Goal: Task Accomplishment & Management: Use online tool/utility

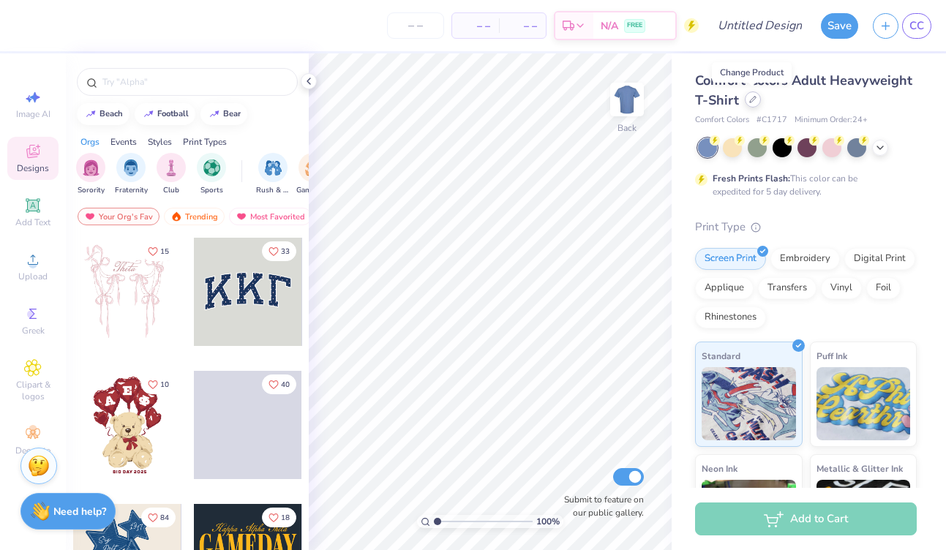
click at [746, 104] on div at bounding box center [753, 99] width 16 height 16
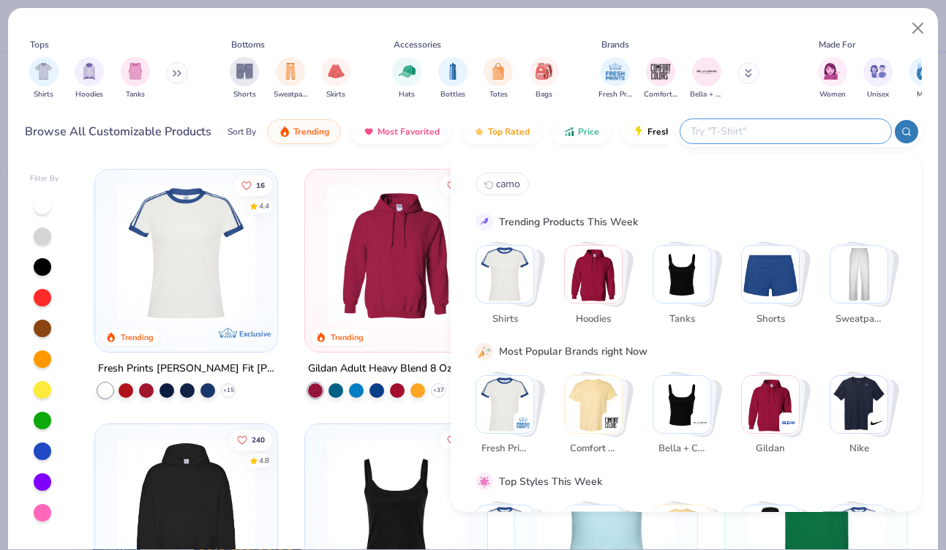
click at [790, 132] on input "text" at bounding box center [785, 131] width 192 height 17
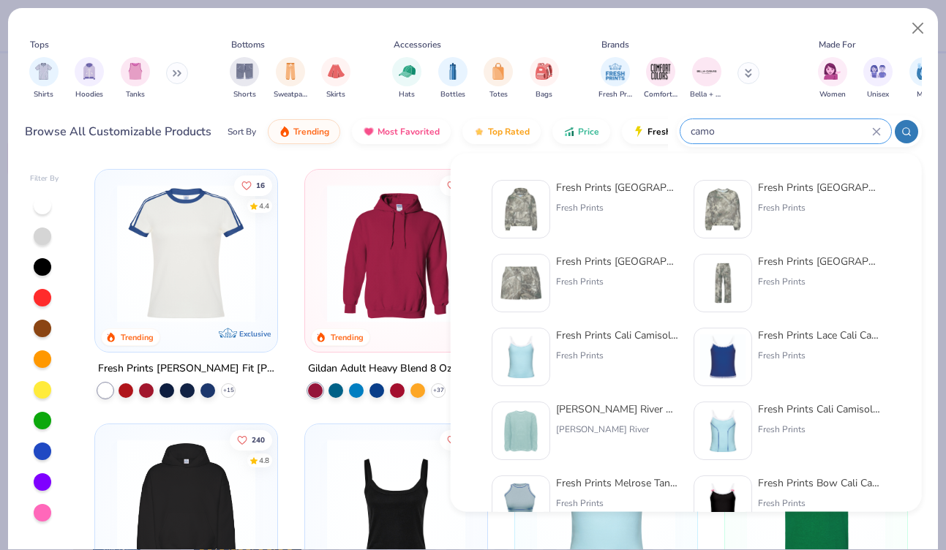
type input "camo"
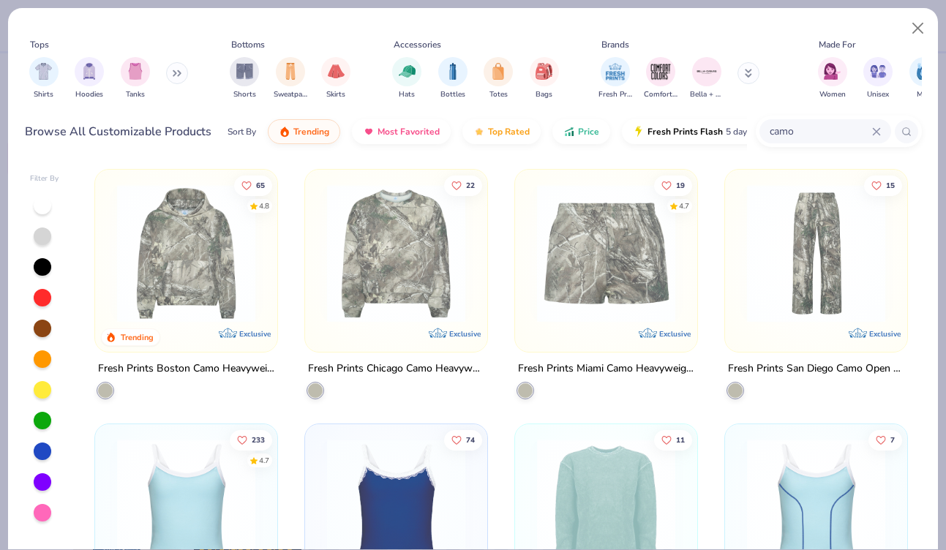
click at [184, 283] on img at bounding box center [186, 253] width 153 height 138
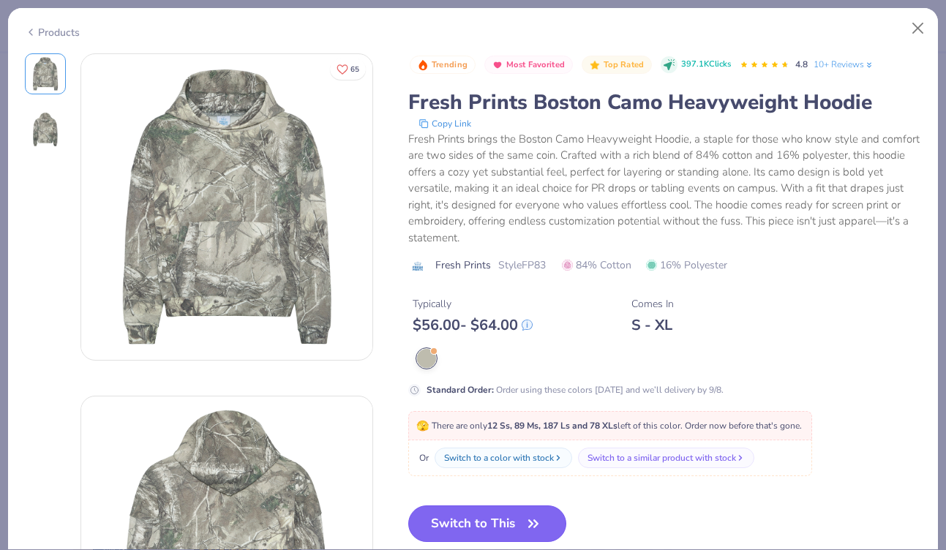
click at [486, 520] on button "Switch to This" at bounding box center [487, 524] width 159 height 37
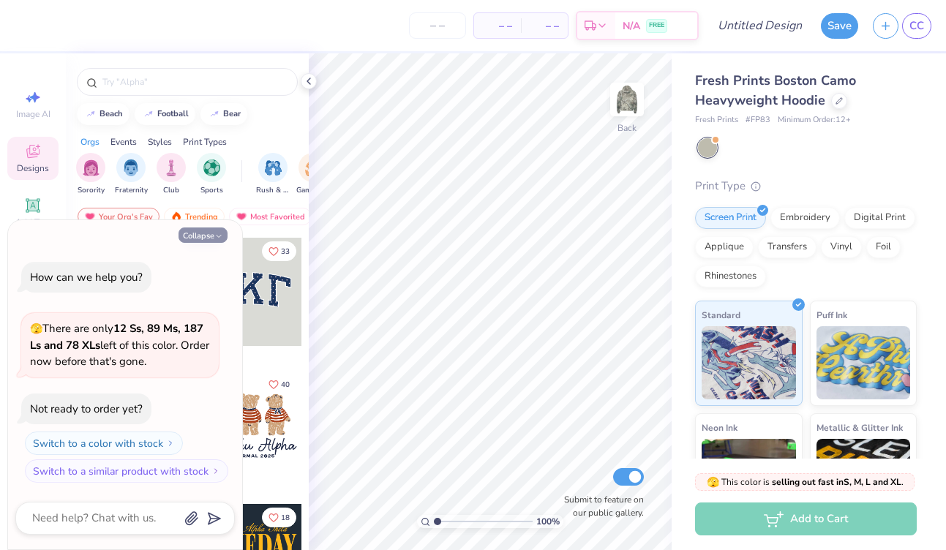
click at [209, 234] on button "Collapse" at bounding box center [203, 235] width 49 height 15
type textarea "x"
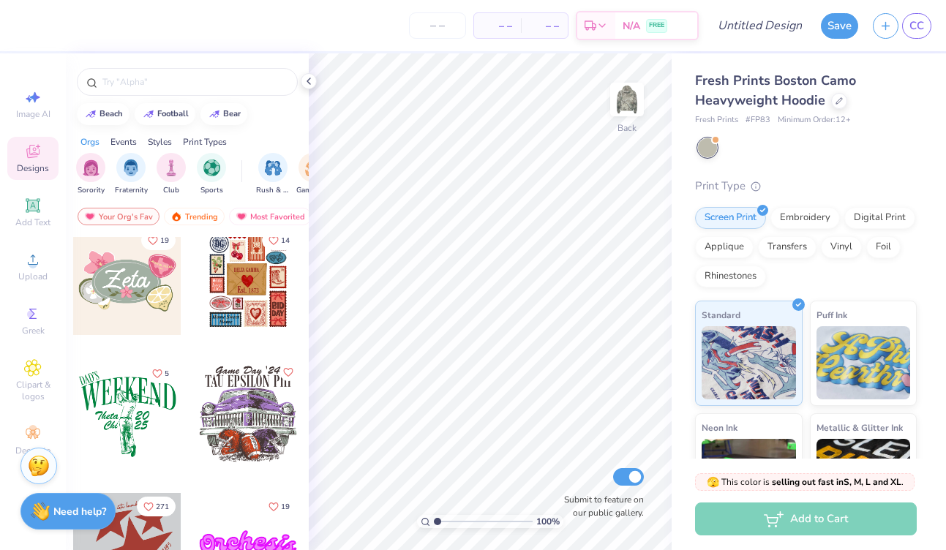
scroll to position [687, 0]
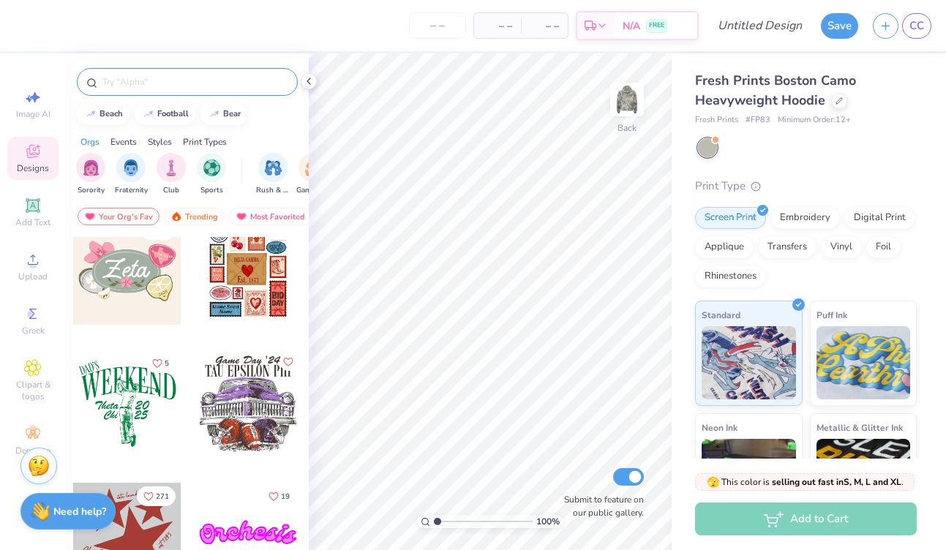
click at [162, 81] on input "text" at bounding box center [194, 82] width 187 height 15
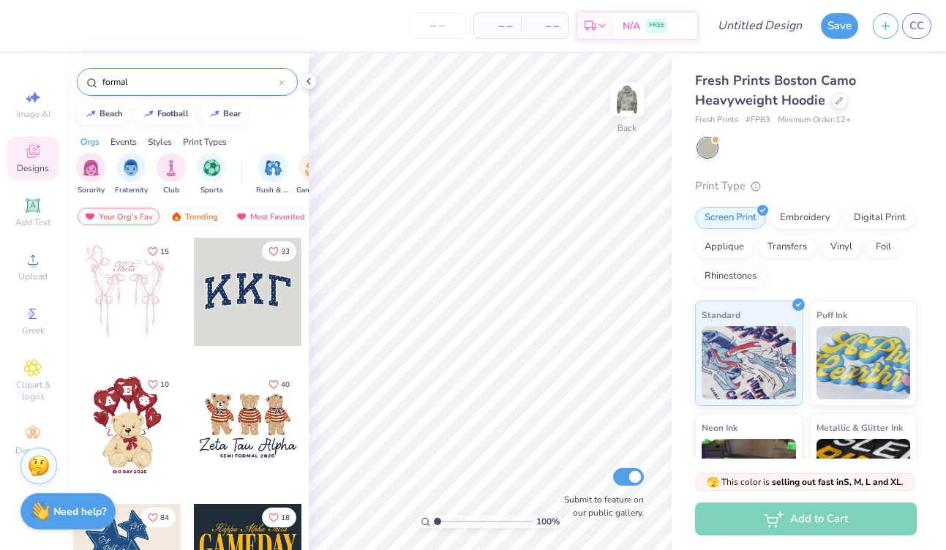
type input "formal"
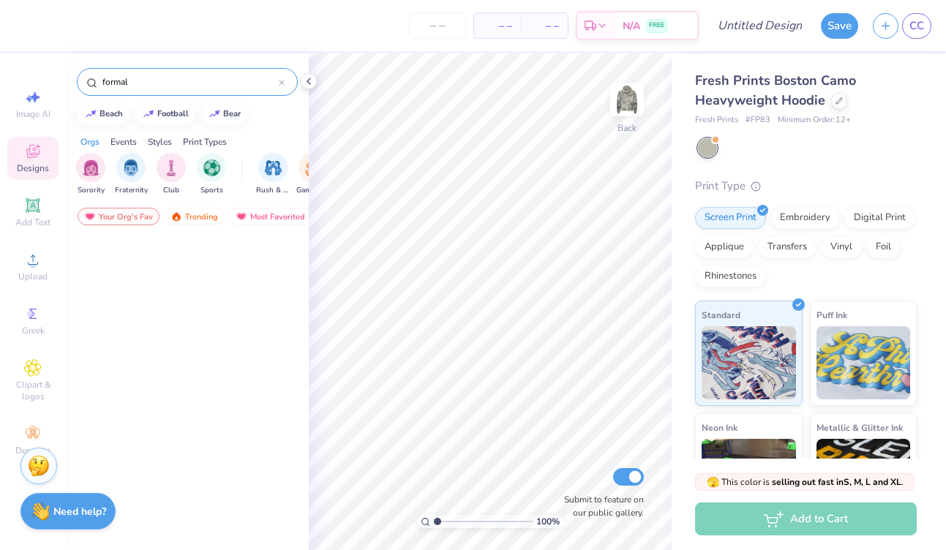
scroll to position [14857, 0]
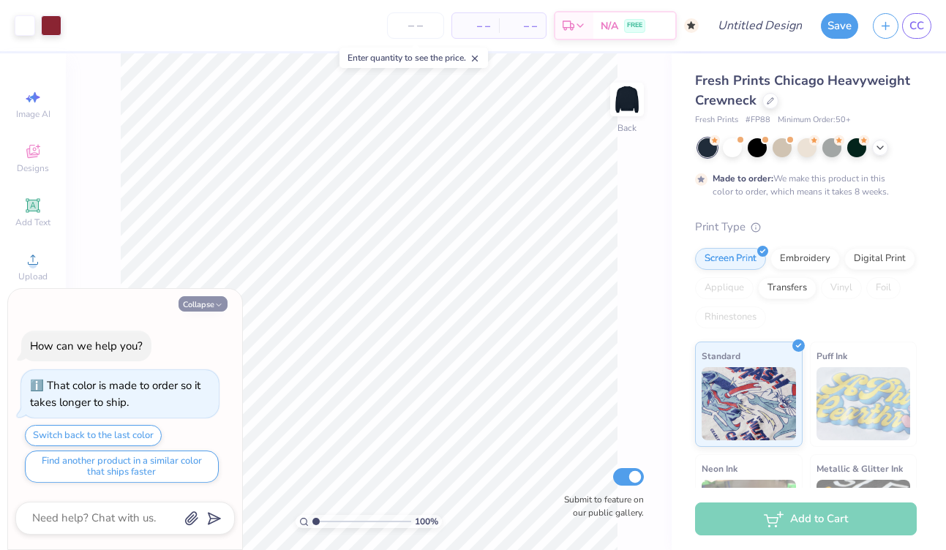
click at [199, 302] on button "Collapse" at bounding box center [203, 303] width 49 height 15
type textarea "x"
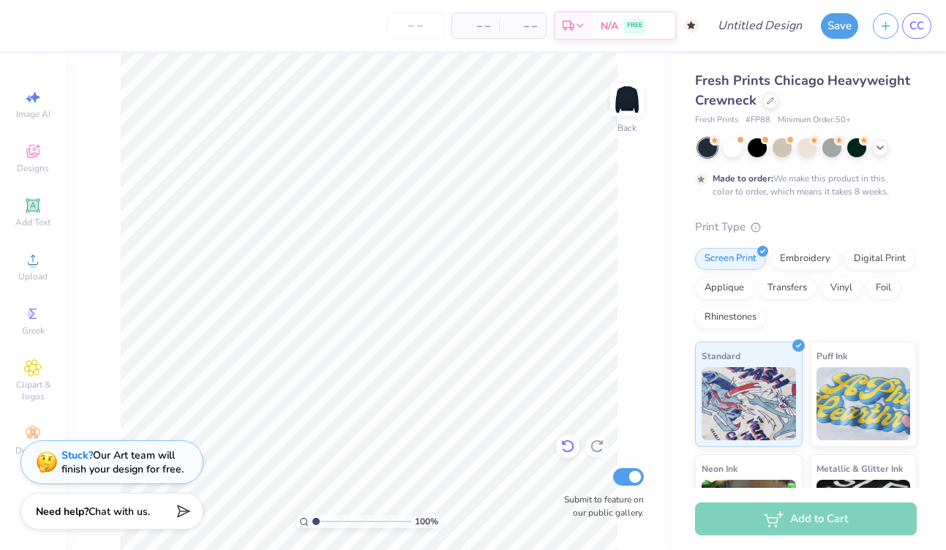
click at [567, 452] on icon at bounding box center [568, 446] width 15 height 15
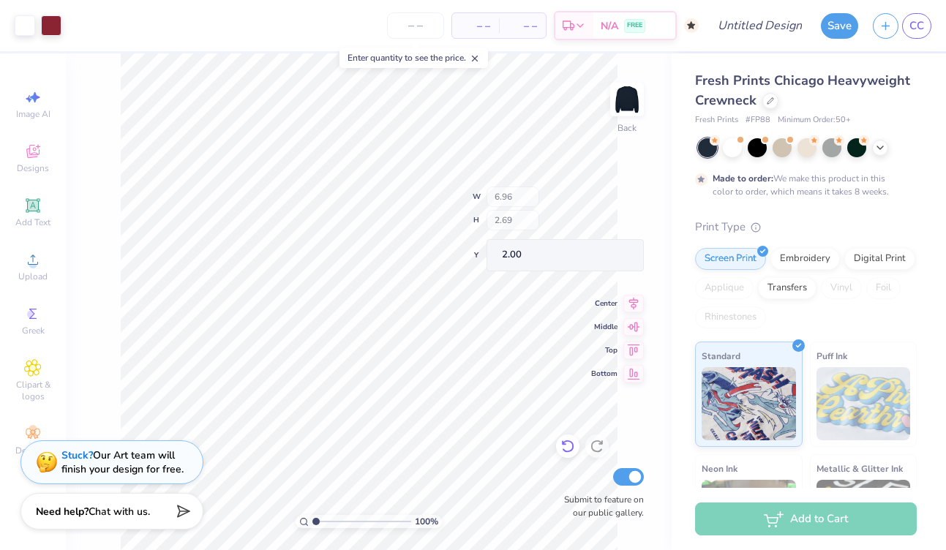
type input "2.57"
type input "2.53"
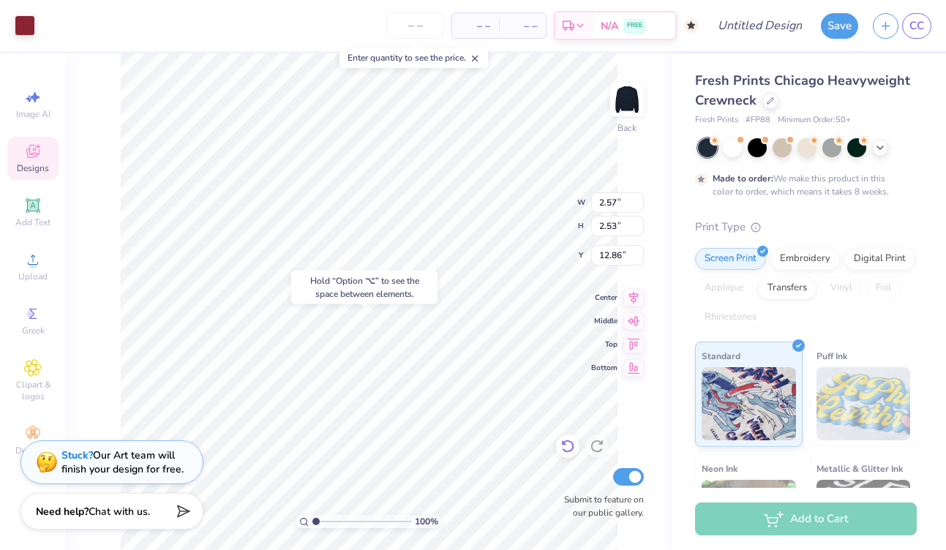
type input "12.86"
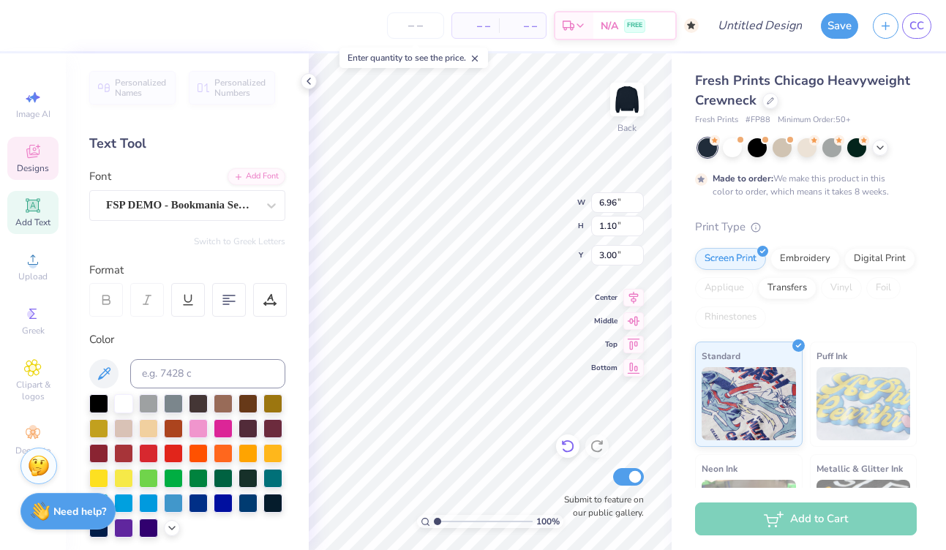
type input "3.00"
type textarea "SIBYLLINE"
type input "3.33"
type input "0.55"
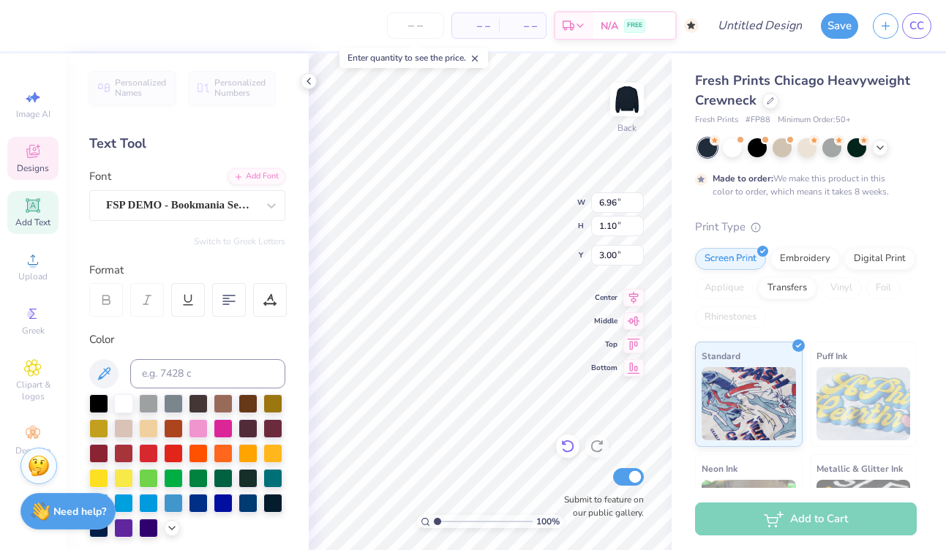
type input "4.14"
type textarea "E"
type textarea "FALL FORMAL 2025"
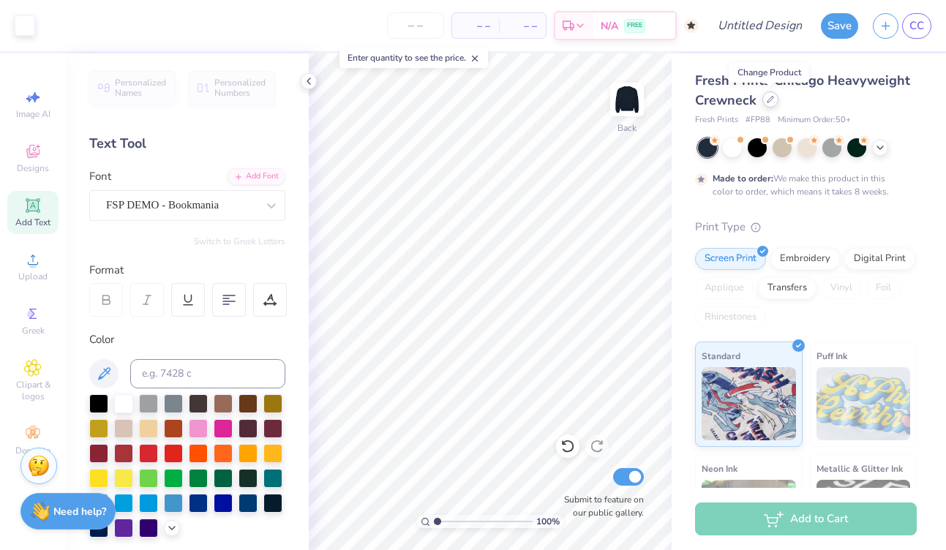
click at [769, 100] on icon at bounding box center [771, 100] width 6 height 6
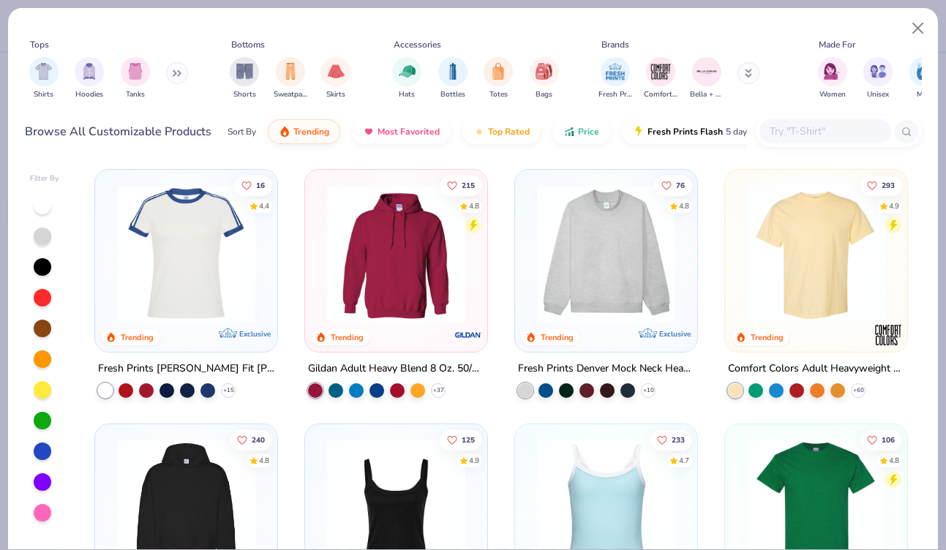
click at [803, 127] on input "text" at bounding box center [824, 131] width 113 height 17
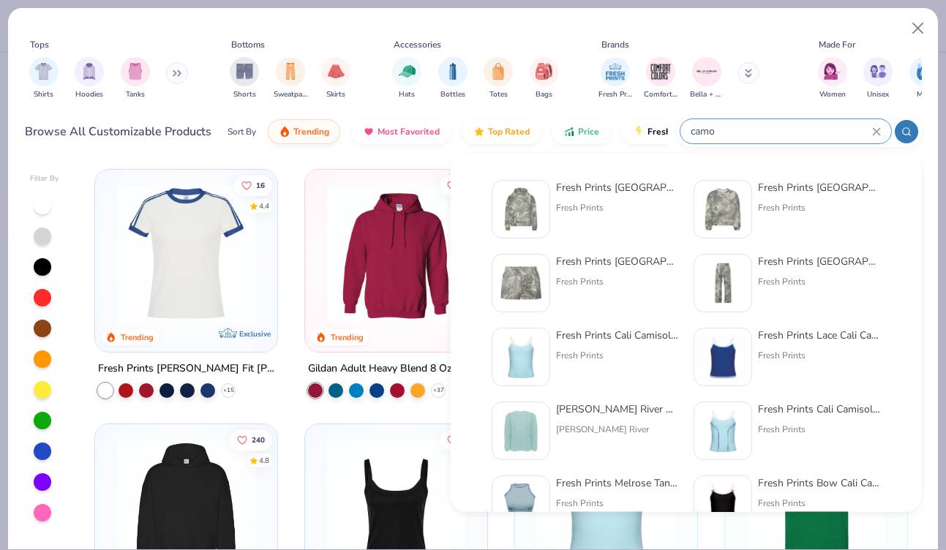
type input "camo"
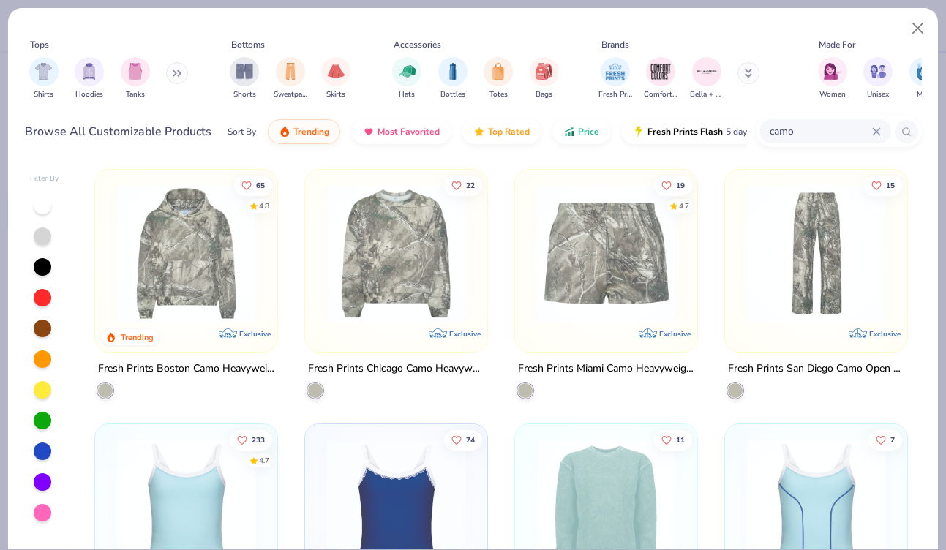
click at [206, 233] on img at bounding box center [186, 253] width 153 height 138
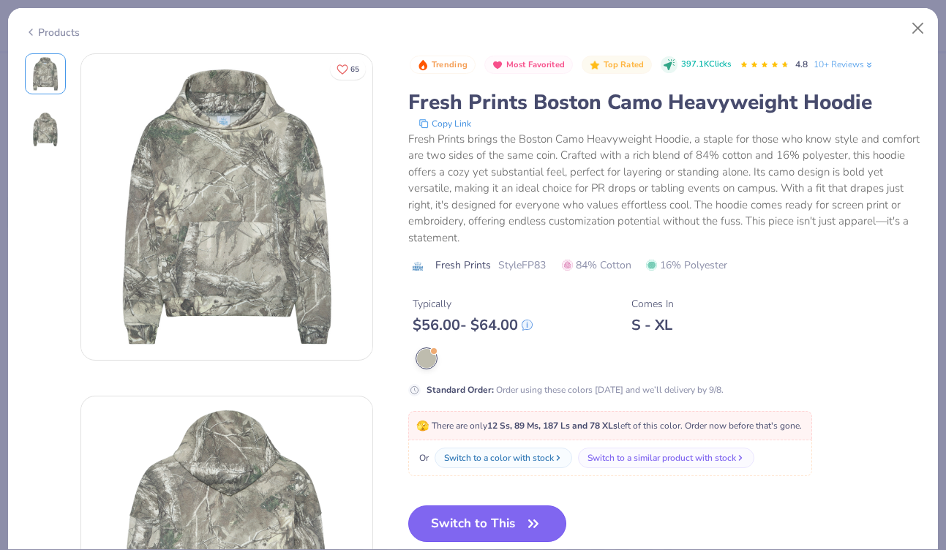
click at [496, 523] on button "Switch to This" at bounding box center [487, 524] width 159 height 37
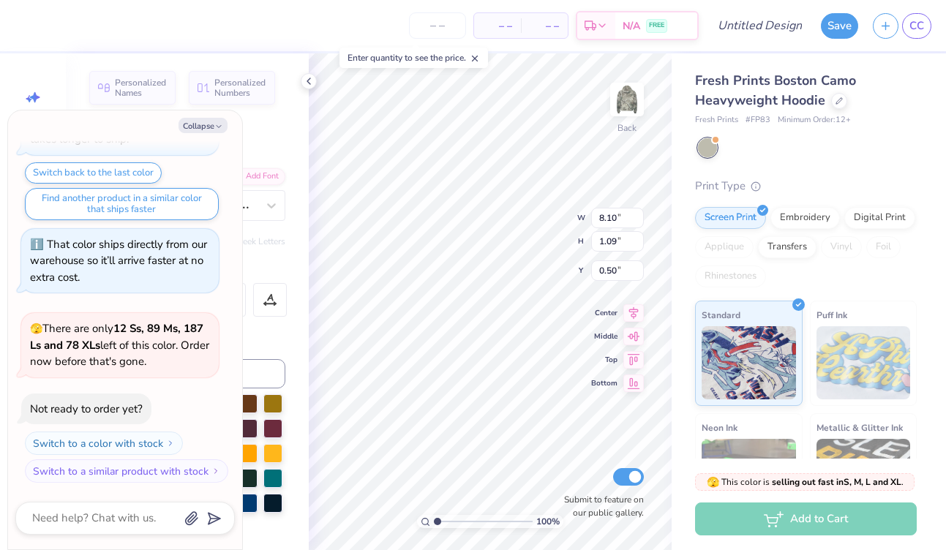
type textarea "x"
type input "3.86"
type textarea "x"
type input "10.85"
type input "1.46"
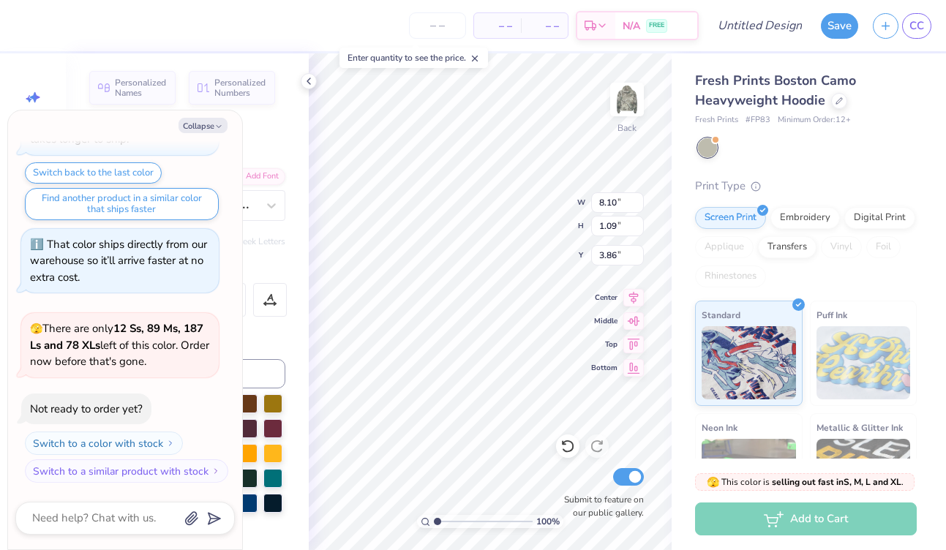
type input "3.49"
type textarea "x"
type input "3.40"
type textarea "x"
type input "6.86"
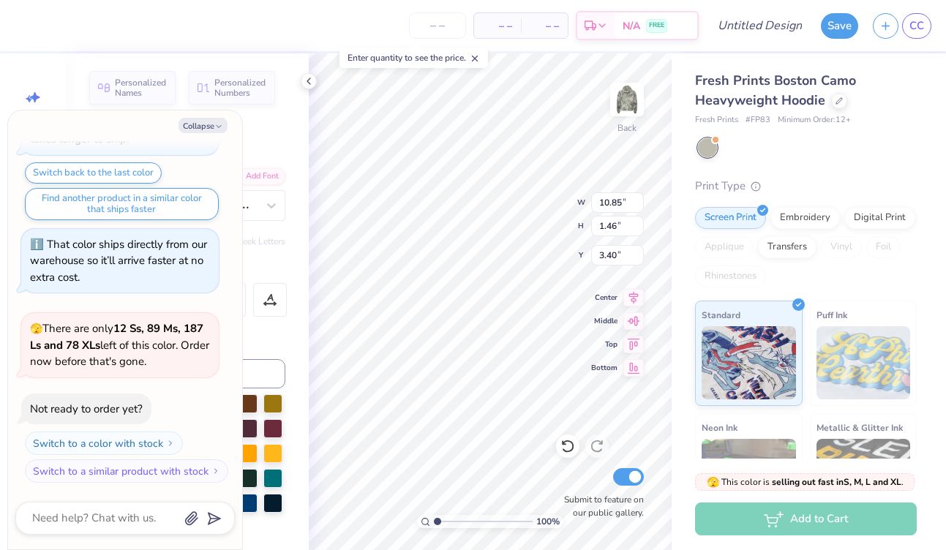
type input "0.53"
type input "1.90"
type textarea "x"
type input "5.29"
click at [206, 124] on button "Collapse" at bounding box center [203, 125] width 49 height 15
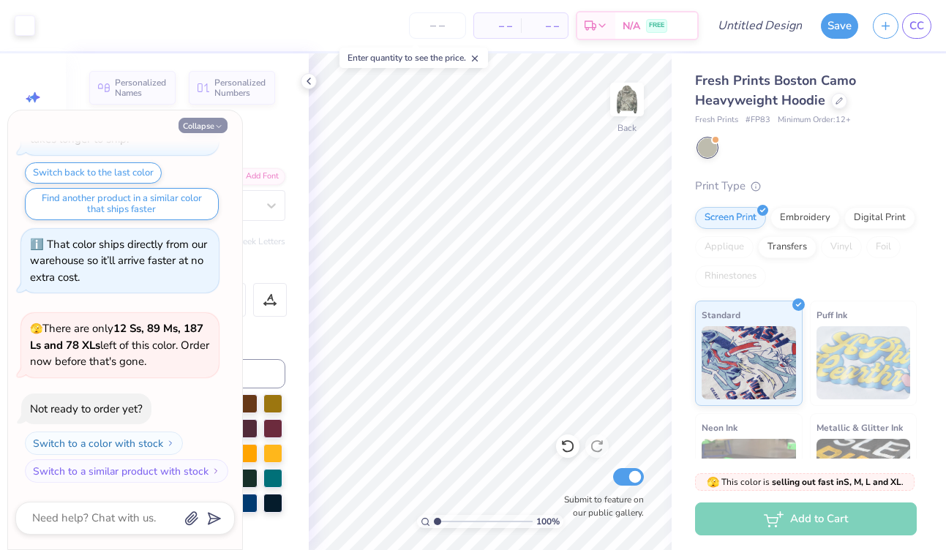
type textarea "x"
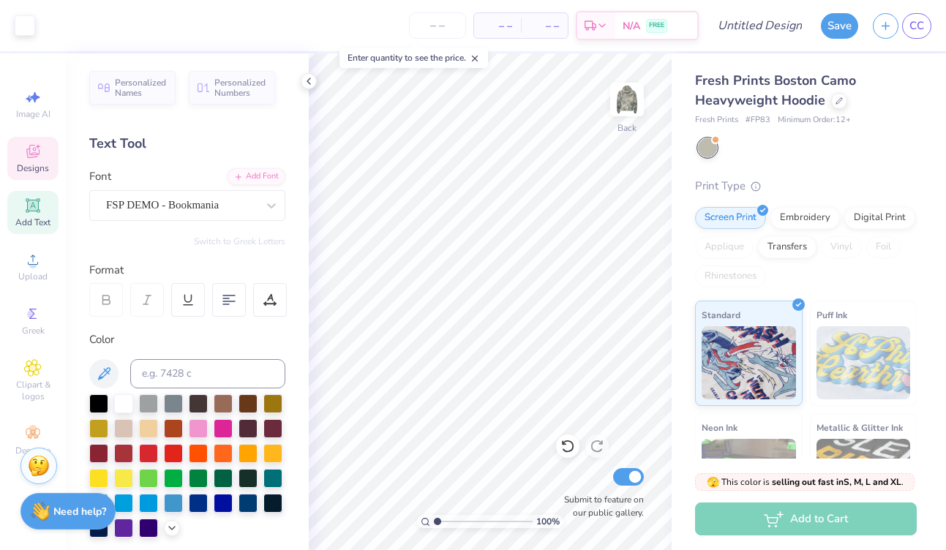
click at [36, 153] on icon at bounding box center [32, 151] width 13 height 13
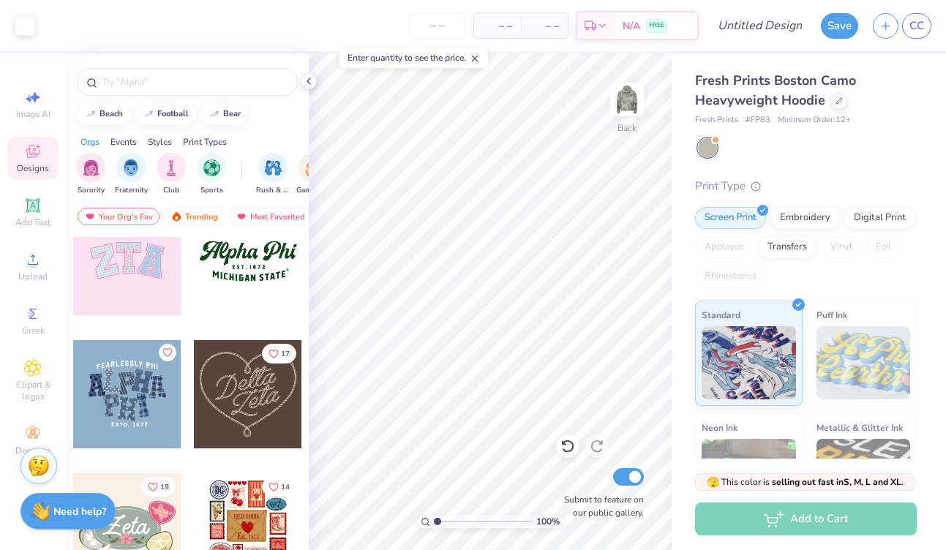
scroll to position [491, 0]
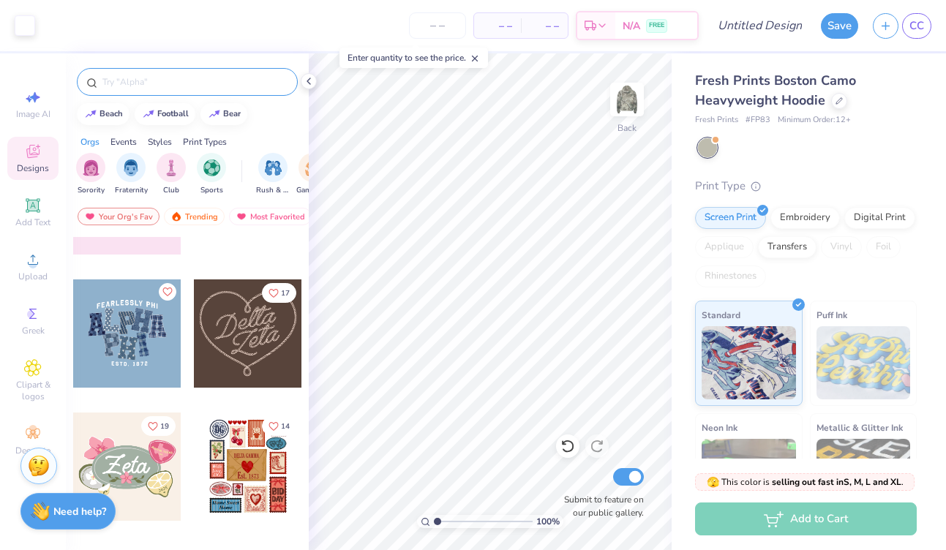
click at [149, 85] on input "text" at bounding box center [194, 82] width 187 height 15
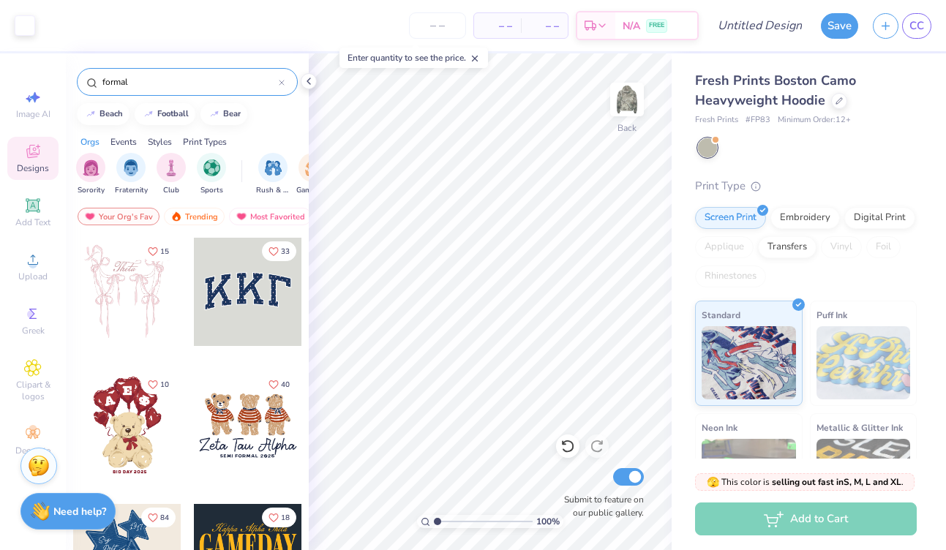
type input "formal"
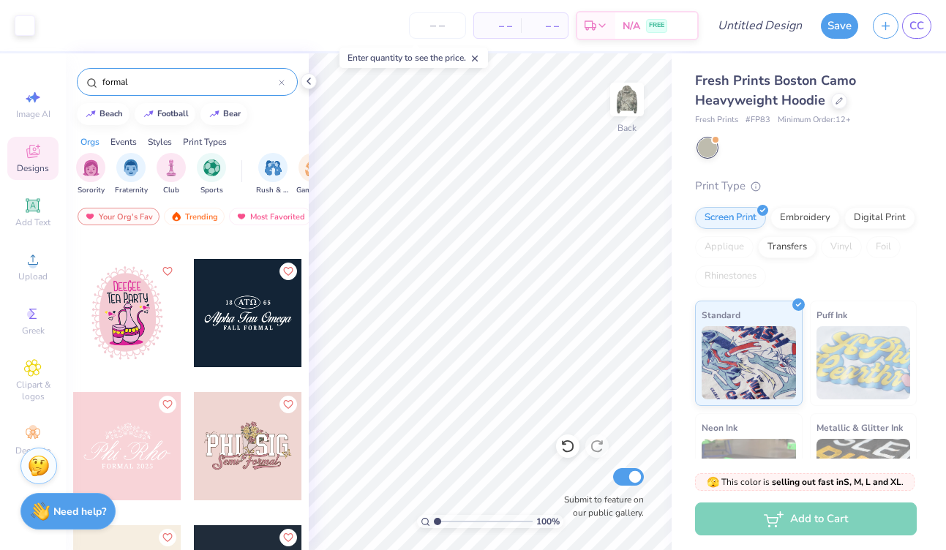
scroll to position [4786, 0]
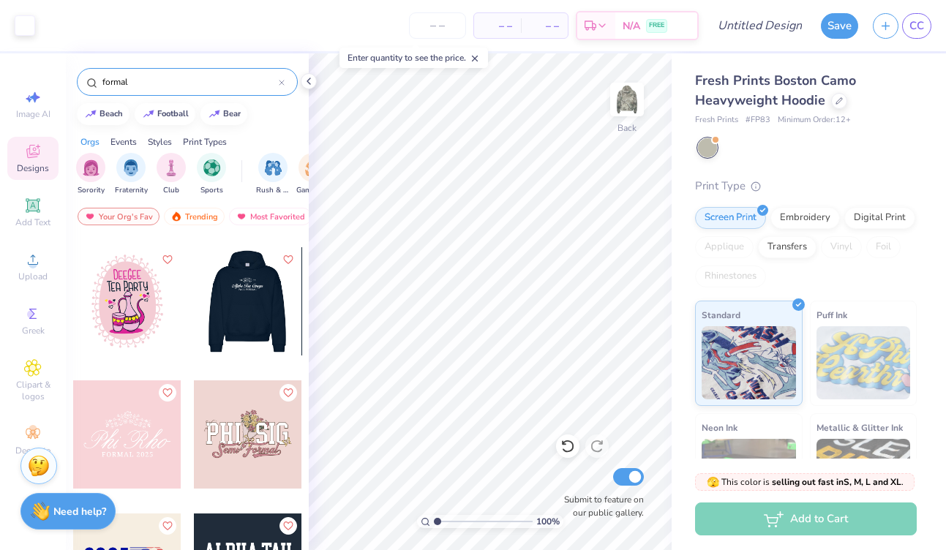
click at [254, 293] on div at bounding box center [247, 301] width 108 height 108
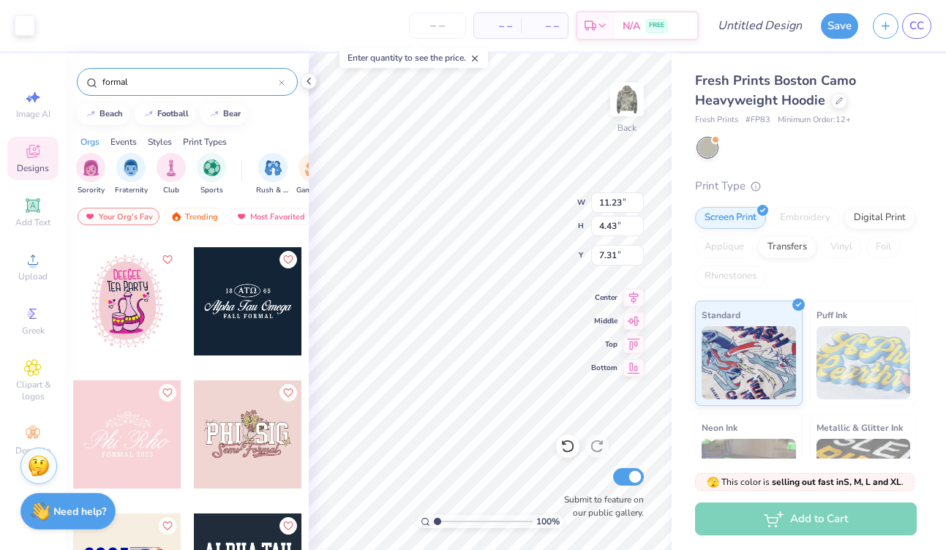
type input "7.31"
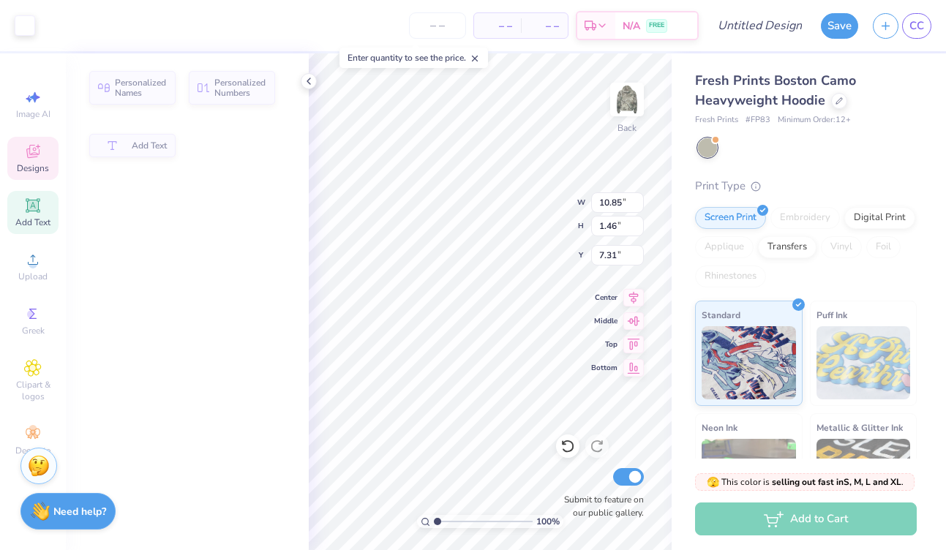
type input "10.85"
type input "1.46"
type input "3.40"
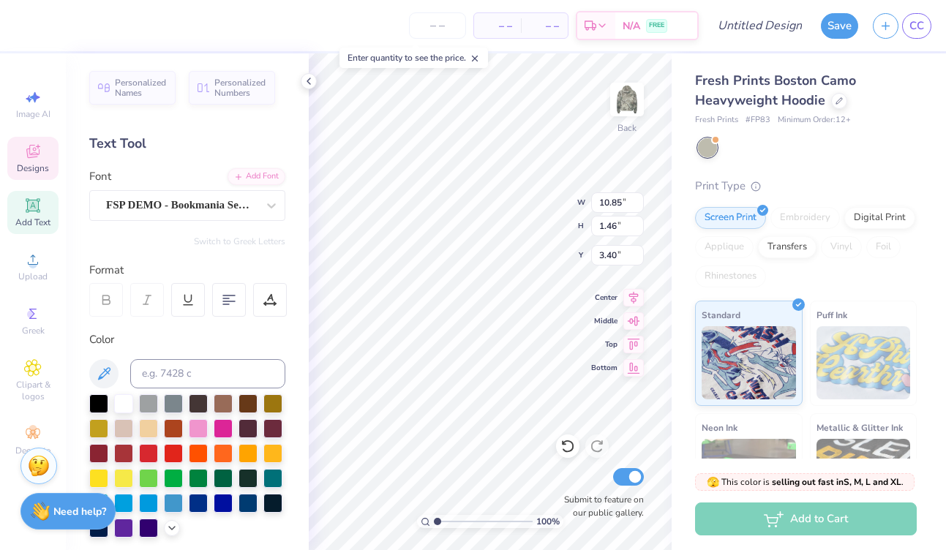
scroll to position [0, 0]
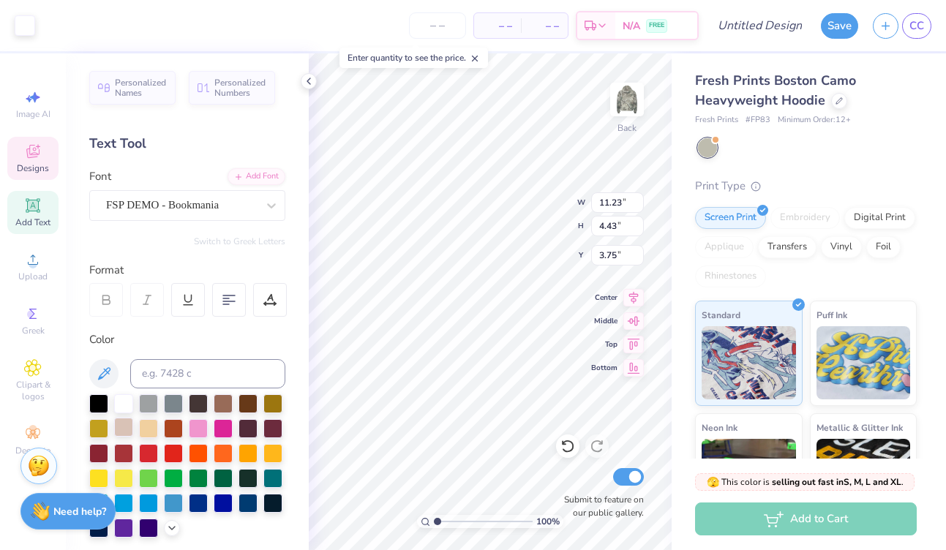
type input "3.75"
click at [38, 217] on span "Add Text" at bounding box center [32, 223] width 35 height 12
type input "7.20"
type input "2.09"
type input "5.33"
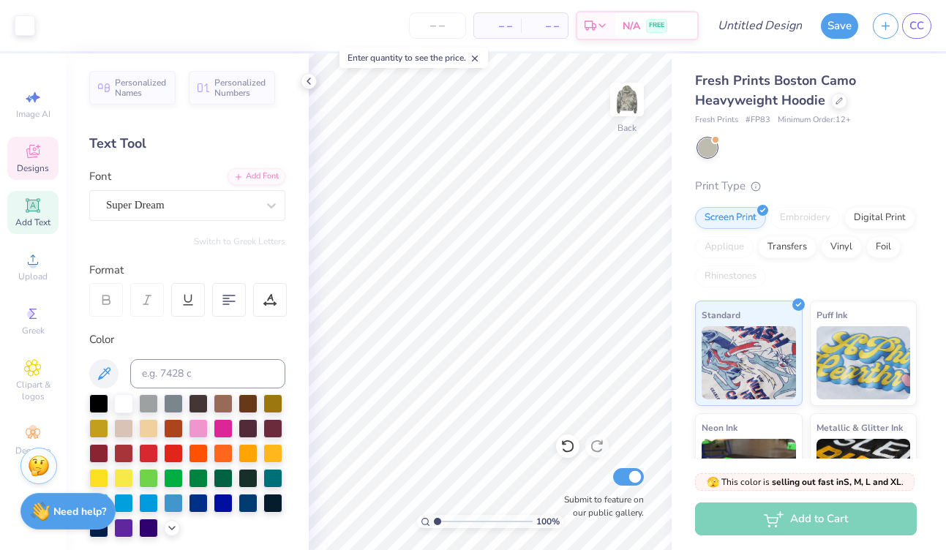
click at [34, 158] on icon at bounding box center [33, 152] width 18 height 18
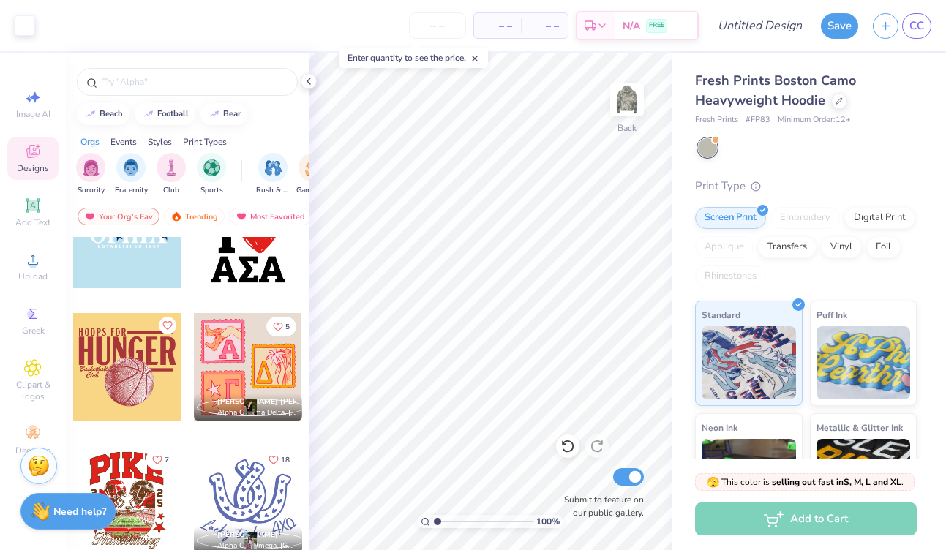
scroll to position [2866, 0]
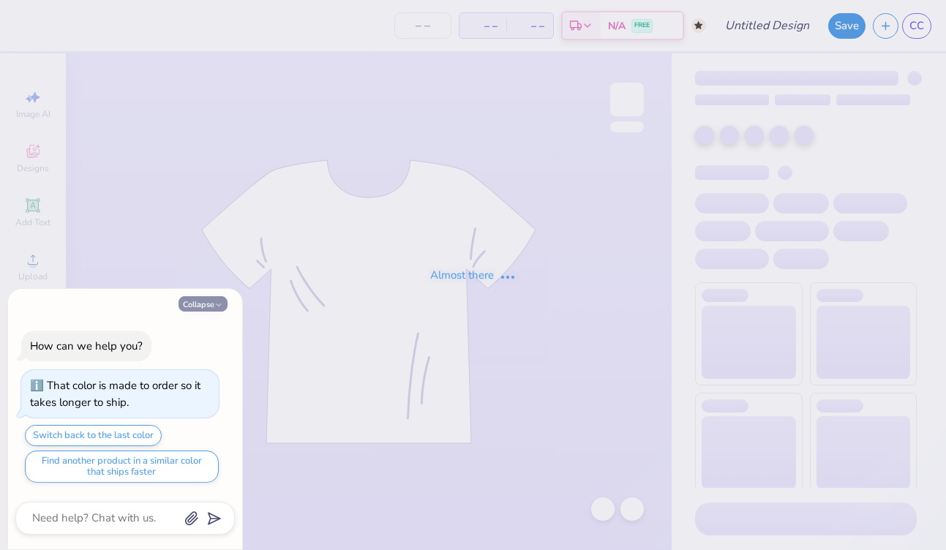
click at [204, 303] on button "Collapse" at bounding box center [203, 303] width 49 height 15
type textarea "x"
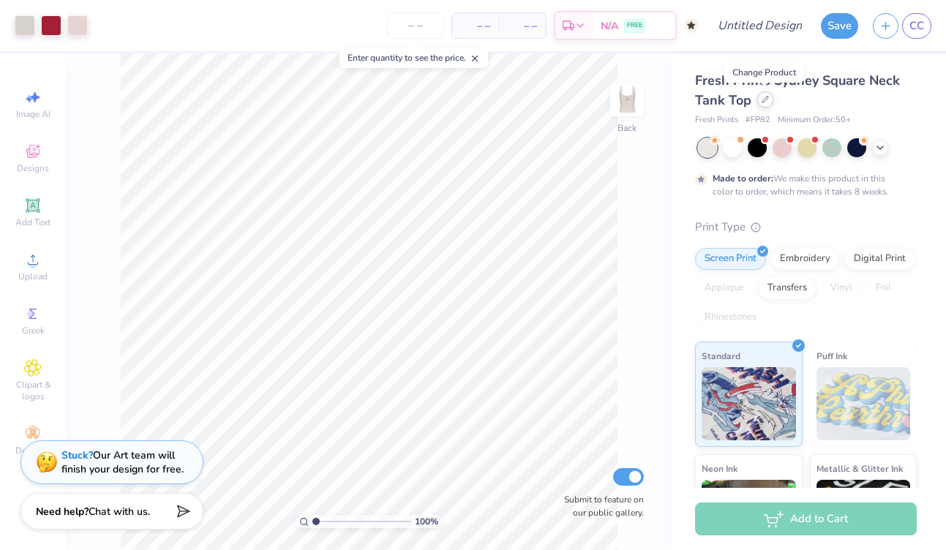
click at [766, 102] on icon at bounding box center [765, 99] width 7 height 7
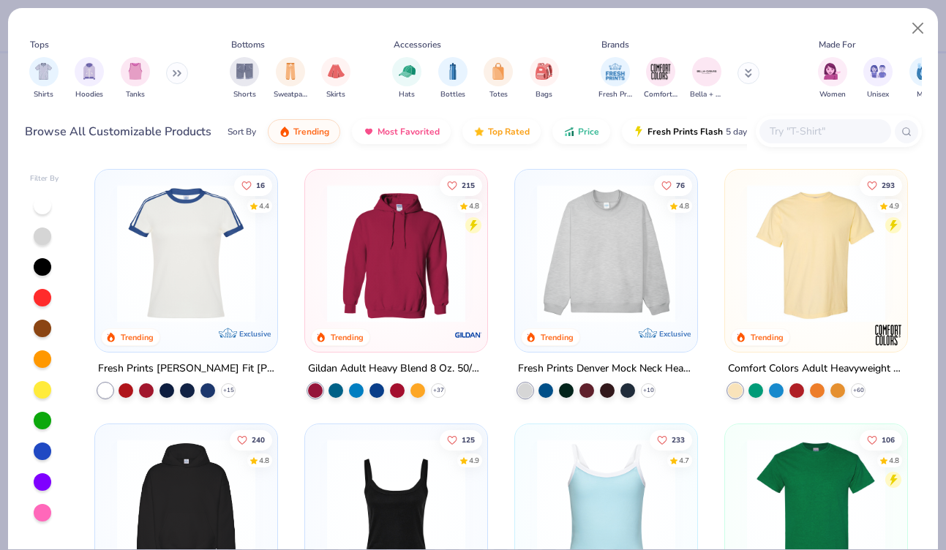
click at [789, 130] on input "text" at bounding box center [824, 131] width 113 height 17
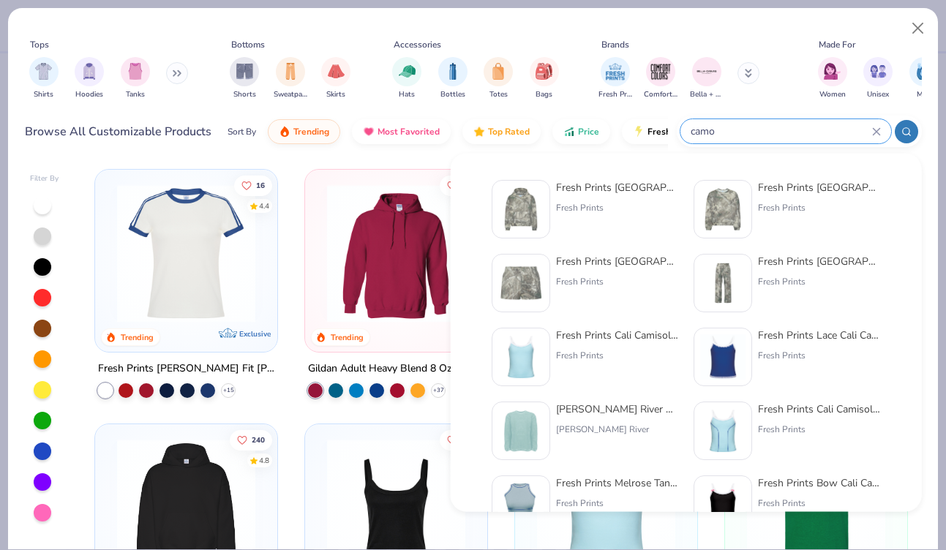
type input "camo"
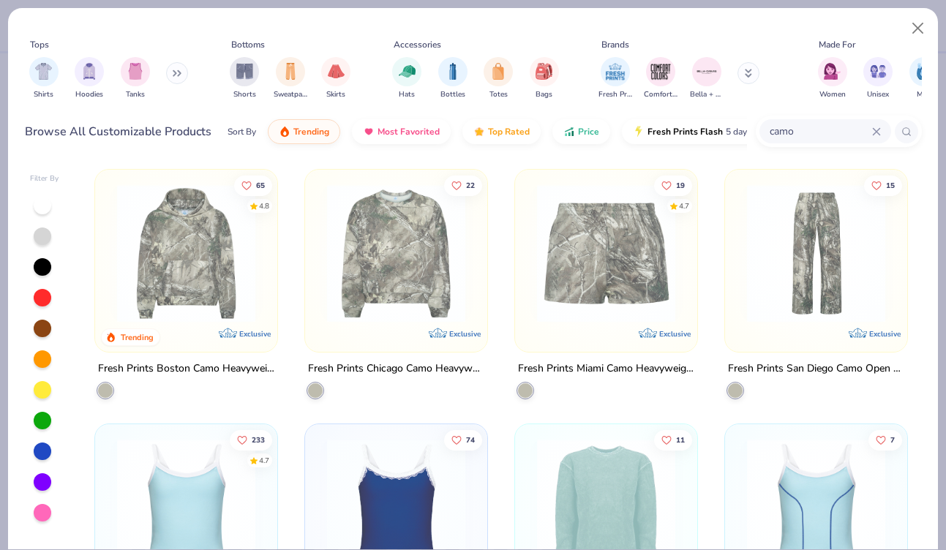
click at [195, 268] on img at bounding box center [186, 253] width 153 height 138
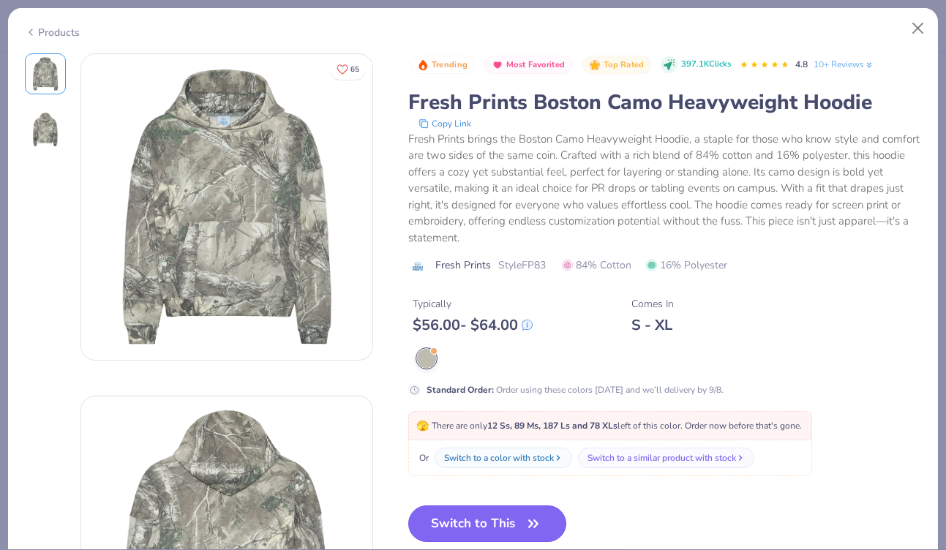
click at [494, 512] on button "Switch to This" at bounding box center [487, 524] width 159 height 37
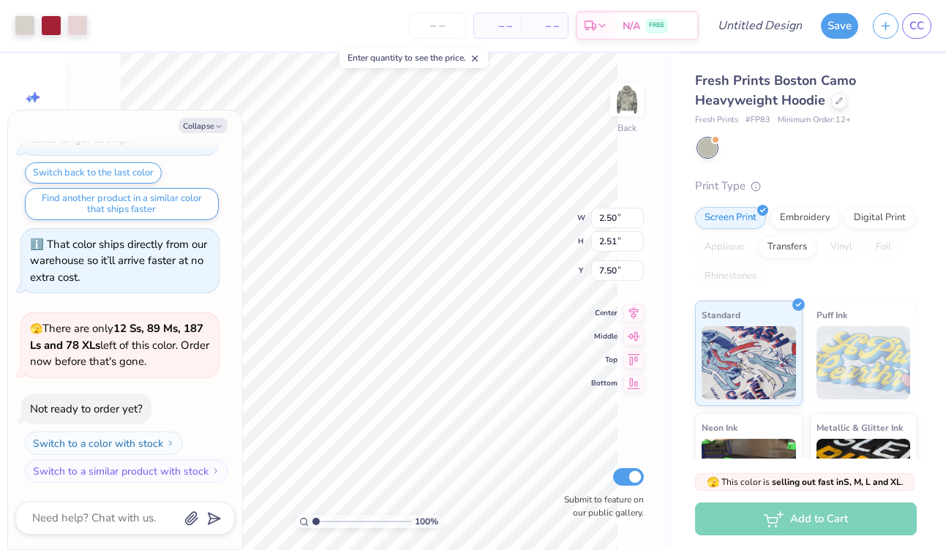
type textarea "x"
type input "5.12"
type textarea "x"
type input "5.17"
type input "5.19"
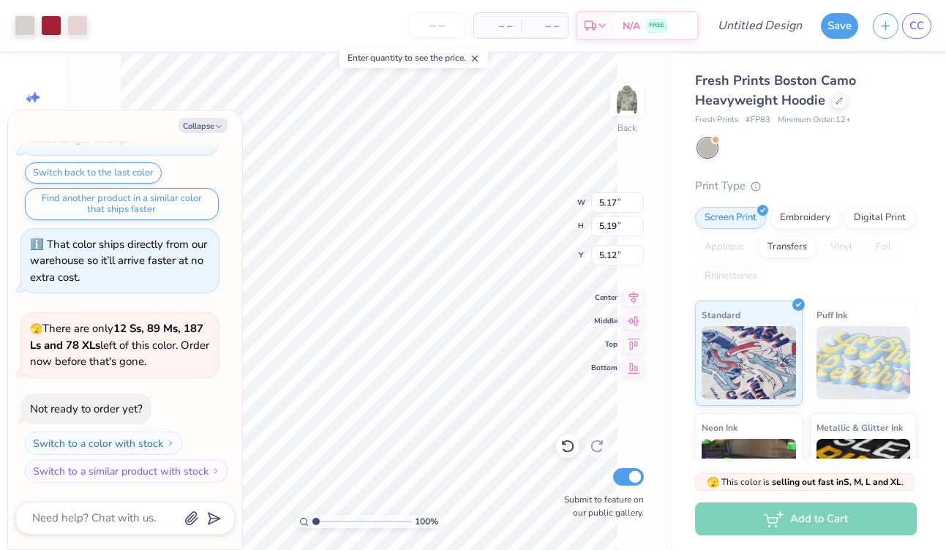
type textarea "x"
type input "3.36"
click at [56, 25] on div at bounding box center [51, 24] width 20 height 20
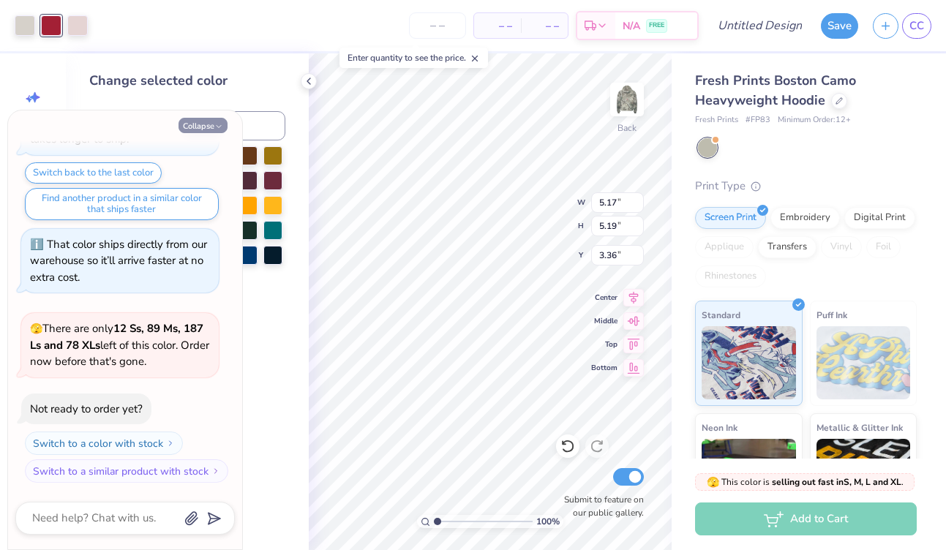
click at [204, 127] on button "Collapse" at bounding box center [203, 125] width 49 height 15
type textarea "x"
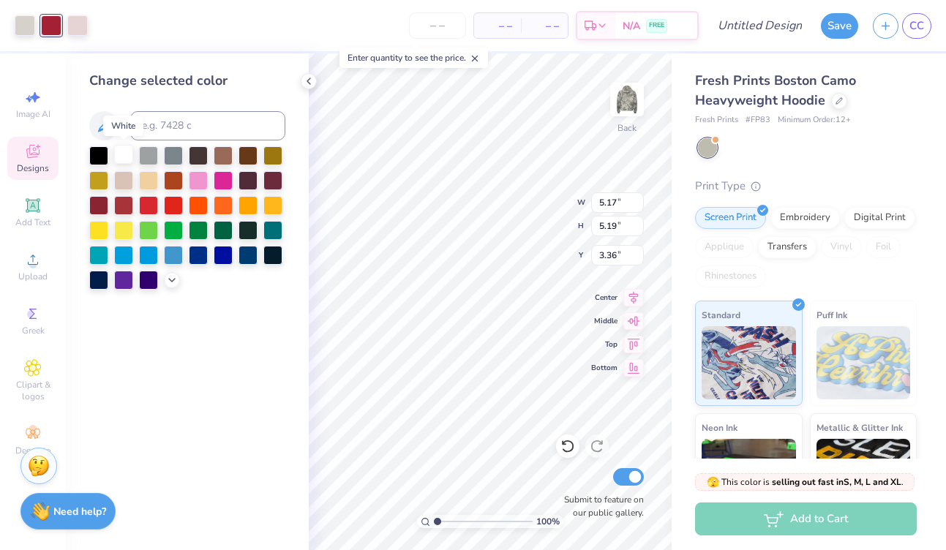
click at [119, 157] on div at bounding box center [123, 154] width 19 height 19
click at [77, 24] on div at bounding box center [77, 24] width 20 height 20
click at [92, 156] on div at bounding box center [98, 154] width 19 height 19
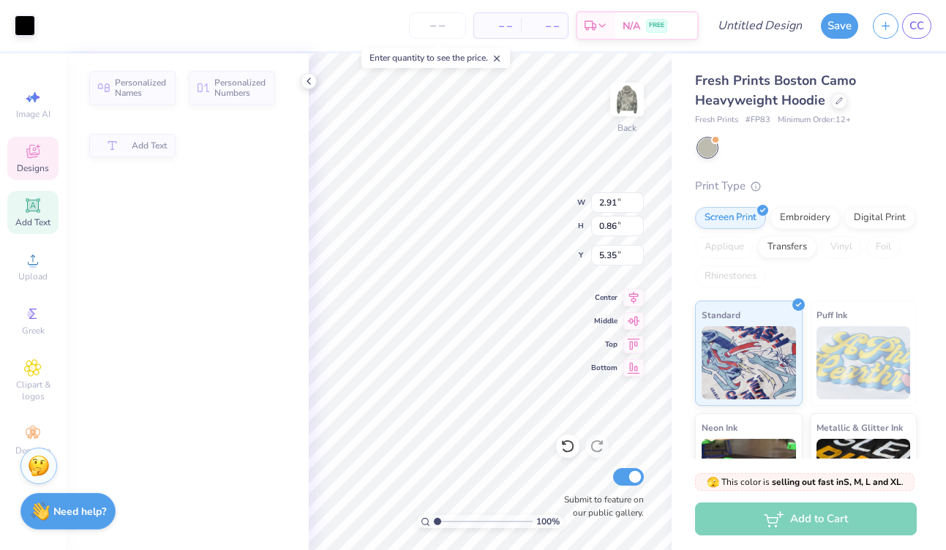
type input "2.91"
type input "0.86"
type input "5.35"
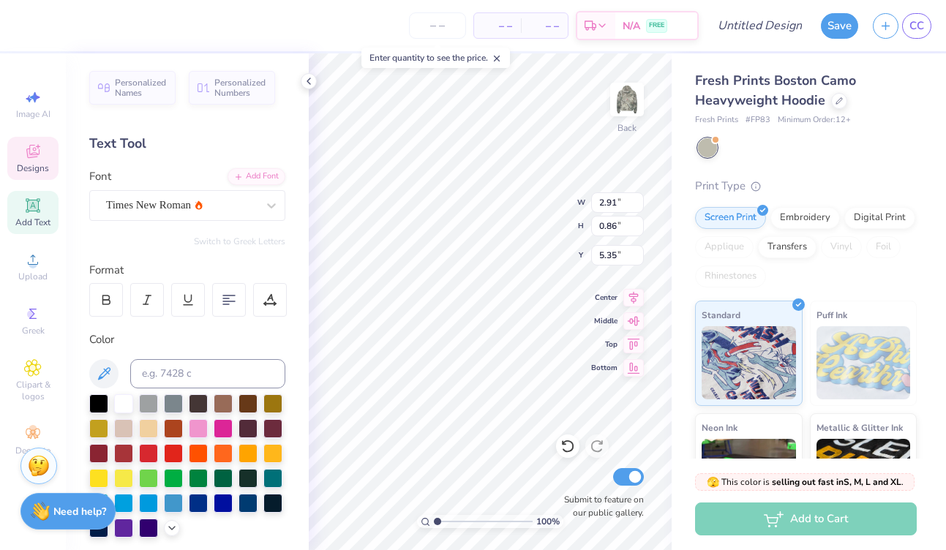
scroll to position [0, 0]
type textarea "C"
type textarea "SIB"
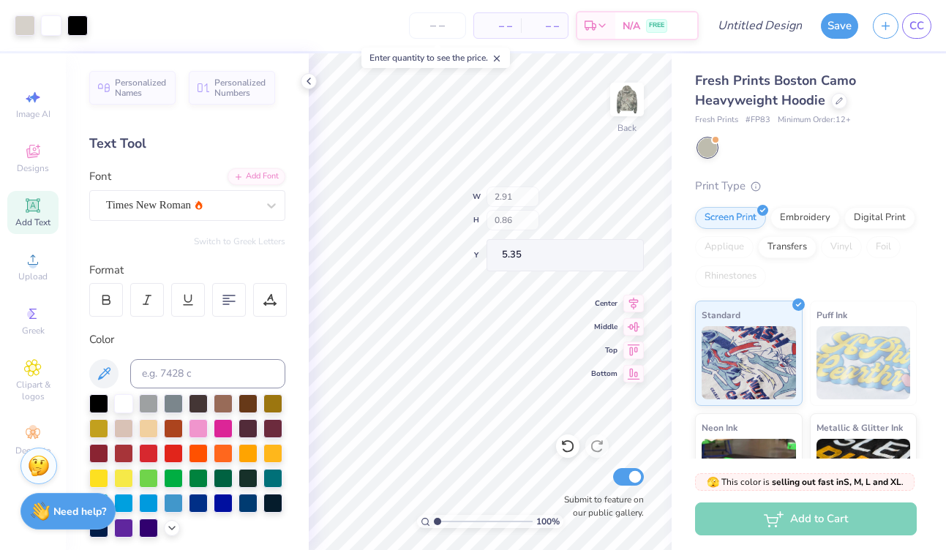
type input "5.17"
type input "5.19"
type input "3.36"
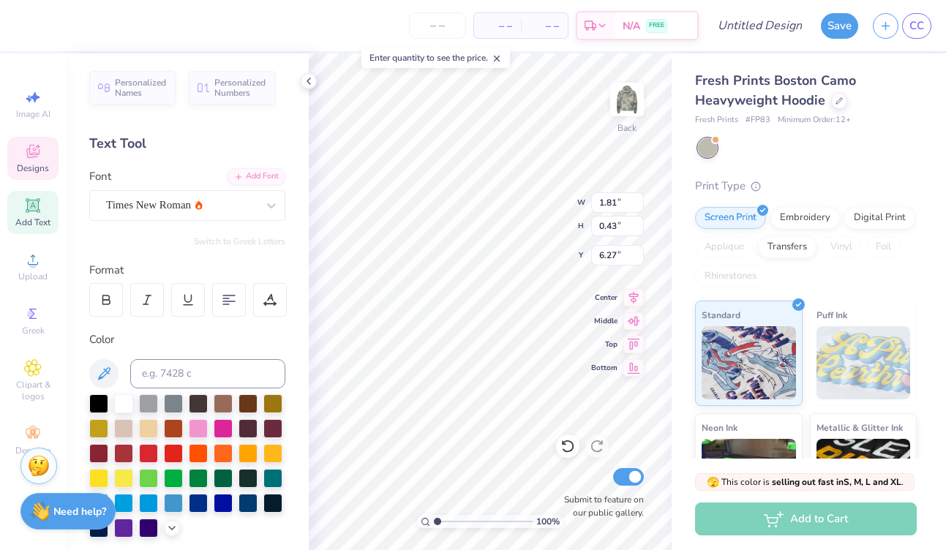
type textarea "E"
type textarea "Est. 191"
type input "2.1"
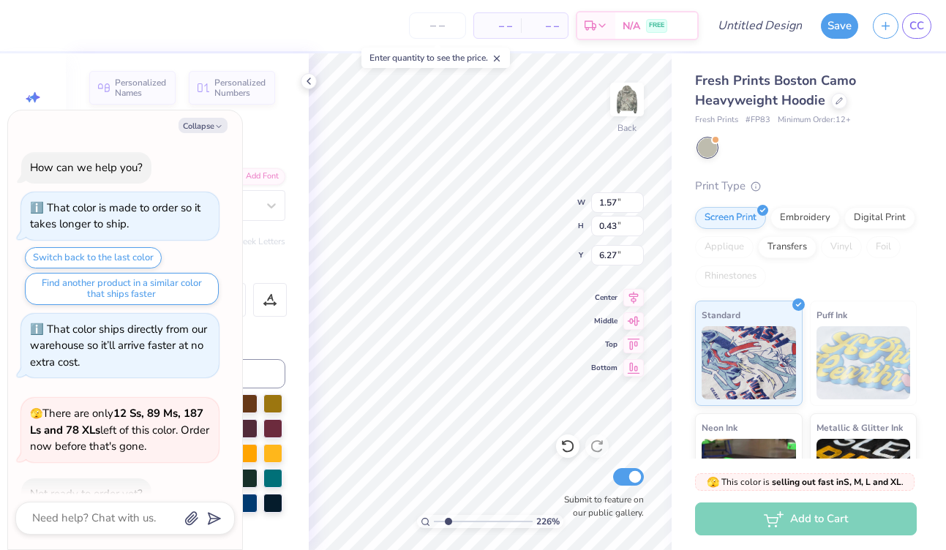
type textarea "x"
type input "2.26"
type textarea "x"
drag, startPoint x: 436, startPoint y: 521, endPoint x: 450, endPoint y: 523, distance: 14.0
type input "2.27"
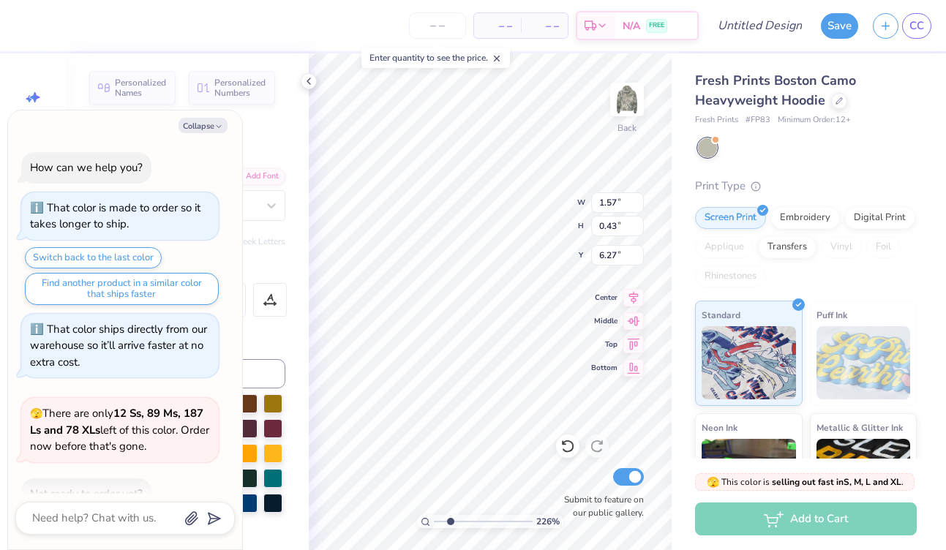
click at [450, 523] on input "range" at bounding box center [483, 521] width 99 height 13
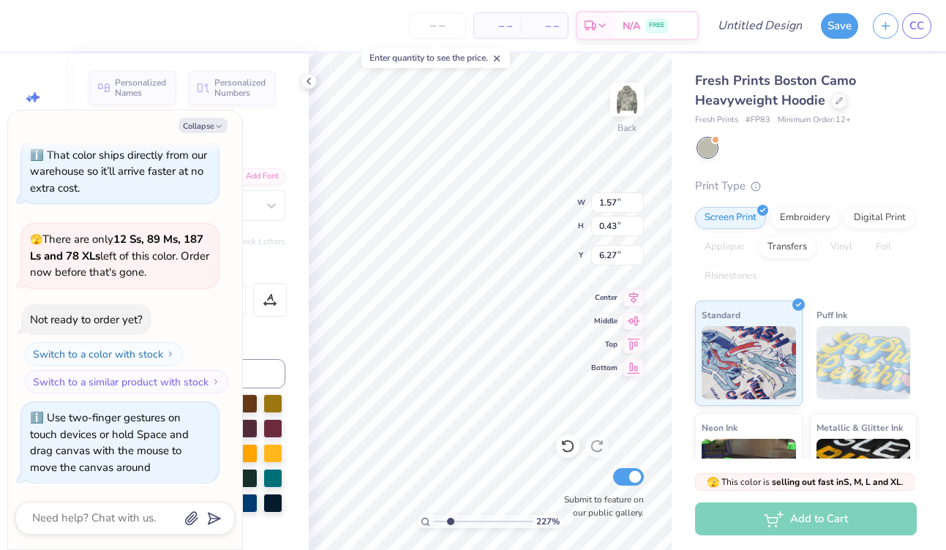
type textarea "x"
type textarea "Est. 1919"
type textarea "x"
drag, startPoint x: 450, startPoint y: 521, endPoint x: 429, endPoint y: 523, distance: 21.3
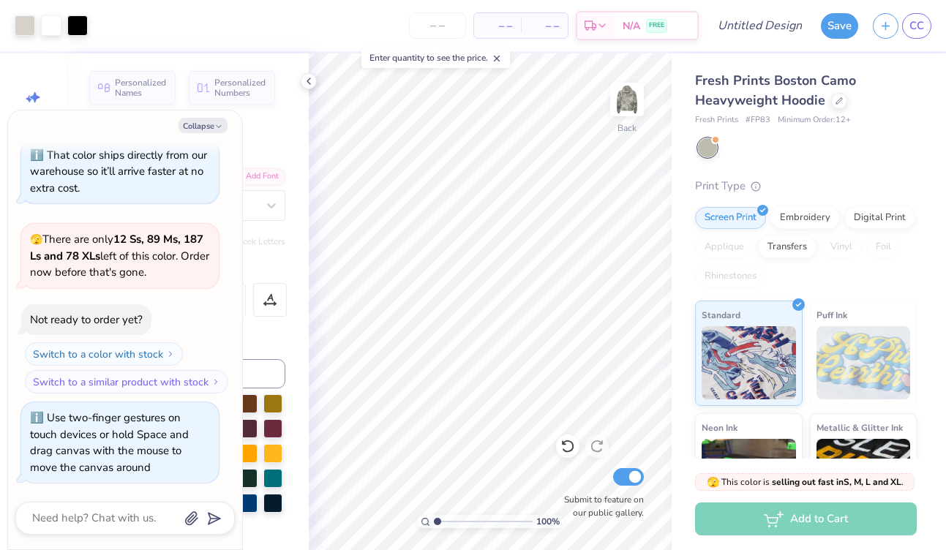
type input "1"
click at [434, 523] on input "range" at bounding box center [483, 521] width 99 height 13
click at [622, 108] on img at bounding box center [627, 99] width 59 height 59
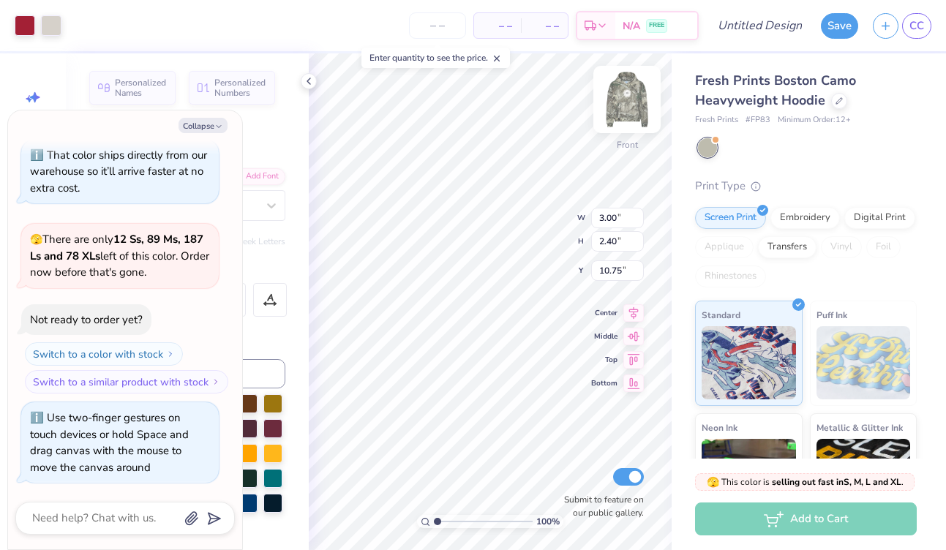
type textarea "x"
type input "9.49"
type input "7.60"
type input "5.55"
type textarea "x"
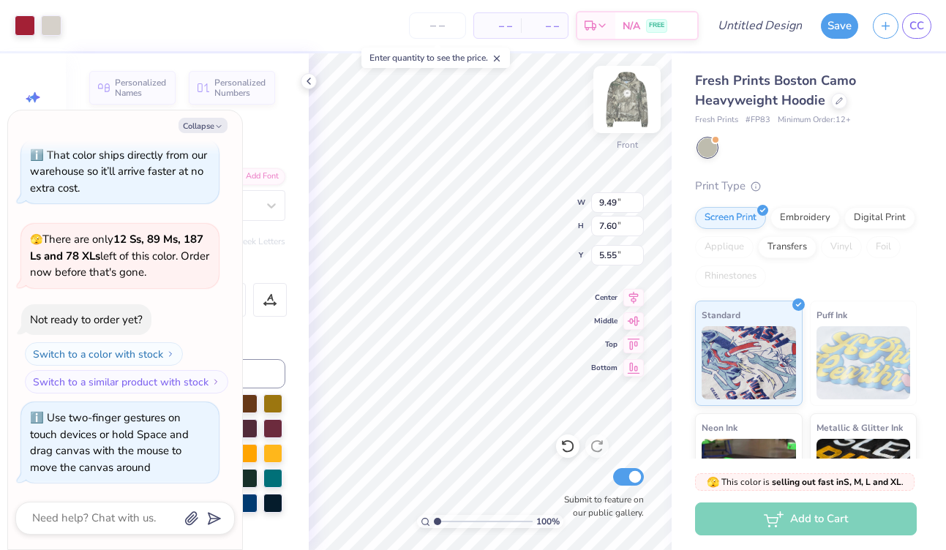
type input "6.31"
type textarea "x"
type input "9.46"
type input "6.30"
type textarea "x"
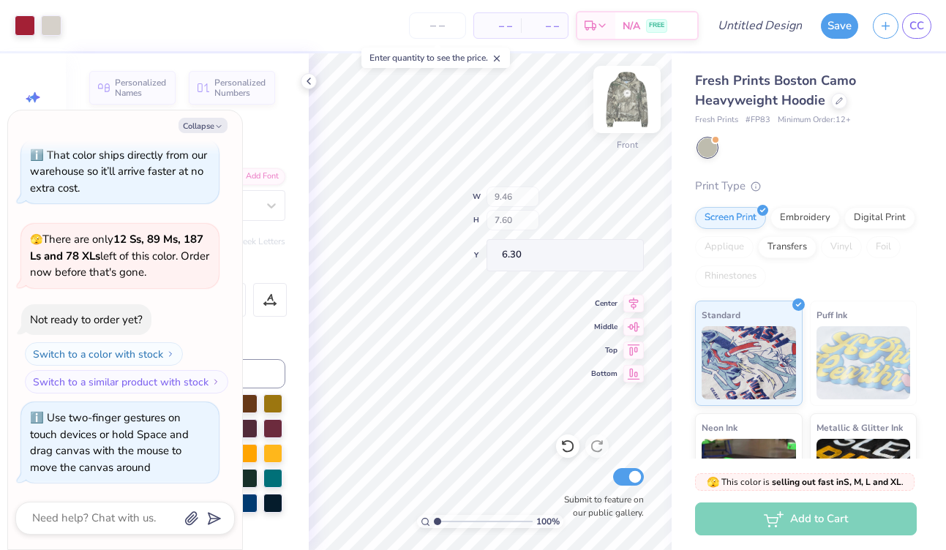
type input "6.24"
type textarea "x"
type input "7.18"
type textarea "x"
type input "9.38"
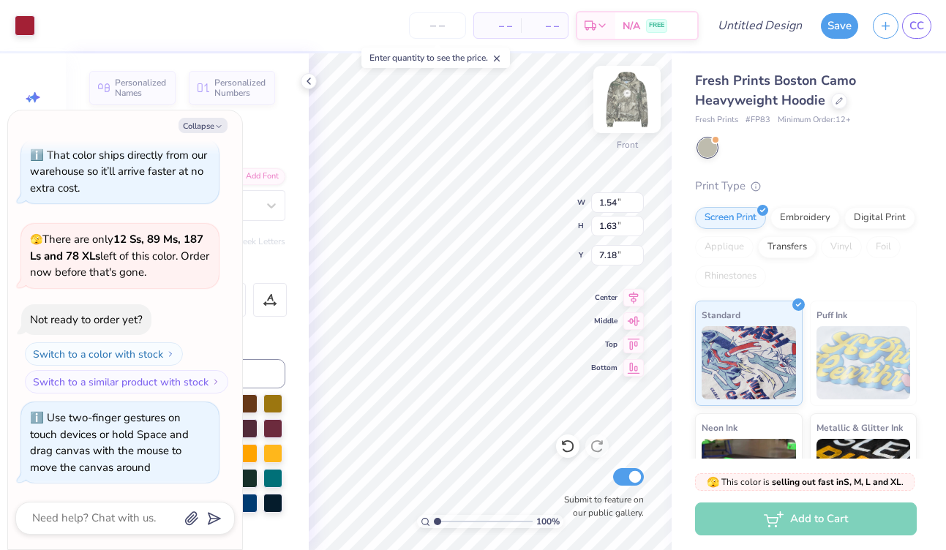
type input "1.68"
type input "8.82"
type textarea "x"
type input "1.54"
type input "1.63"
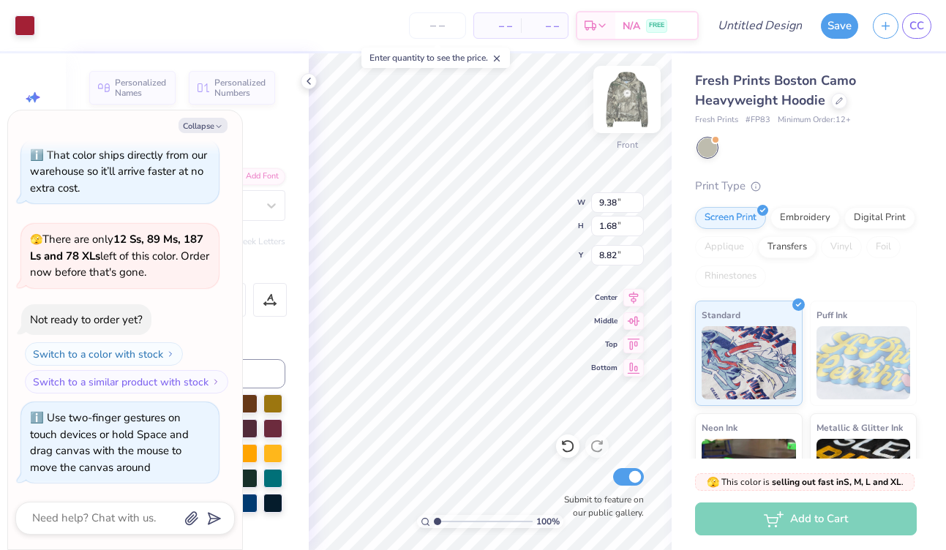
type input "7.18"
type textarea "x"
type input "1.2"
click at [439, 521] on input "range" at bounding box center [483, 521] width 99 height 13
type textarea "x"
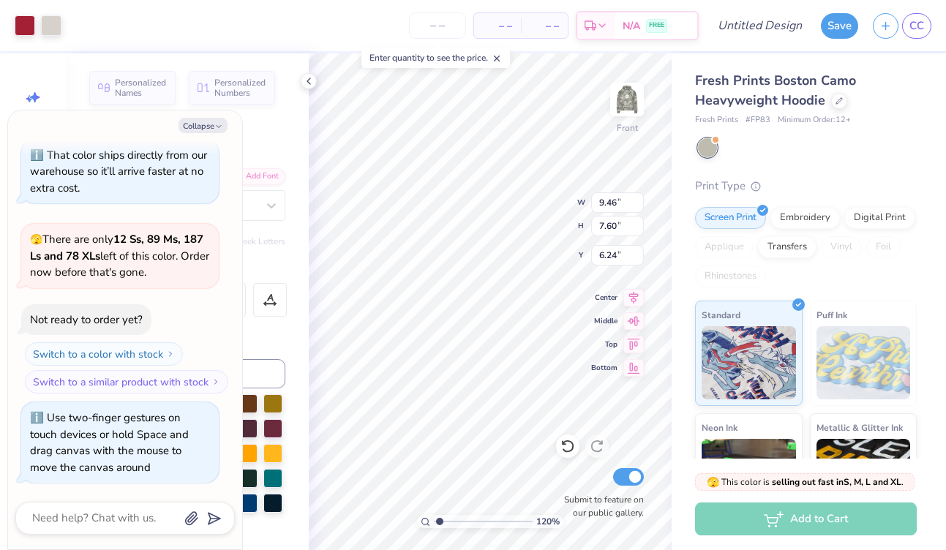
type input "5.00"
type textarea "x"
type input "5.83"
click at [199, 127] on button "Collapse" at bounding box center [203, 125] width 49 height 15
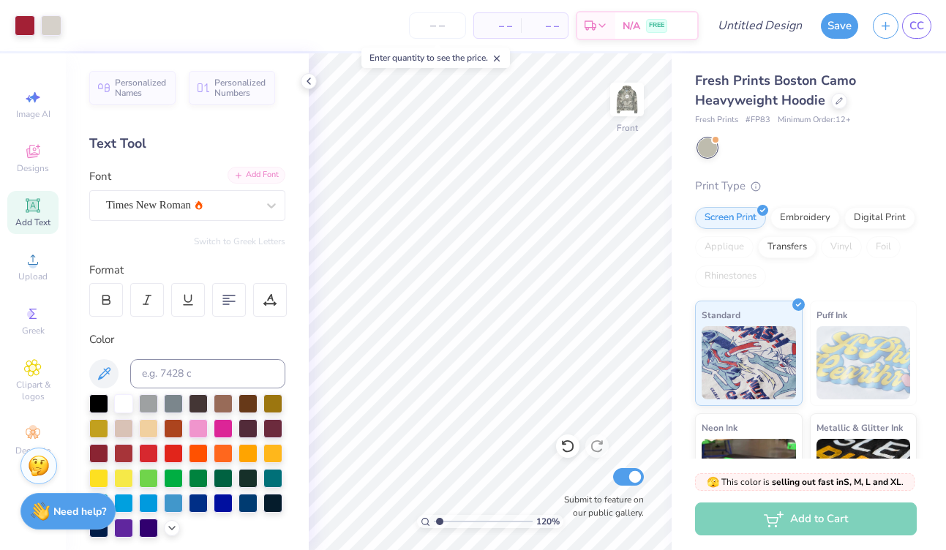
click at [251, 176] on div "Add Font" at bounding box center [257, 175] width 58 height 17
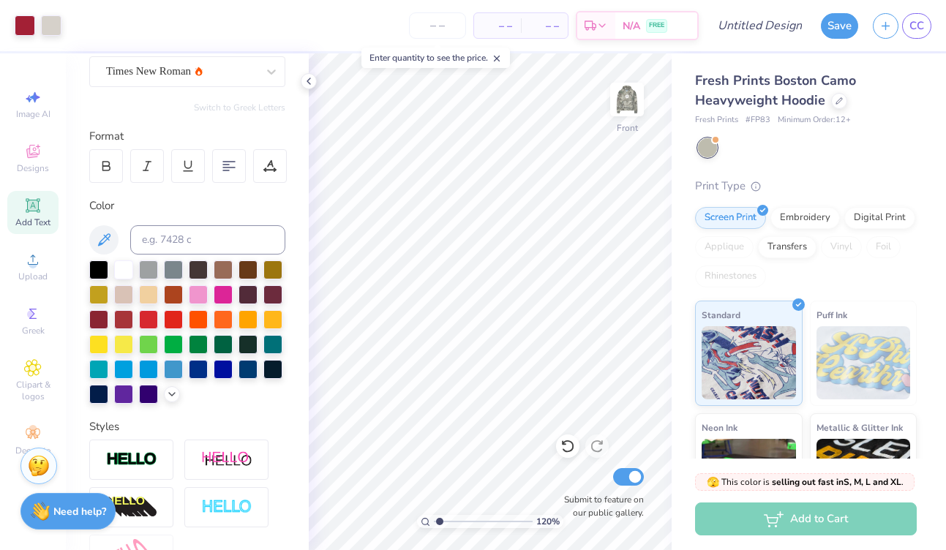
scroll to position [0, 0]
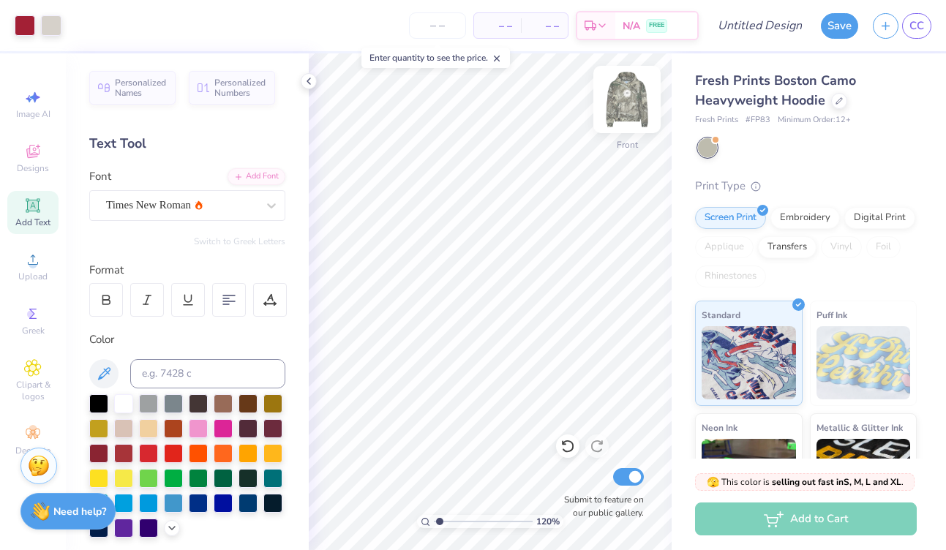
click at [616, 105] on img at bounding box center [627, 99] width 59 height 59
click at [837, 32] on button "Save" at bounding box center [839, 24] width 37 height 26
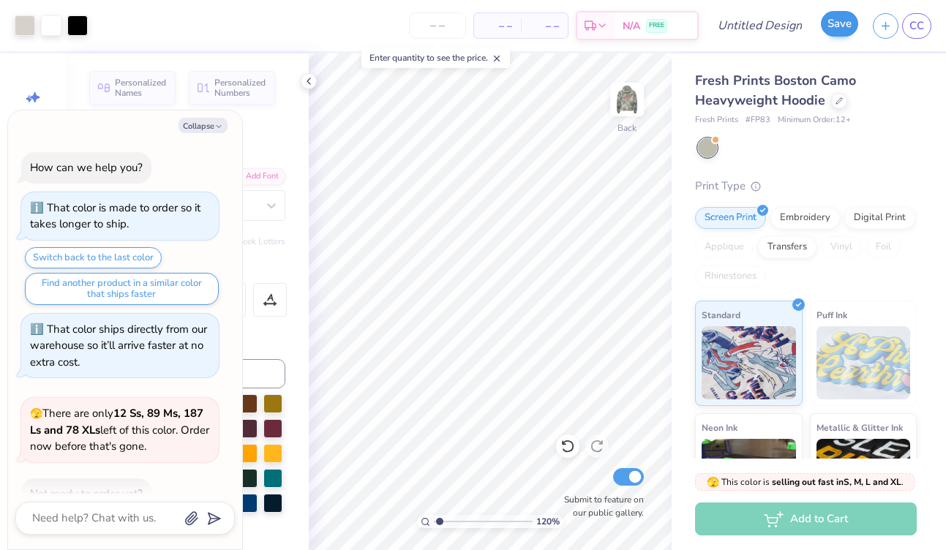
scroll to position [214, 0]
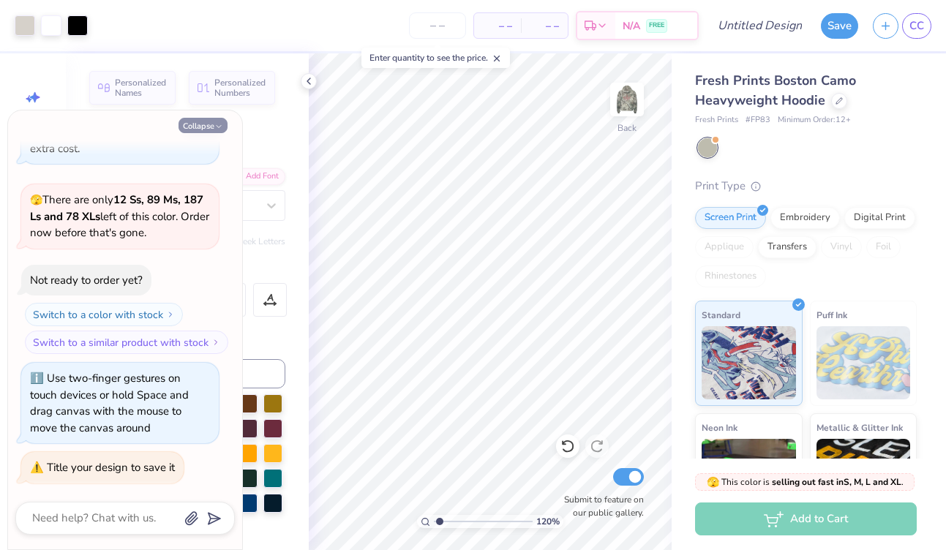
click at [206, 127] on button "Collapse" at bounding box center [203, 125] width 49 height 15
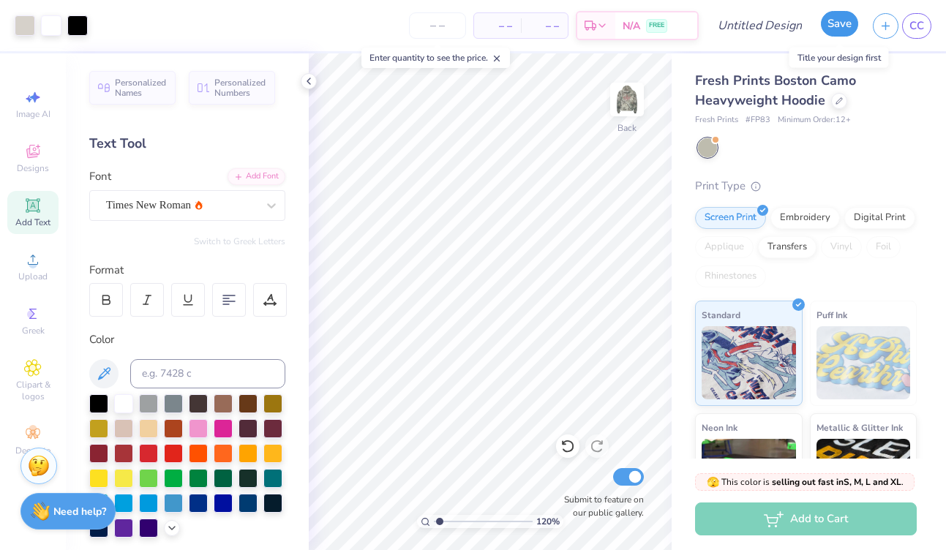
click at [833, 31] on button "Save" at bounding box center [839, 24] width 37 height 26
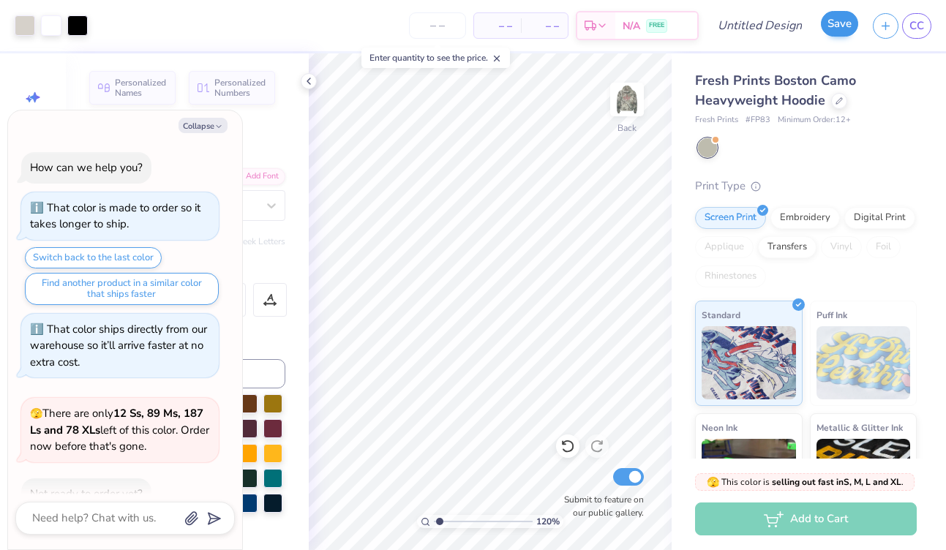
scroll to position [254, 0]
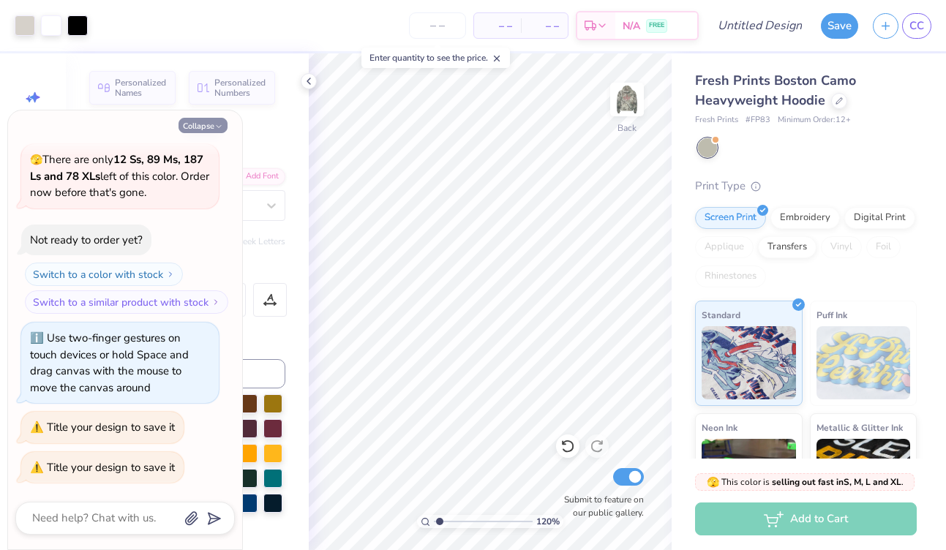
click at [209, 124] on button "Collapse" at bounding box center [203, 125] width 49 height 15
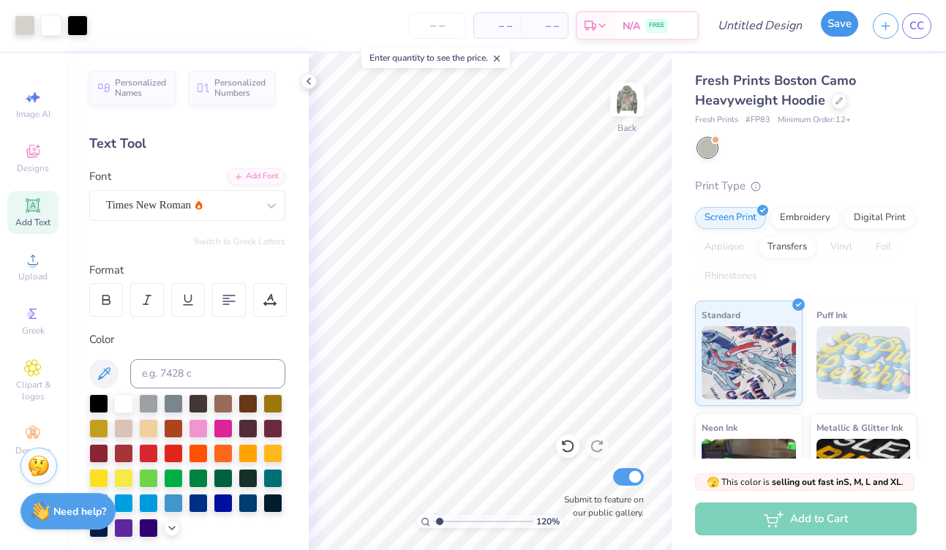
click at [835, 26] on button "Save" at bounding box center [839, 24] width 37 height 26
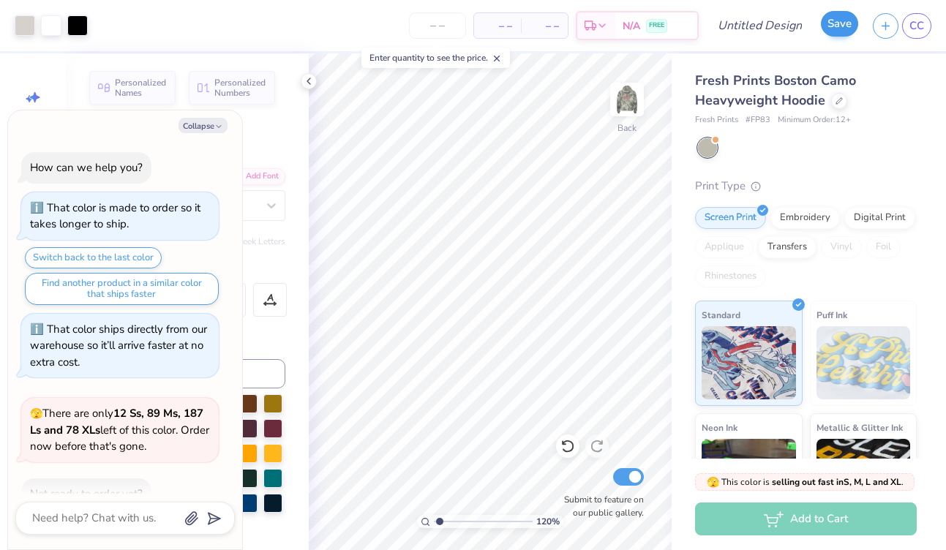
scroll to position [293, 0]
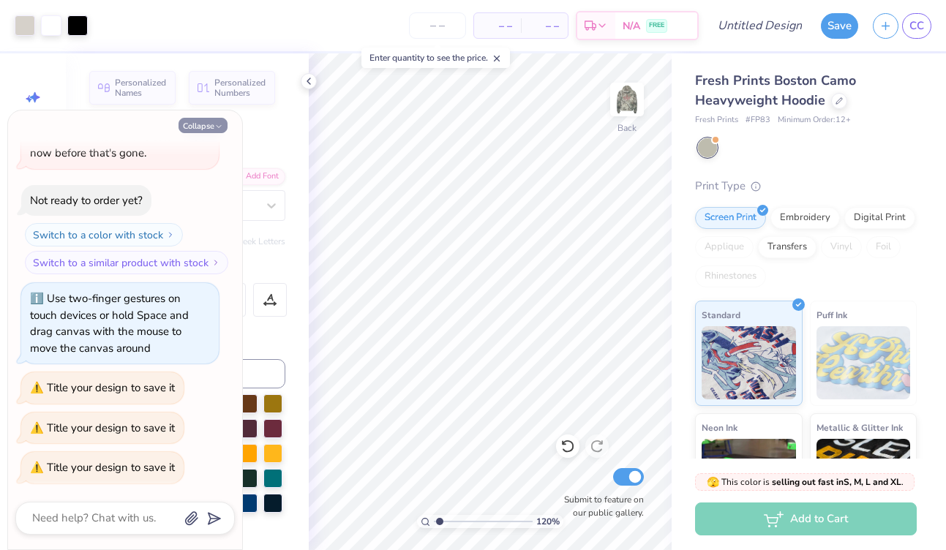
click at [209, 121] on button "Collapse" at bounding box center [203, 125] width 49 height 15
type textarea "x"
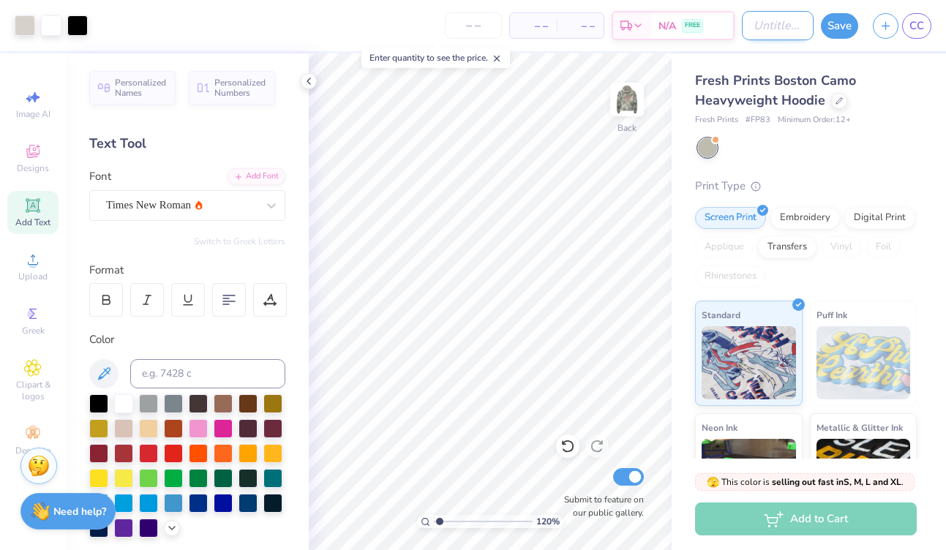
click at [753, 24] on input "Design Title" at bounding box center [778, 25] width 72 height 29
type input "fall formal"
click at [847, 25] on button "Save" at bounding box center [839, 24] width 37 height 26
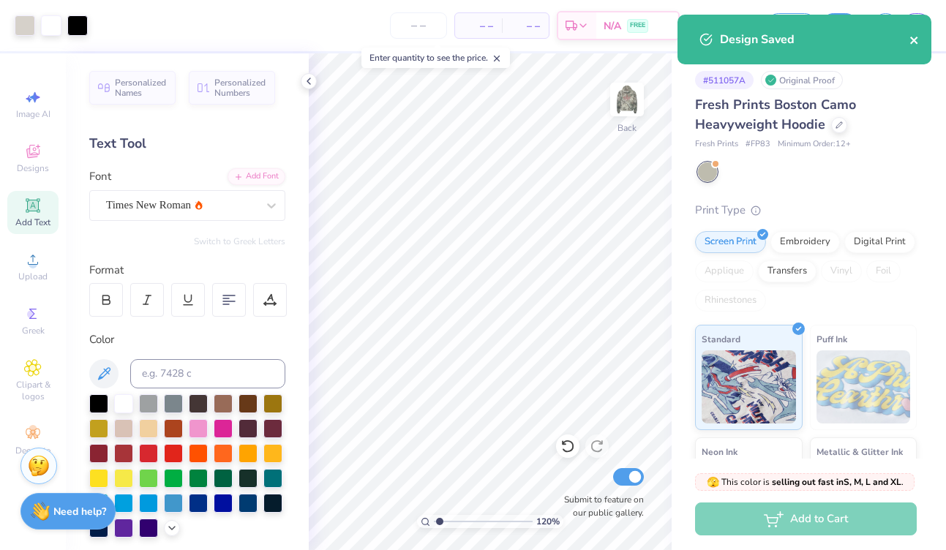
click at [916, 40] on icon "close" at bounding box center [915, 40] width 10 height 12
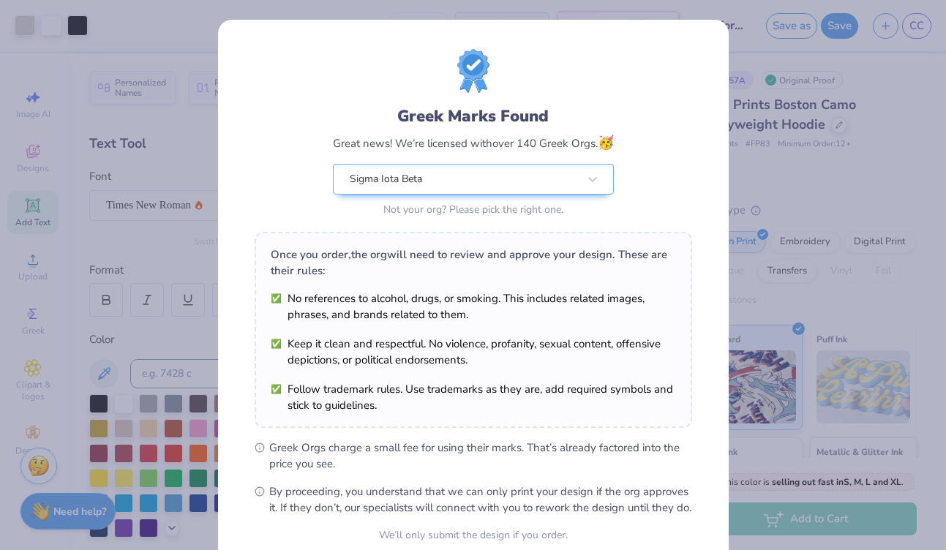
scroll to position [135, 0]
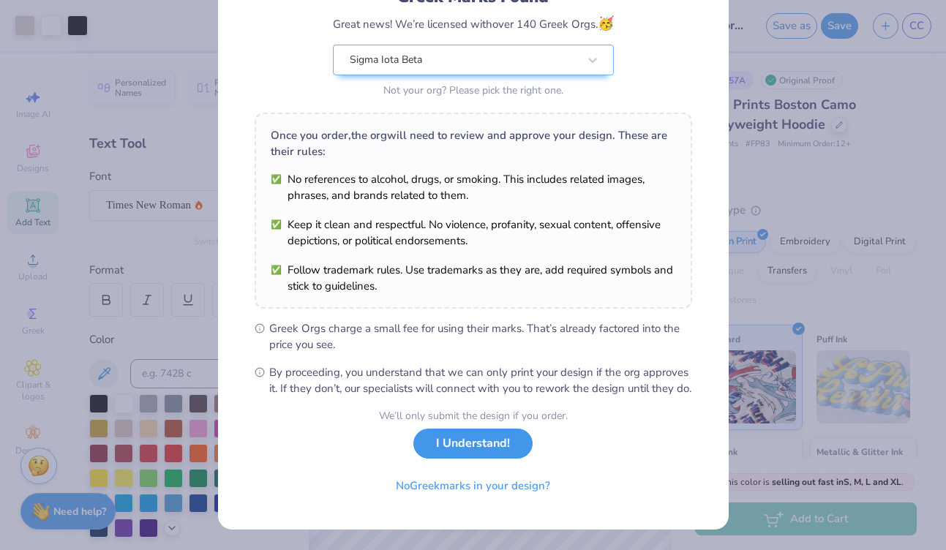
click at [455, 450] on button "I Understand!" at bounding box center [473, 444] width 119 height 30
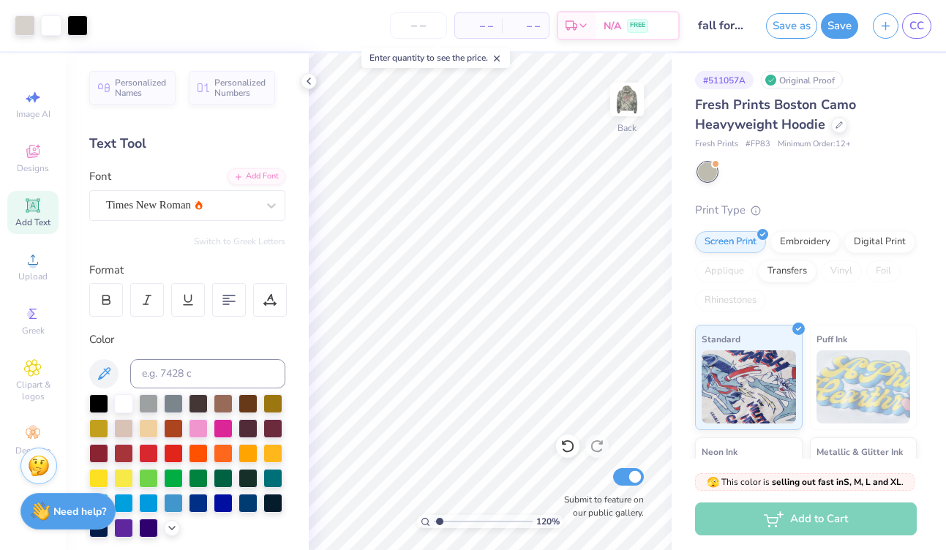
scroll to position [0, 0]
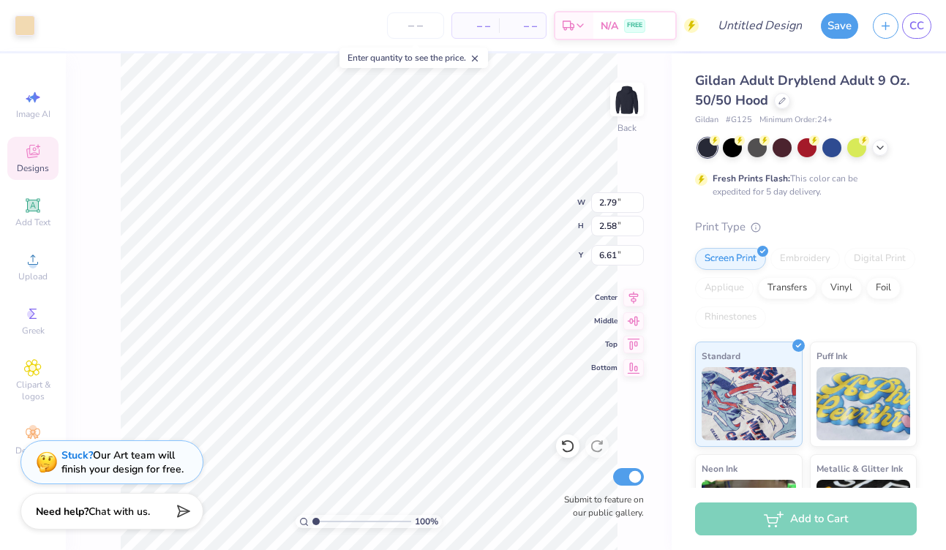
type input "1.43"
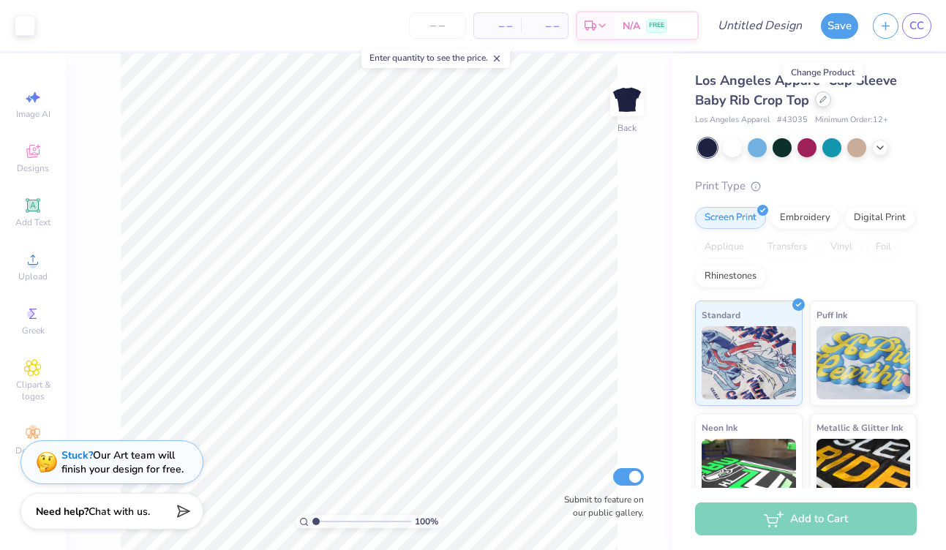
click at [823, 96] on icon at bounding box center [823, 99] width 7 height 7
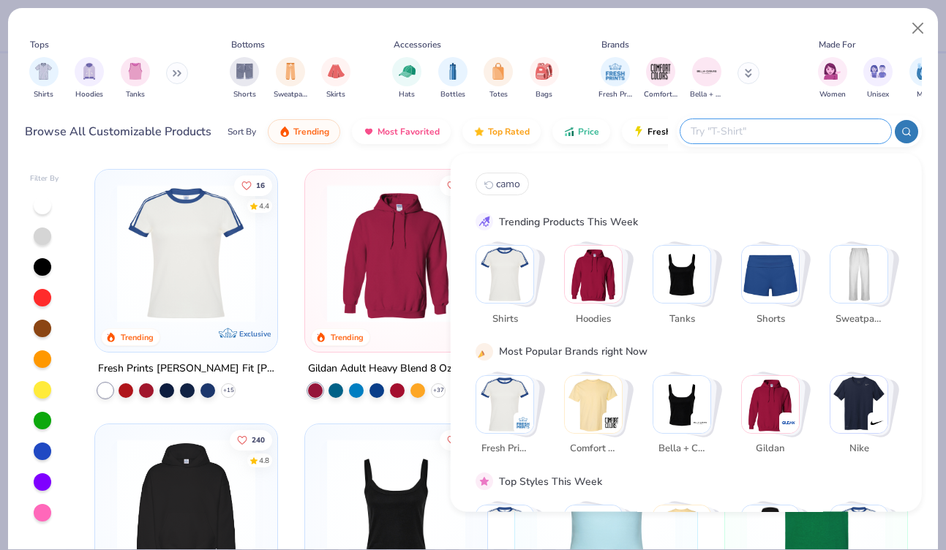
click at [802, 137] on input "text" at bounding box center [785, 131] width 192 height 17
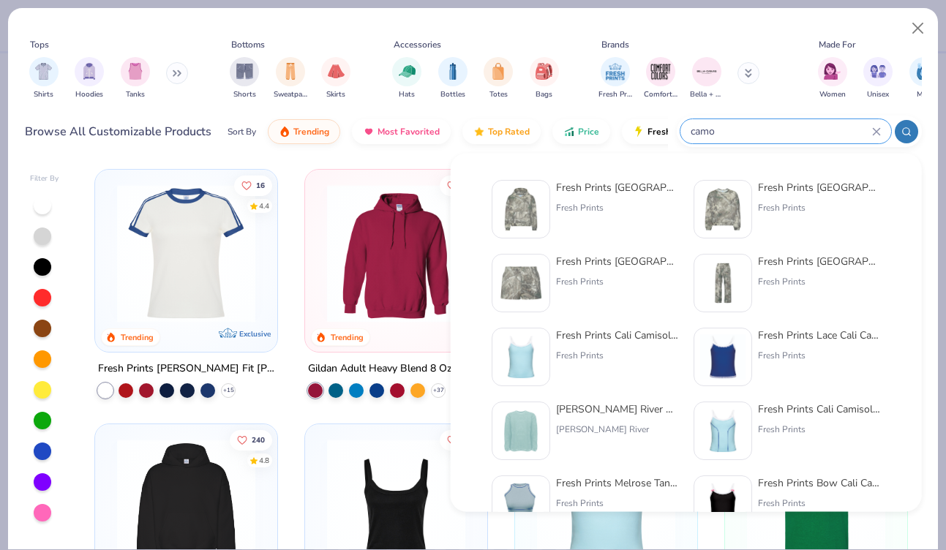
type input "camo"
click at [527, 212] on img at bounding box center [520, 209] width 45 height 45
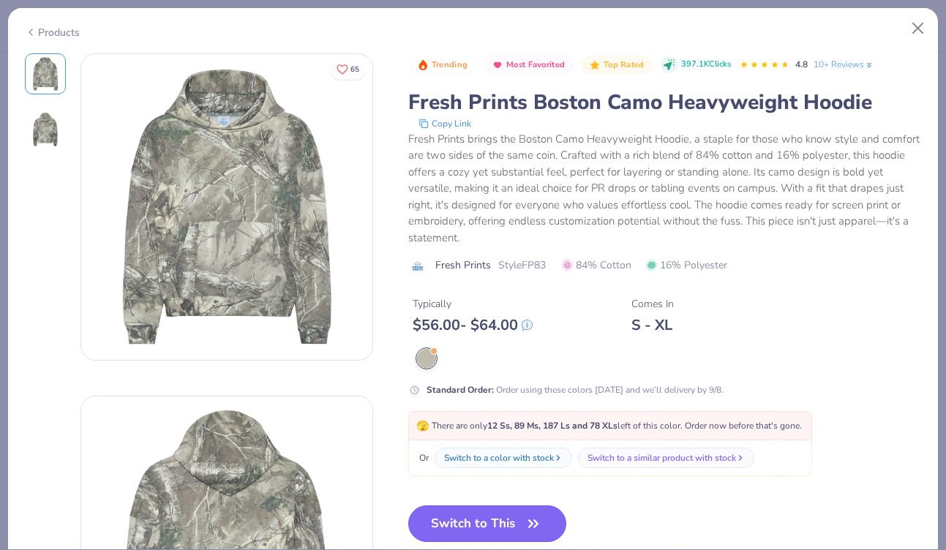
click at [518, 515] on button "Switch to This" at bounding box center [487, 524] width 159 height 37
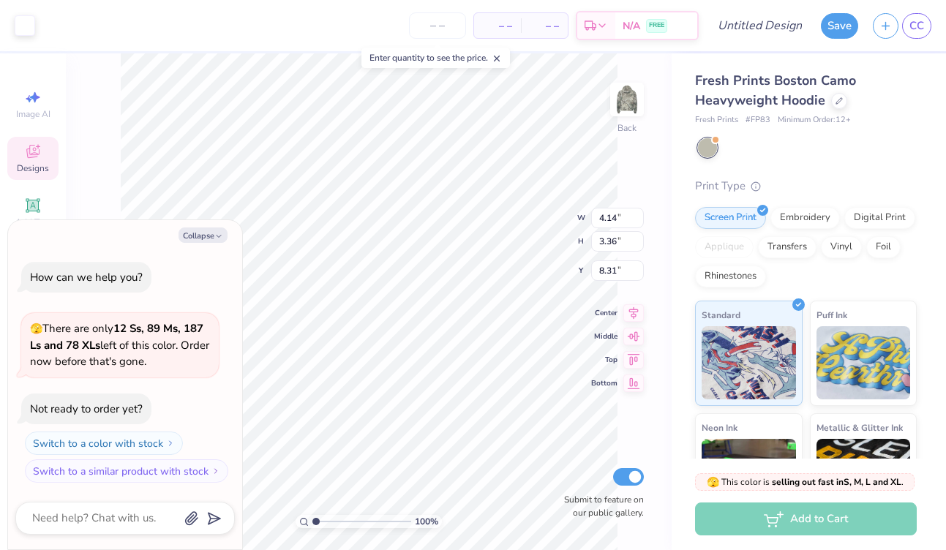
type textarea "x"
type input "6.77"
type input "5.49"
type input "6.13"
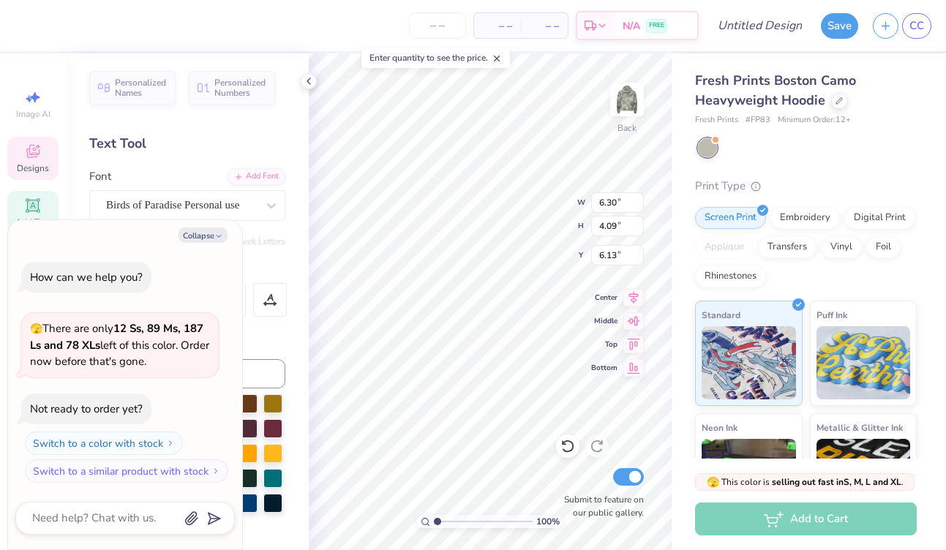
type textarea "x"
type textarea "S"
type textarea "x"
type textarea "SI"
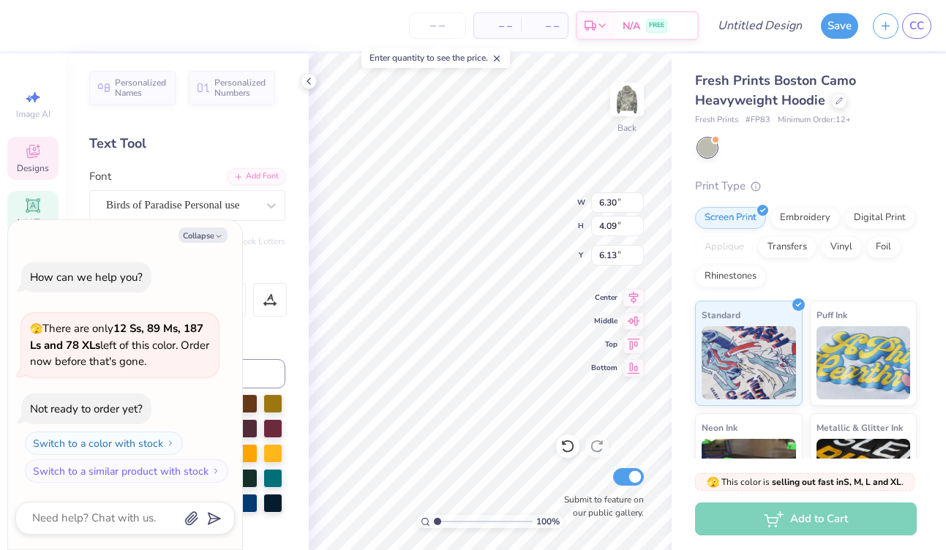
type textarea "x"
type textarea "SIB"
type textarea "x"
type textarea "SI"
type textarea "x"
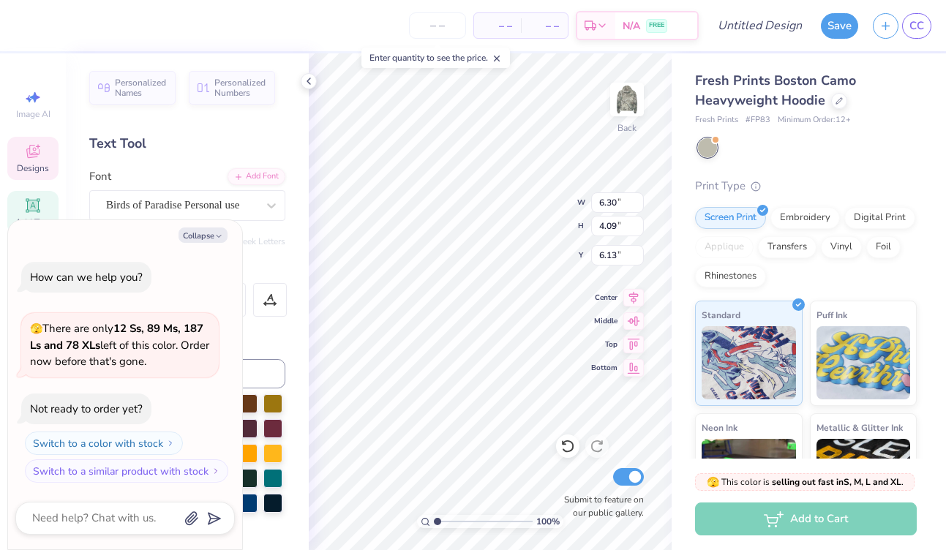
type textarea "S"
type textarea "x"
type textarea "Si"
type textarea "x"
type textarea "Sib"
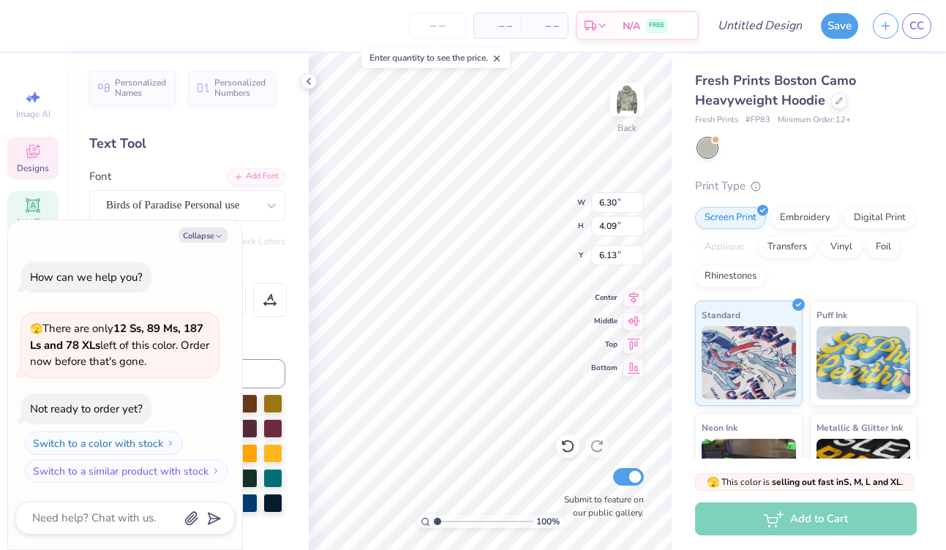
type textarea "x"
type textarea "[PERSON_NAME]"
type textarea "x"
type textarea "[PERSON_NAME]"
type textarea "x"
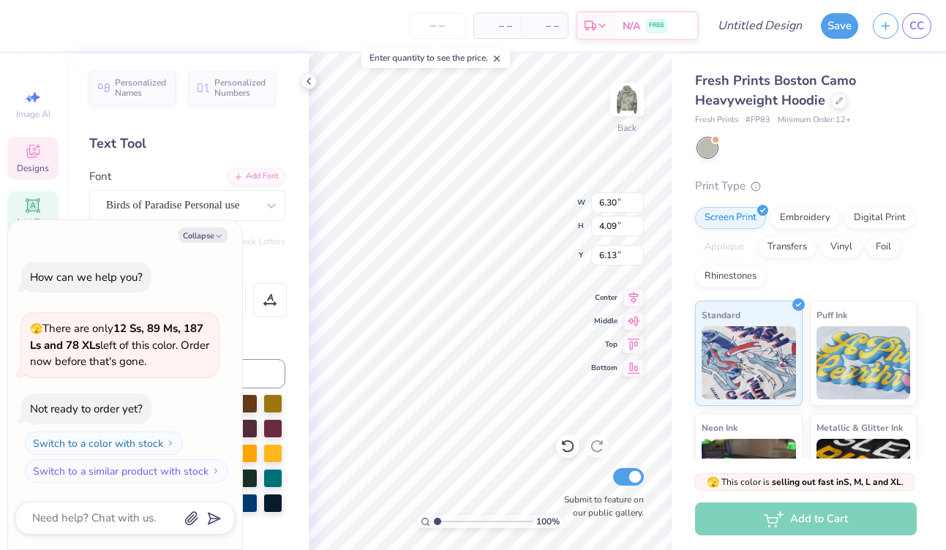
type textarea "Sibyll"
type textarea "x"
type textarea "Sibylli"
type textarea "x"
type textarea "Sibyllin"
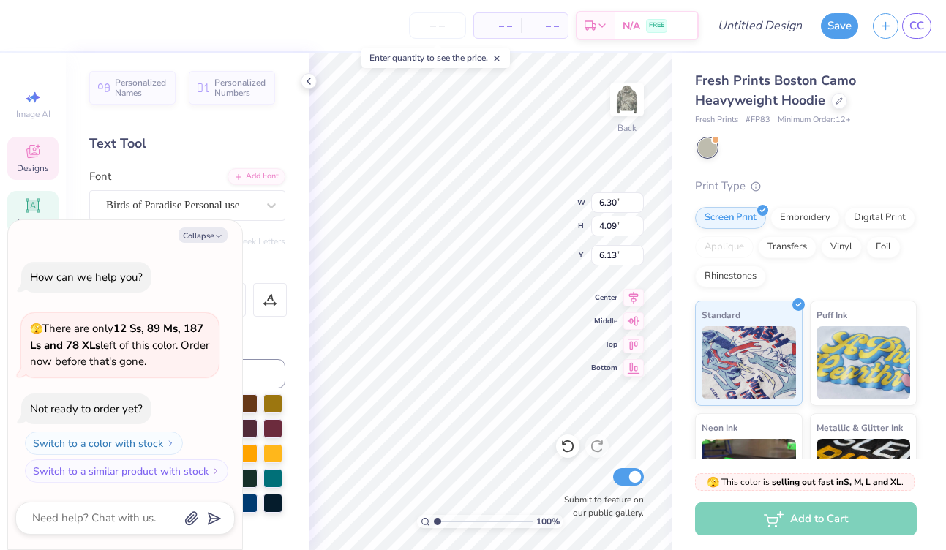
type textarea "x"
type textarea "Sibylline"
type textarea "x"
type input "3.89"
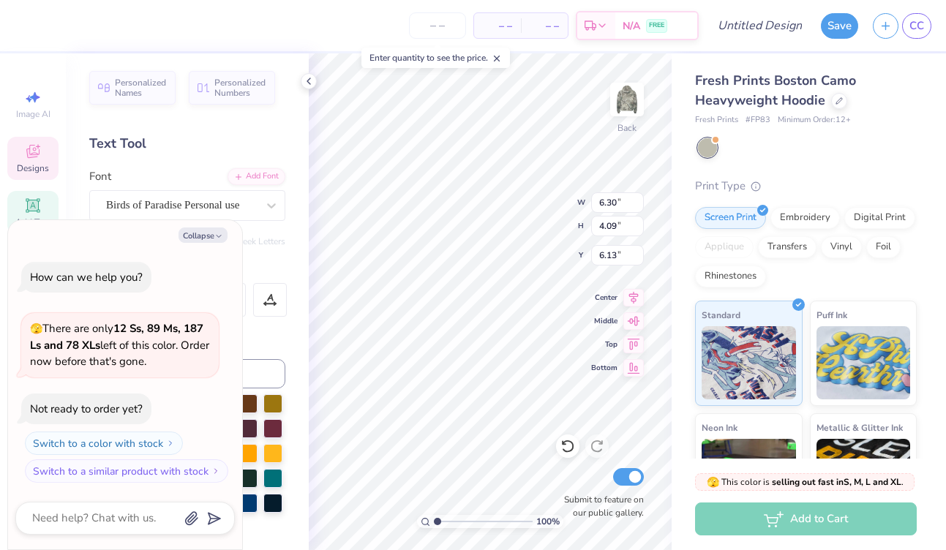
type input "3.22"
type input "8.41"
type textarea "x"
type textarea "F"
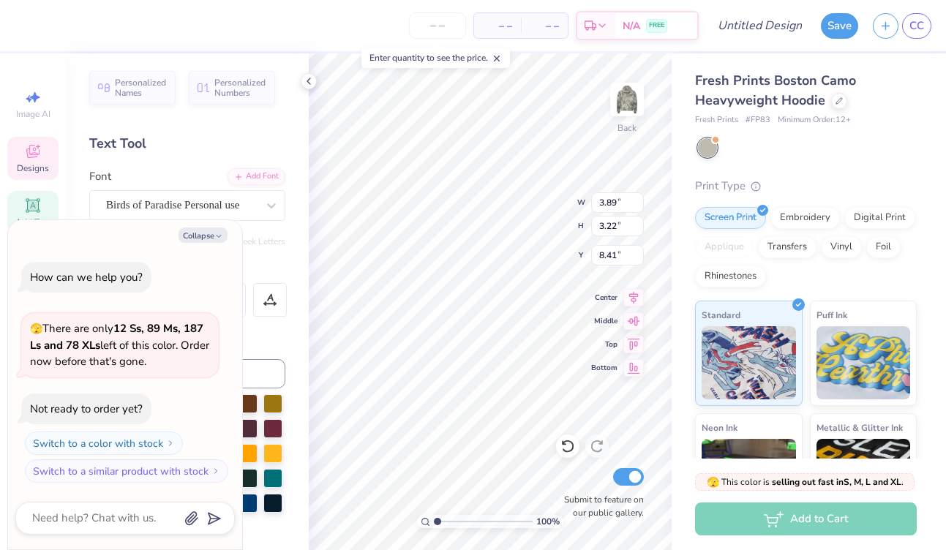
type textarea "x"
type textarea "Fa"
type textarea "x"
type textarea "Fal"
type textarea "x"
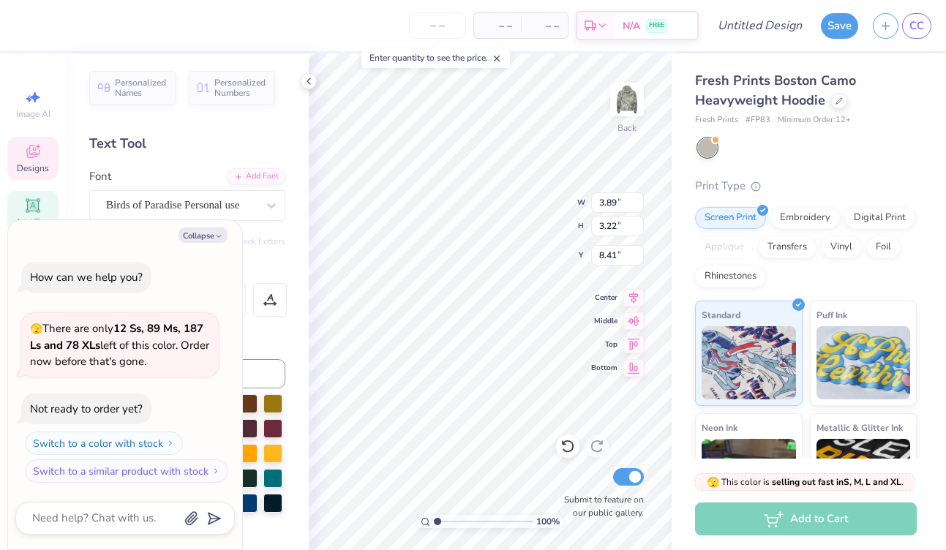
type textarea "Fall"
type textarea "x"
type textarea "Fall"
type textarea "x"
type textarea "Fall F"
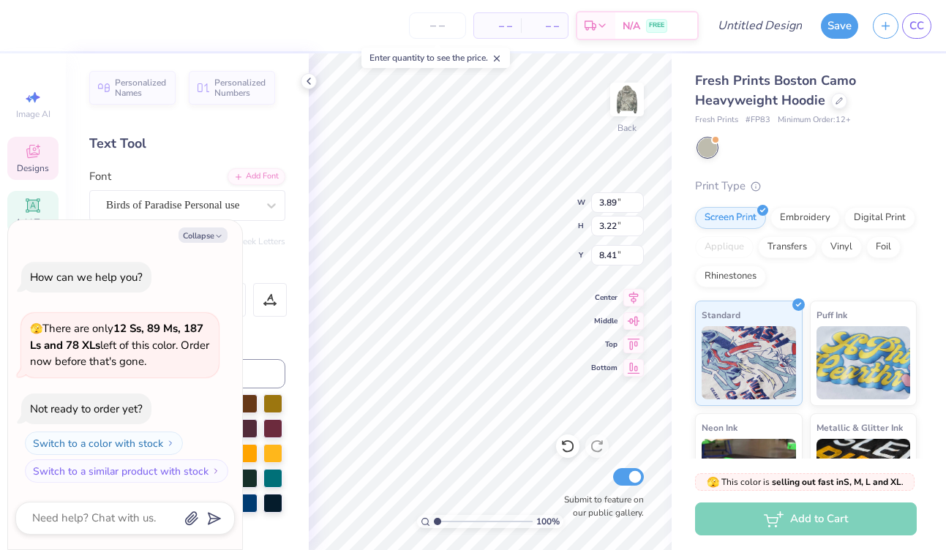
scroll to position [0, 0]
type textarea "x"
type textarea "Fall Fo"
type textarea "x"
type textarea "Fall For"
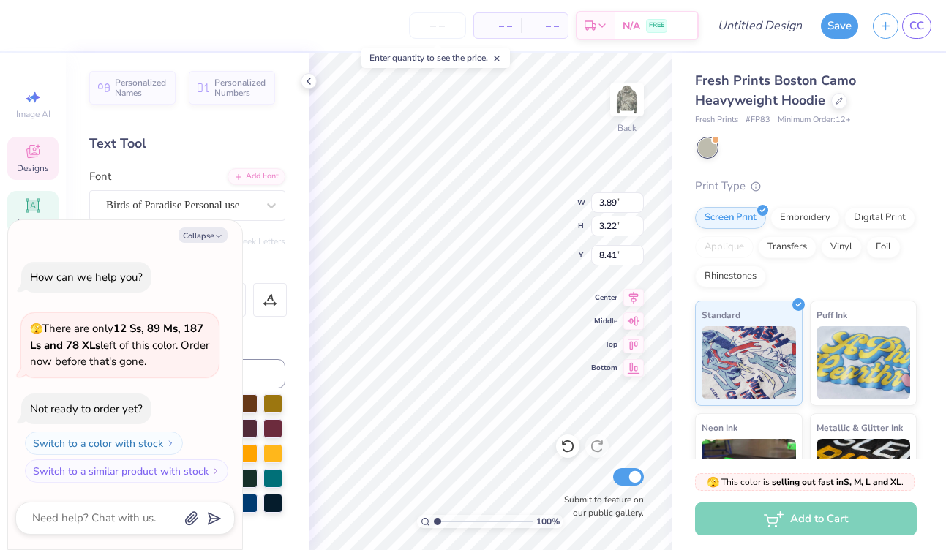
type textarea "x"
type textarea "Fall Form"
type textarea "x"
type textarea "Fall Forma"
type textarea "x"
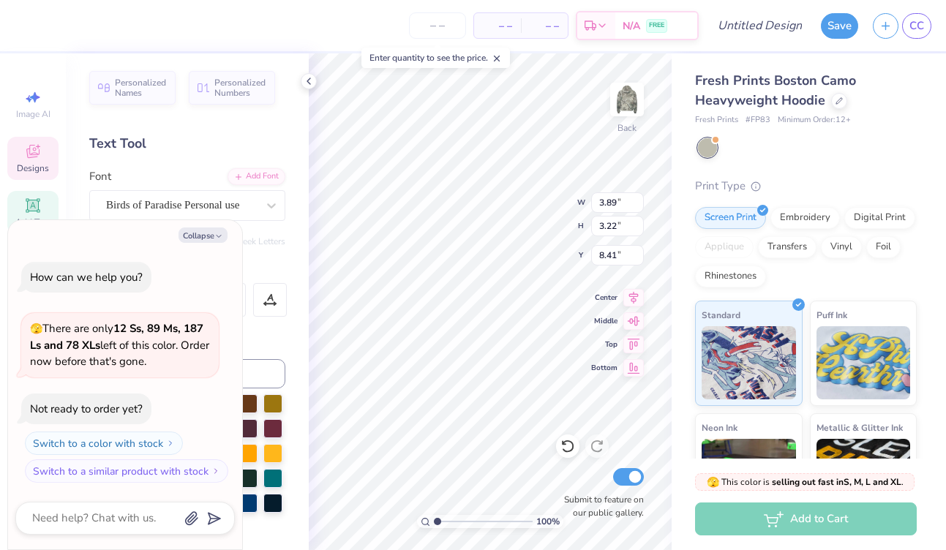
type textarea "Fall Formal"
type textarea "x"
type input "3.00"
type textarea "x"
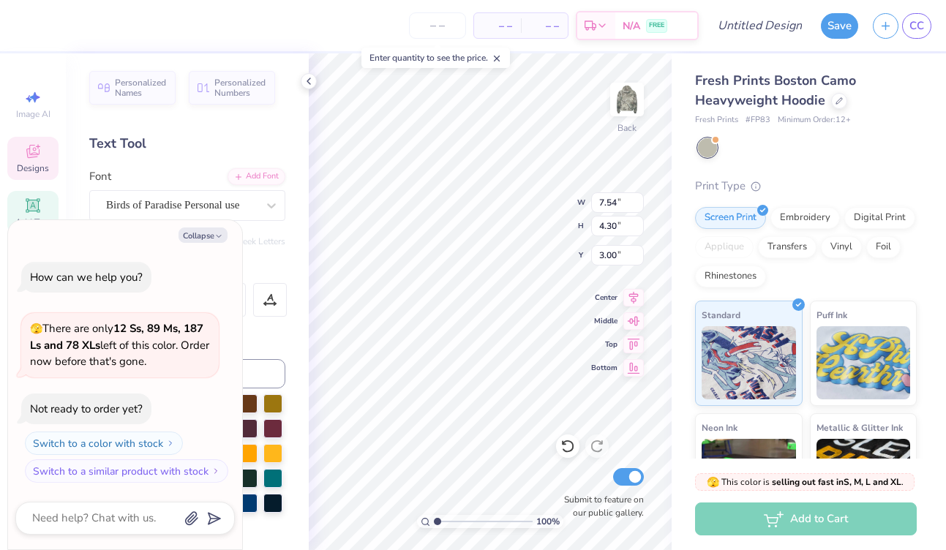
type input "7.76"
type input "3.90"
type input "3.16"
type textarea "x"
type input "3.00"
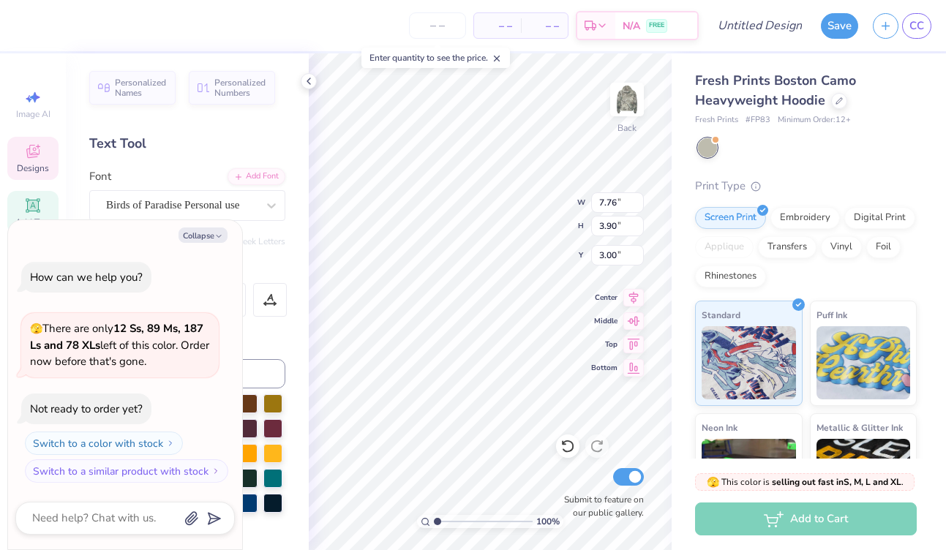
type textarea "x"
type input "11.44"
type input "6.60"
type input "5.61"
type textarea "x"
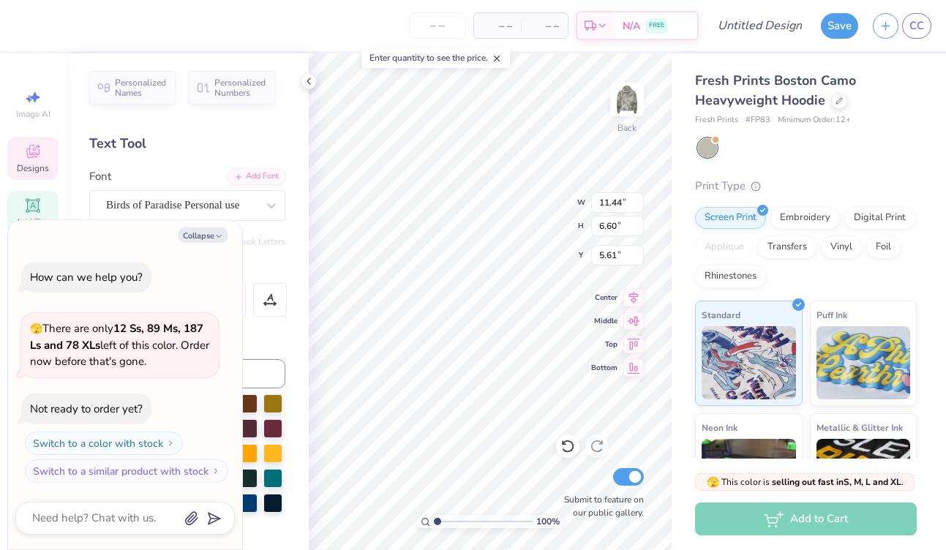
type input "3.92"
click at [34, 157] on icon at bounding box center [32, 151] width 13 height 13
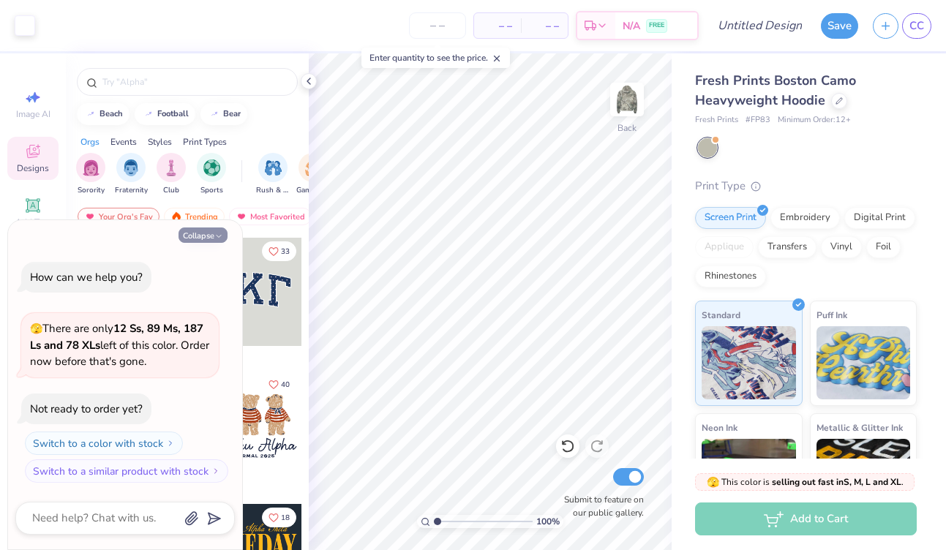
click at [198, 236] on button "Collapse" at bounding box center [203, 235] width 49 height 15
type textarea "x"
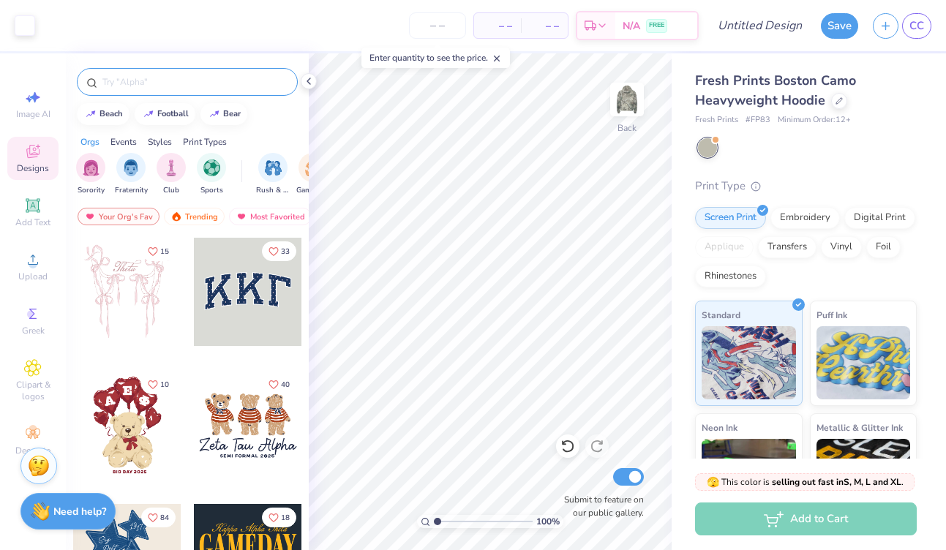
click at [162, 89] on div at bounding box center [187, 82] width 221 height 28
click at [160, 88] on input "text" at bounding box center [194, 82] width 187 height 15
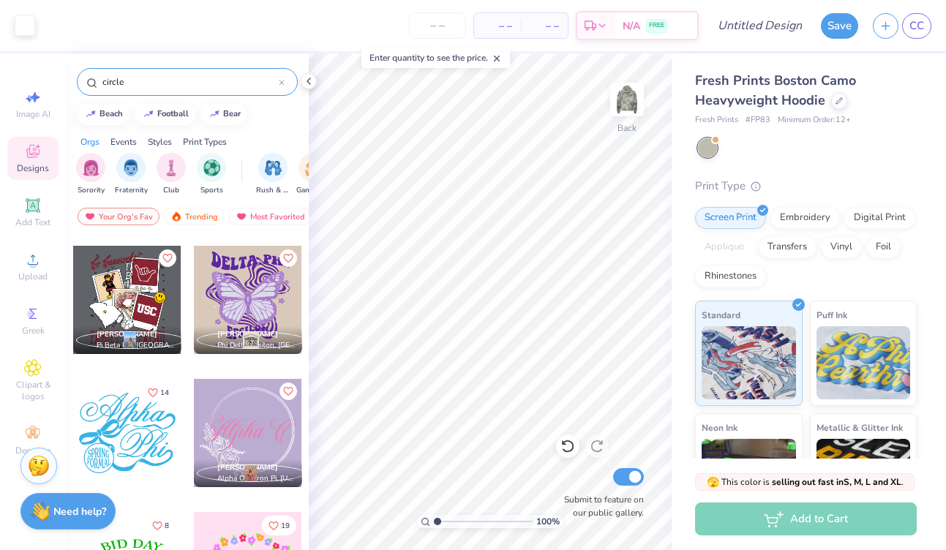
scroll to position [0, 0]
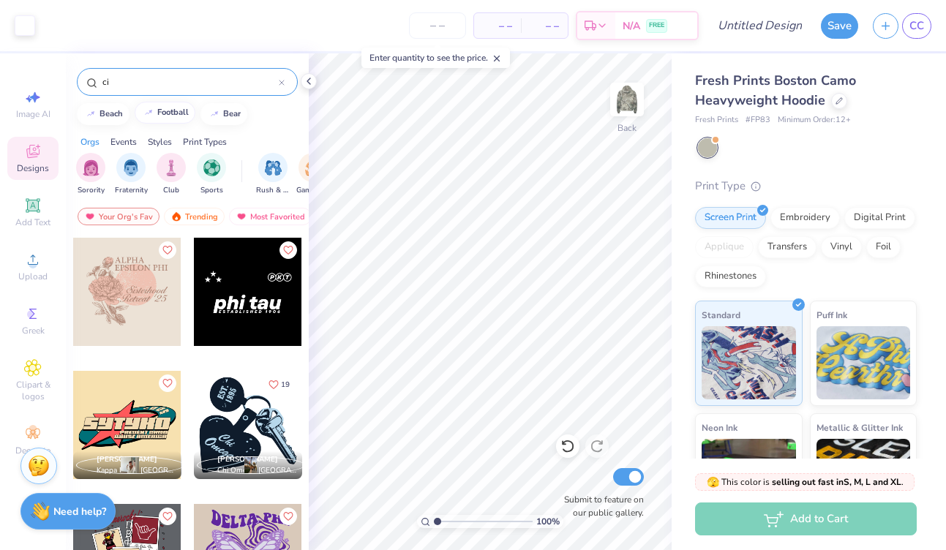
type input "c"
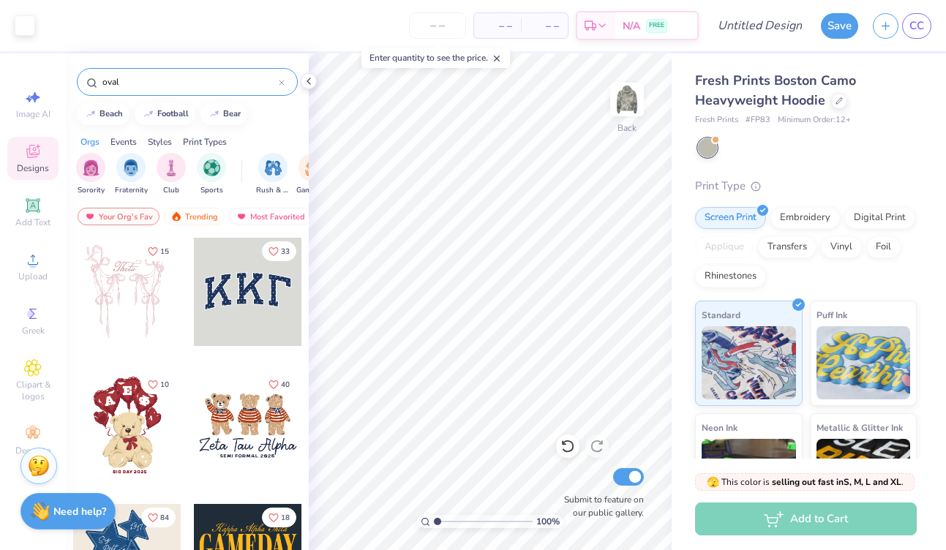
type input "oval"
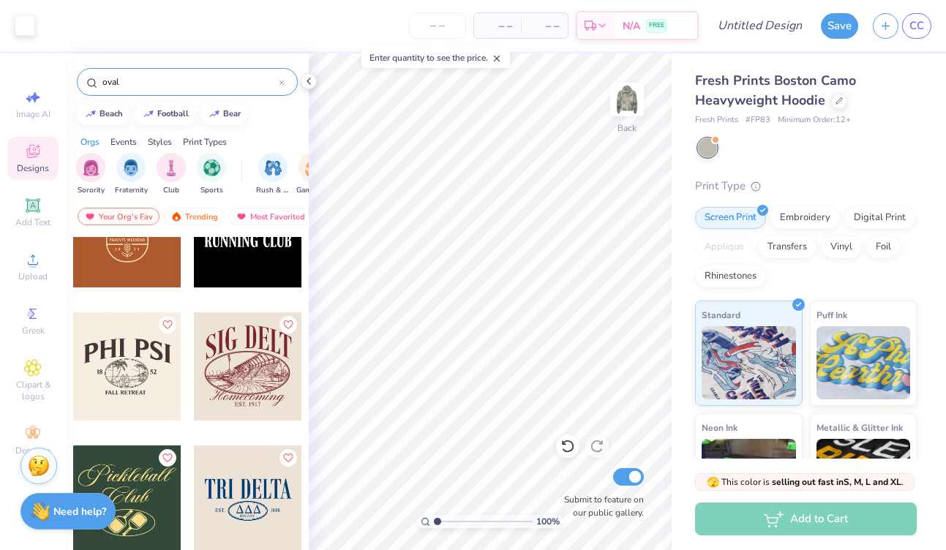
scroll to position [735, 0]
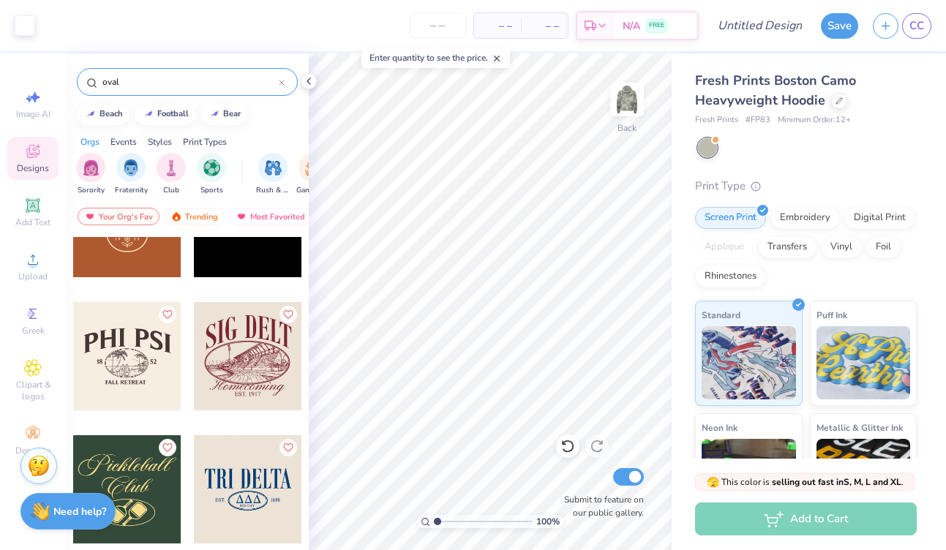
click at [270, 520] on div at bounding box center [248, 489] width 108 height 108
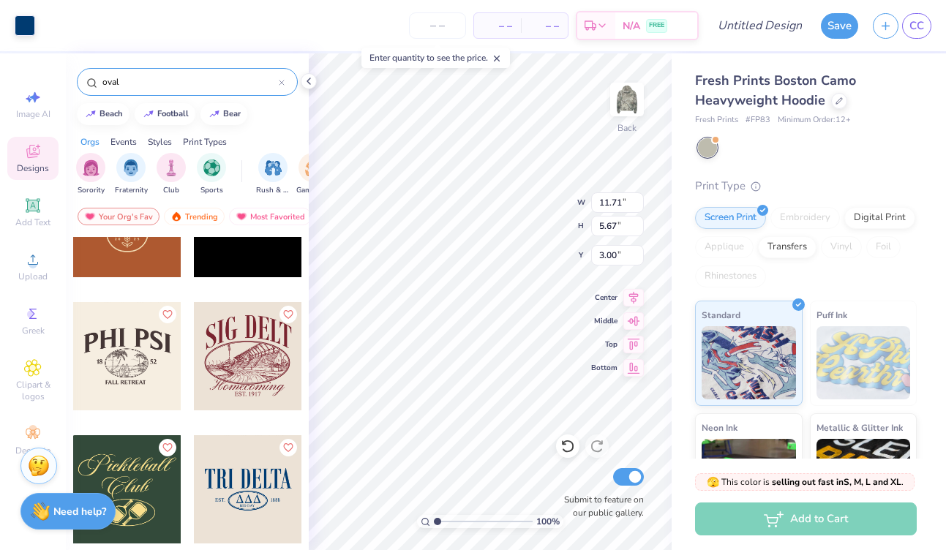
type input "3.54"
type input "2.55"
type input "1.24"
type input "7.97"
type input "7.76"
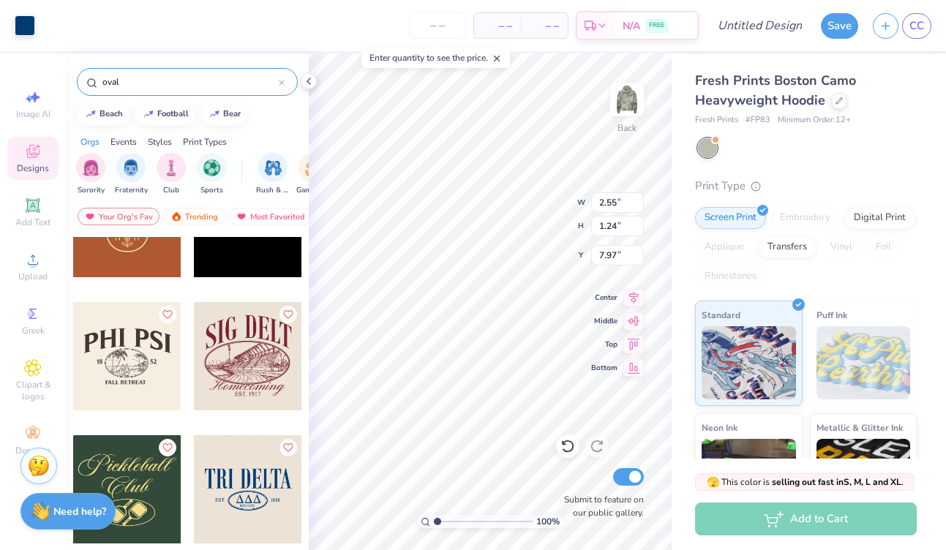
type input "3.90"
type input "3.00"
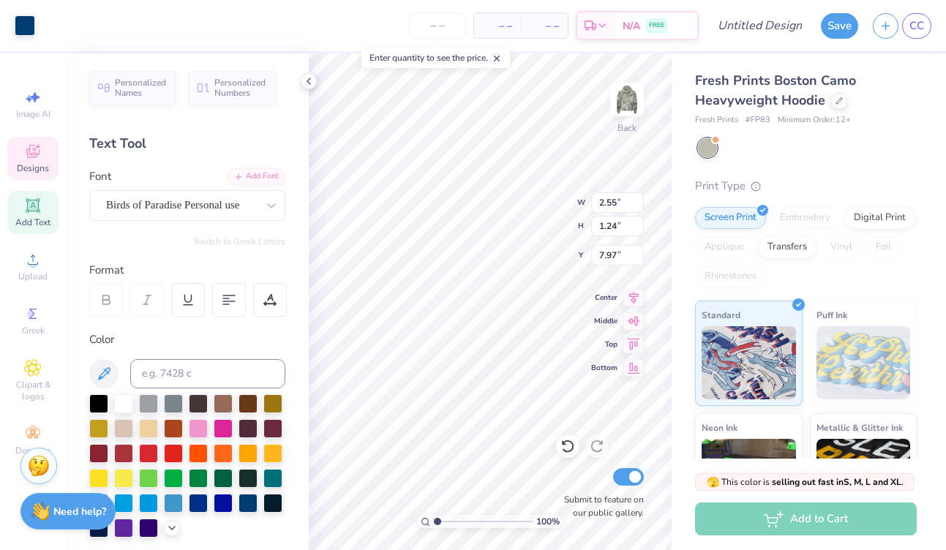
type input "11.75"
type input "5.69"
type input "3.52"
type input "3.53"
click at [20, 29] on div at bounding box center [25, 24] width 20 height 20
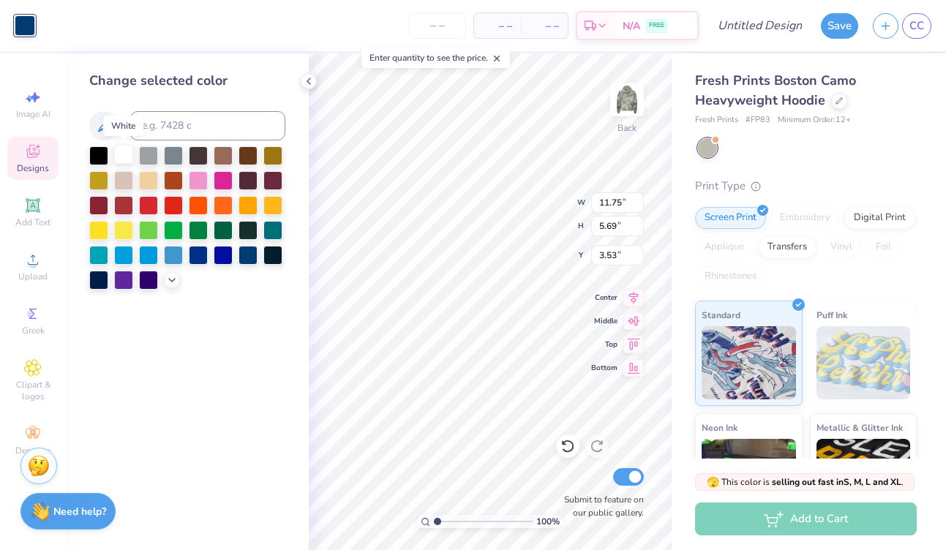
click at [121, 152] on div at bounding box center [123, 154] width 19 height 19
click at [101, 155] on div at bounding box center [98, 154] width 19 height 19
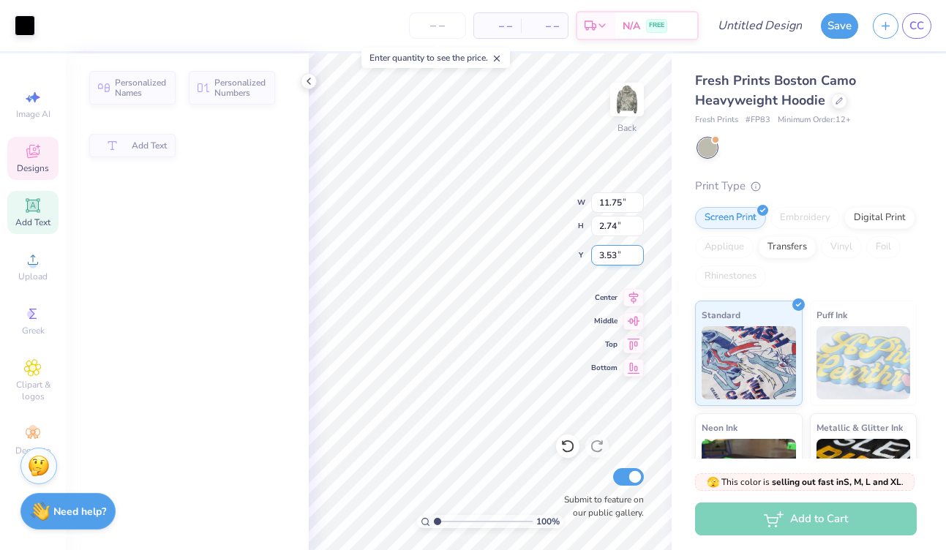
type input "2.74"
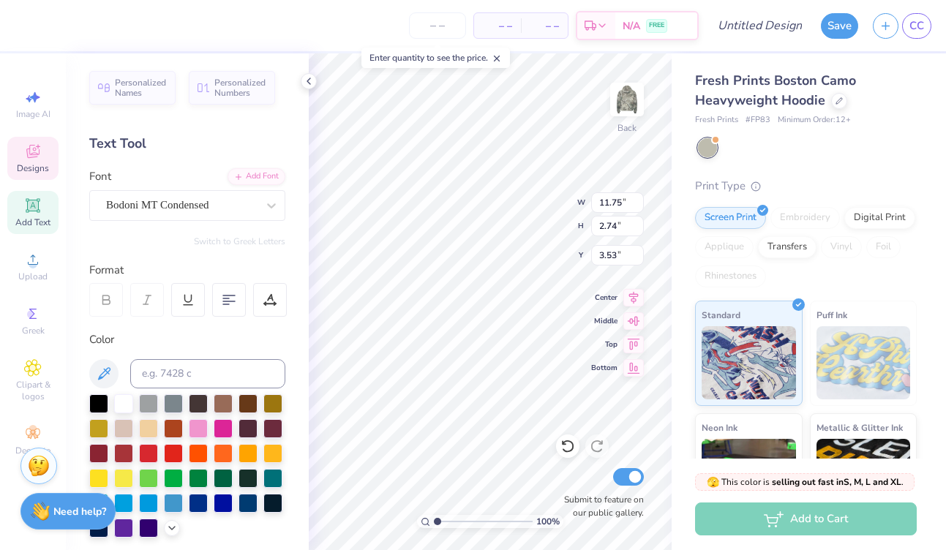
scroll to position [0, 0]
type textarea "SIBYLLINE"
type input "3.34"
type input "1.17"
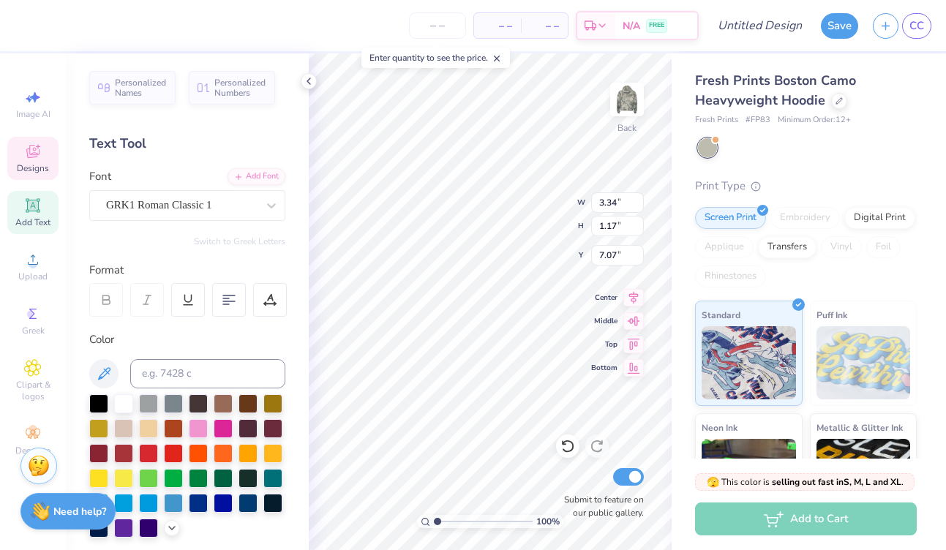
type input "7.07"
click at [37, 331] on span "Greek" at bounding box center [33, 331] width 23 height 12
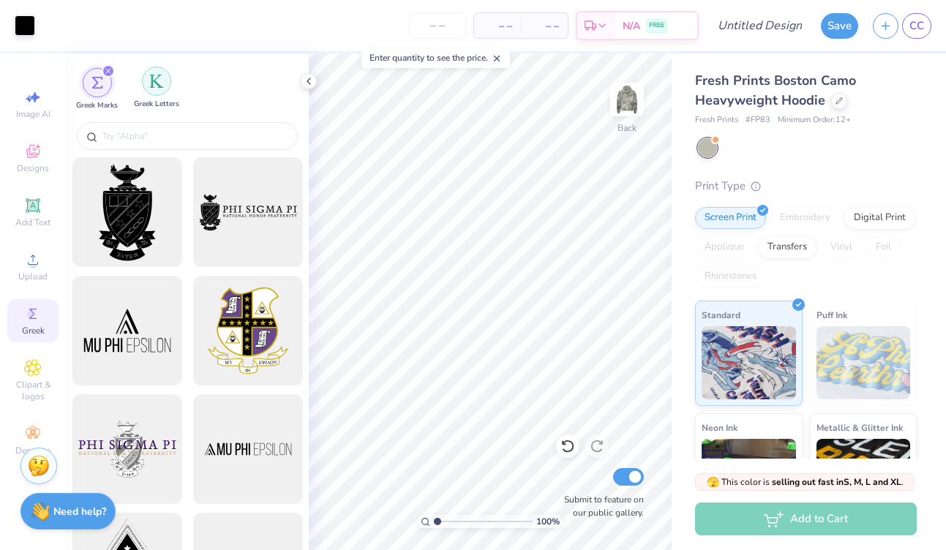
click at [160, 93] on div "filter for Greek Letters" at bounding box center [156, 81] width 29 height 29
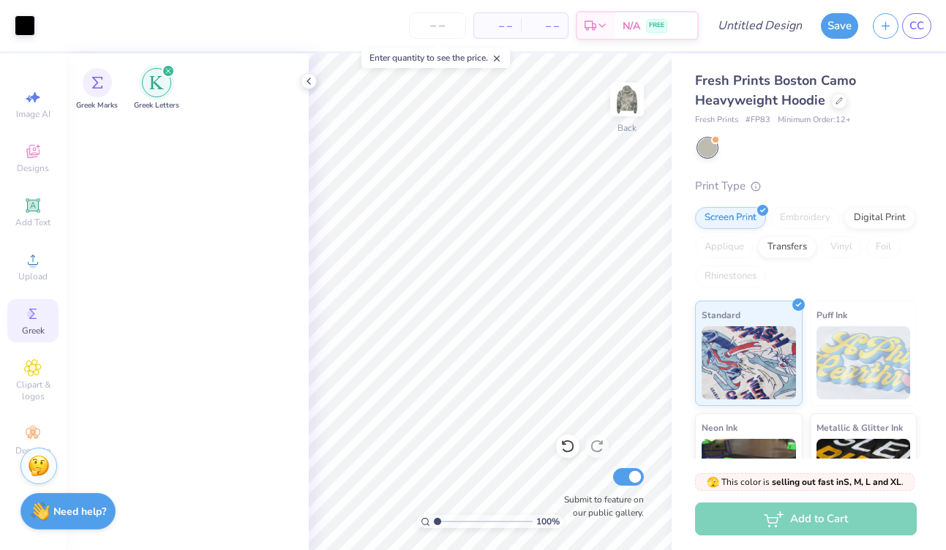
scroll to position [0, 0]
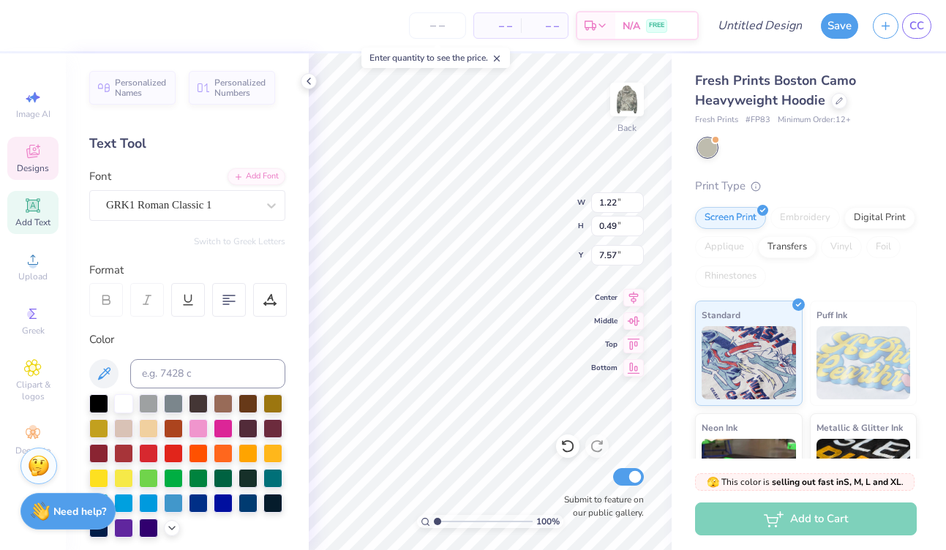
type textarea "1919"
type input "2.01"
type input "0.37"
type input "8.42"
type textarea "d"
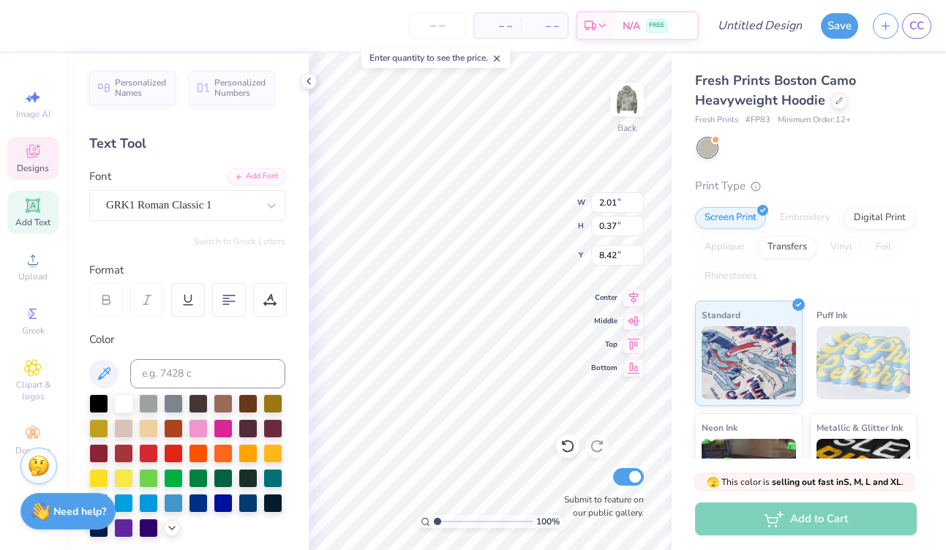
type textarea "F"
type textarea "SIB"
type input "7.75"
type input "3.28"
type input "1.38"
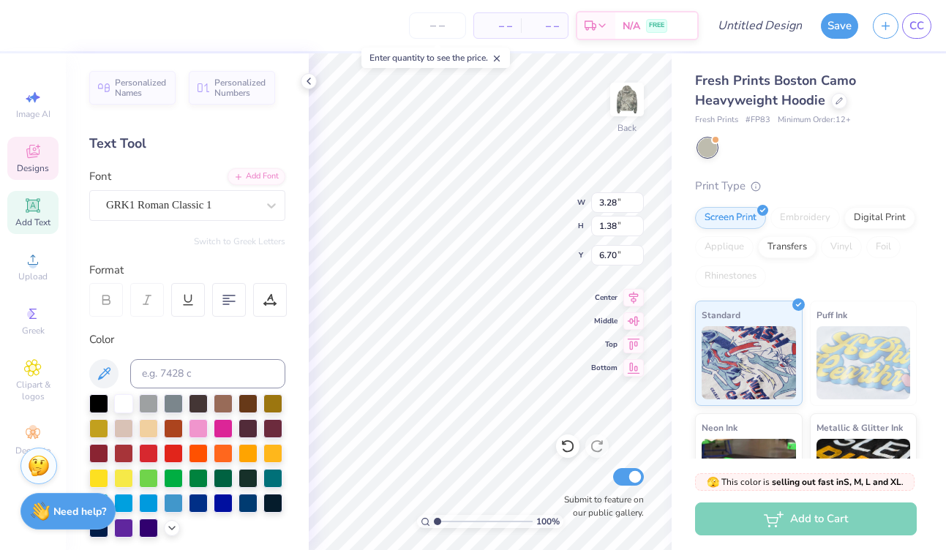
type input "7.17"
type textarea "F"
click at [181, 209] on div "GRK1 Roman Classic 1" at bounding box center [182, 205] width 154 height 23
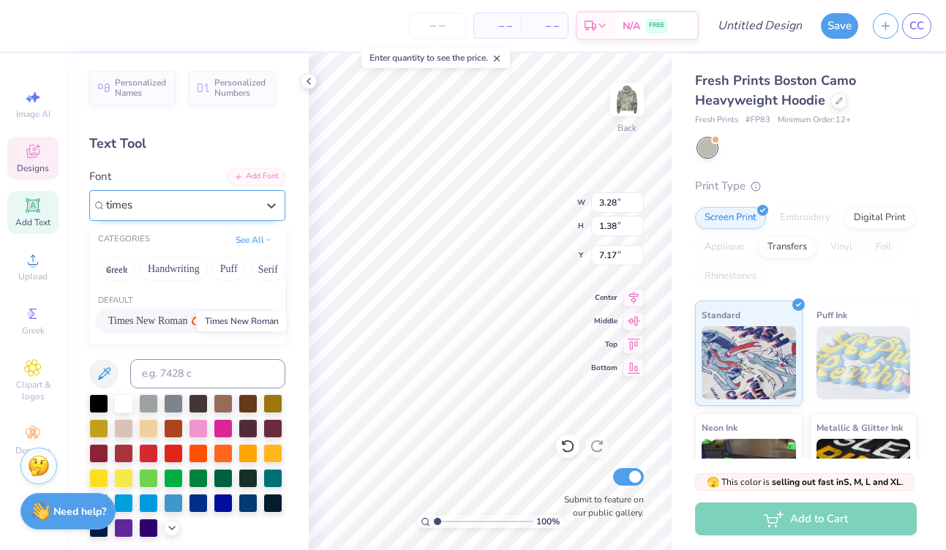
click at [177, 321] on span "Times New Roman" at bounding box center [147, 320] width 79 height 15
type input "times"
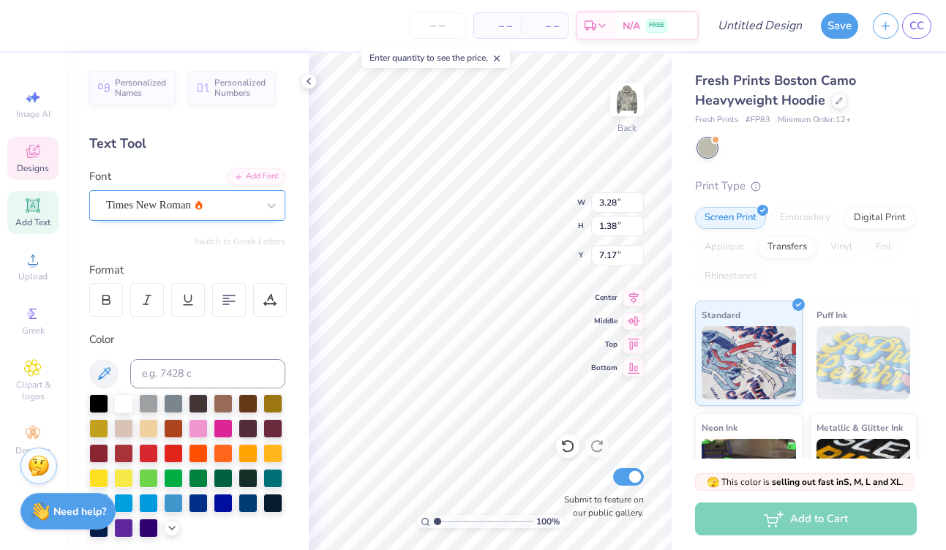
scroll to position [0, 3]
type textarea "FALL FORMAL"
type input "10.19"
type input "6.69"
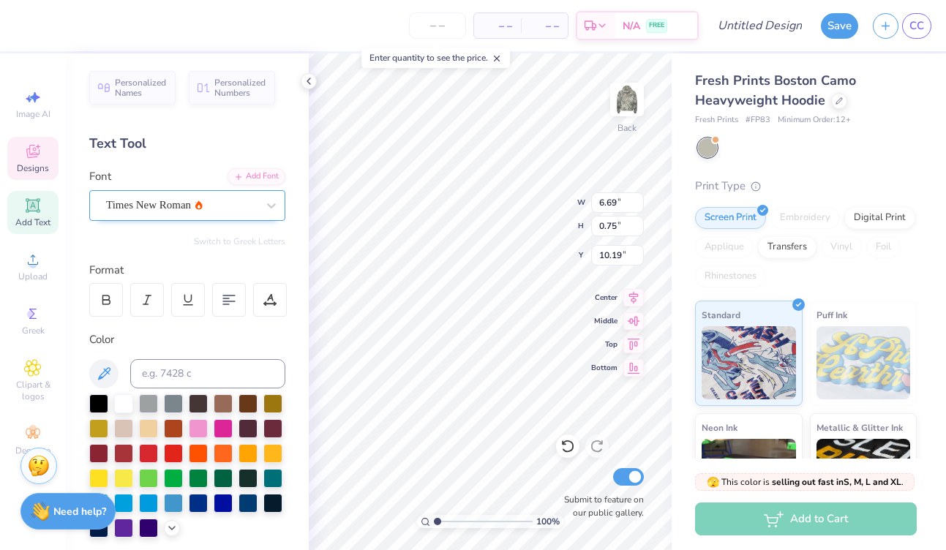
type input "0.75"
type input "9.62"
click at [34, 164] on span "Designs" at bounding box center [33, 168] width 32 height 12
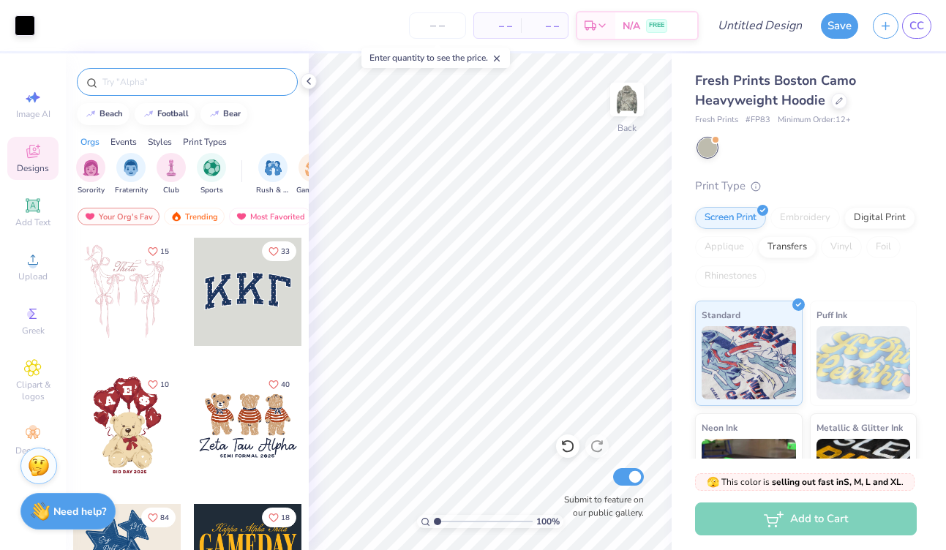
click at [121, 79] on input "text" at bounding box center [194, 82] width 187 height 15
type input "camping"
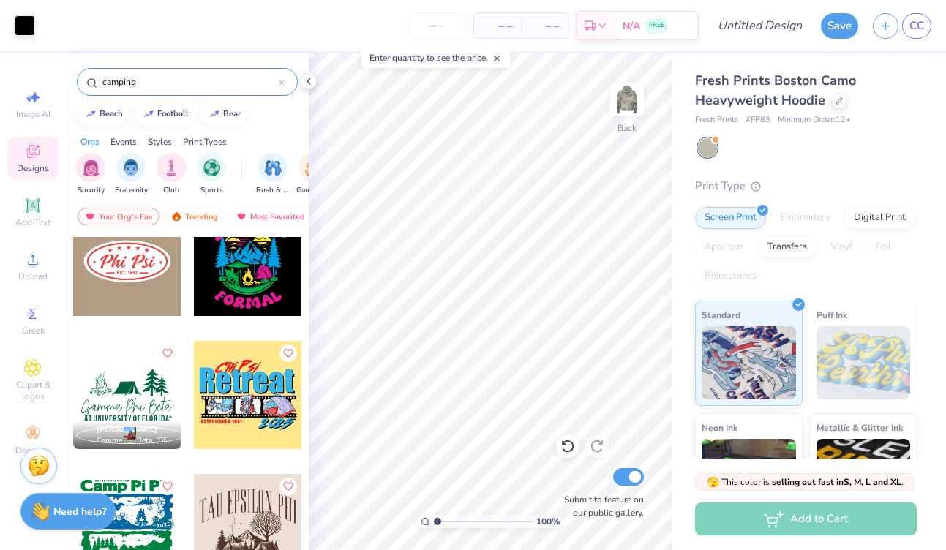
scroll to position [429, 0]
click at [139, 284] on div at bounding box center [127, 263] width 108 height 108
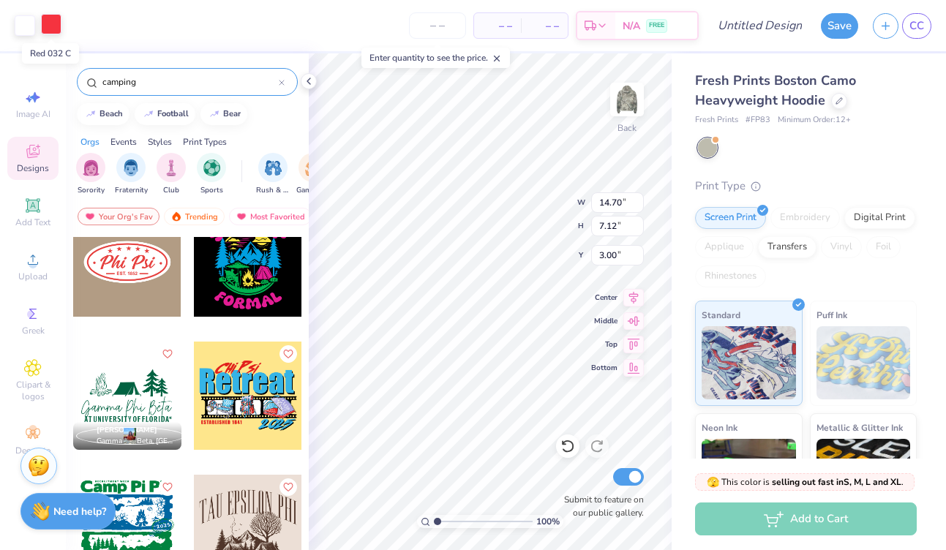
click at [49, 24] on div at bounding box center [51, 24] width 20 height 20
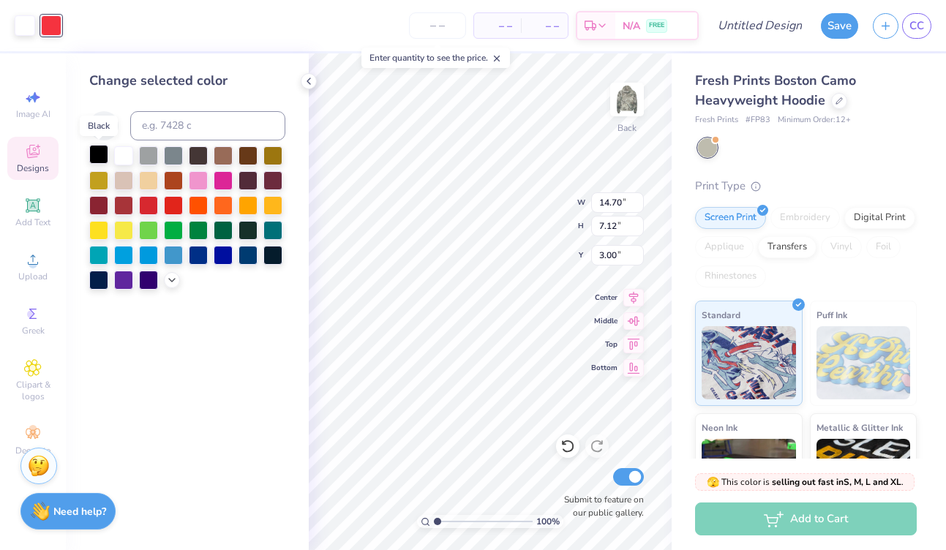
click at [97, 153] on div at bounding box center [98, 154] width 19 height 19
type input "8.89"
type input "4.30"
type input "5.82"
type input "2.33"
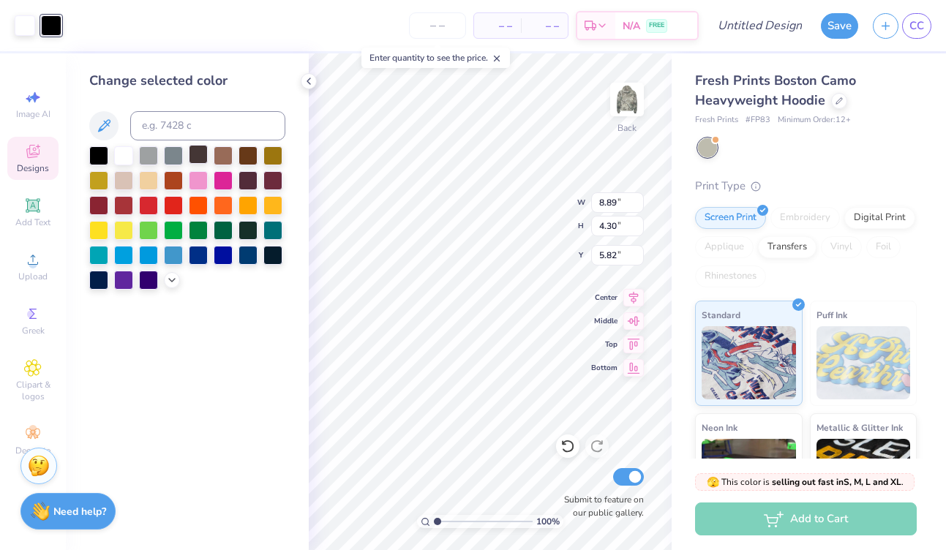
type input "1.13"
type input "1.14"
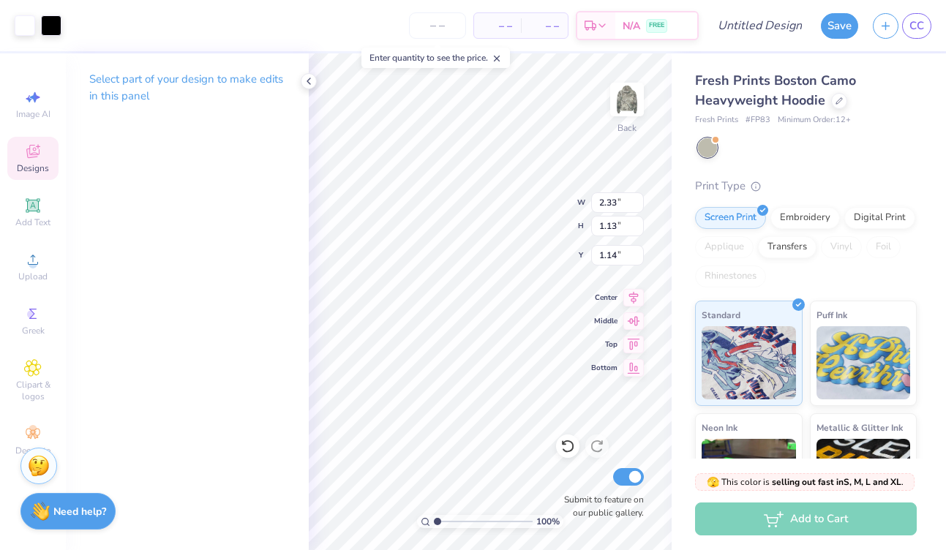
type input "5.25"
type input "9.04"
type input "4.38"
type input "3.82"
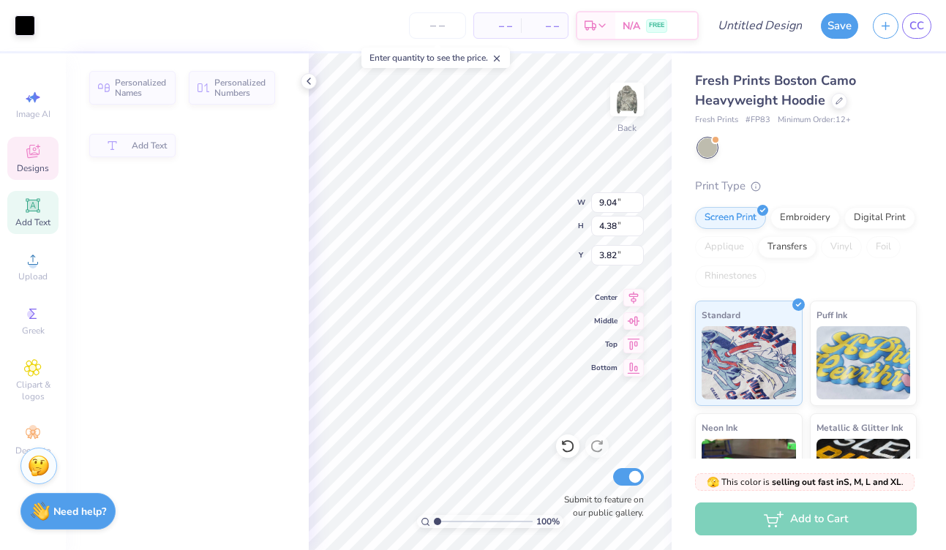
type input "5.62"
type input "1.52"
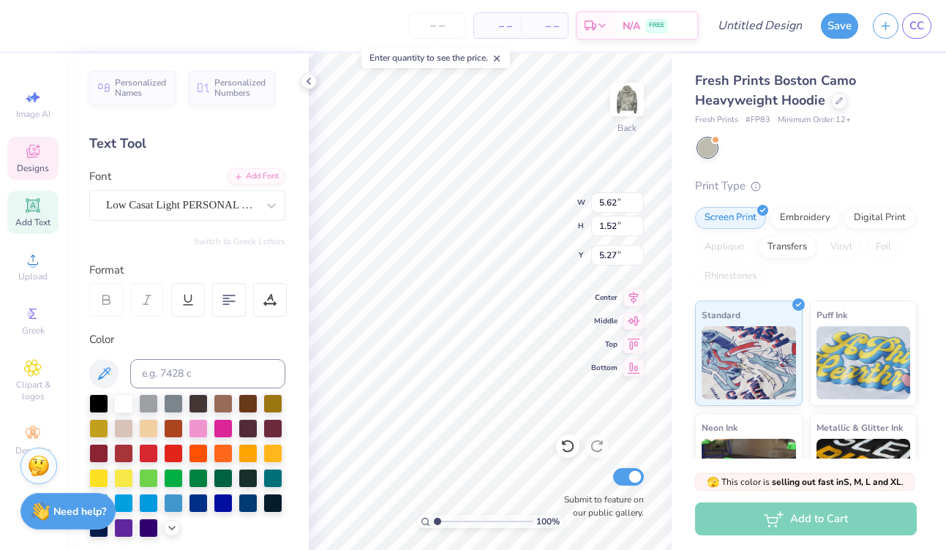
type input "4.86"
type textarea "P"
type textarea "Sibylline"
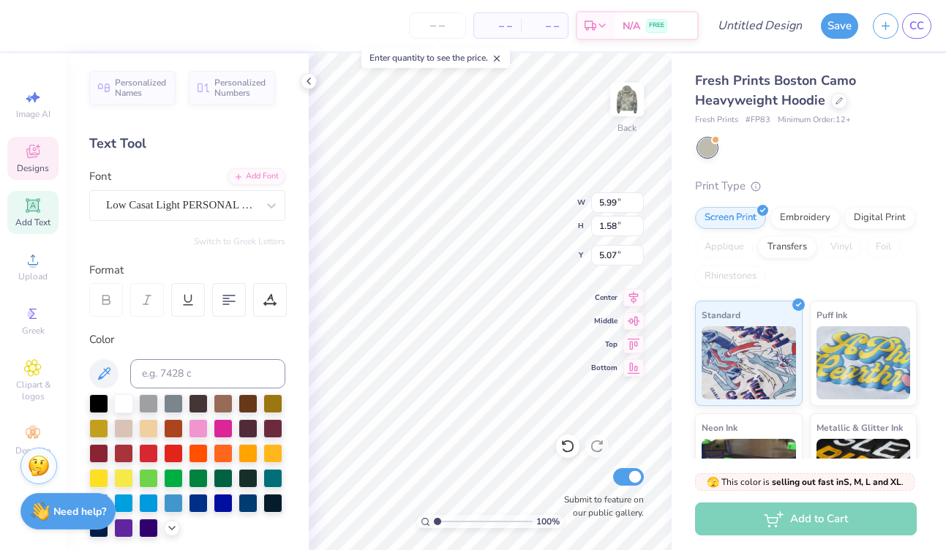
type input "5.99"
type input "1.58"
type input "5.09"
type textarea "E"
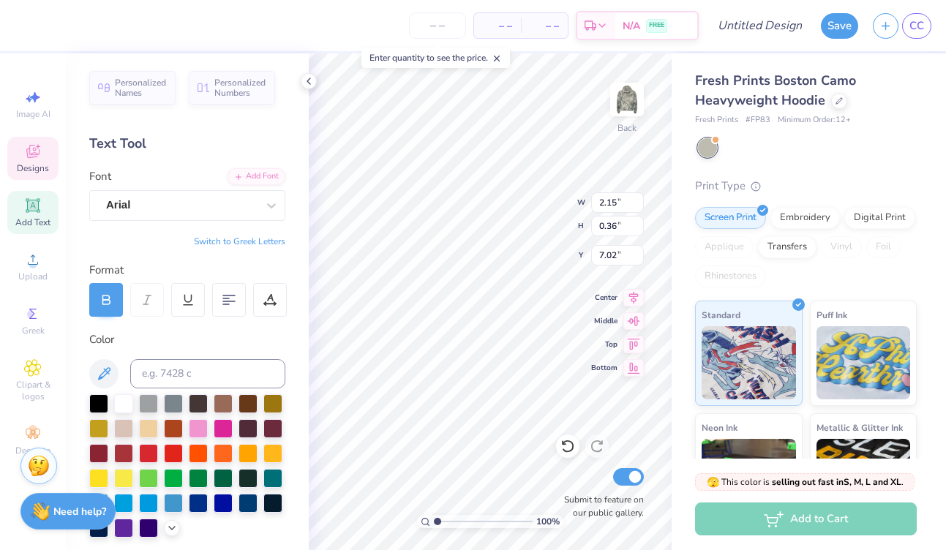
type textarea "F"
type textarea "E"
type textarea "2025"
type input "5.56"
type input "1.47"
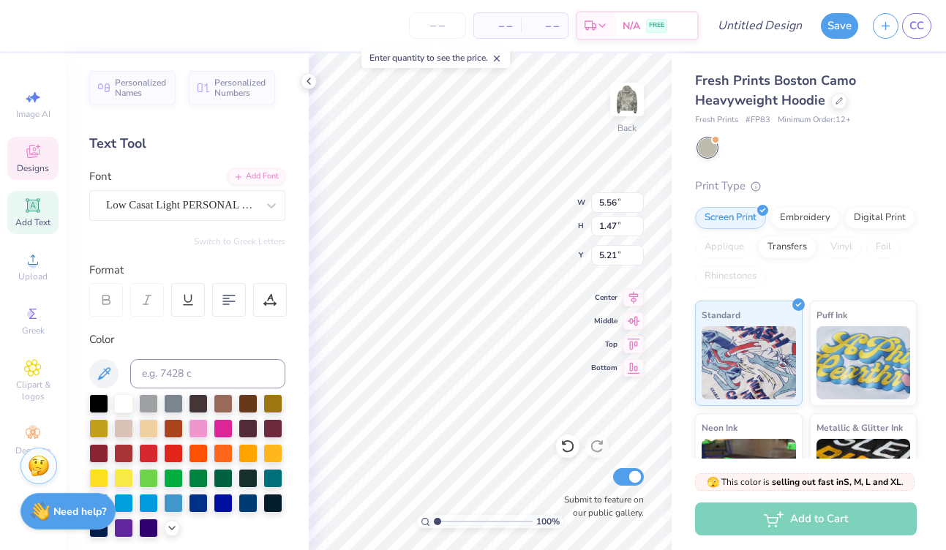
type input "5.28"
type input "8.80"
type input "4.10"
type input "3.87"
type input "9.84"
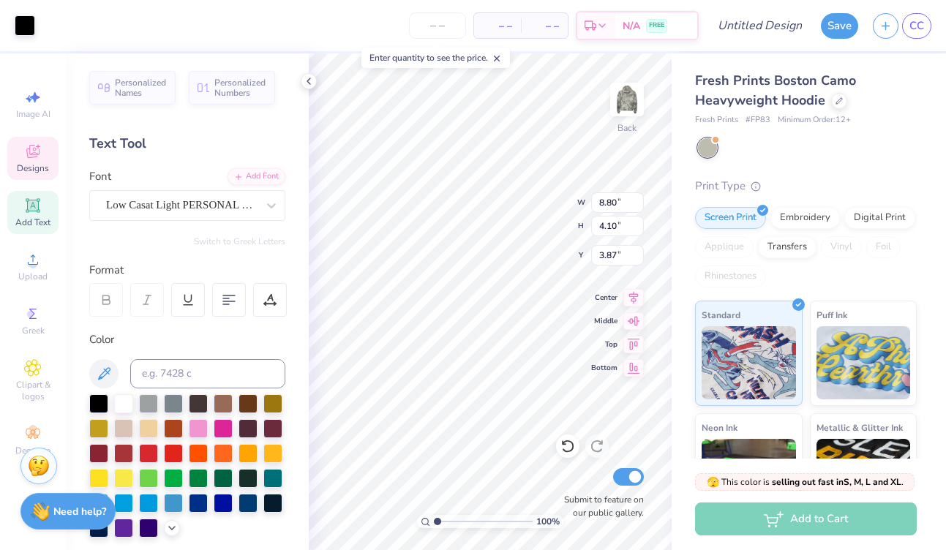
type input "4.59"
type input "3.39"
type input "9.04"
type input "4.38"
type input "3.83"
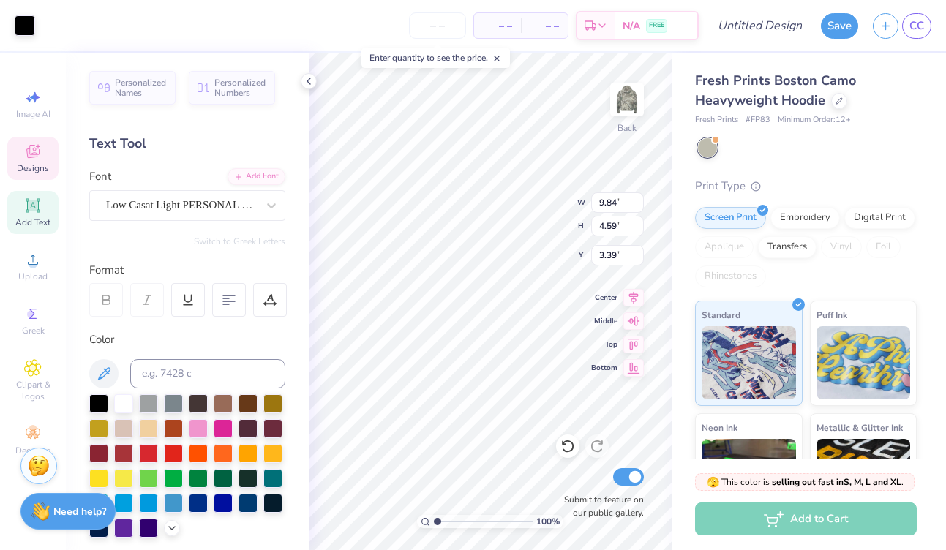
type input "9.04"
type input "4.38"
type input "3.83"
type input "9.75"
type input "4.72"
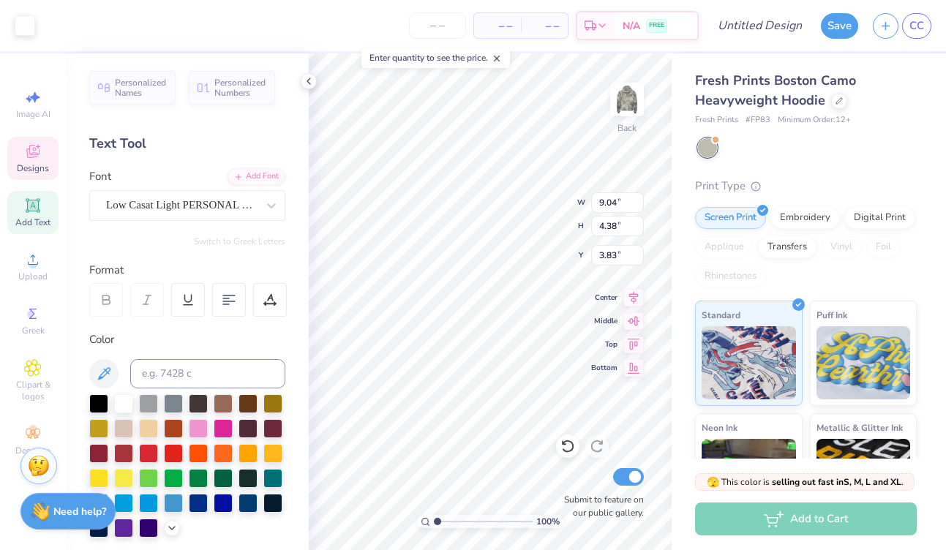
type input "3.49"
type input "10.11"
type input "4.72"
type input "3.36"
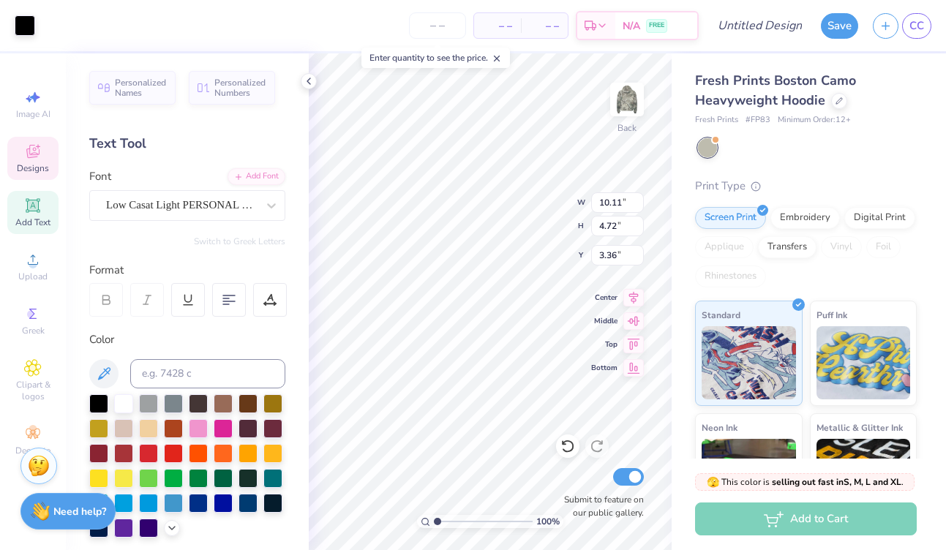
type input "9.75"
type input "4.02"
type input "10.11"
type input "4.02"
type input "5.56"
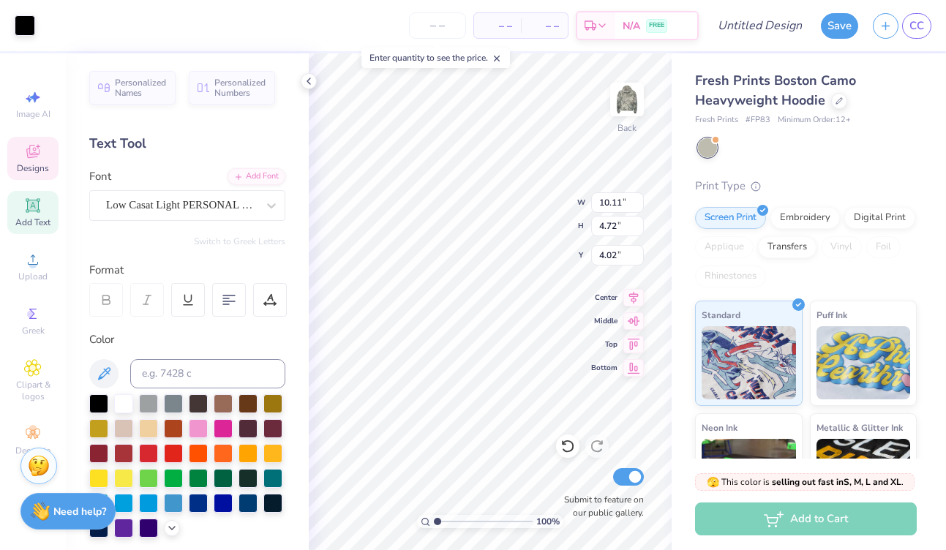
type input "1.47"
type input "5.64"
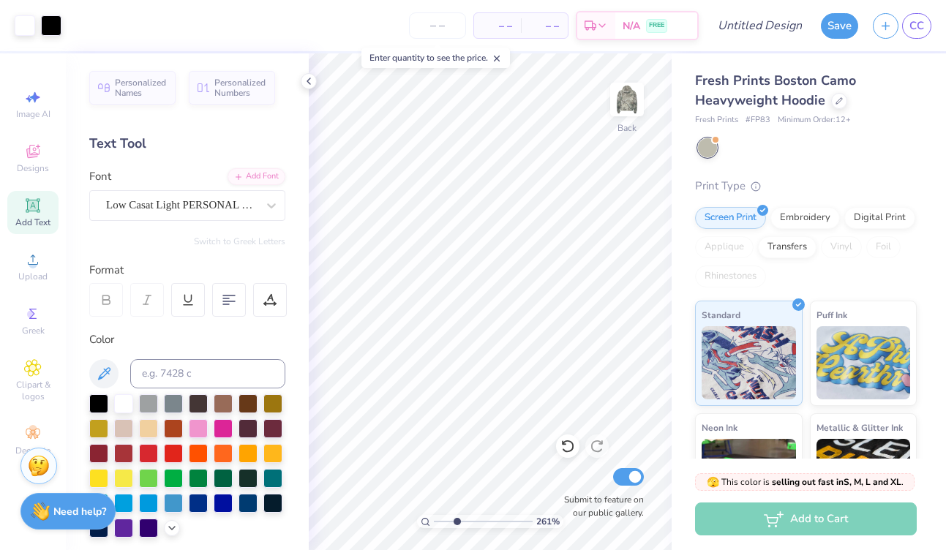
drag, startPoint x: 435, startPoint y: 522, endPoint x: 457, endPoint y: 521, distance: 21.2
type input "2.97"
click at [457, 521] on input "range" at bounding box center [483, 521] width 99 height 13
type input "7.72"
type input "1.02"
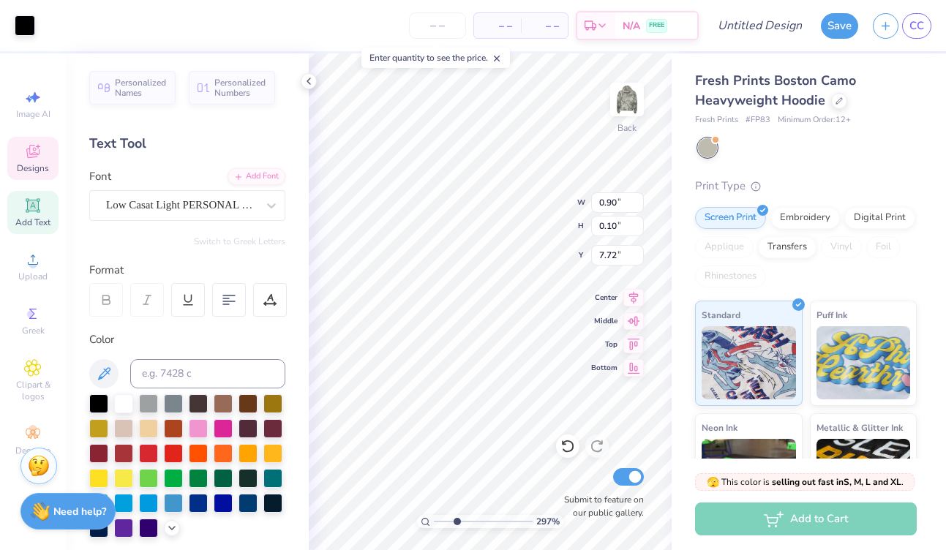
type input "0.34"
type input "7.75"
type input "5.56"
type input "1.47"
type input "5.64"
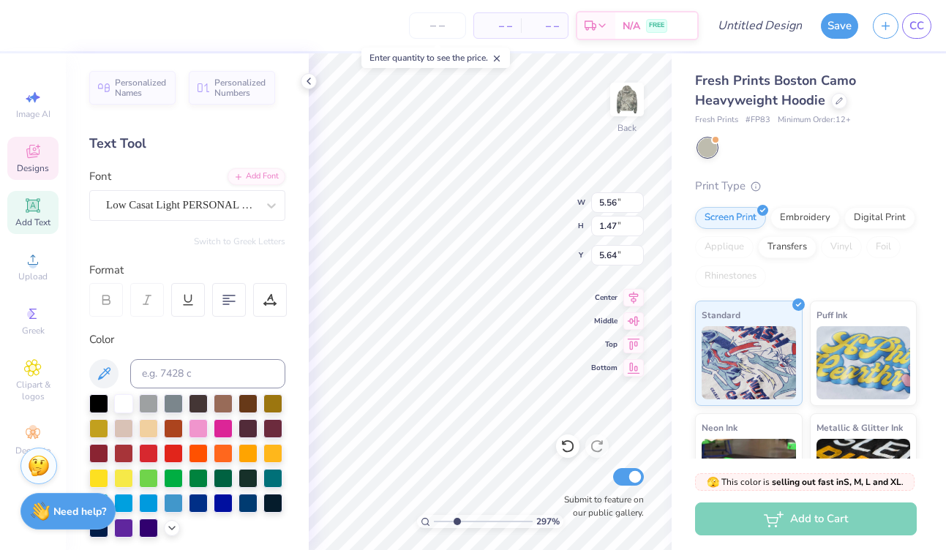
scroll to position [1, 2]
type textarea "Sib Fall Formal"
click at [627, 195] on div "297 % Back W 5.56 5.56 " H 1.47 1.47 " Y 5.64 5.64 " Center Middle Top Bottom S…" at bounding box center [490, 301] width 363 height 497
click at [233, 304] on icon at bounding box center [228, 299] width 13 height 13
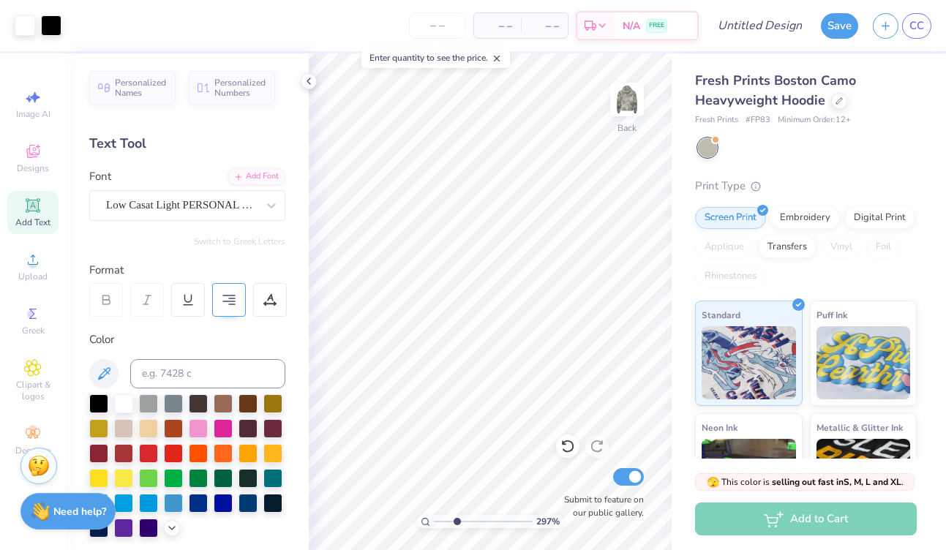
click at [228, 304] on icon at bounding box center [228, 299] width 13 height 13
click at [230, 306] on icon at bounding box center [228, 299] width 13 height 13
type input "6.47"
type input "2.52"
type input "5.12"
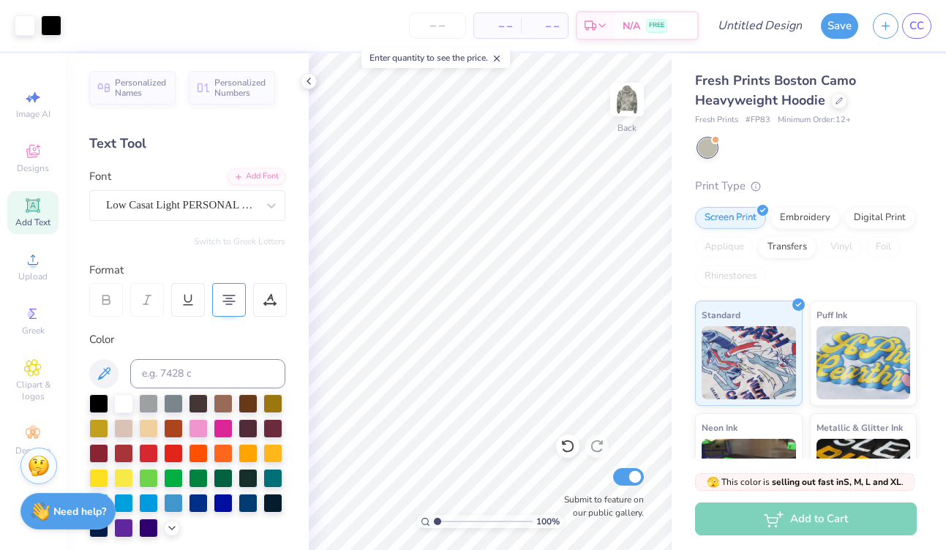
drag, startPoint x: 459, startPoint y: 521, endPoint x: 437, endPoint y: 521, distance: 22.0
type input "1"
click at [437, 521] on input "range" at bounding box center [483, 521] width 99 height 13
click at [625, 111] on img at bounding box center [627, 99] width 59 height 59
click at [32, 164] on span "Designs" at bounding box center [33, 168] width 32 height 12
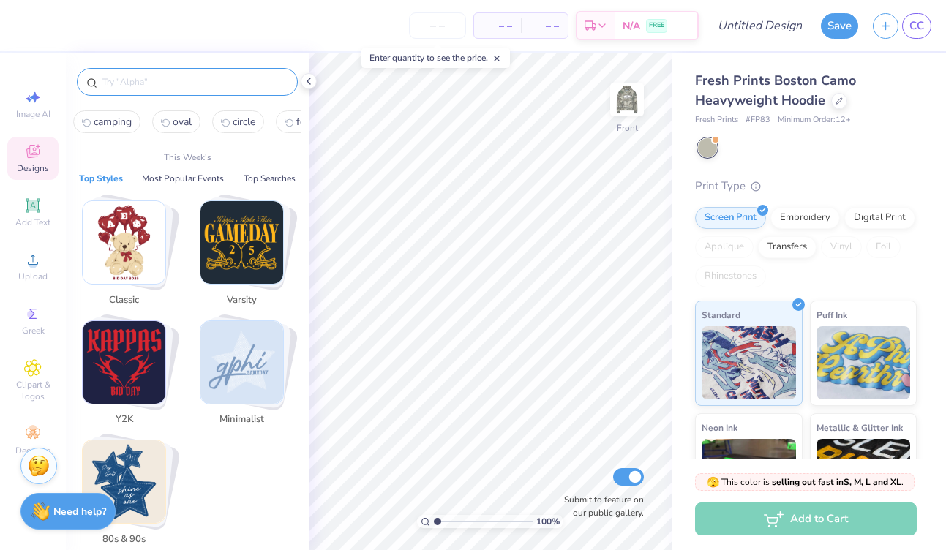
click at [134, 78] on input "text" at bounding box center [194, 82] width 187 height 15
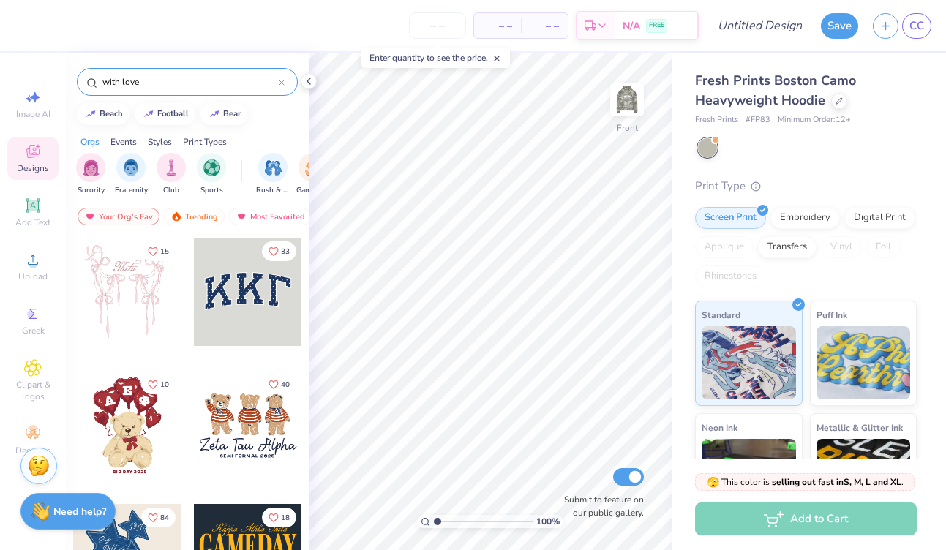
type input "with love"
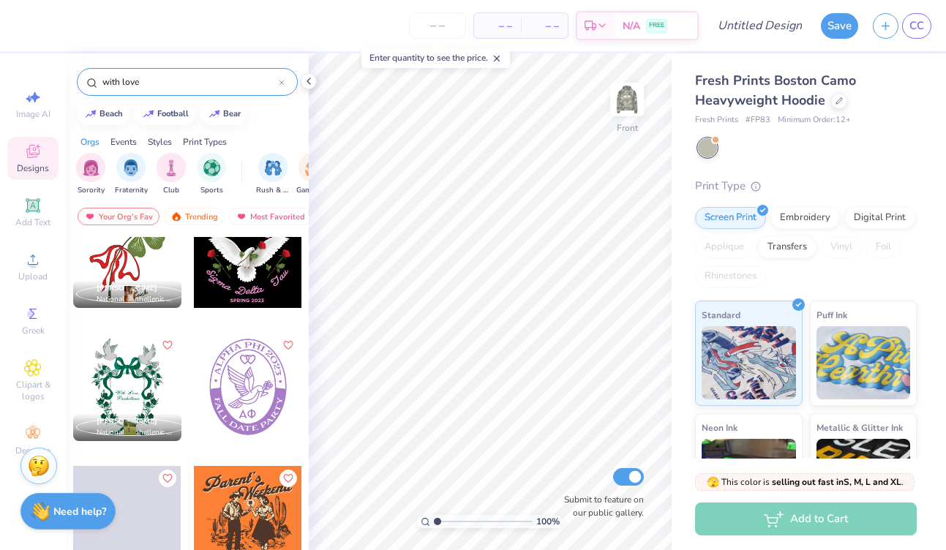
scroll to position [3781, 0]
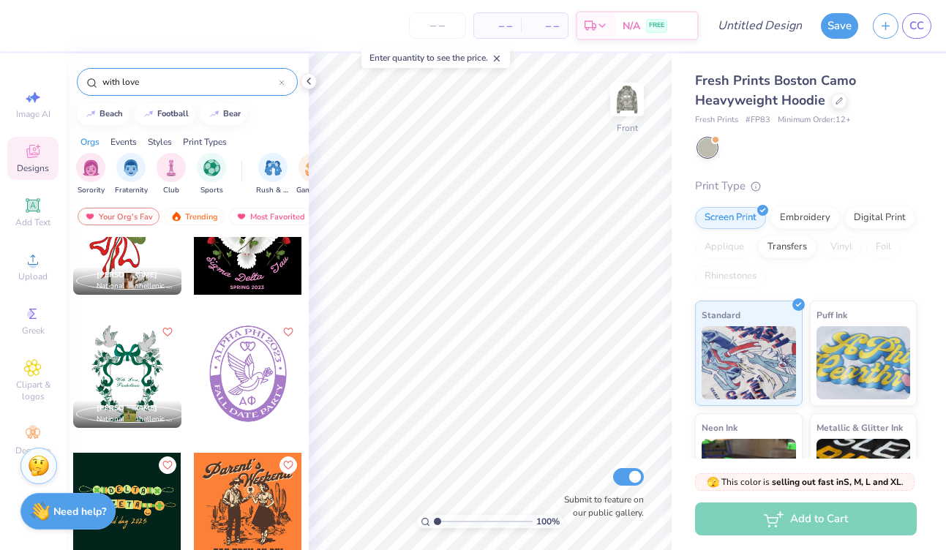
drag, startPoint x: 154, startPoint y: 77, endPoint x: 95, endPoint y: 76, distance: 58.6
click at [95, 76] on div "with love" at bounding box center [187, 82] width 221 height 28
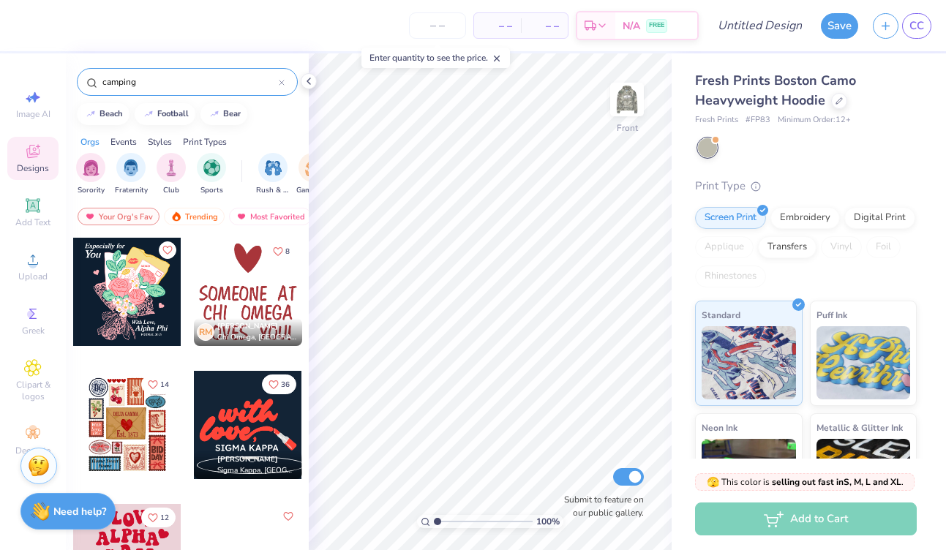
type input "camping"
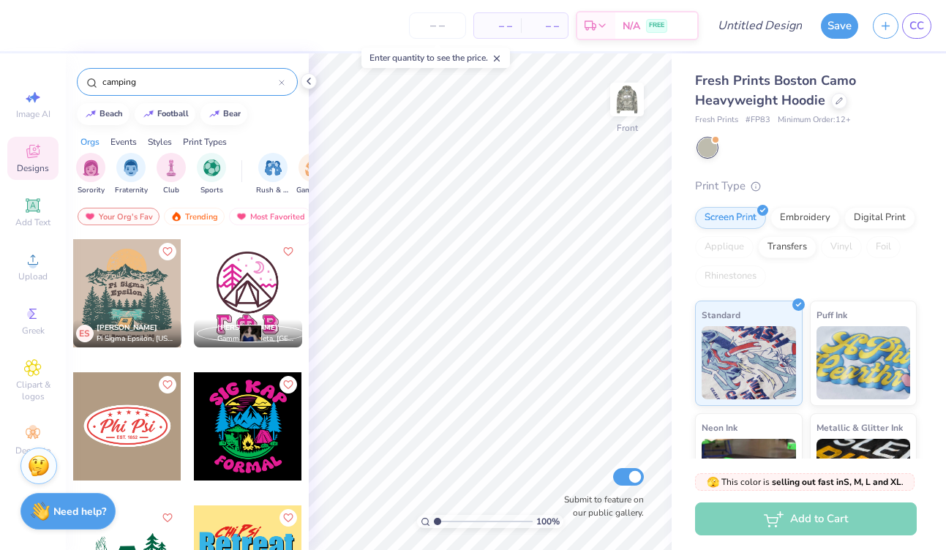
scroll to position [74, 0]
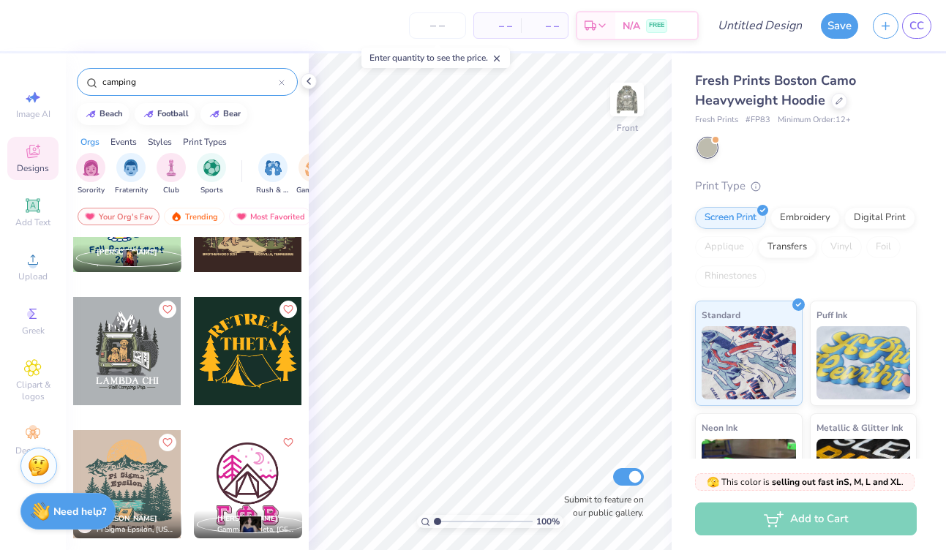
click at [135, 355] on div at bounding box center [127, 351] width 108 height 108
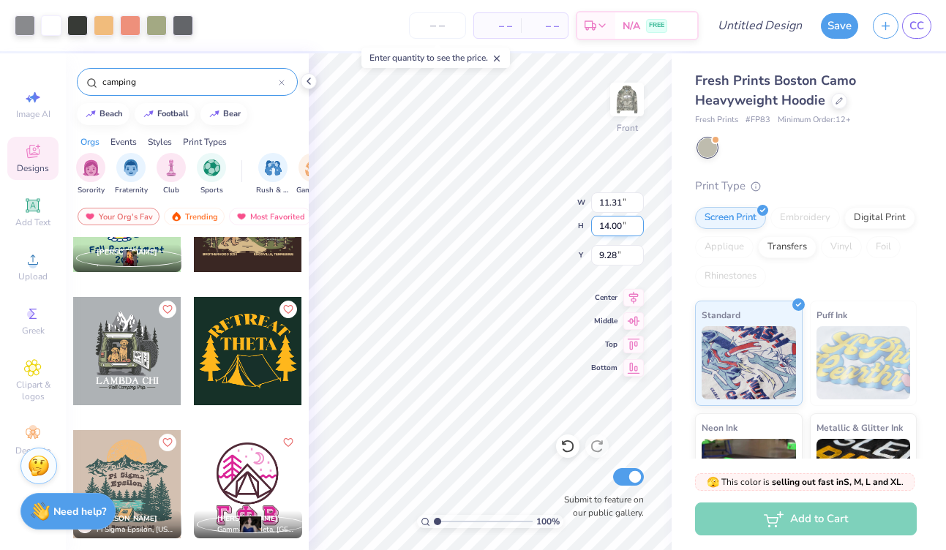
type input "11.31"
type input "14.00"
type input "6.01"
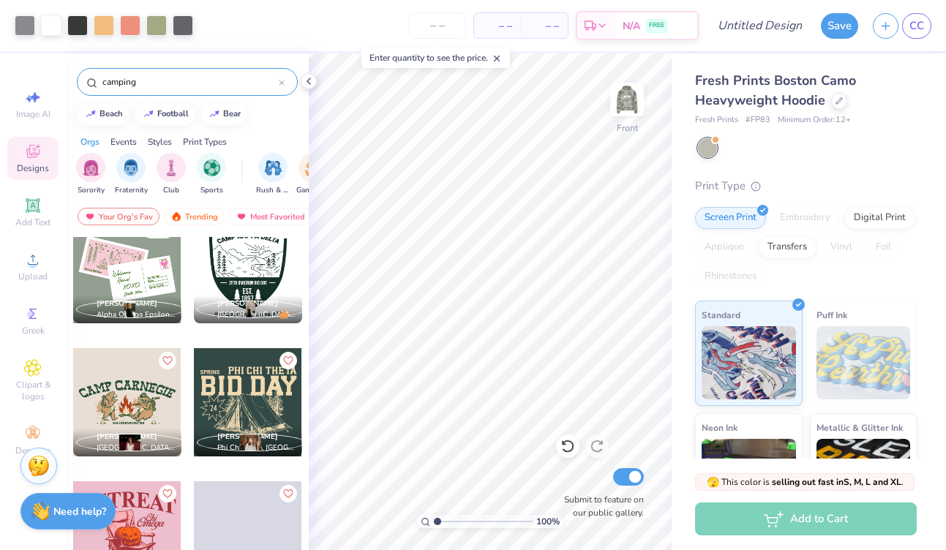
scroll to position [1342, 0]
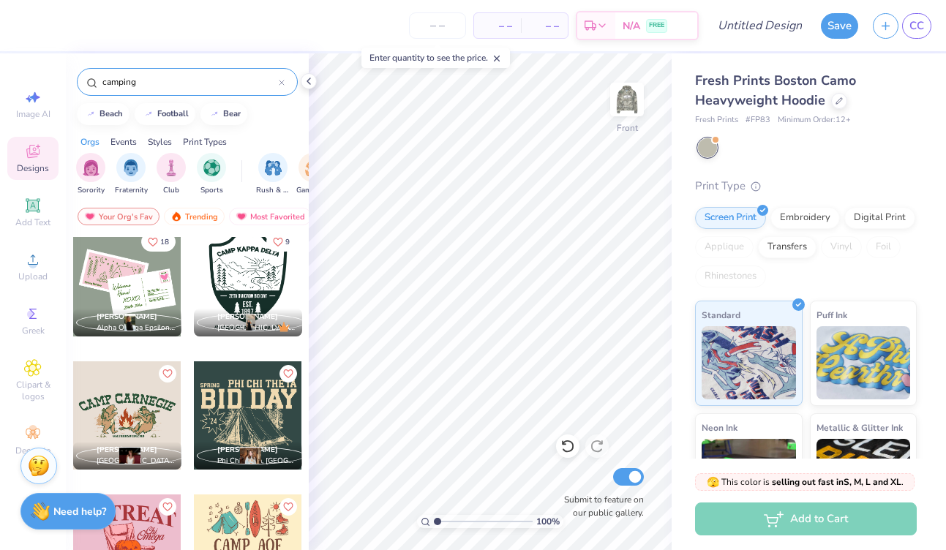
click at [130, 409] on div at bounding box center [127, 416] width 108 height 108
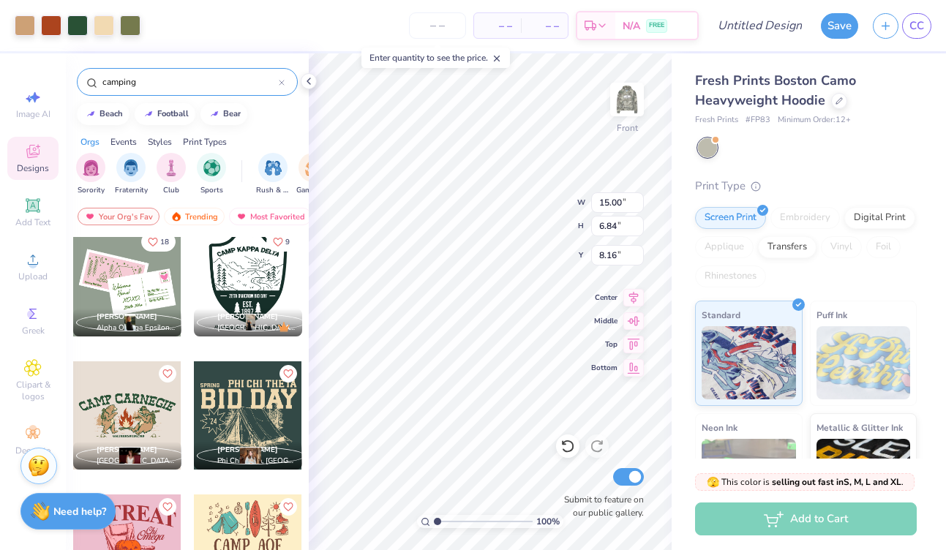
type input "8.16"
click at [71, 21] on div at bounding box center [77, 24] width 20 height 20
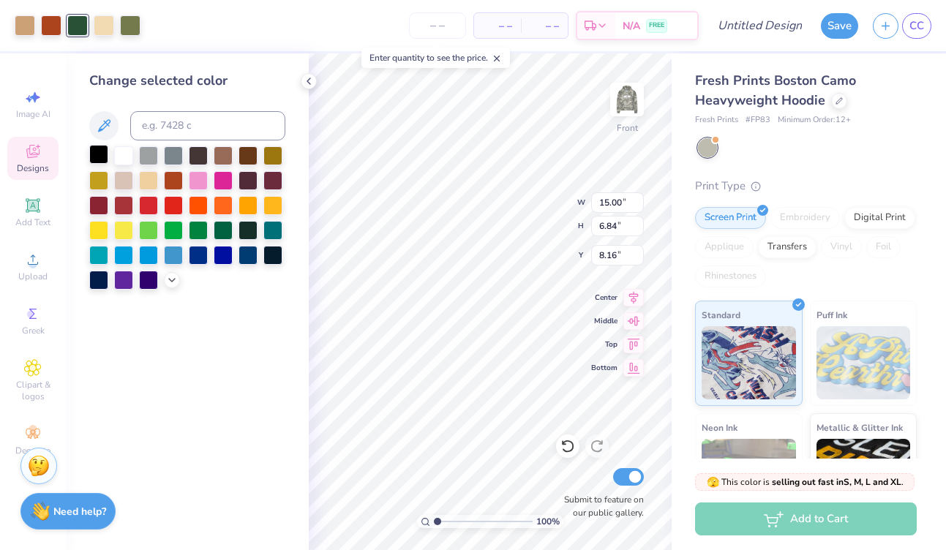
click at [99, 159] on div at bounding box center [98, 154] width 19 height 19
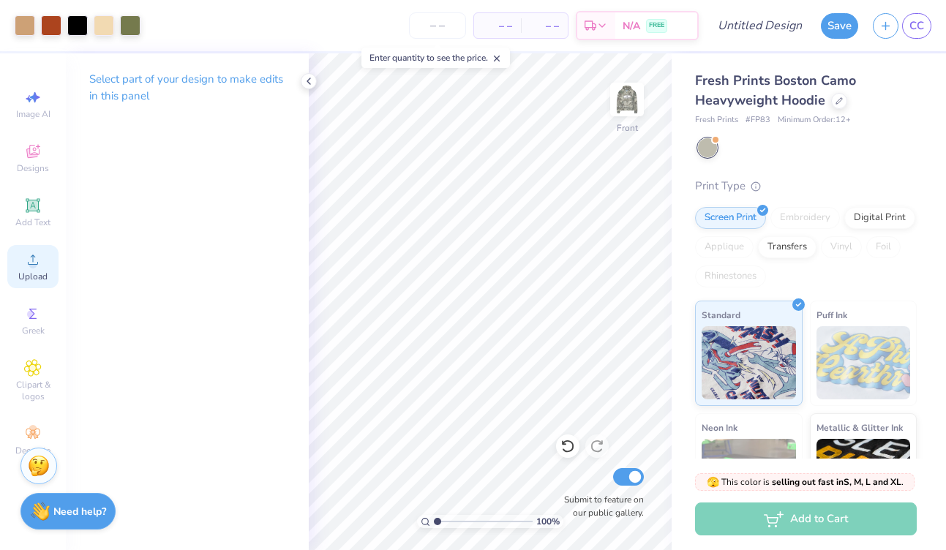
click at [27, 264] on icon at bounding box center [33, 260] width 18 height 18
click at [30, 375] on icon at bounding box center [33, 368] width 16 height 16
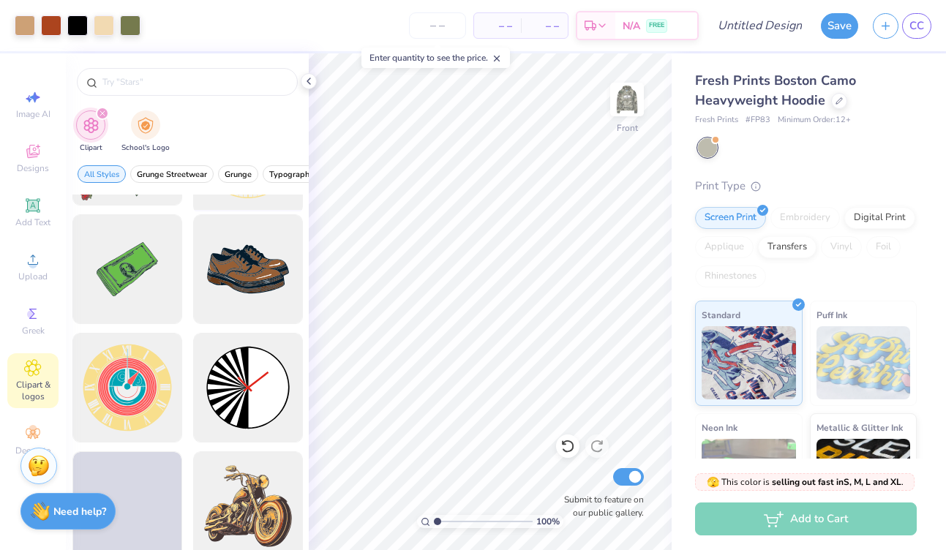
scroll to position [343, 0]
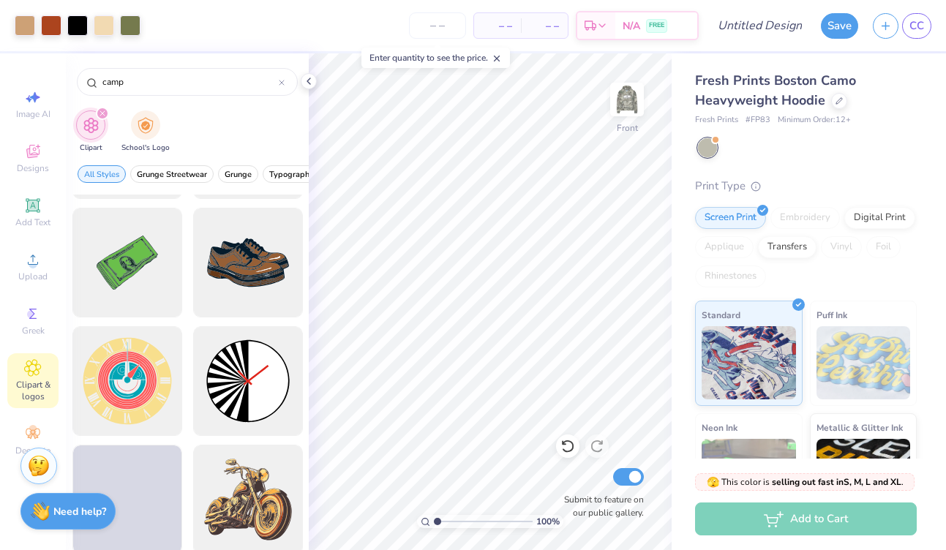
type input "camp"
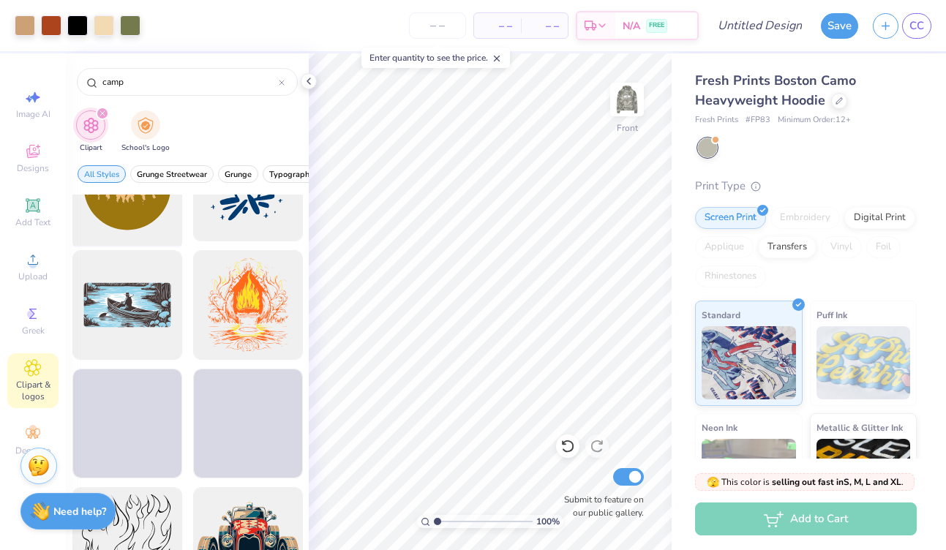
scroll to position [4620, 0]
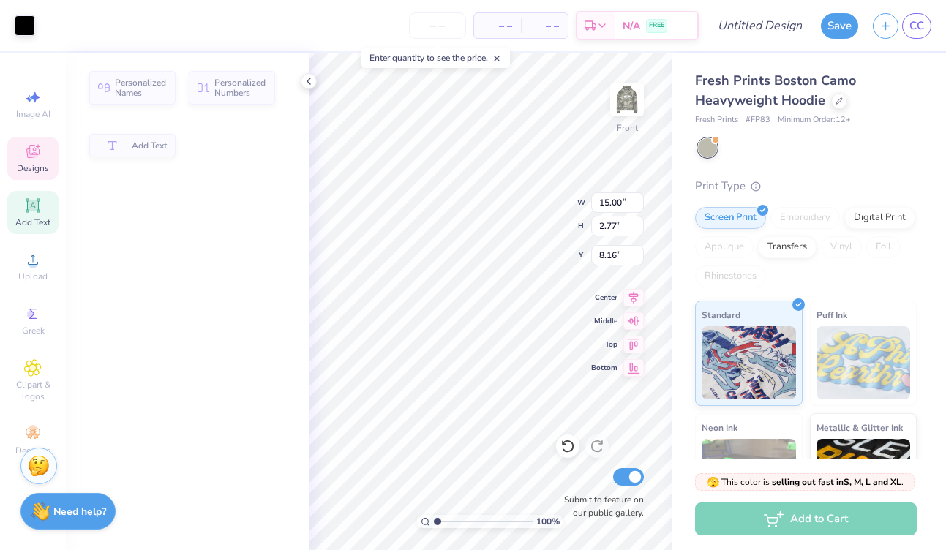
type input "2.77"
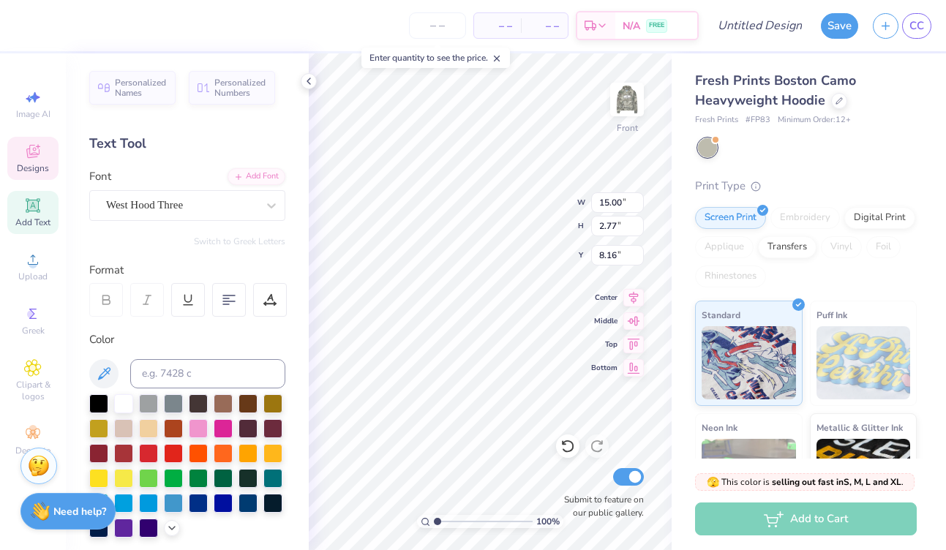
scroll to position [0, 0]
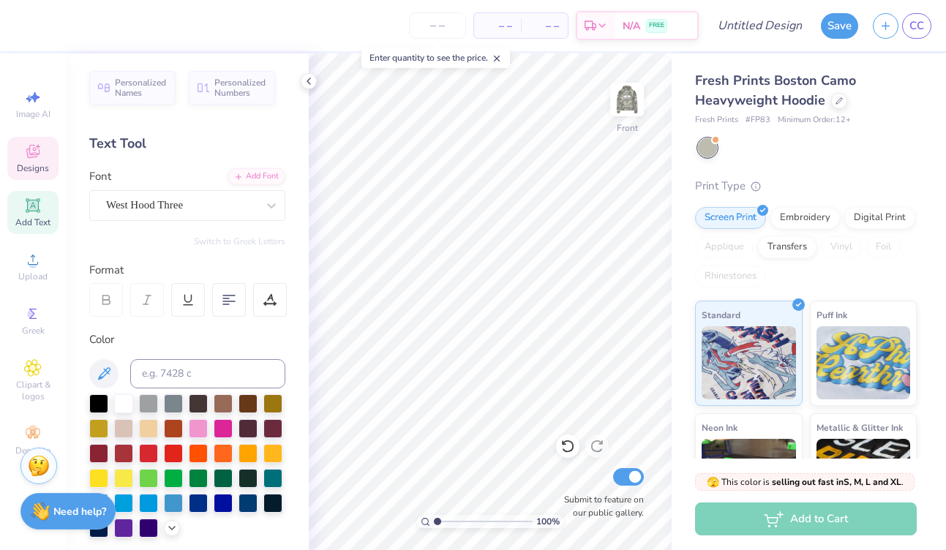
click at [38, 160] on icon at bounding box center [33, 152] width 18 height 18
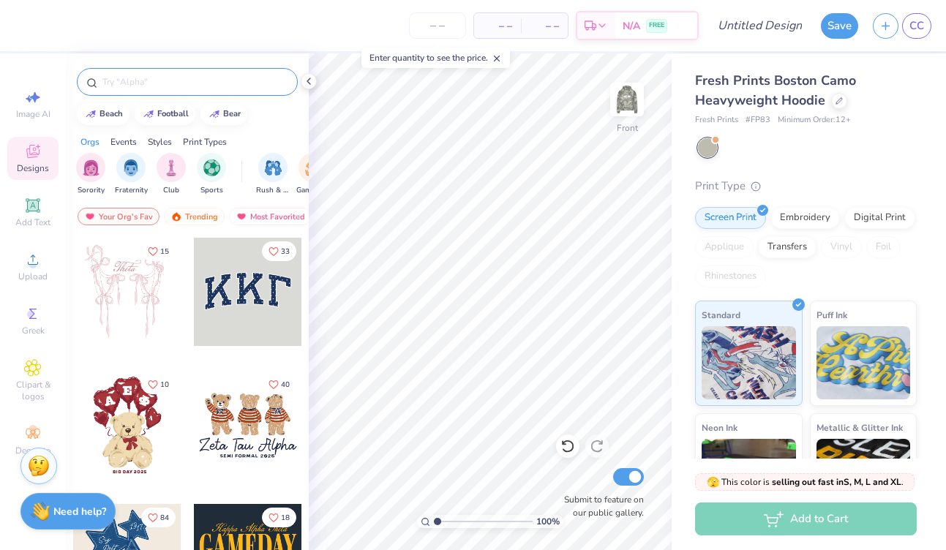
click at [139, 81] on input "text" at bounding box center [194, 82] width 187 height 15
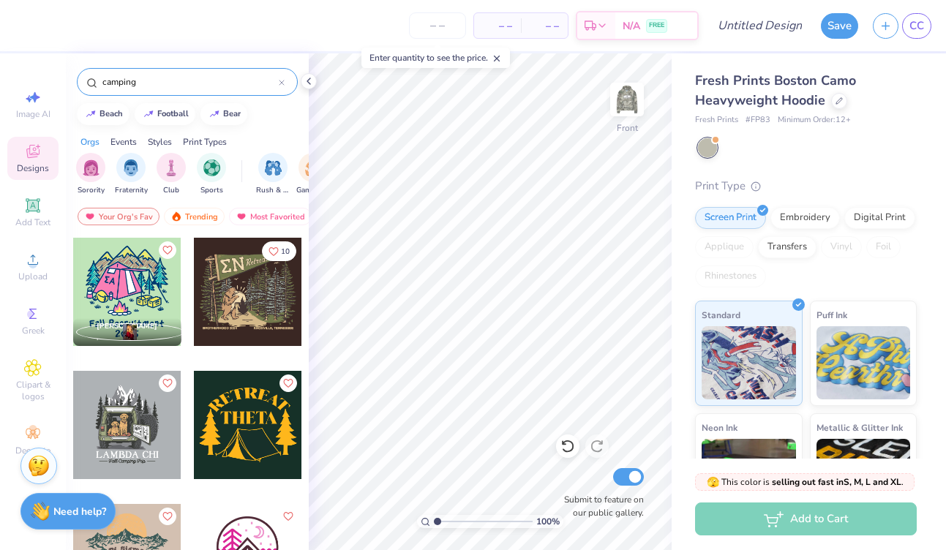
type input "camping"
click at [635, 101] on img at bounding box center [627, 99] width 59 height 59
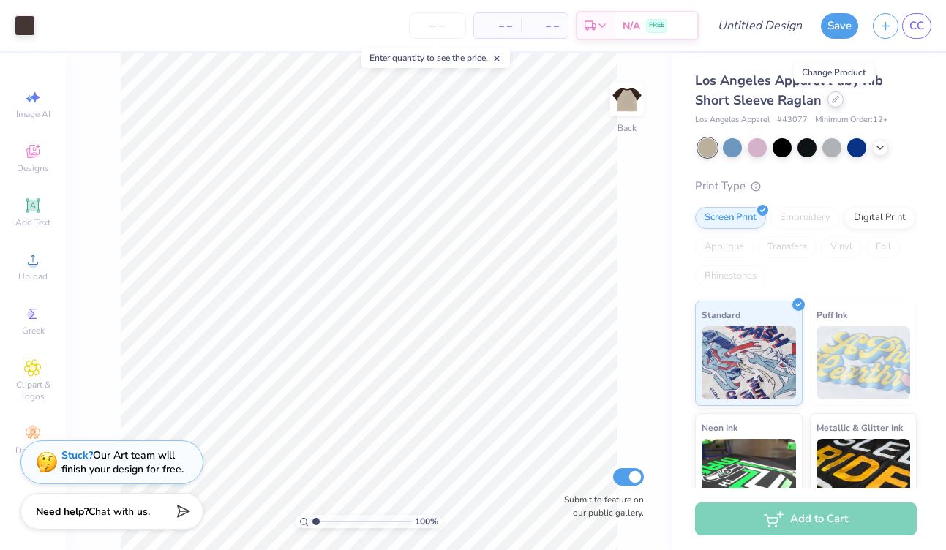
click at [837, 100] on icon at bounding box center [835, 99] width 7 height 7
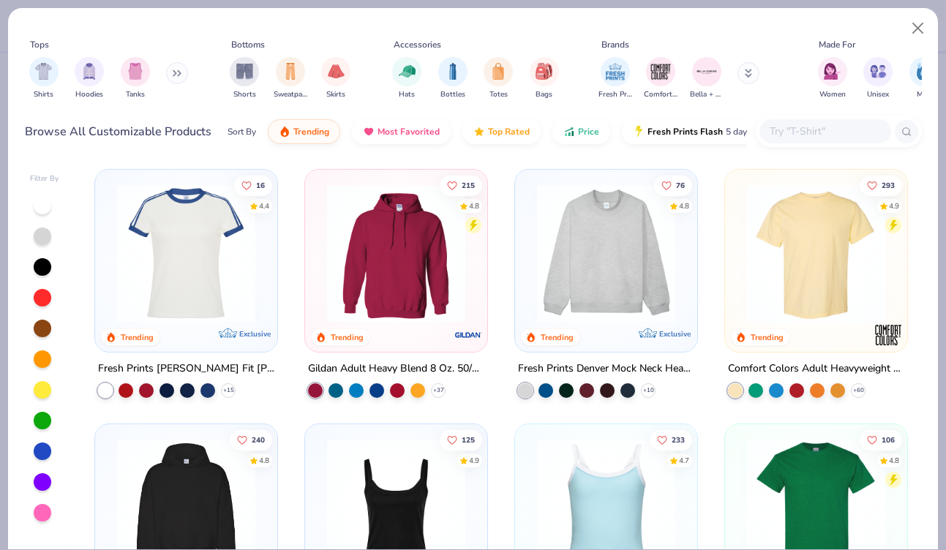
click at [801, 134] on input "text" at bounding box center [824, 131] width 113 height 17
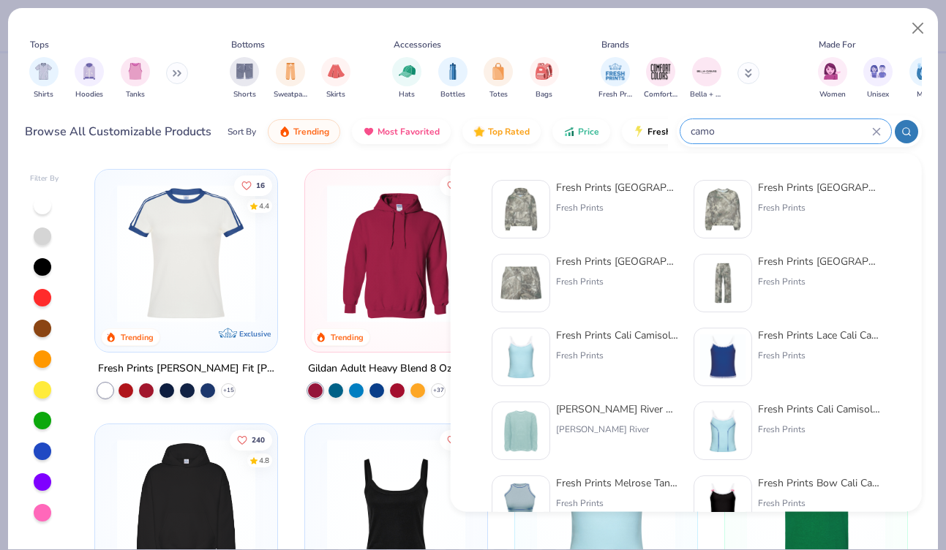
type input "camo"
click at [598, 202] on div "Fresh Prints" at bounding box center [617, 207] width 123 height 13
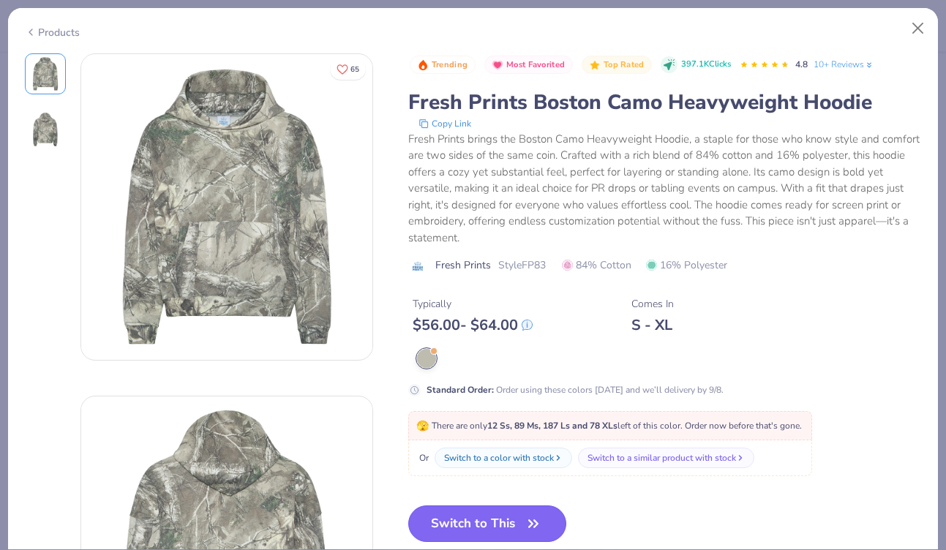
click at [497, 518] on button "Switch to This" at bounding box center [487, 524] width 159 height 37
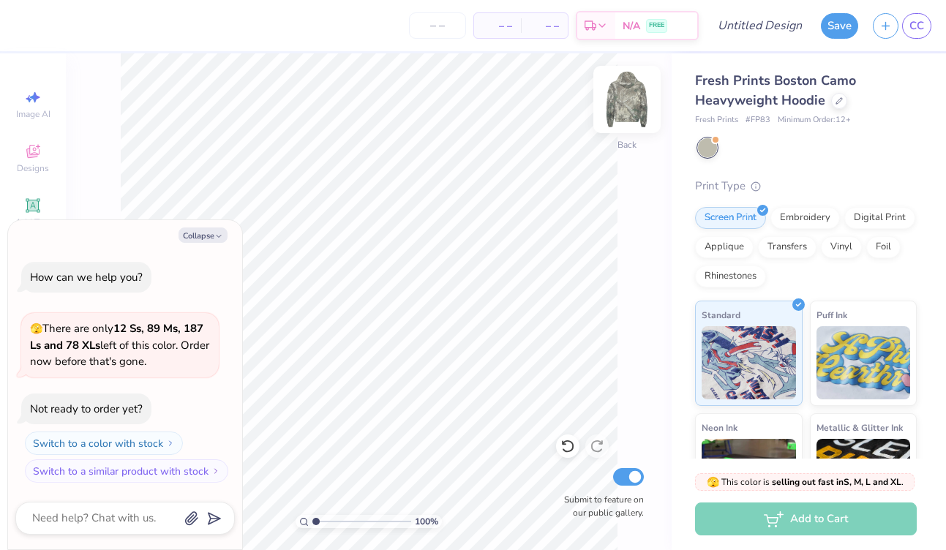
click at [624, 107] on img at bounding box center [627, 99] width 59 height 59
click at [201, 233] on button "Collapse" at bounding box center [203, 235] width 49 height 15
type textarea "x"
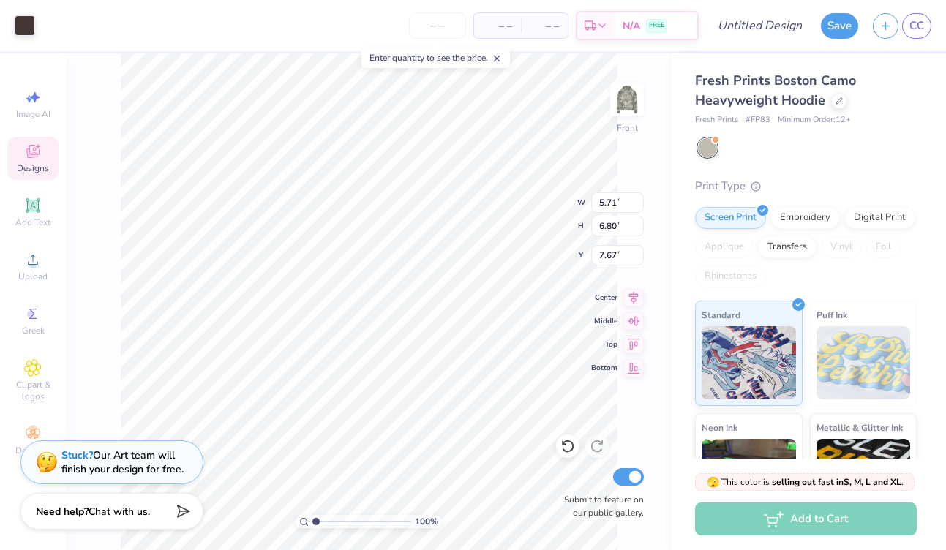
type input "6.67"
type input "7.94"
type input "6.53"
type input "8.31"
type input "9.88"
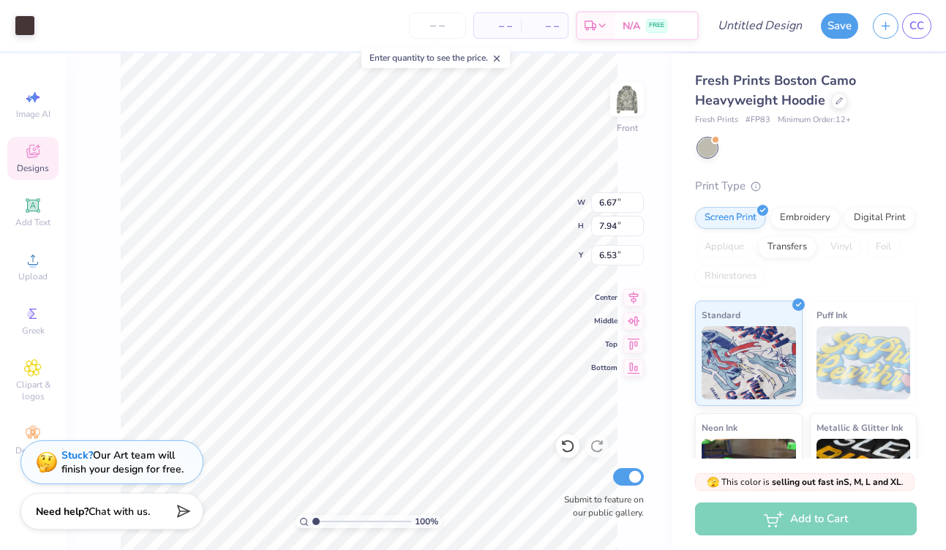
type input "6.61"
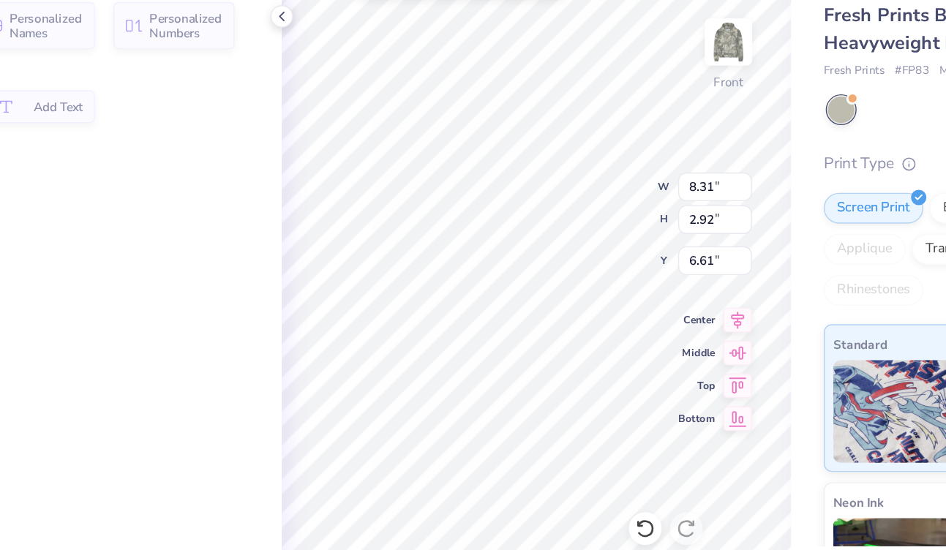
type input "2.92"
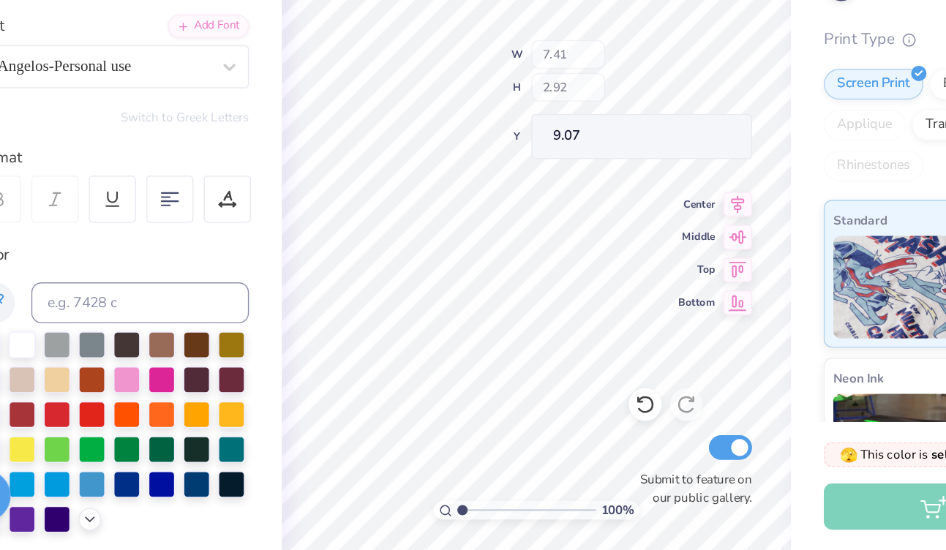
type input "7.41"
type input "6.51"
type input "9.07"
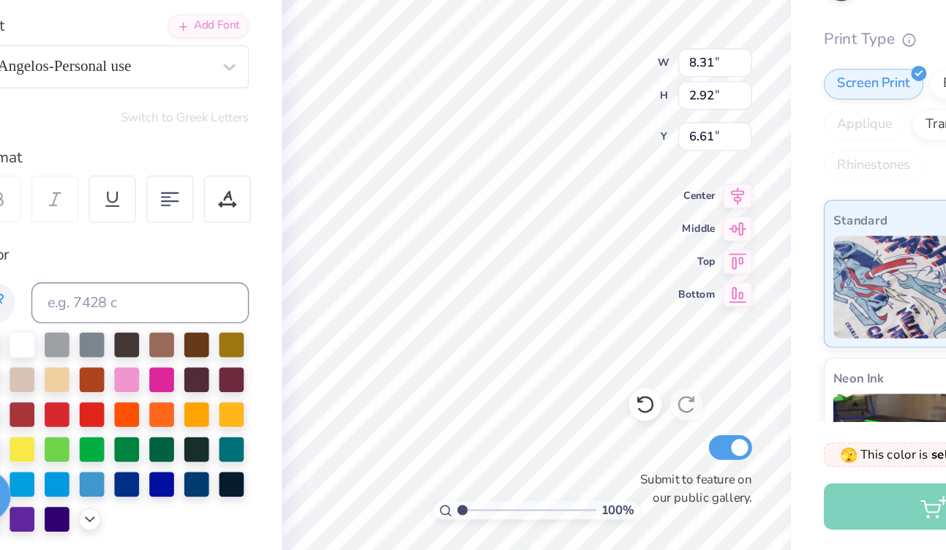
type textarea "T"
type textarea "Sib"
type input "7.29"
type input "0.76"
type input "15.73"
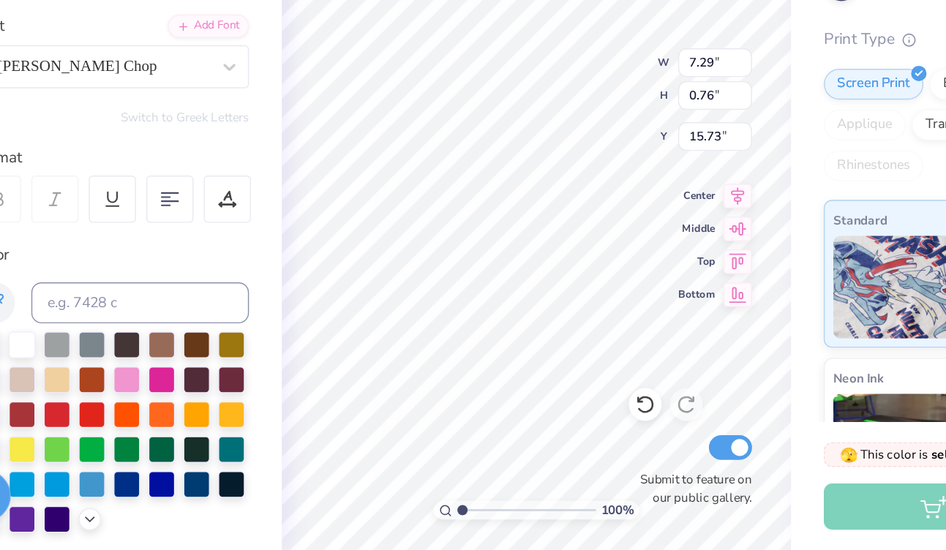
type textarea "S"
type textarea "FALL FORMAL 2025"
type input "5.01"
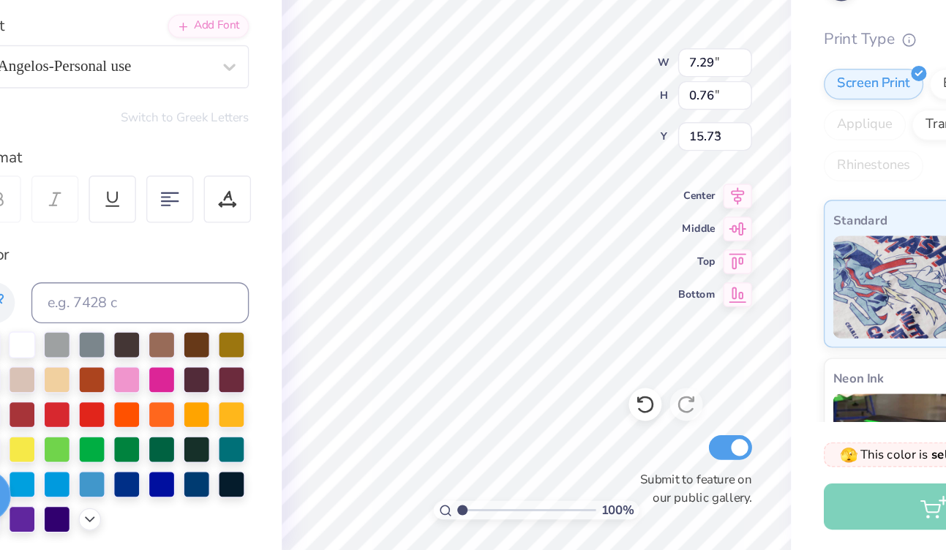
type input "3.71"
type input "6.06"
type textarea "S"
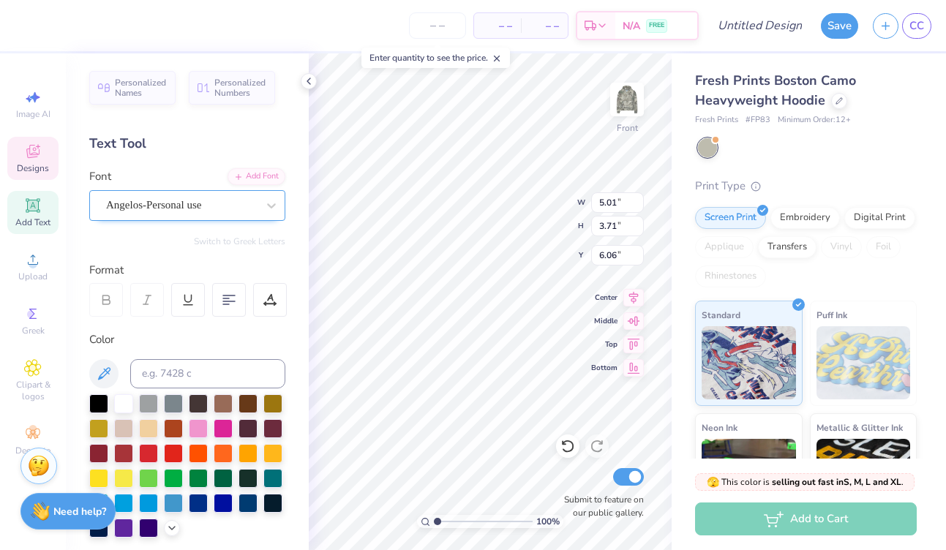
click at [221, 204] on div "Angelos-Personal use" at bounding box center [182, 205] width 154 height 23
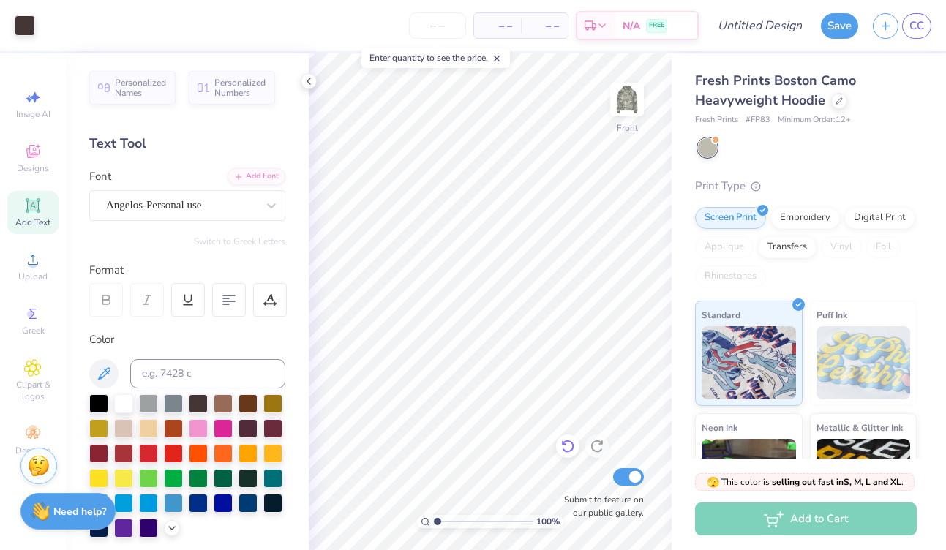
click at [569, 445] on icon at bounding box center [568, 446] width 15 height 15
type textarea "Sigma Iota Beta"
click at [226, 291] on div at bounding box center [229, 300] width 34 height 34
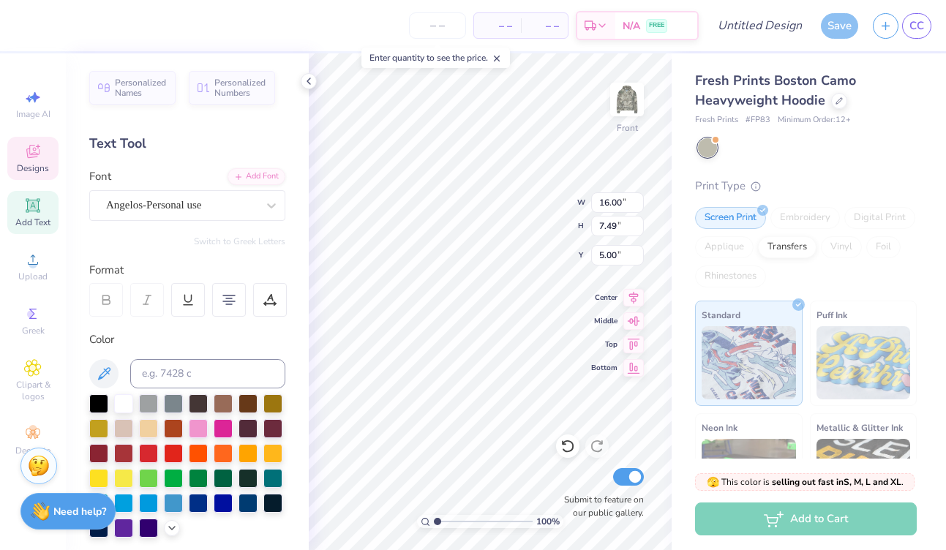
type input "16.00"
type input "7.49"
type input "5.00"
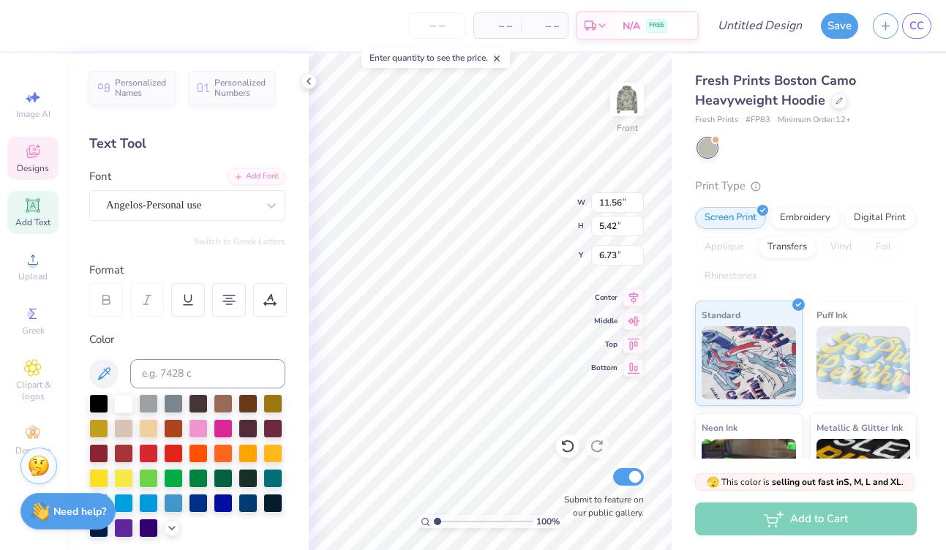
type input "11.56"
type input "5.42"
type input "5.00"
type input "9.49"
type input "4.45"
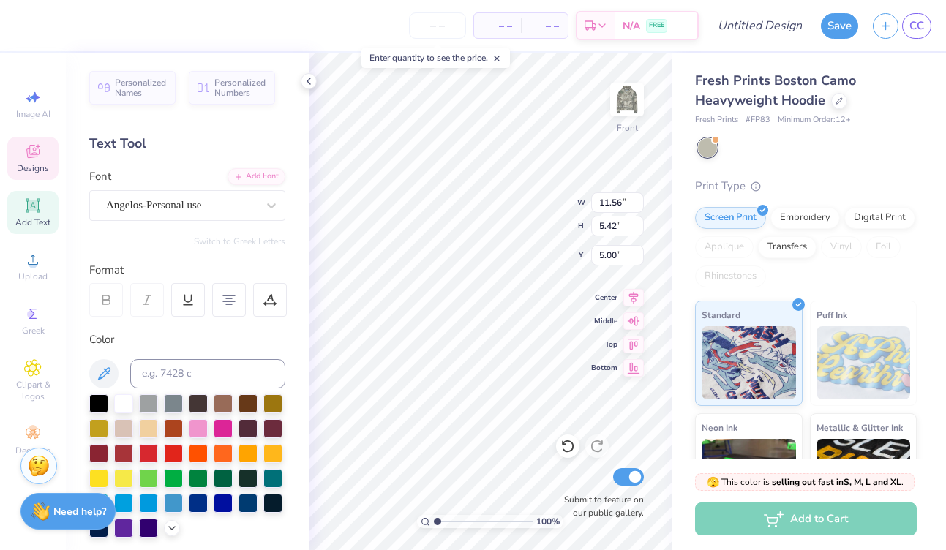
type input "5.80"
click at [214, 209] on div "Angelos-Personal use" at bounding box center [182, 205] width 154 height 23
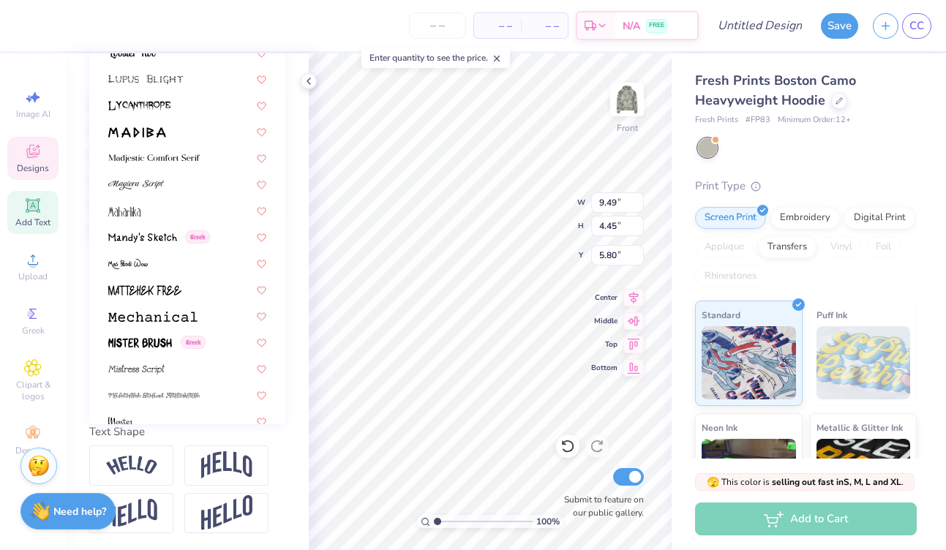
scroll to position [4580, 0]
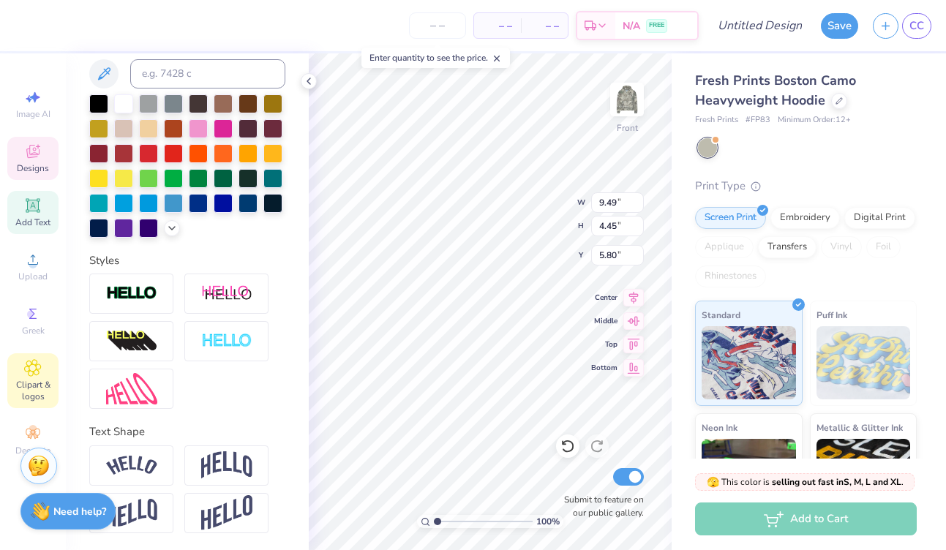
click at [22, 387] on span "Clipart & logos" at bounding box center [32, 390] width 51 height 23
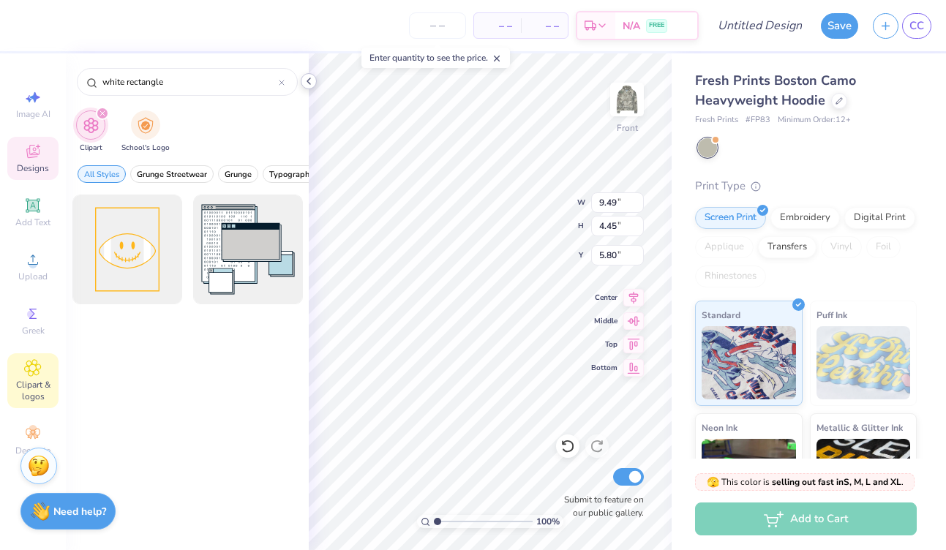
type input "white rectangle"
click at [307, 81] on polyline at bounding box center [308, 81] width 3 height 6
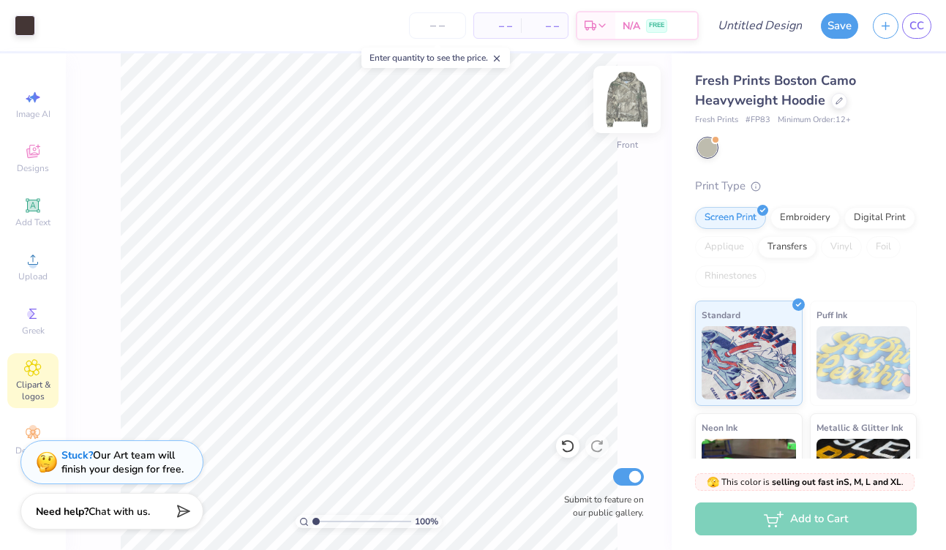
click at [629, 98] on img at bounding box center [627, 99] width 59 height 59
click at [31, 171] on span "Designs" at bounding box center [33, 168] width 32 height 12
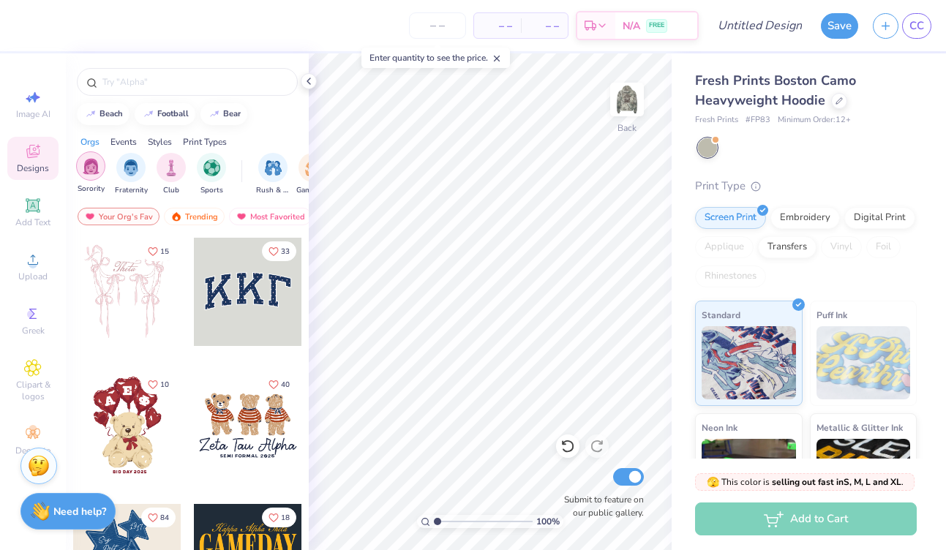
click at [94, 177] on div "filter for Sorority" at bounding box center [90, 165] width 29 height 29
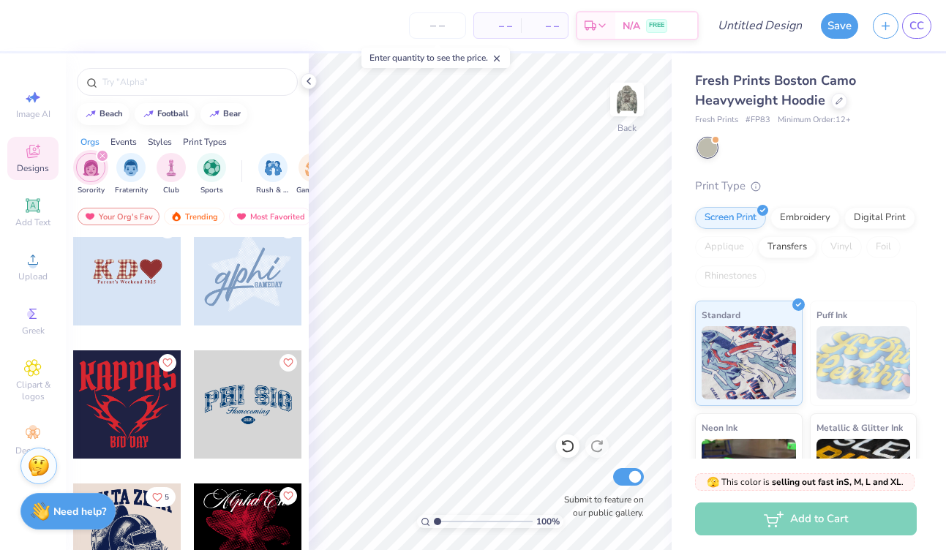
scroll to position [979, 0]
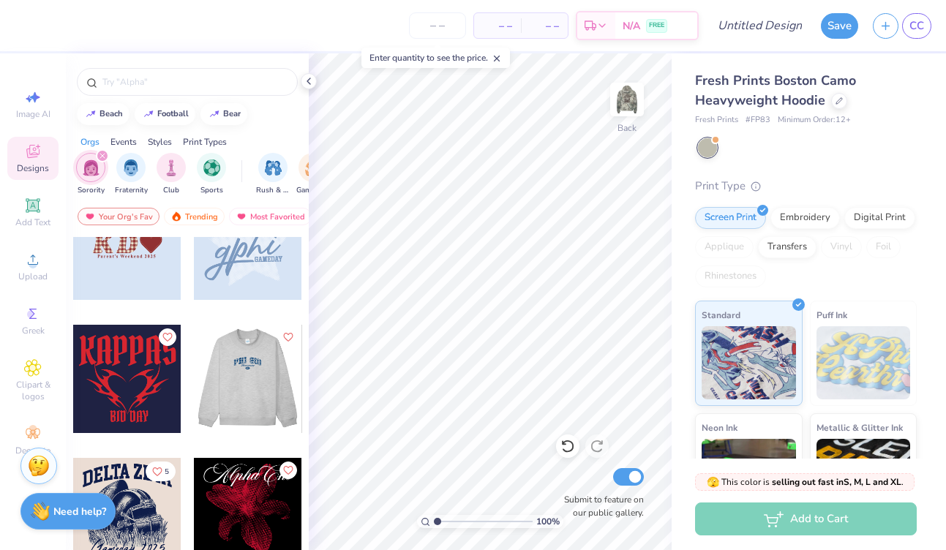
click at [242, 385] on div at bounding box center [247, 379] width 108 height 108
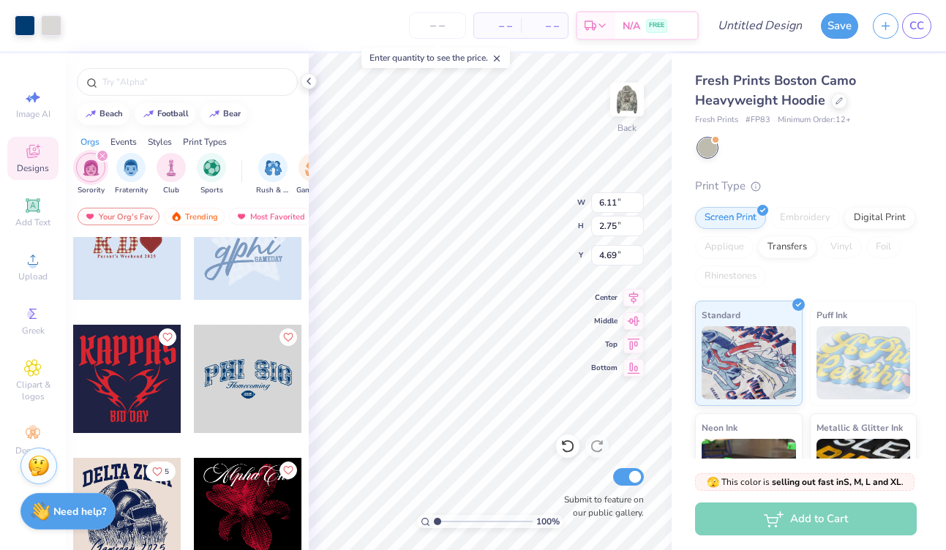
type input "6.11"
type input "2.75"
type input "4.69"
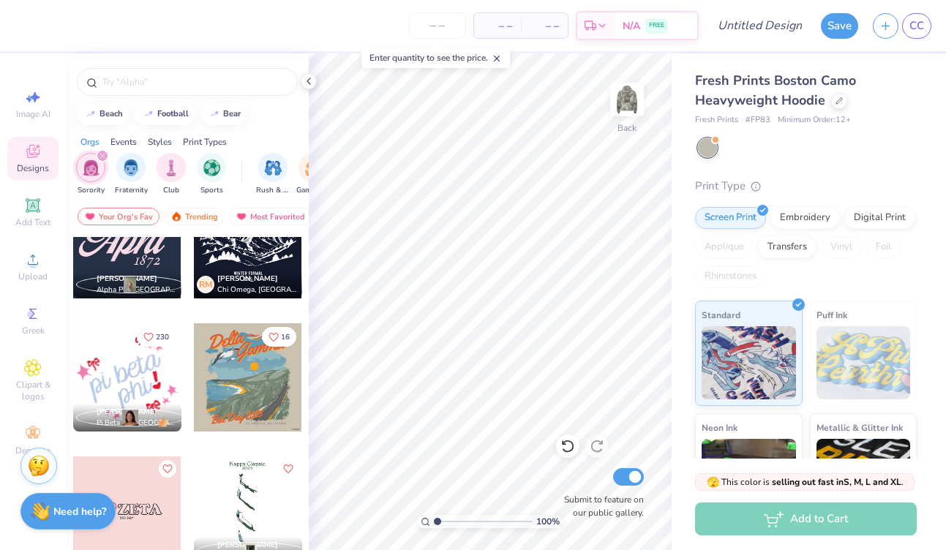
scroll to position [3716, 0]
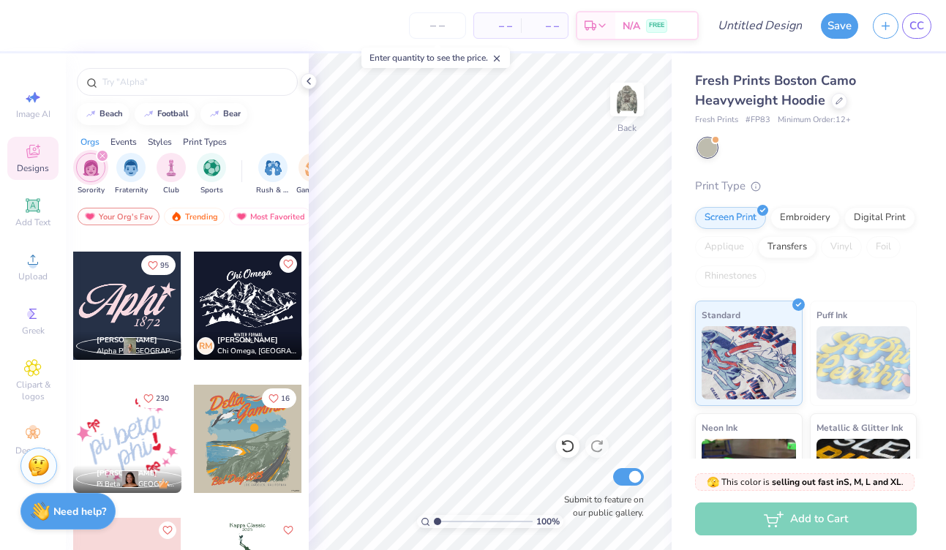
click at [118, 301] on div at bounding box center [127, 306] width 108 height 108
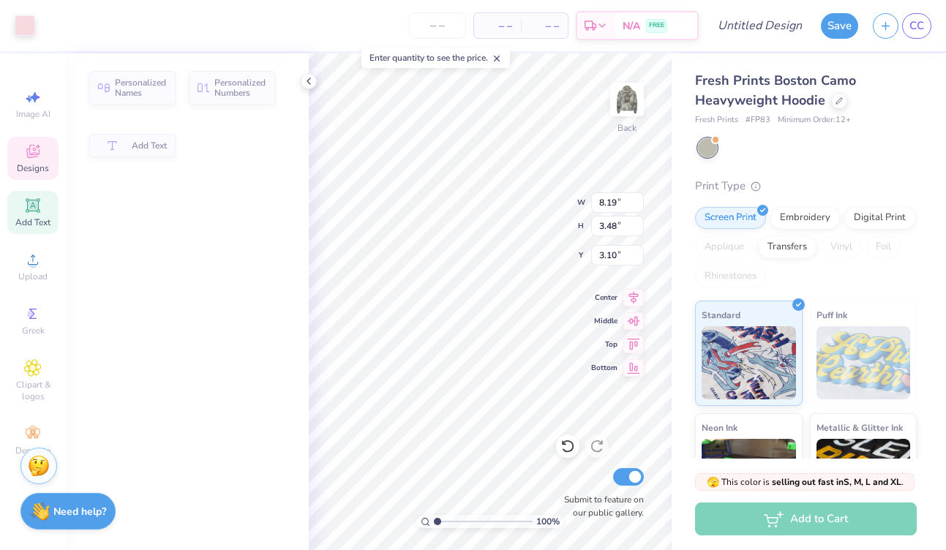
type input "8.19"
type input "3.48"
type input "3.10"
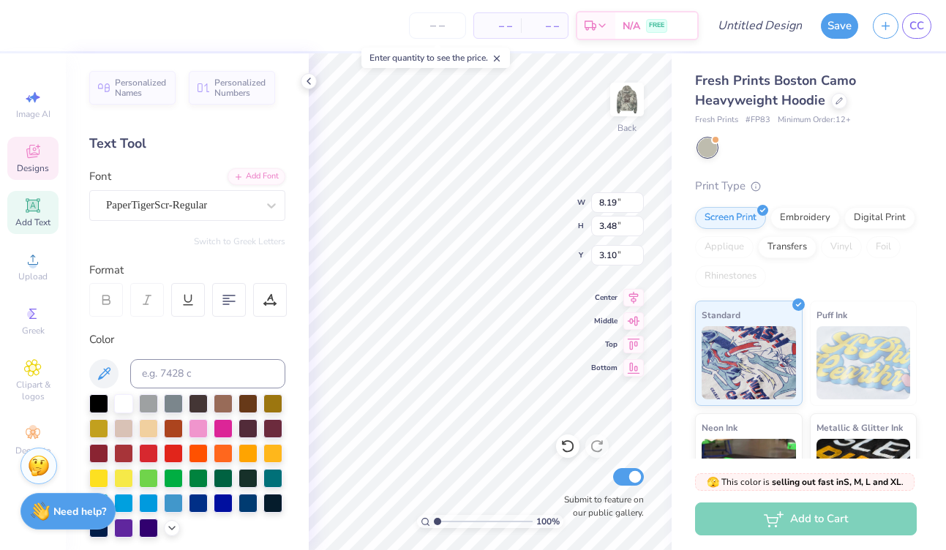
type textarea "Si"
type input "1.37"
type input "1.34"
type input "3.00"
type input "3.55"
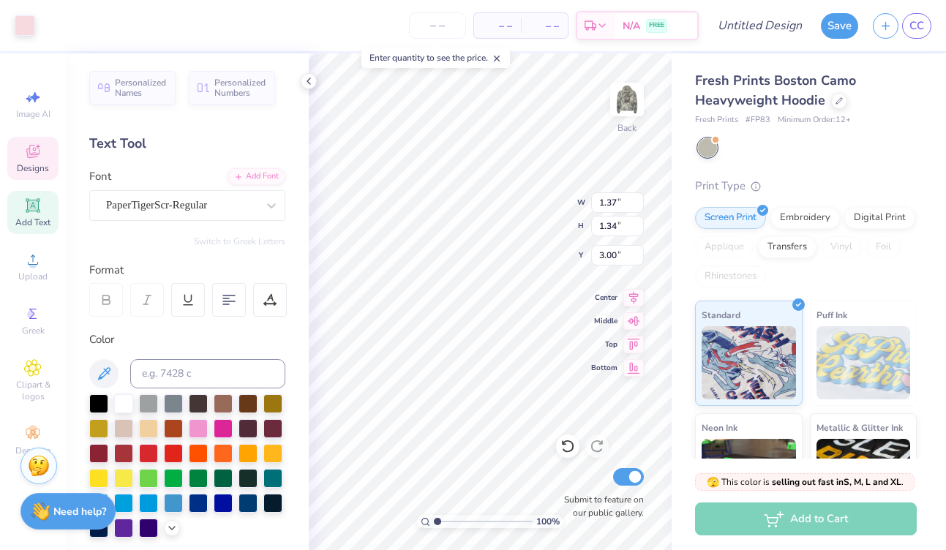
type input "3.02"
type input "3.33"
type textarea "Sibylline"
click at [513, 202] on div "100 % Back W 1.37 H 1.34 Y 3.00 Center Middle Top Bottom Submit to feature on o…" at bounding box center [490, 301] width 363 height 497
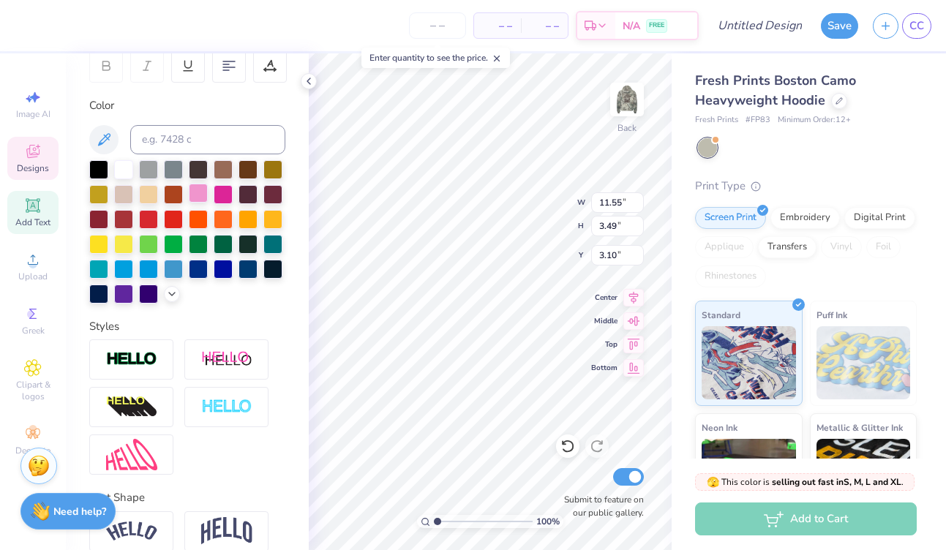
scroll to position [235, 0]
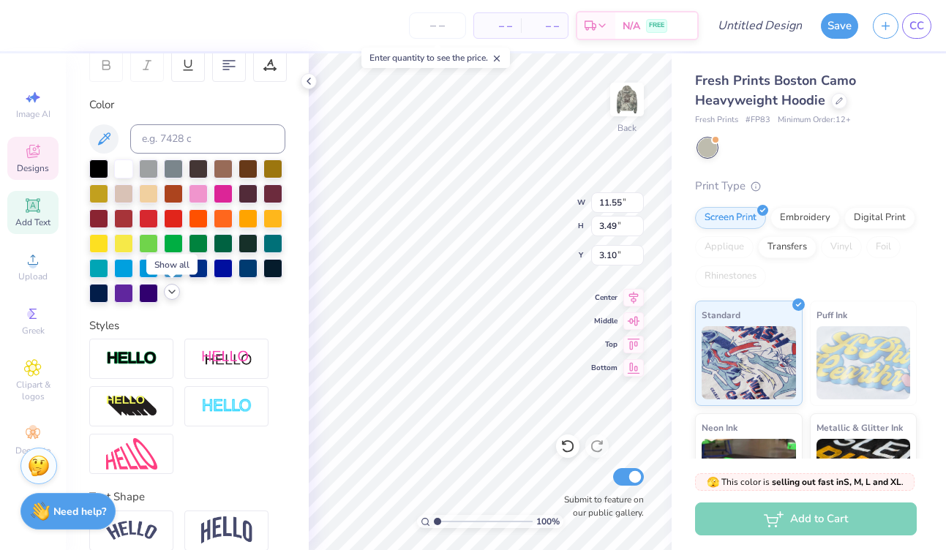
click at [168, 292] on icon at bounding box center [172, 292] width 12 height 12
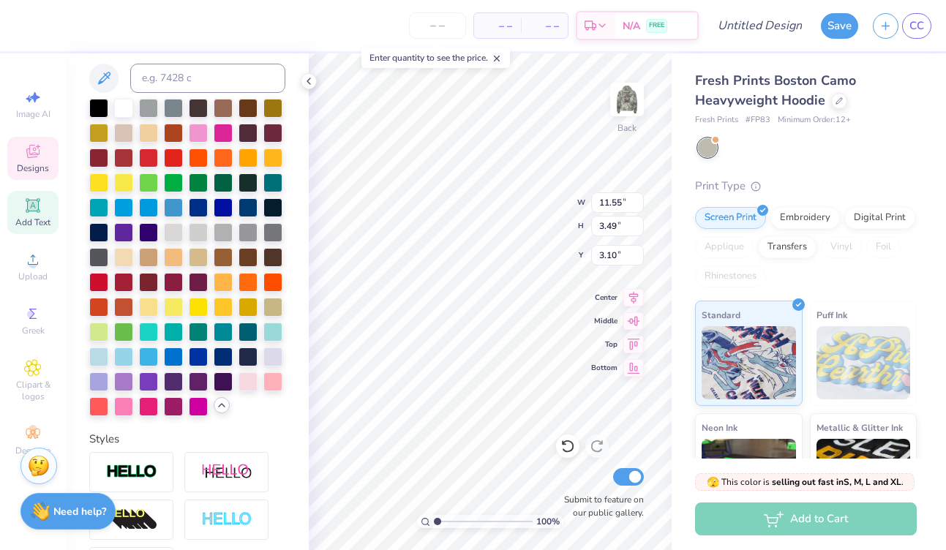
scroll to position [301, 0]
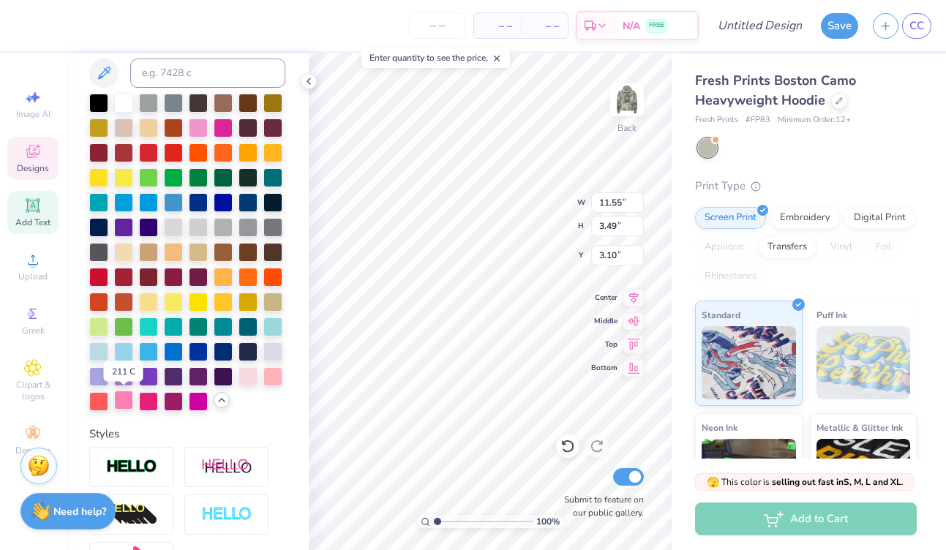
click at [121, 400] on div at bounding box center [123, 400] width 19 height 19
click at [261, 407] on div at bounding box center [187, 253] width 196 height 318
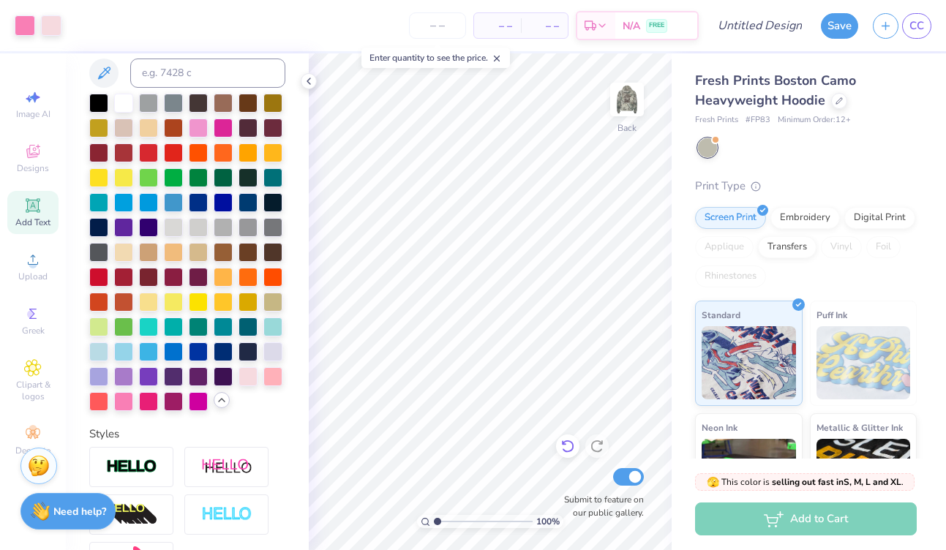
click at [569, 449] on icon at bounding box center [568, 446] width 15 height 15
type input "6.97"
type textarea "1919"
type input "3.00"
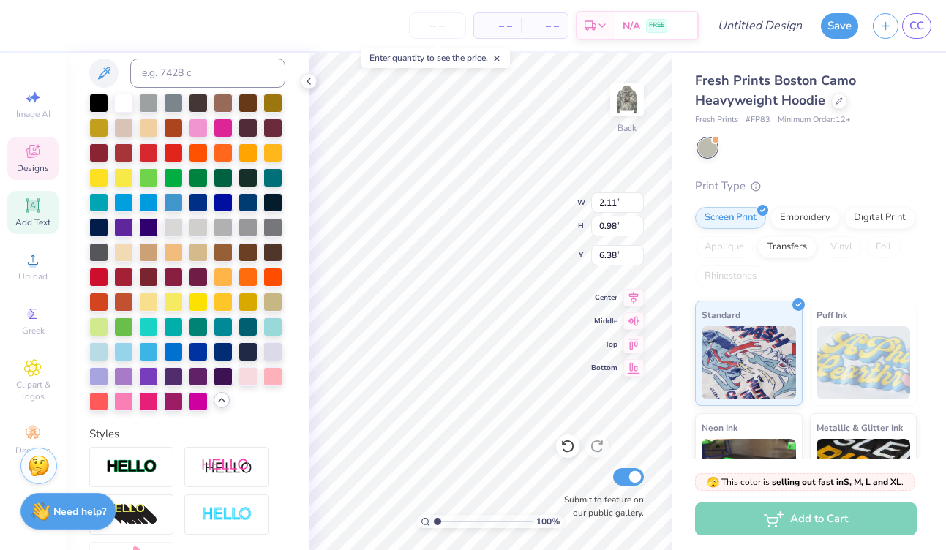
type input "6.38"
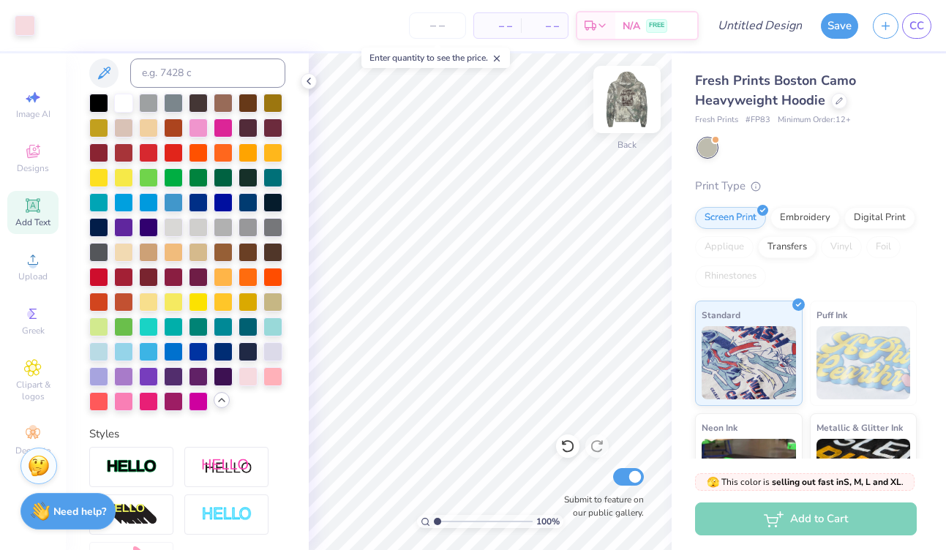
click at [623, 115] on img at bounding box center [627, 99] width 59 height 59
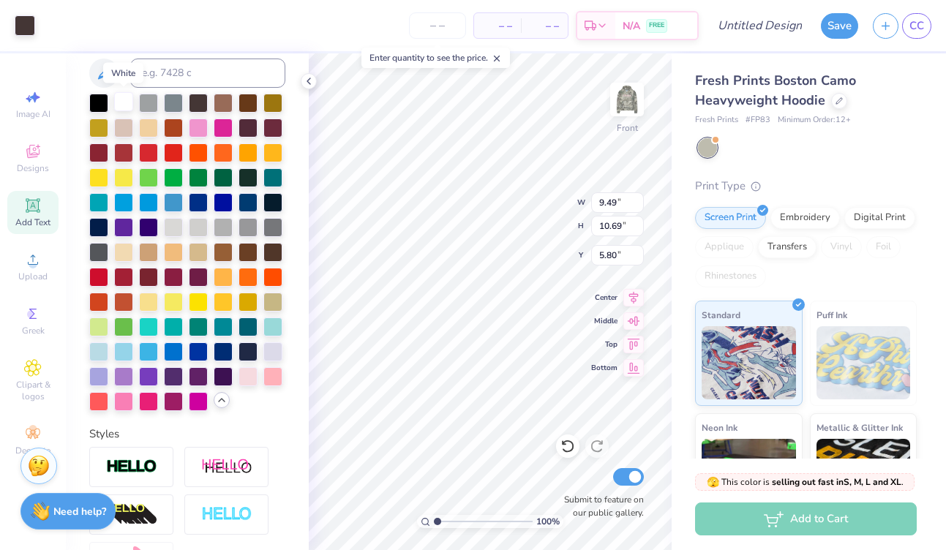
click at [120, 100] on div at bounding box center [123, 101] width 19 height 19
click at [125, 105] on div at bounding box center [123, 101] width 19 height 19
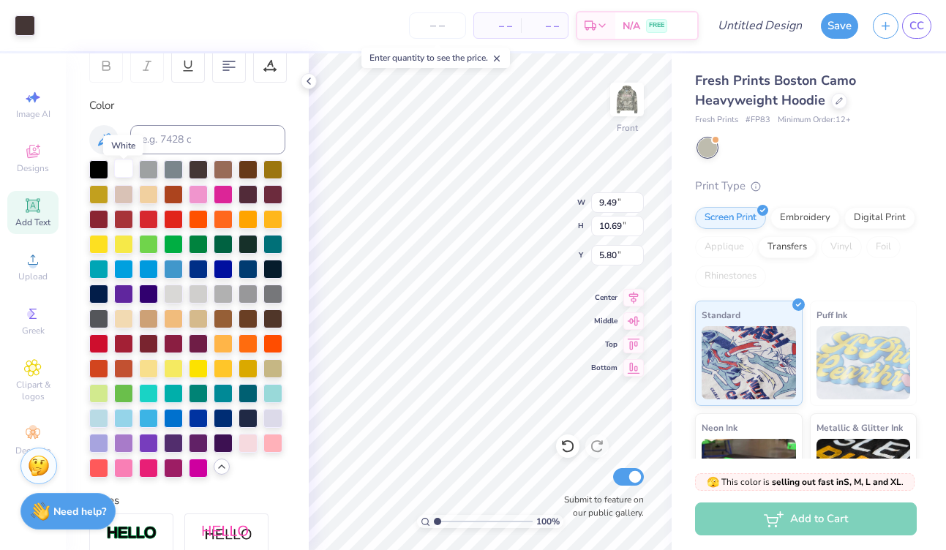
scroll to position [228, 0]
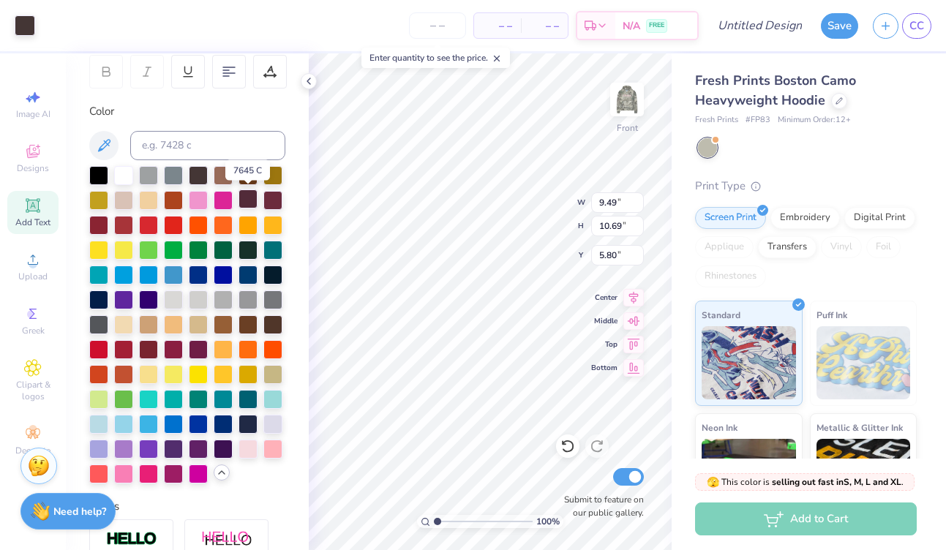
click at [247, 198] on div at bounding box center [248, 199] width 19 height 19
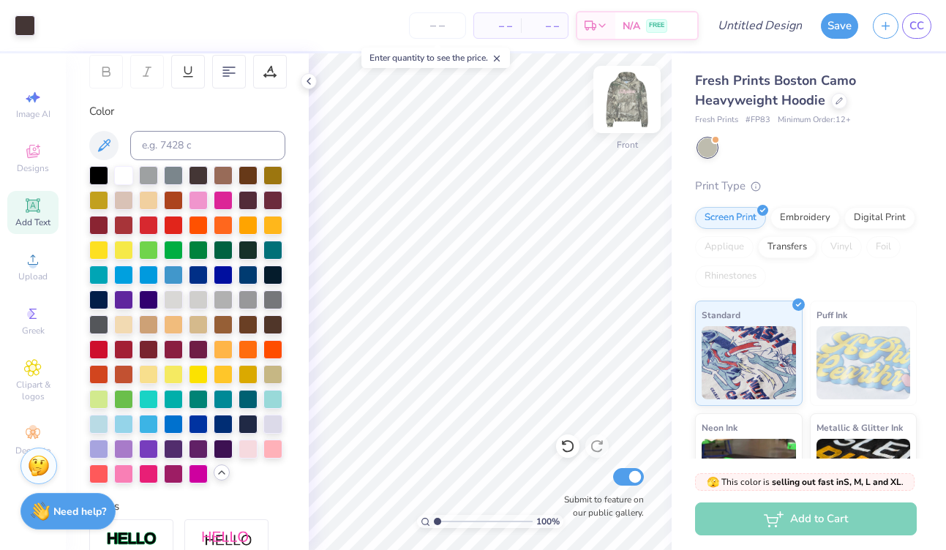
click at [626, 102] on img at bounding box center [627, 99] width 59 height 59
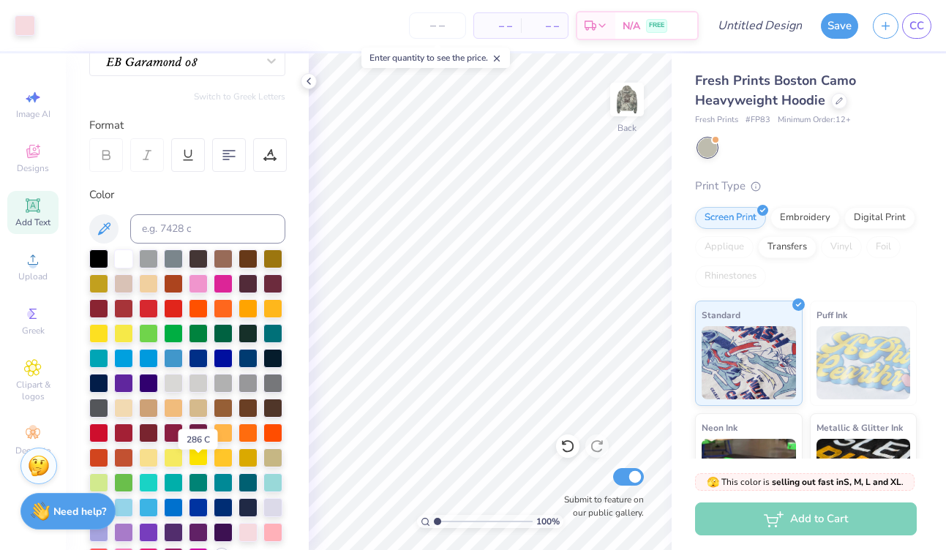
scroll to position [0, 0]
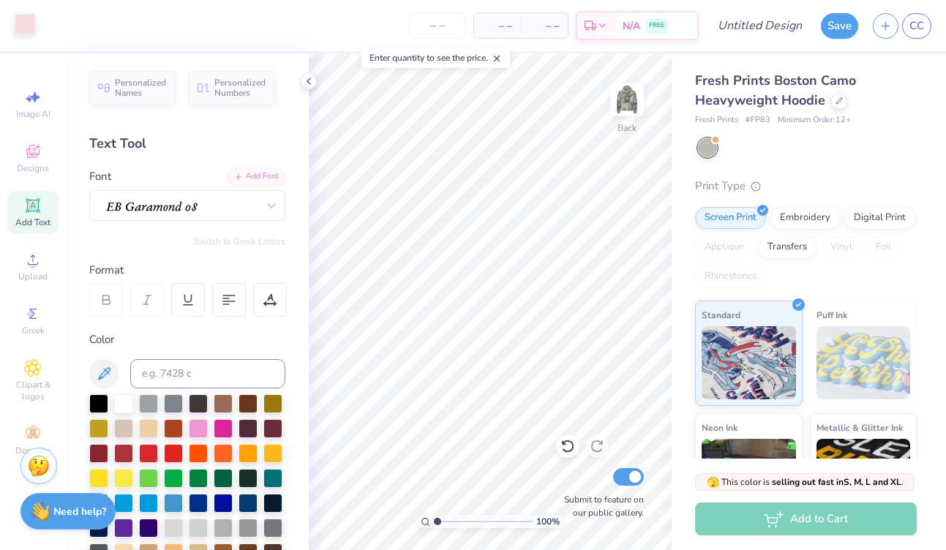
click at [24, 27] on div at bounding box center [25, 24] width 20 height 20
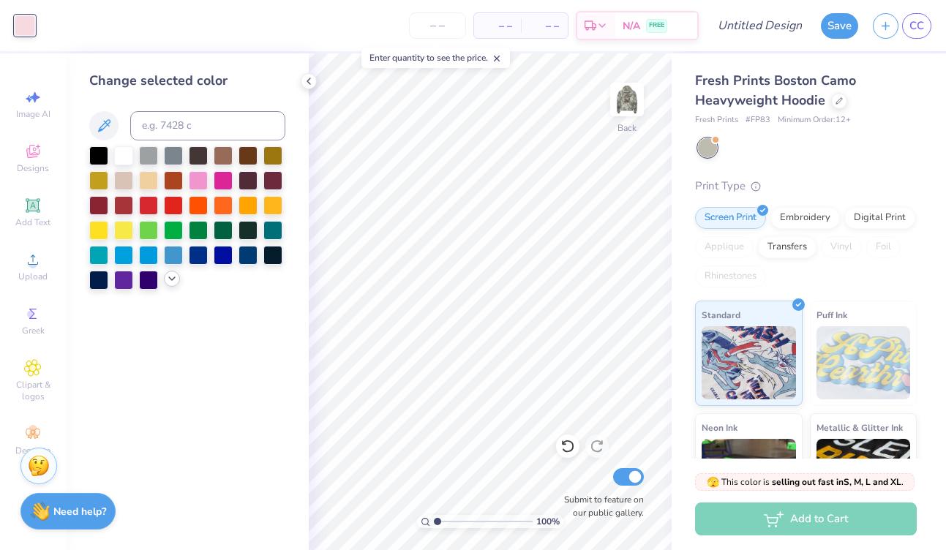
click at [168, 282] on icon at bounding box center [172, 279] width 12 height 12
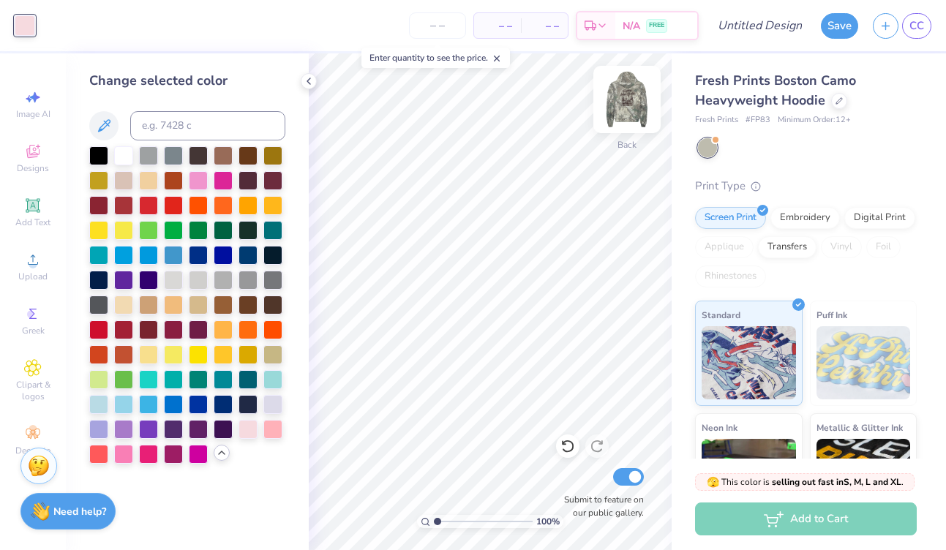
click at [624, 108] on img at bounding box center [627, 99] width 59 height 59
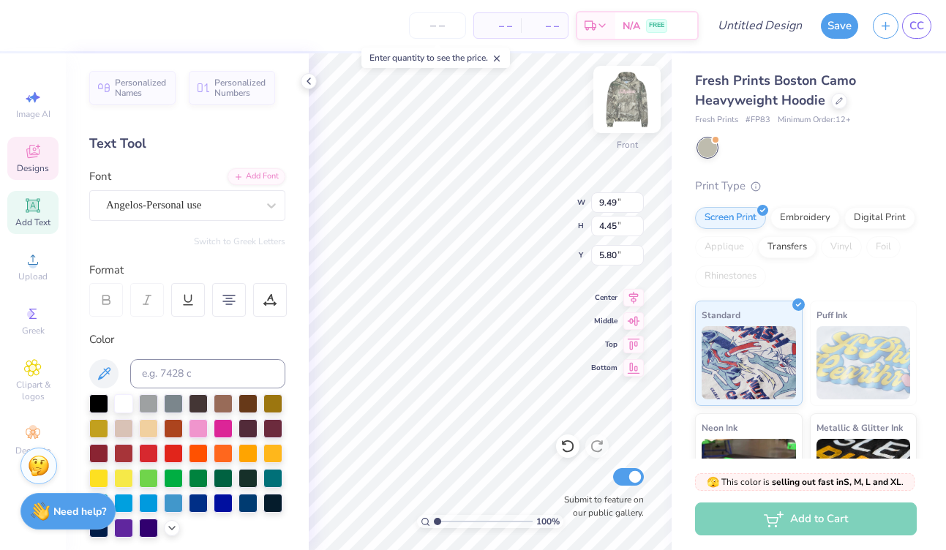
type input "5.63"
click at [125, 403] on div at bounding box center [123, 402] width 19 height 19
click at [121, 405] on div at bounding box center [123, 402] width 19 height 19
click at [18, 24] on div at bounding box center [25, 24] width 20 height 20
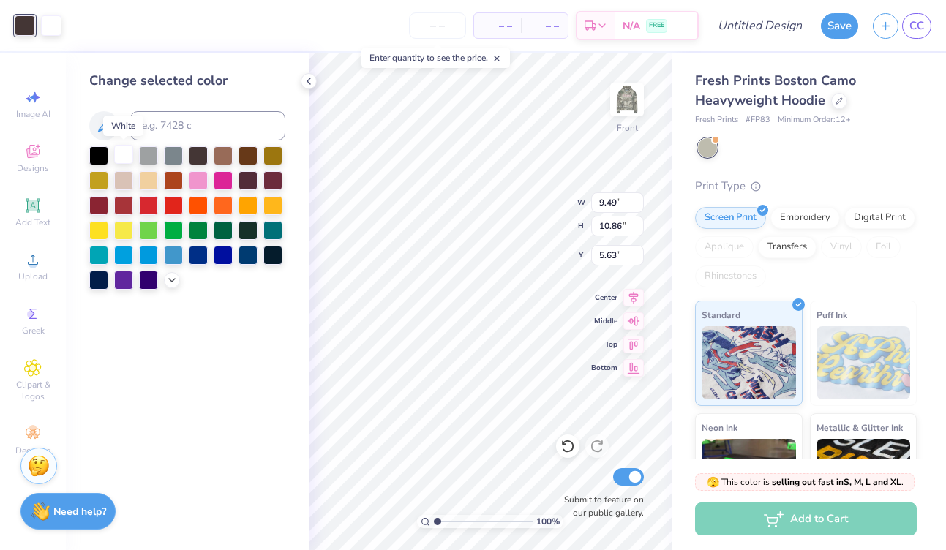
click at [124, 157] on div at bounding box center [123, 154] width 19 height 19
click at [566, 450] on icon at bounding box center [568, 446] width 15 height 15
type input "5.64"
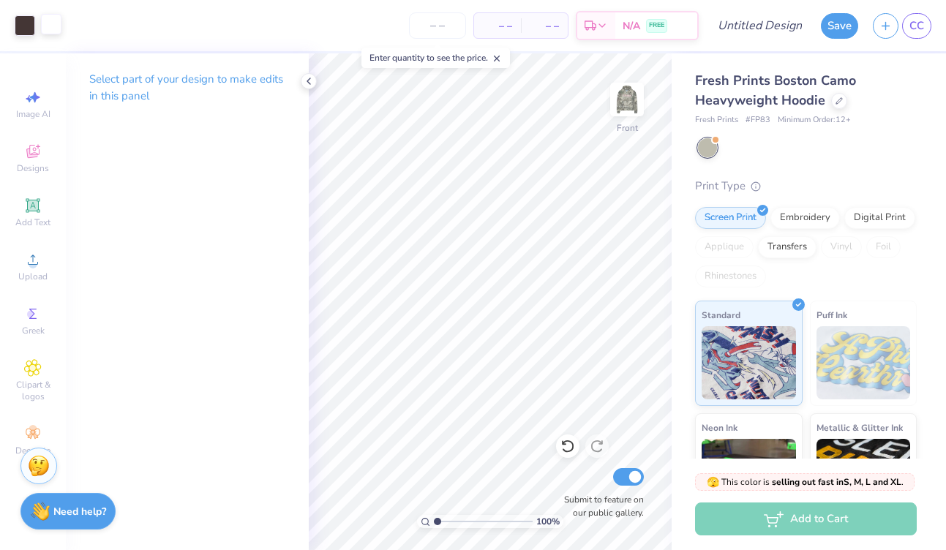
click at [41, 24] on div at bounding box center [51, 24] width 20 height 20
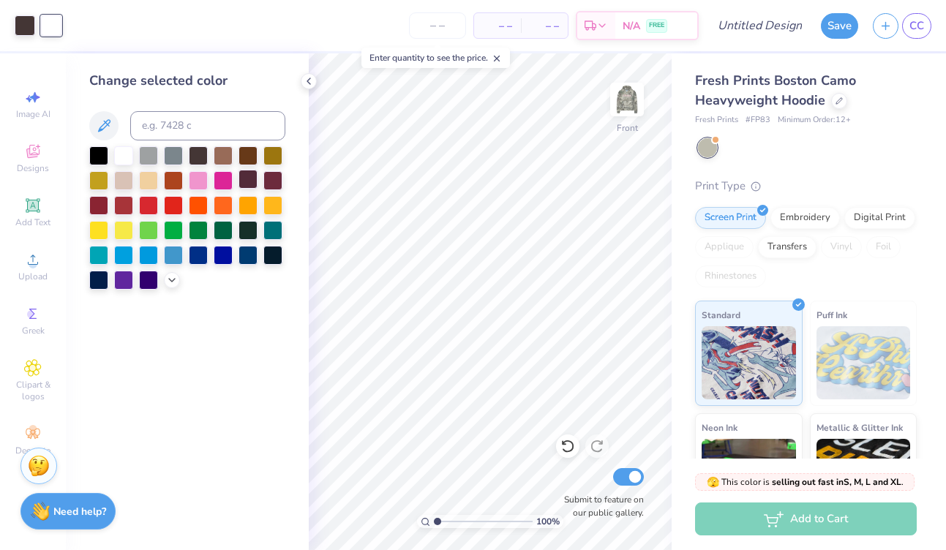
click at [247, 182] on div at bounding box center [248, 179] width 19 height 19
click at [197, 159] on div at bounding box center [198, 154] width 19 height 19
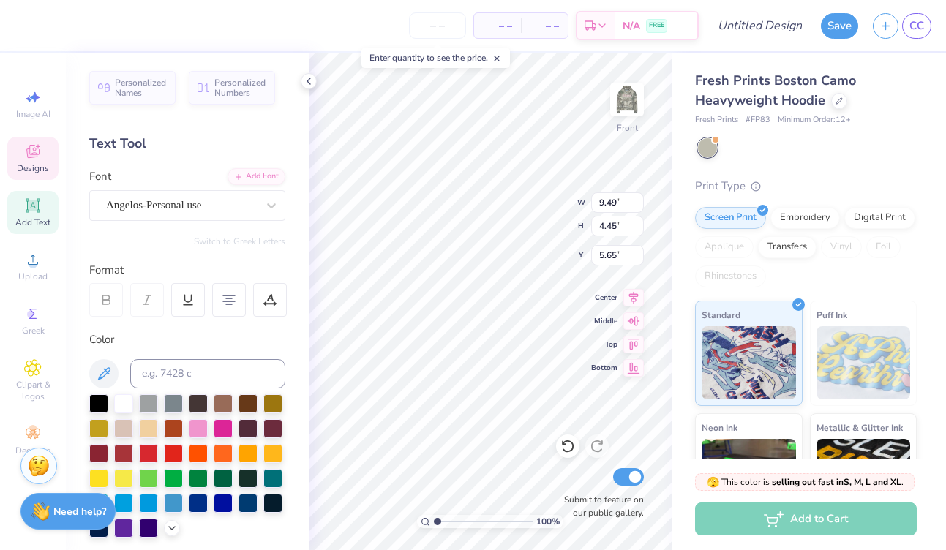
scroll to position [1, 0]
type textarea "Sib"
click at [228, 210] on div "Angelos-Personal use" at bounding box center [182, 205] width 154 height 23
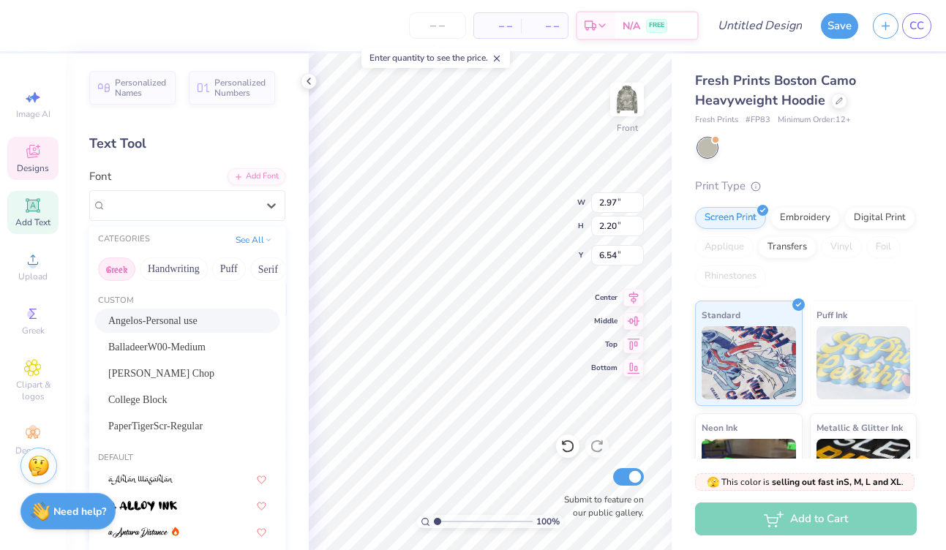
click at [111, 269] on button "Greek" at bounding box center [116, 269] width 37 height 23
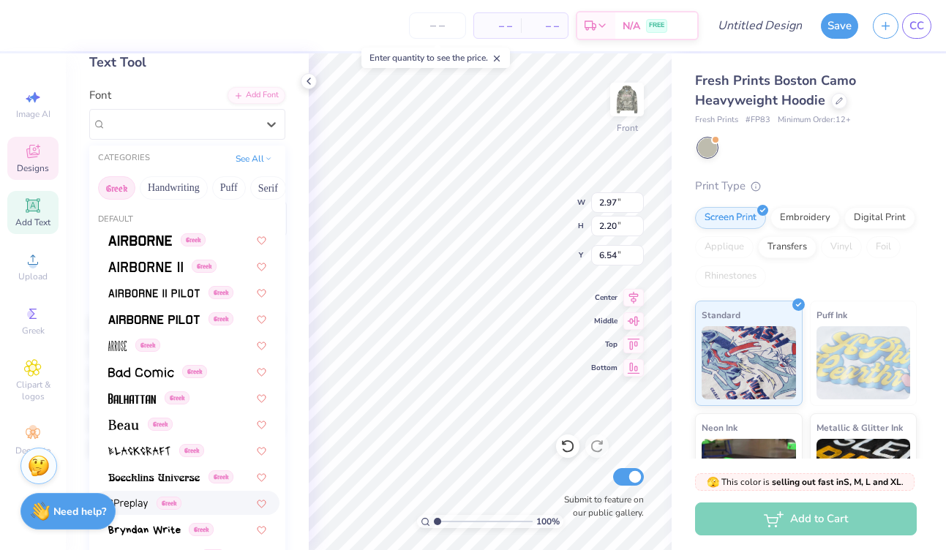
scroll to position [78, 0]
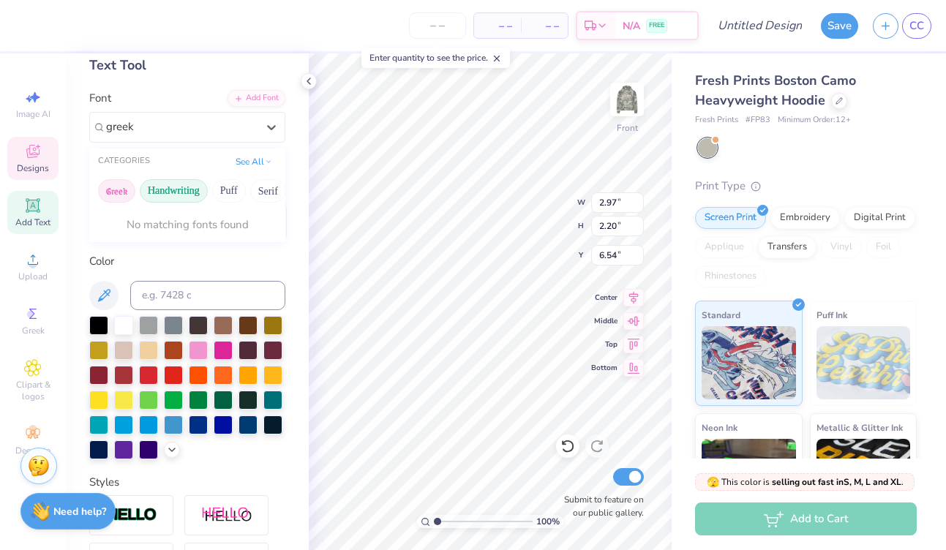
type input "greek"
click at [117, 187] on button "Greek" at bounding box center [116, 190] width 37 height 23
click at [251, 157] on button "See All" at bounding box center [253, 160] width 45 height 15
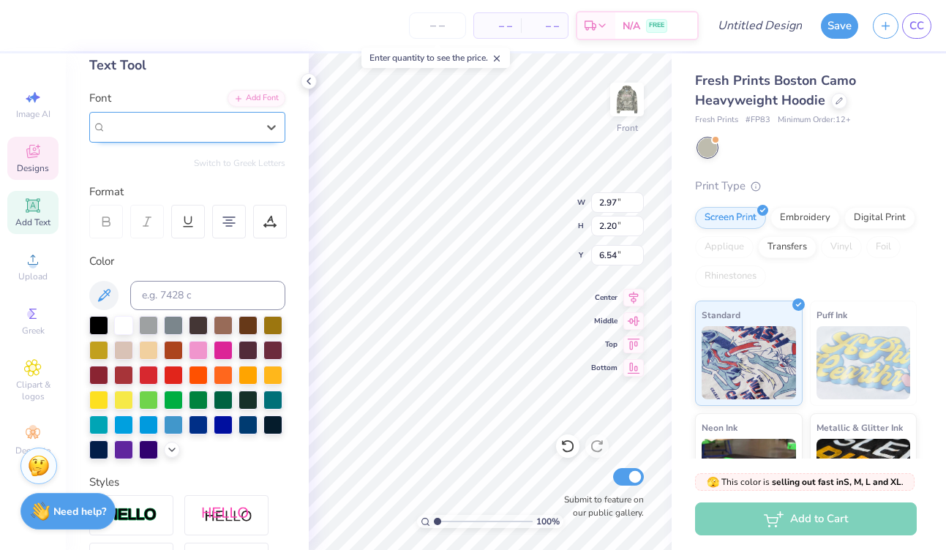
click at [177, 127] on div "Angelos-Personal use" at bounding box center [182, 127] width 154 height 23
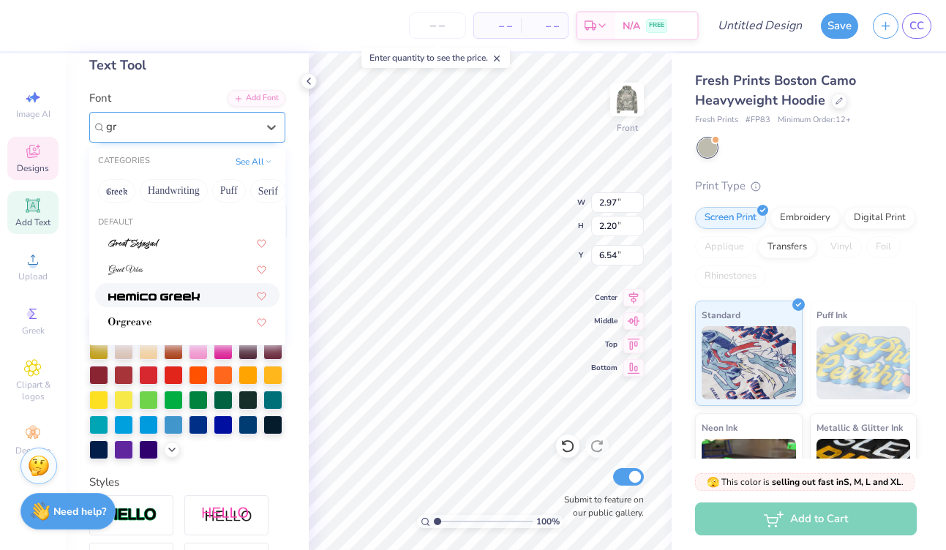
type input "g"
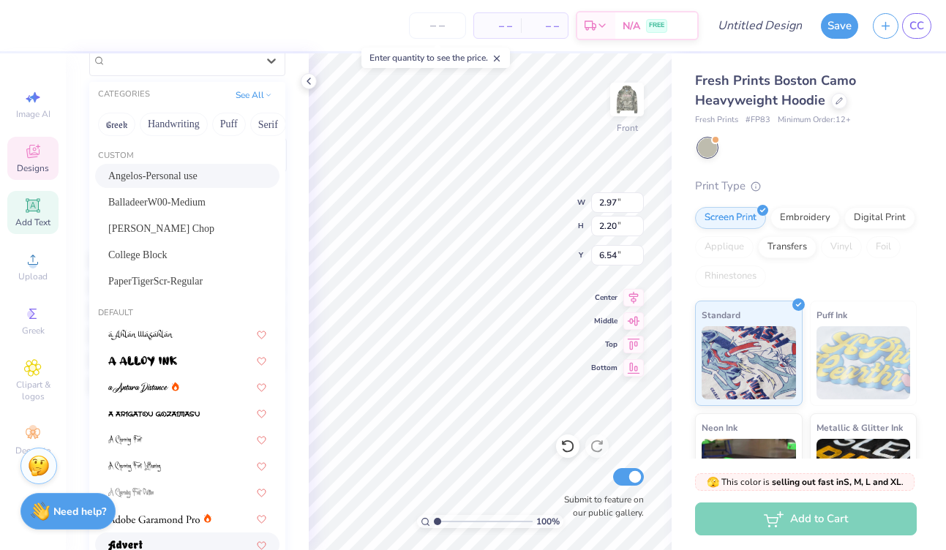
scroll to position [138, 0]
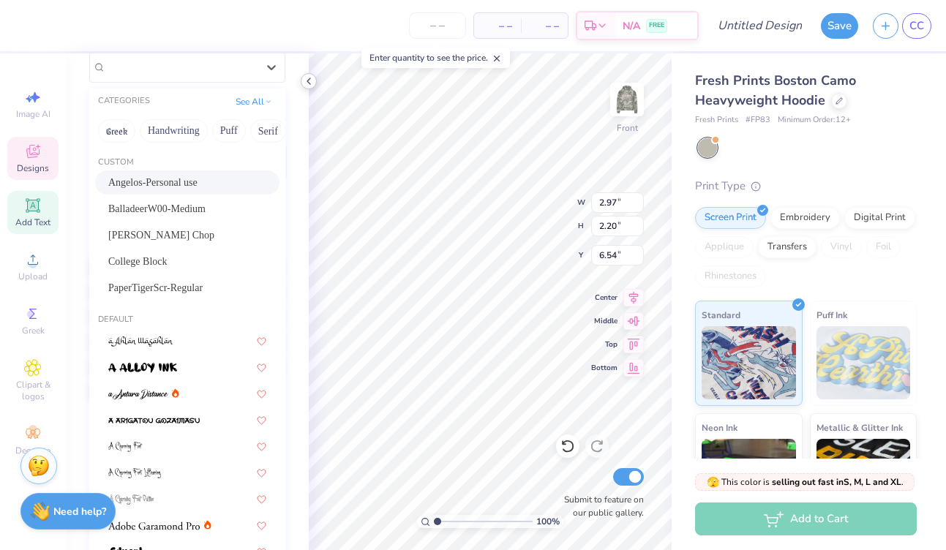
click at [309, 83] on polyline at bounding box center [308, 81] width 3 height 6
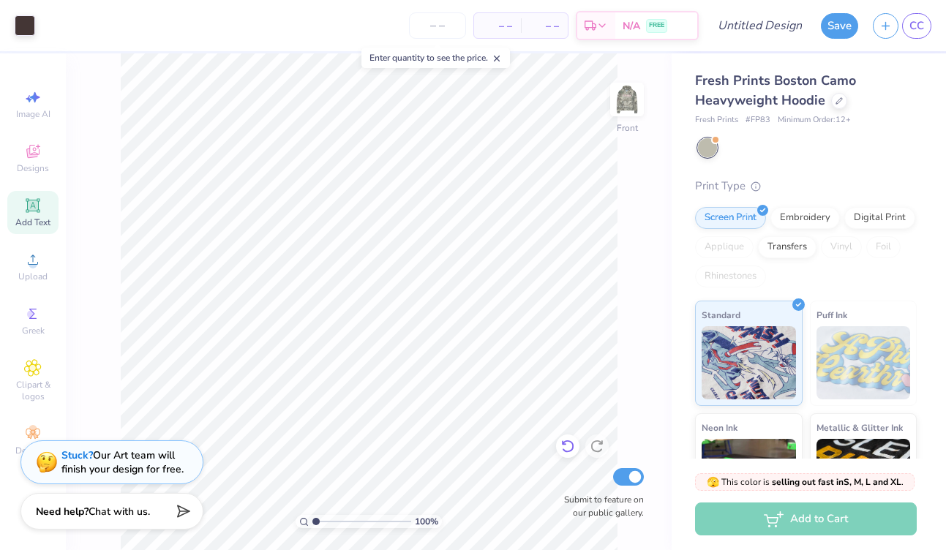
click at [569, 448] on icon at bounding box center [568, 446] width 15 height 15
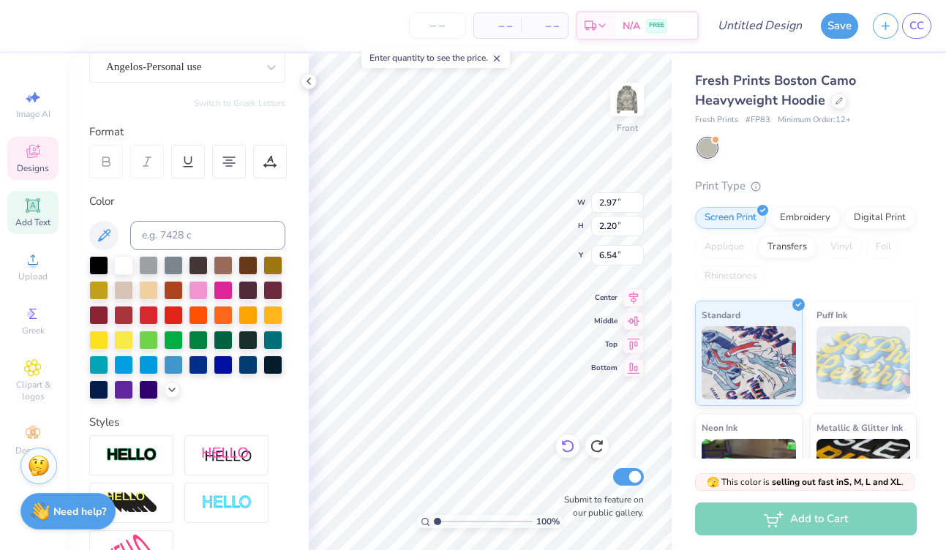
type input "3.65"
type input "2.70"
type input "6.90"
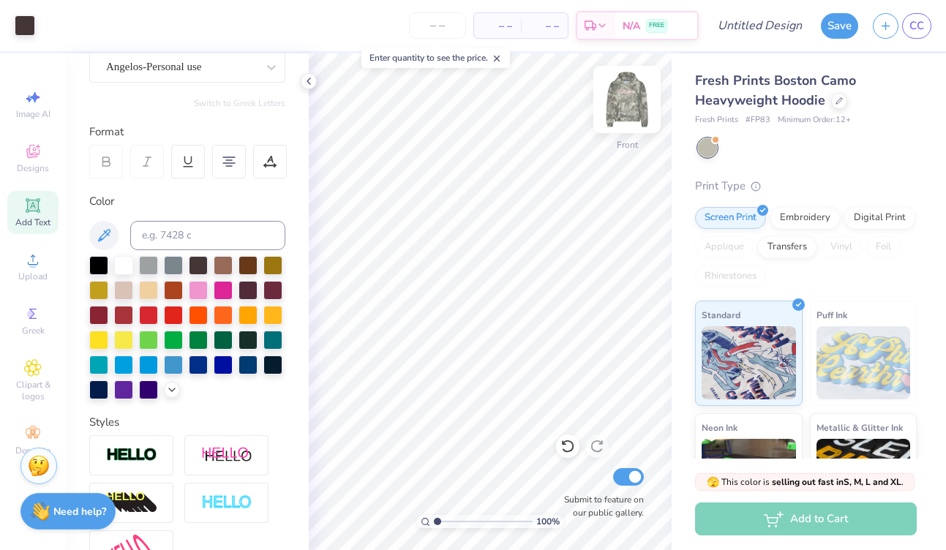
click at [626, 102] on img at bounding box center [627, 99] width 59 height 59
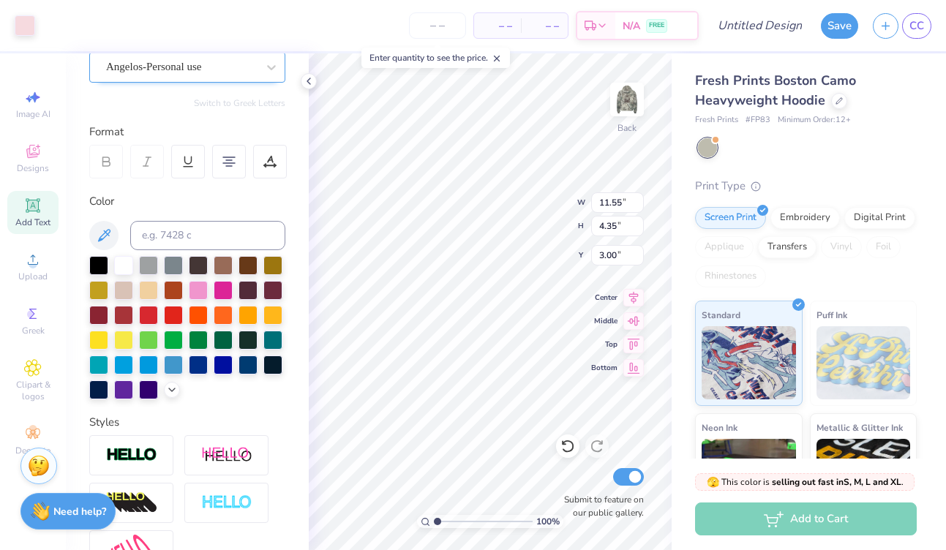
click at [219, 69] on div "Angelos-Personal use" at bounding box center [182, 67] width 154 height 23
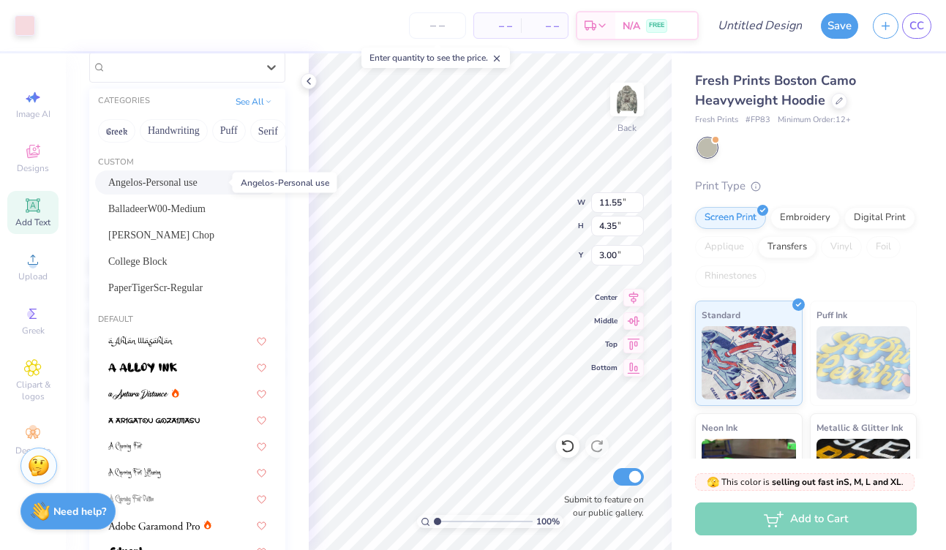
click at [187, 182] on span "Angelos-Personal use" at bounding box center [152, 182] width 89 height 15
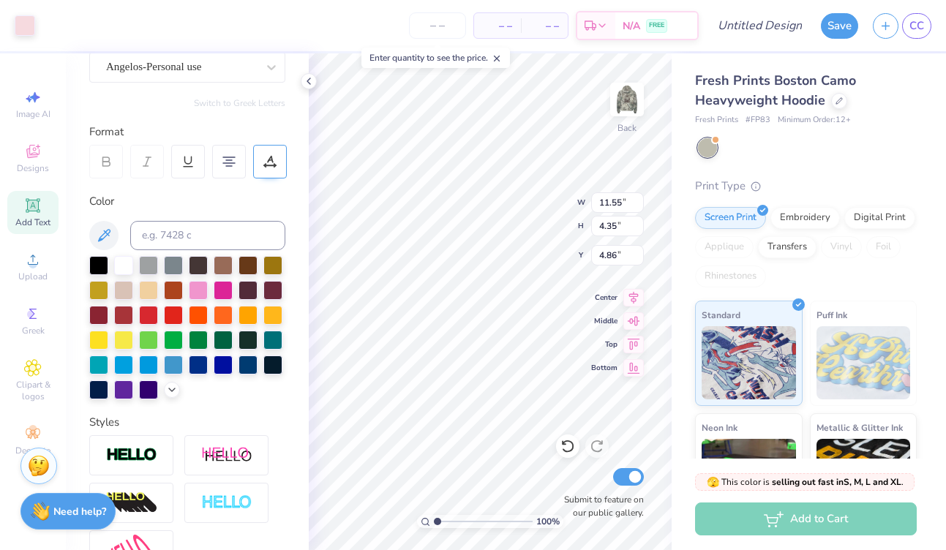
type input "5.50"
drag, startPoint x: 439, startPoint y: 520, endPoint x: 454, endPoint y: 520, distance: 14.6
type input "2.75"
click at [454, 520] on input "range" at bounding box center [483, 521] width 99 height 13
type input "5.49"
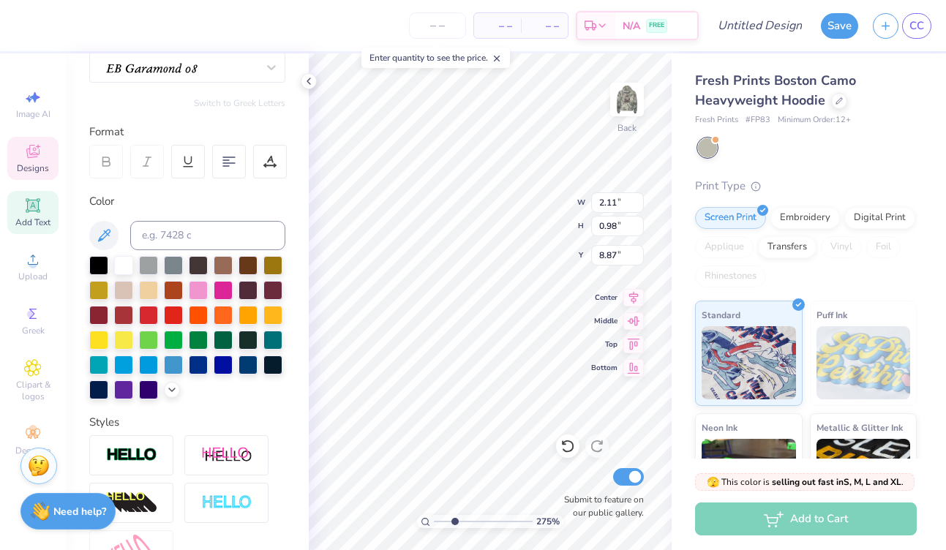
type input "11.55"
type input "3.49"
type input "5.49"
type input "2.11"
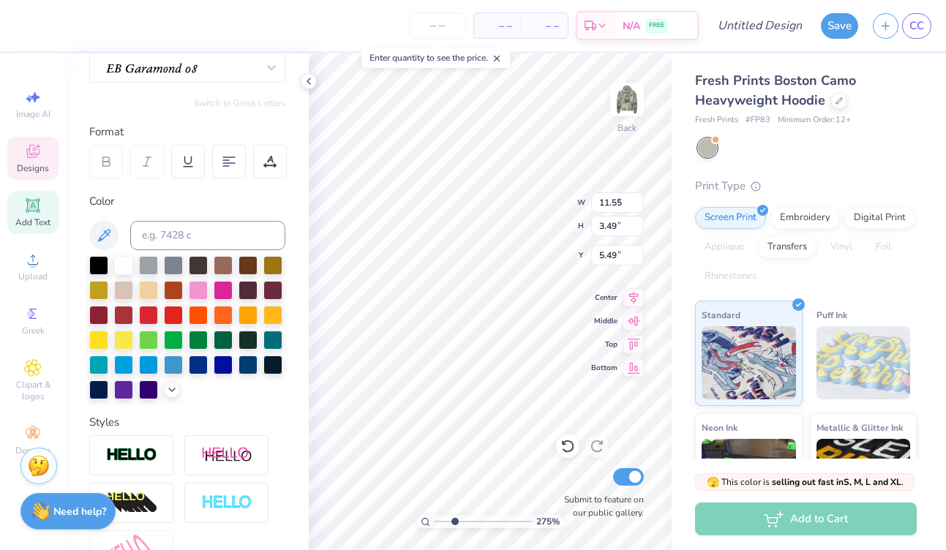
type input "0.98"
type input "11.11"
type input "11.55"
type input "3.49"
type input "5.49"
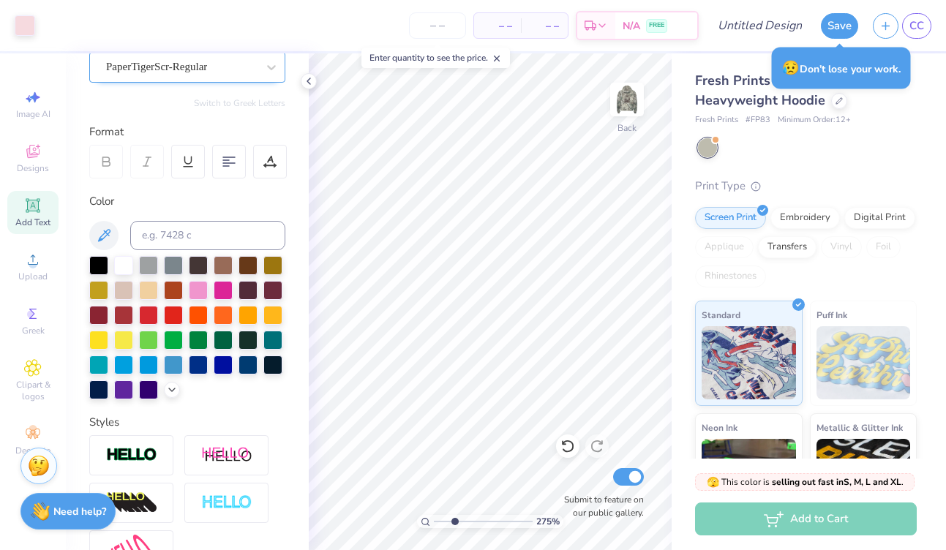
click at [189, 65] on div "PaperTigerScr-Regular" at bounding box center [182, 67] width 154 height 23
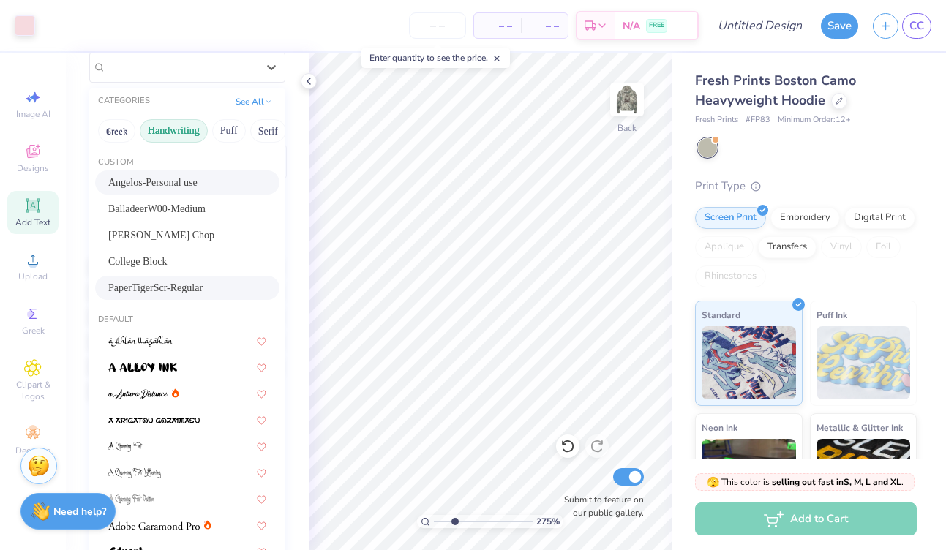
click at [189, 132] on button "Handwriting" at bounding box center [174, 130] width 68 height 23
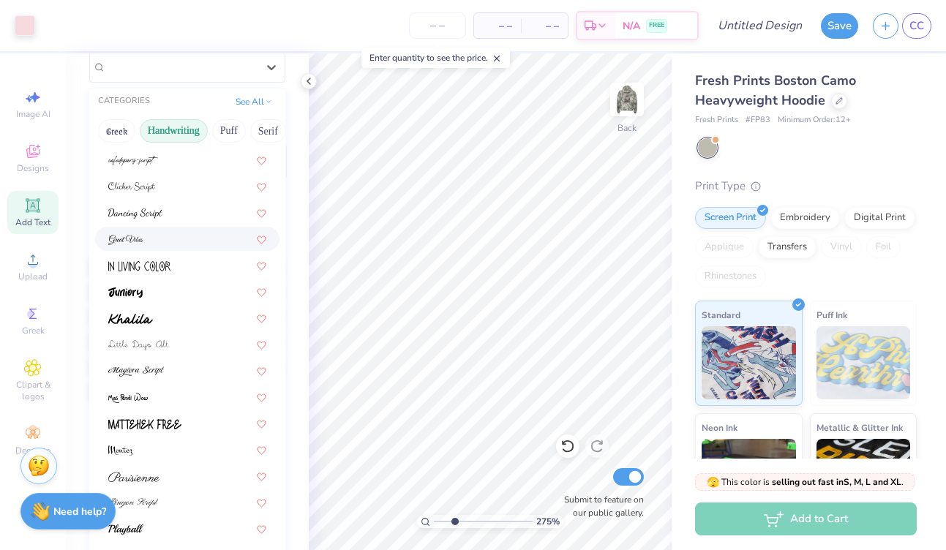
scroll to position [155, 0]
click at [154, 322] on div at bounding box center [187, 317] width 158 height 15
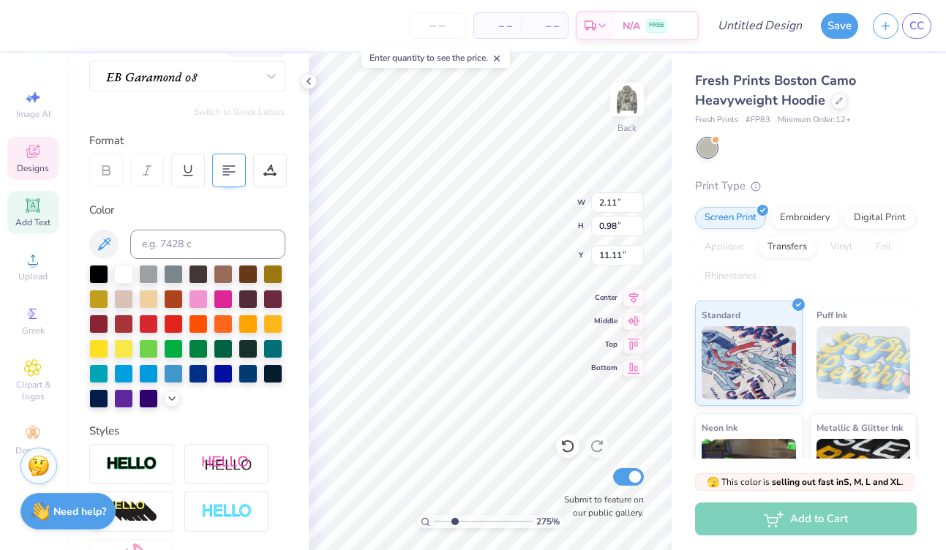
scroll to position [124, 0]
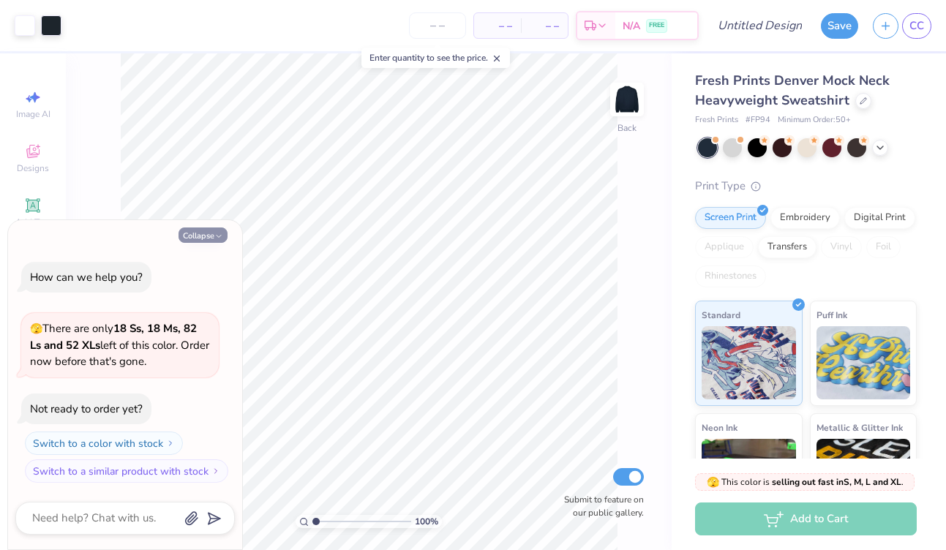
click at [206, 232] on button "Collapse" at bounding box center [203, 235] width 49 height 15
type textarea "x"
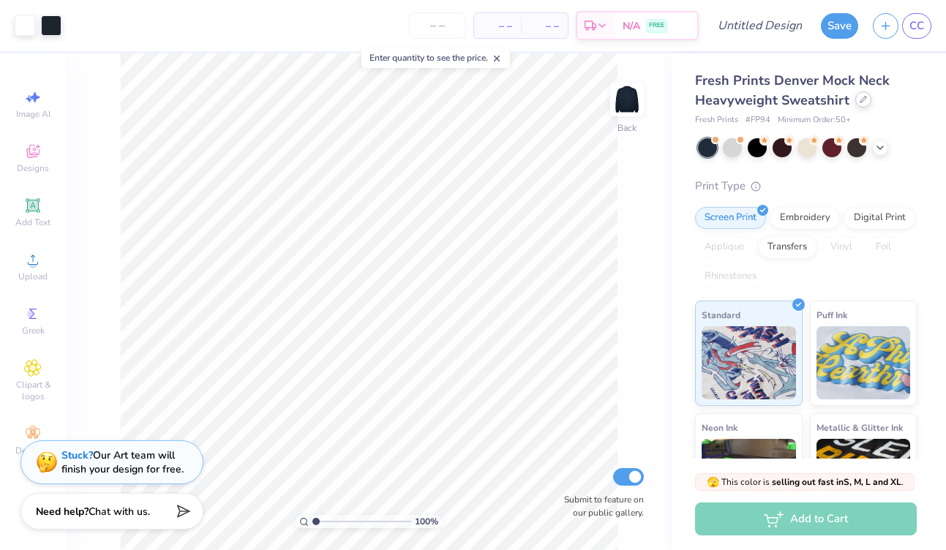
click at [861, 101] on icon at bounding box center [863, 99] width 7 height 7
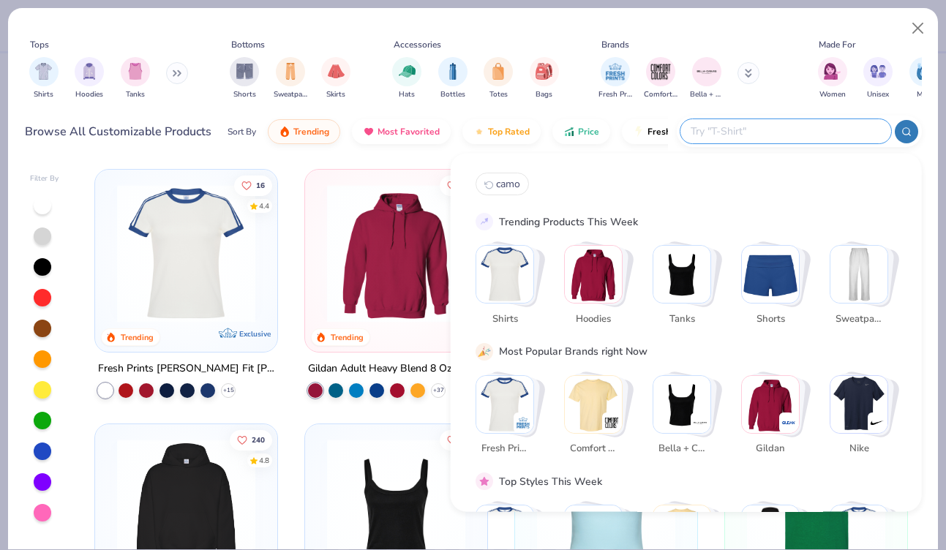
click at [797, 134] on input "text" at bounding box center [785, 131] width 192 height 17
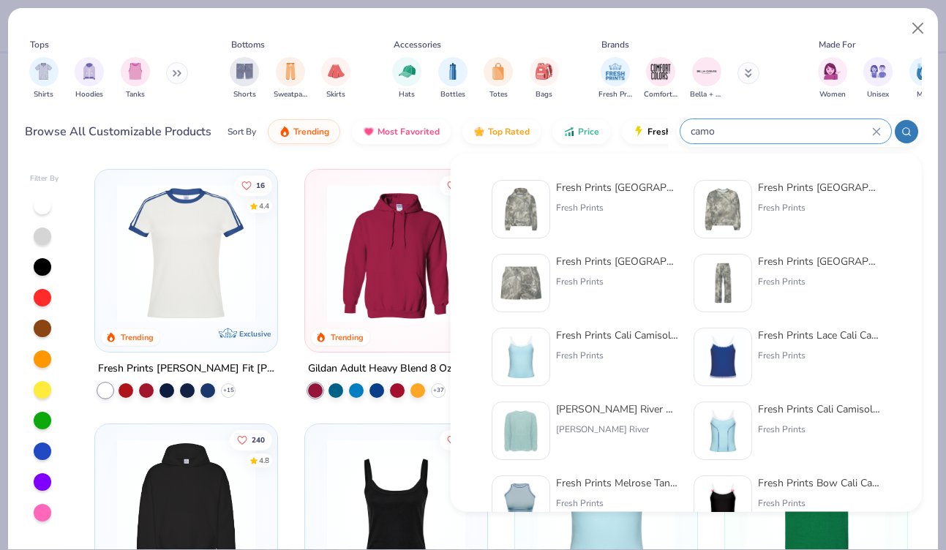
type input "camo"
click at [614, 203] on div "Fresh Prints" at bounding box center [617, 207] width 123 height 13
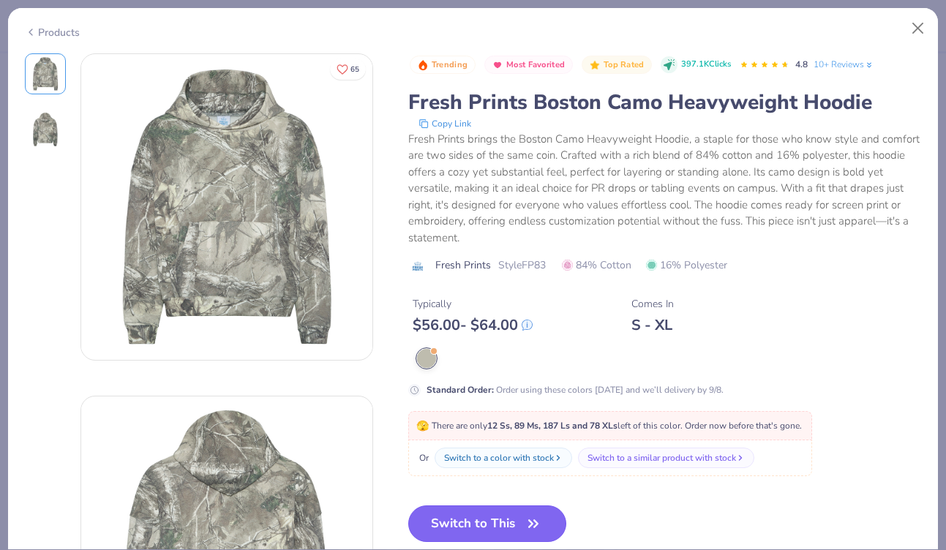
click at [454, 524] on button "Switch to This" at bounding box center [487, 524] width 159 height 37
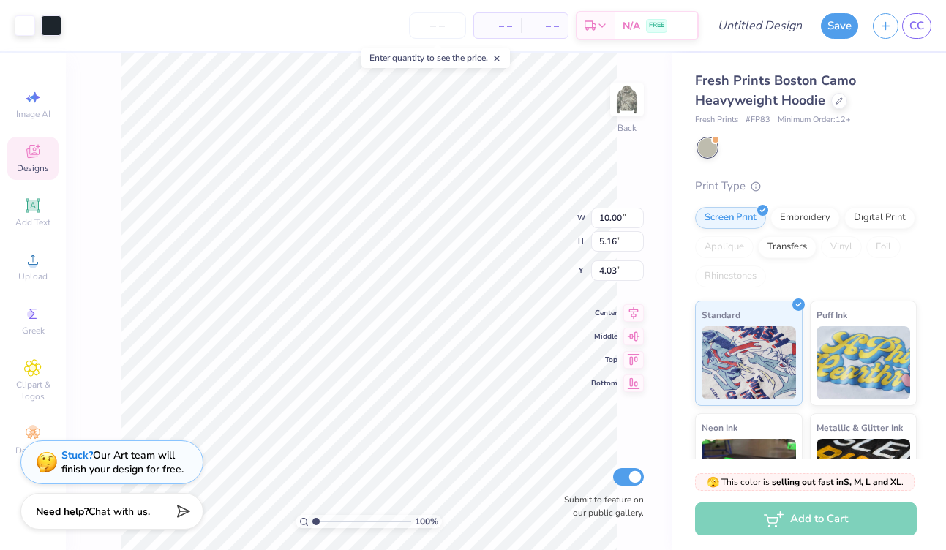
type input "3.79"
type input "1.75"
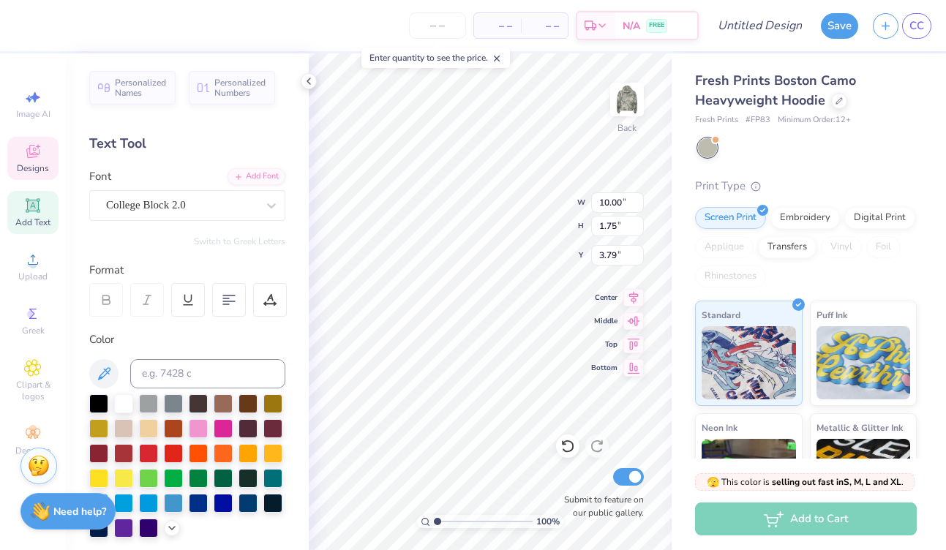
scroll to position [0, 1]
type textarea "Sigma Iota"
type input "6.05"
type input "1.73"
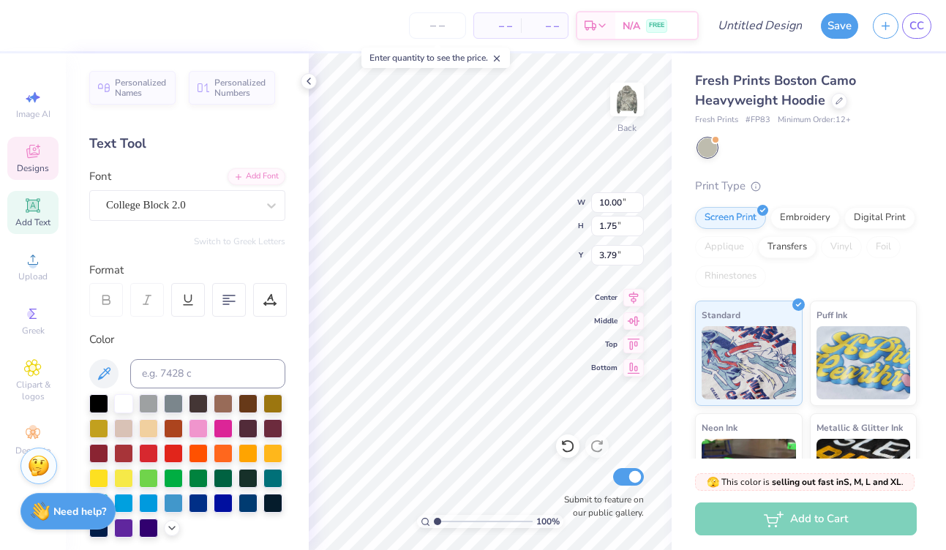
type input "6.03"
type input "10.05"
type input "1.93"
type input "3.66"
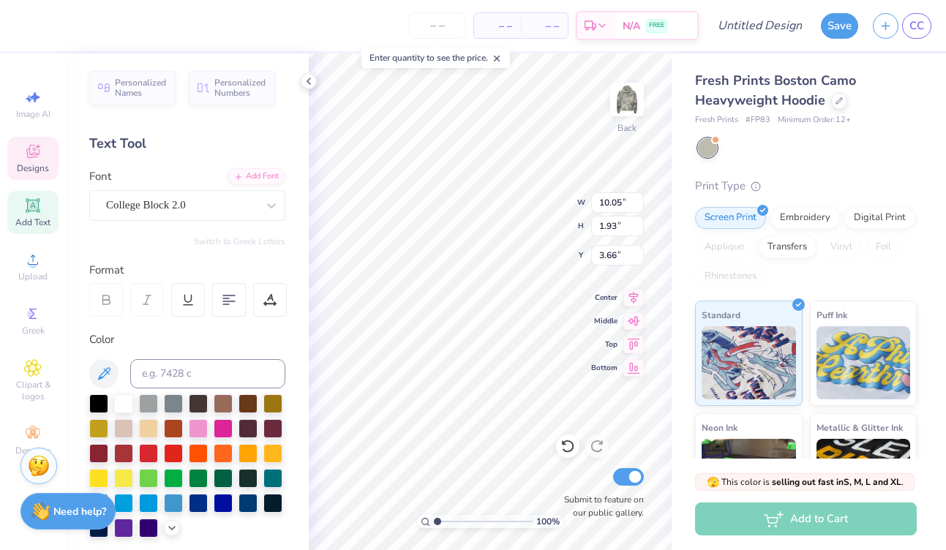
type input "6.05"
type input "1.73"
type input "6.03"
type textarea "="
type textarea "Beta"
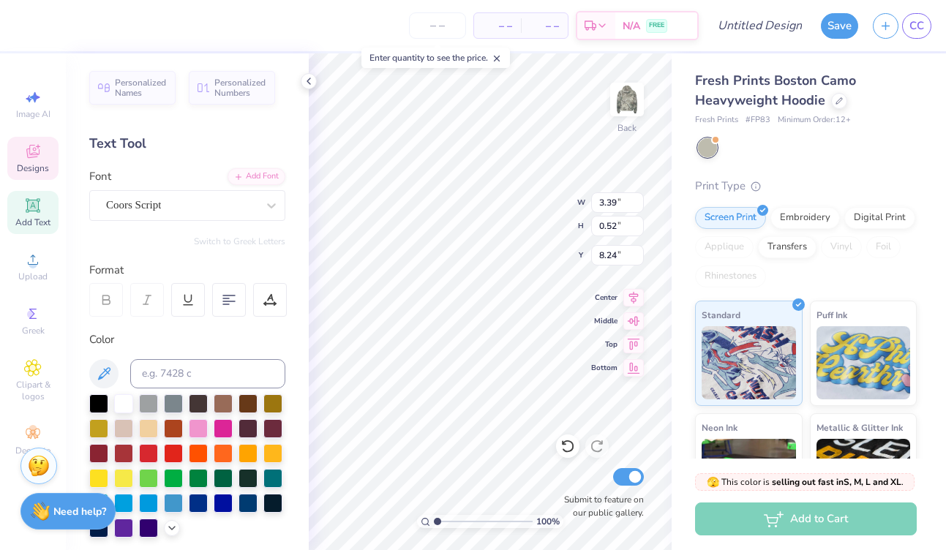
type textarea "Fall Formal"
type input "3.68"
type input "4.50"
type input "1.92"
type input "5.75"
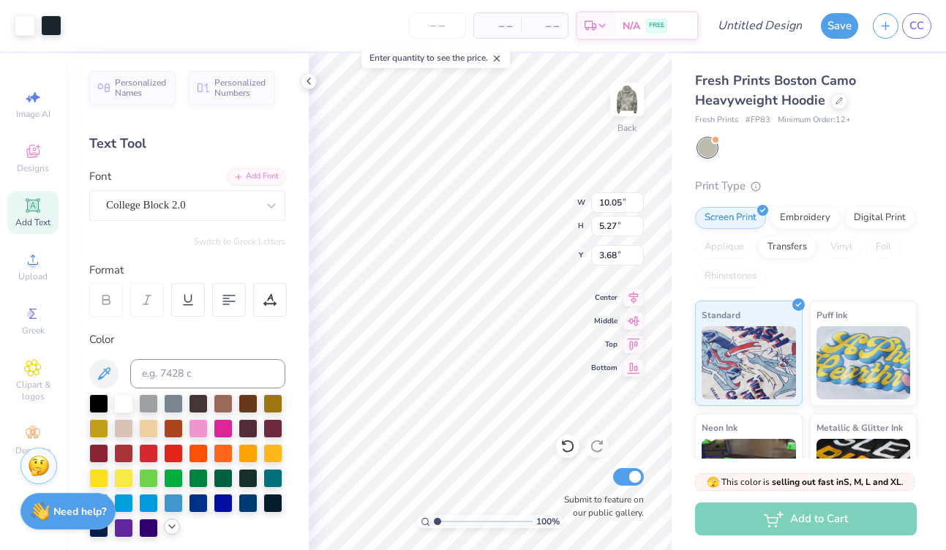
click at [168, 526] on icon at bounding box center [172, 527] width 12 height 12
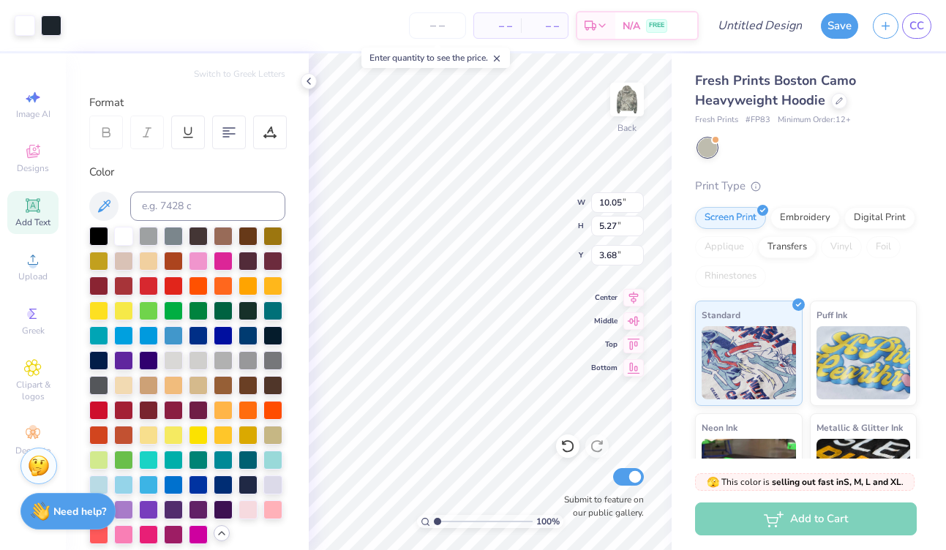
scroll to position [170, 0]
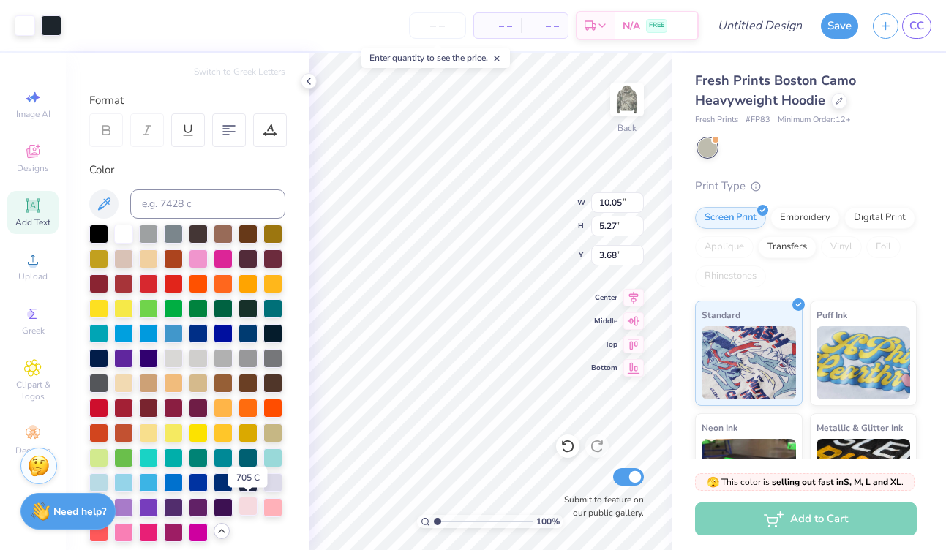
click at [249, 512] on div at bounding box center [248, 506] width 19 height 19
click at [249, 501] on div at bounding box center [248, 506] width 19 height 19
click at [247, 504] on div at bounding box center [248, 506] width 19 height 19
click at [250, 504] on div at bounding box center [248, 506] width 19 height 19
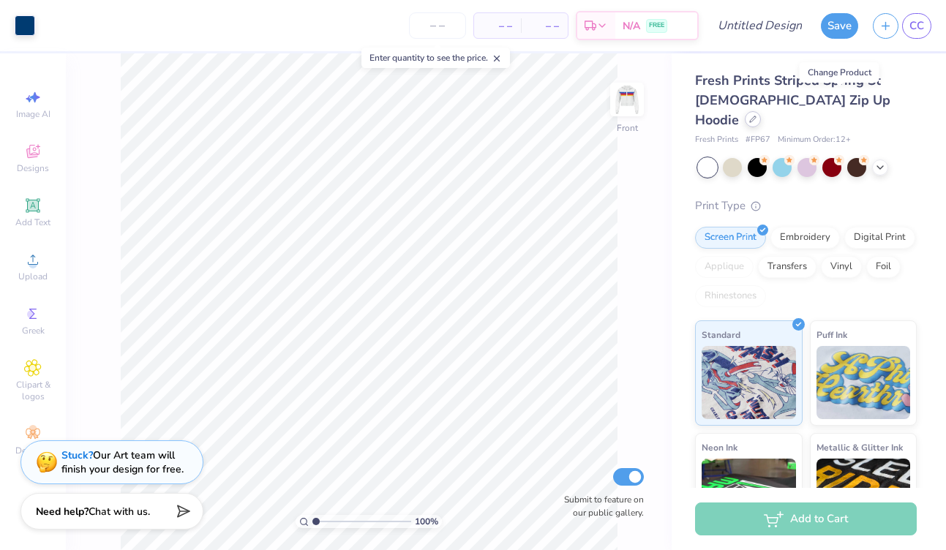
click at [761, 111] on div at bounding box center [753, 119] width 16 height 16
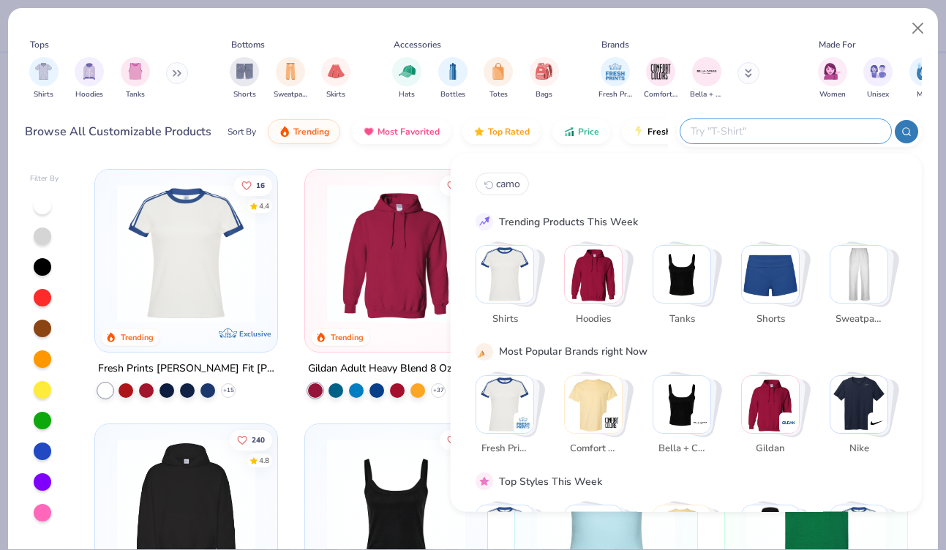
click at [788, 129] on input "text" at bounding box center [785, 131] width 192 height 17
type input "camo"
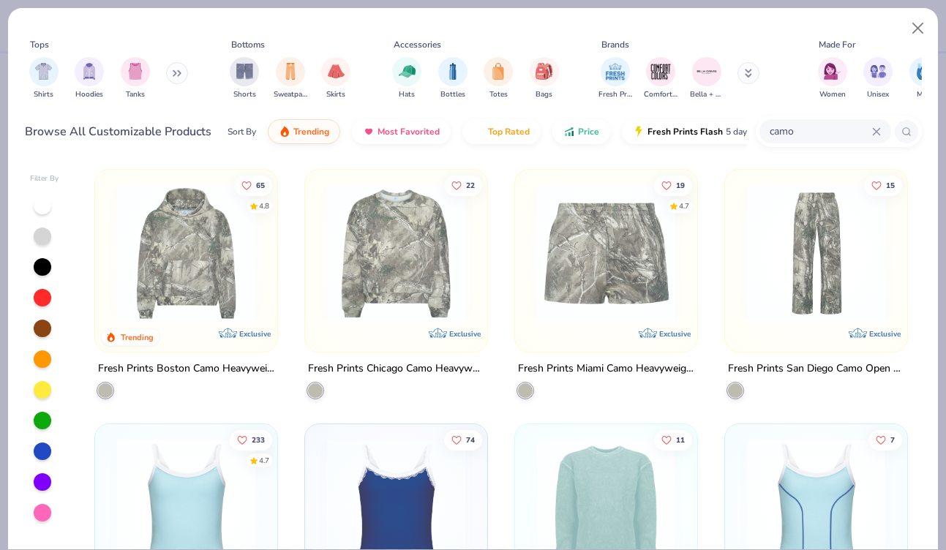
click at [147, 261] on img at bounding box center [186, 253] width 153 height 138
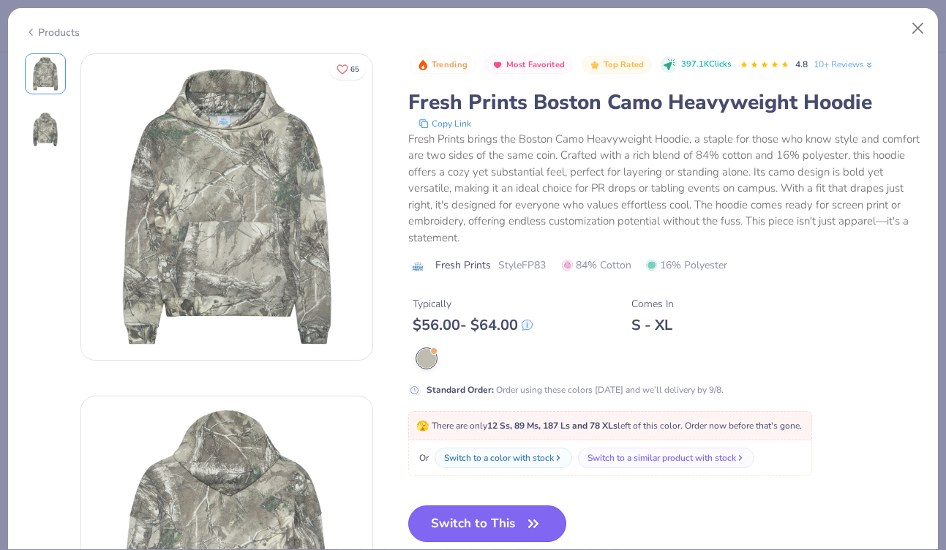
click at [495, 528] on button "Switch to This" at bounding box center [487, 524] width 159 height 37
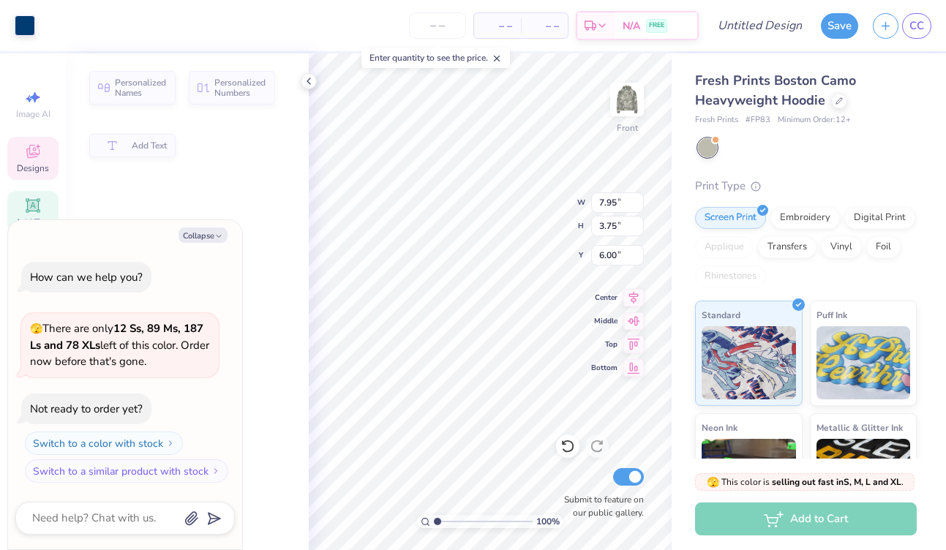
type textarea "x"
type input "7.95"
type input "3.75"
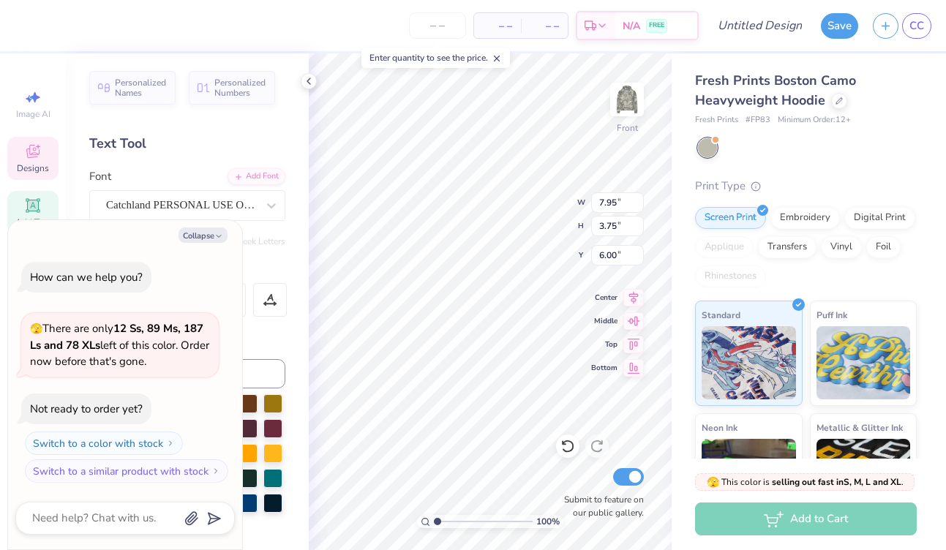
type textarea "x"
type textarea "S"
type textarea "x"
type textarea "Si"
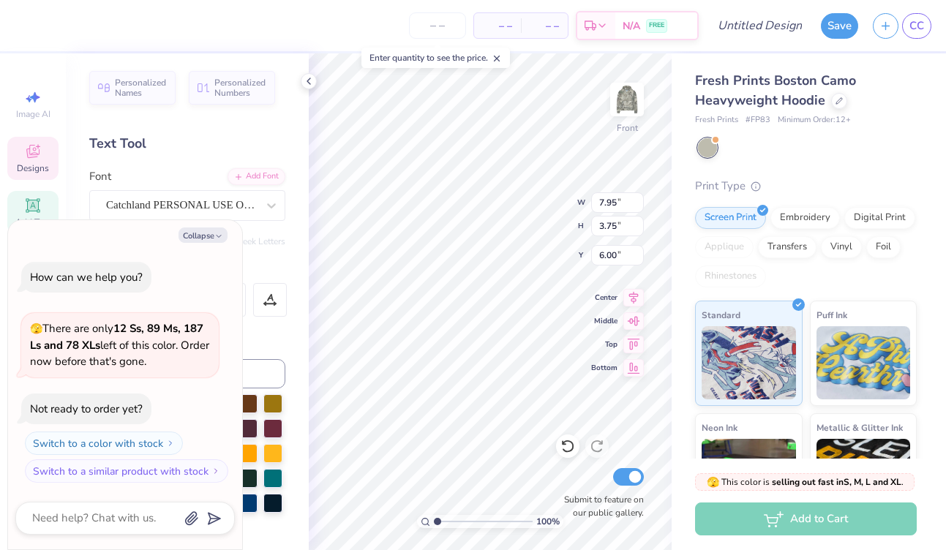
type textarea "x"
type textarea "Sib"
type textarea "x"
type textarea "[PERSON_NAME]"
type textarea "x"
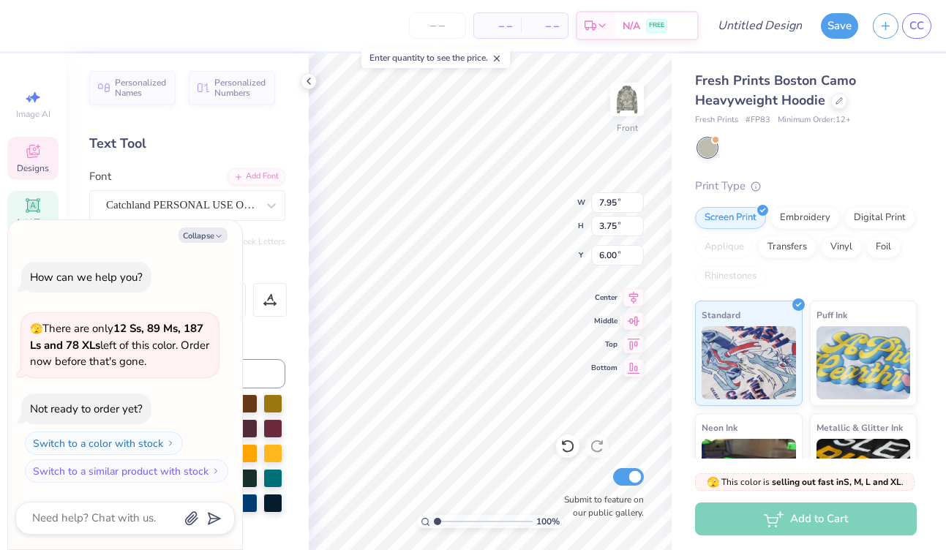
type textarea "[PERSON_NAME]"
type textarea "x"
type textarea "Sibyll"
type textarea "x"
type textarea "Sibylli"
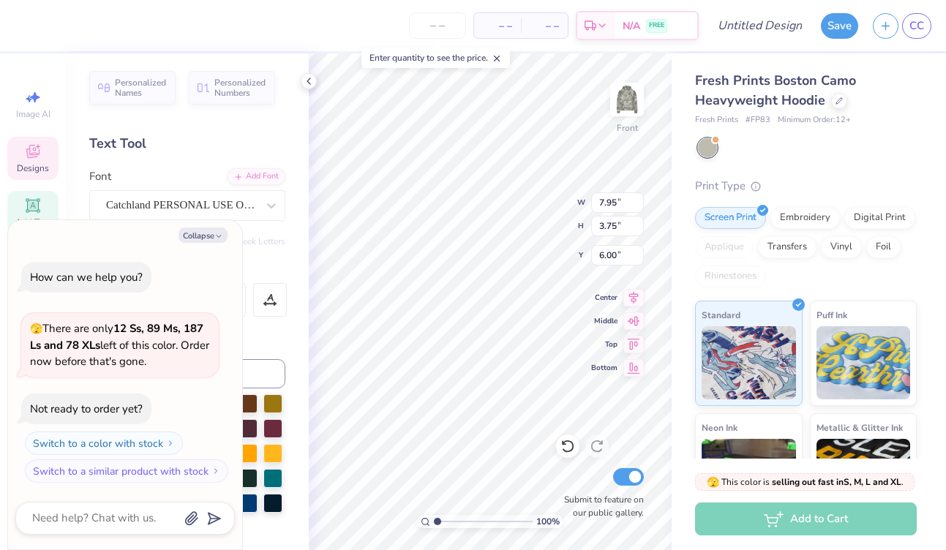
type textarea "x"
type textarea "Sibylline"
type textarea "x"
type input "8.95"
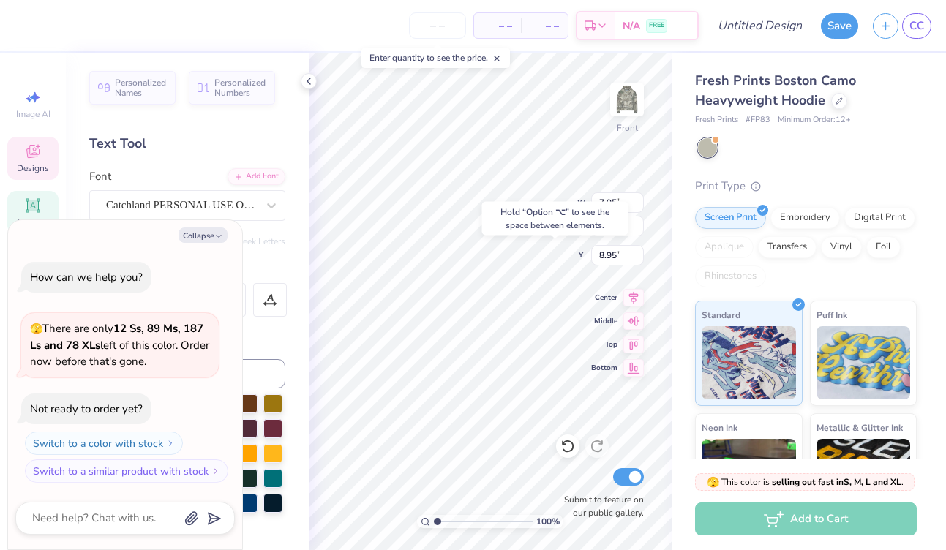
click at [480, 231] on div "Hold “Option ⌥” to see the space between elements." at bounding box center [555, 219] width 155 height 42
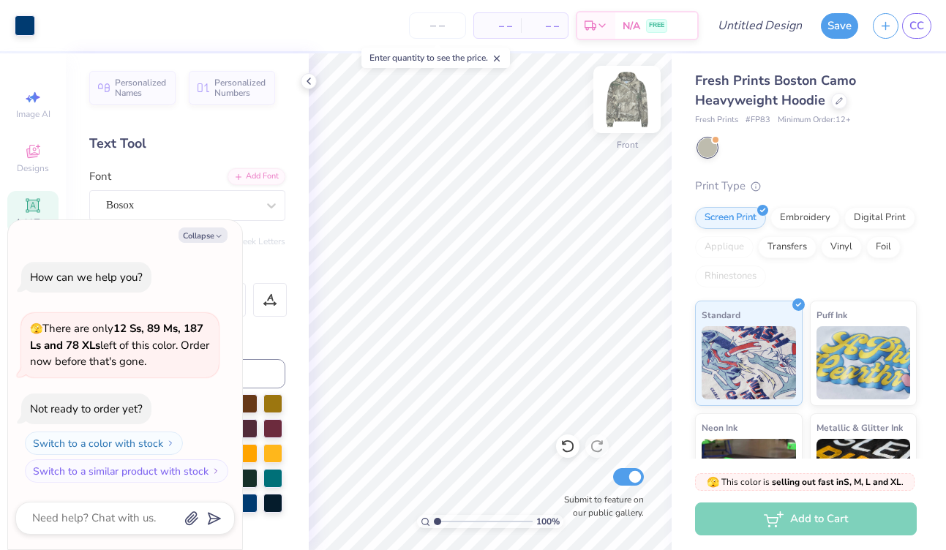
click at [632, 101] on img at bounding box center [627, 99] width 59 height 59
type textarea "x"
type input "0.42"
type input "11.80"
type textarea "x"
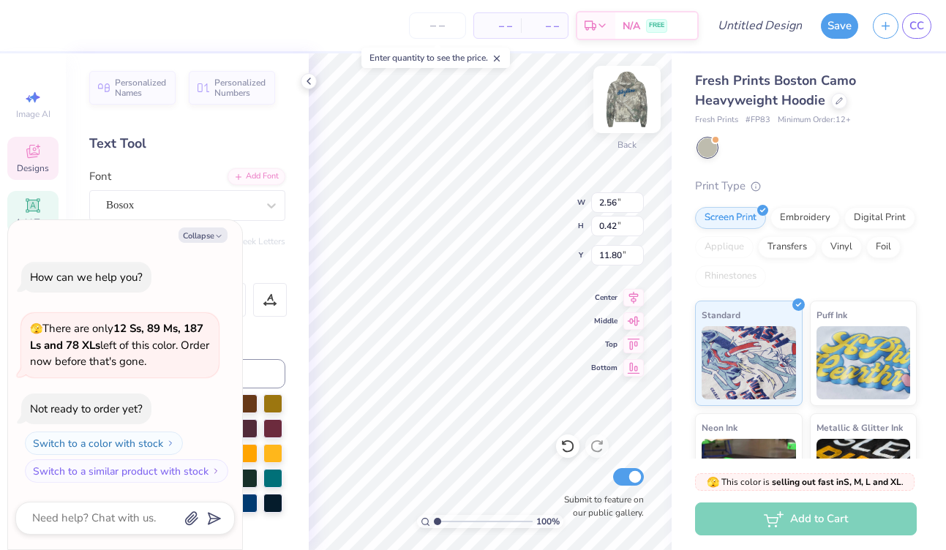
type input "4.78"
type textarea "x"
type input "3.10"
type input "0.51"
type input "4.69"
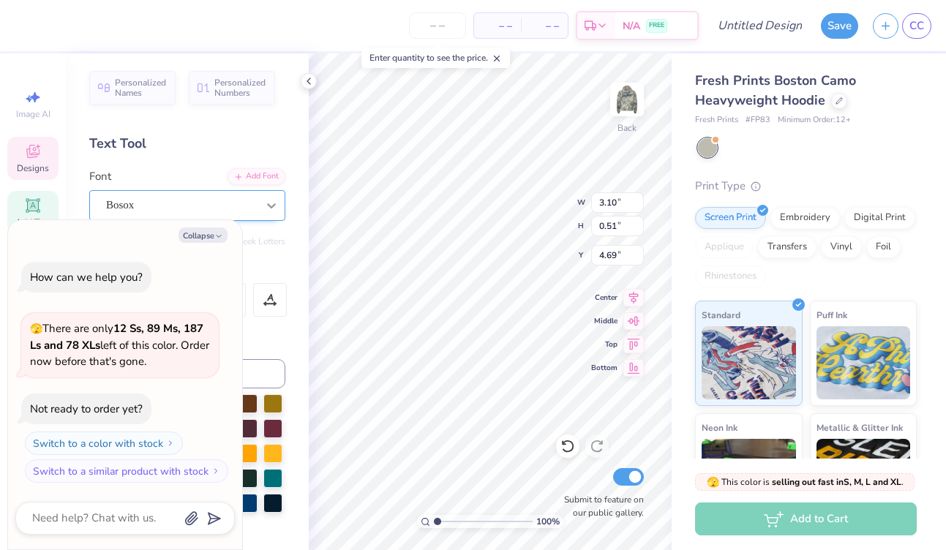
click at [260, 203] on div at bounding box center [271, 205] width 26 height 26
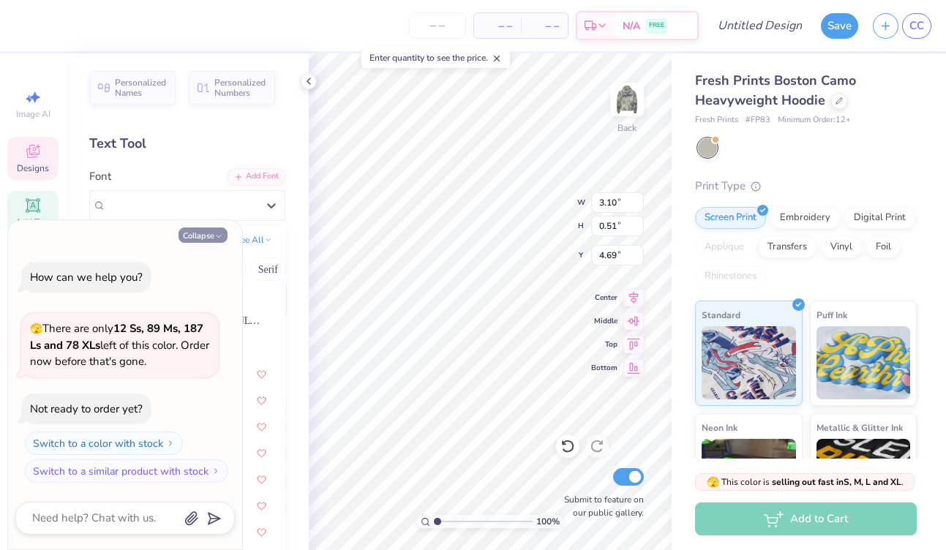
click at [206, 235] on button "Collapse" at bounding box center [203, 235] width 49 height 15
type textarea "x"
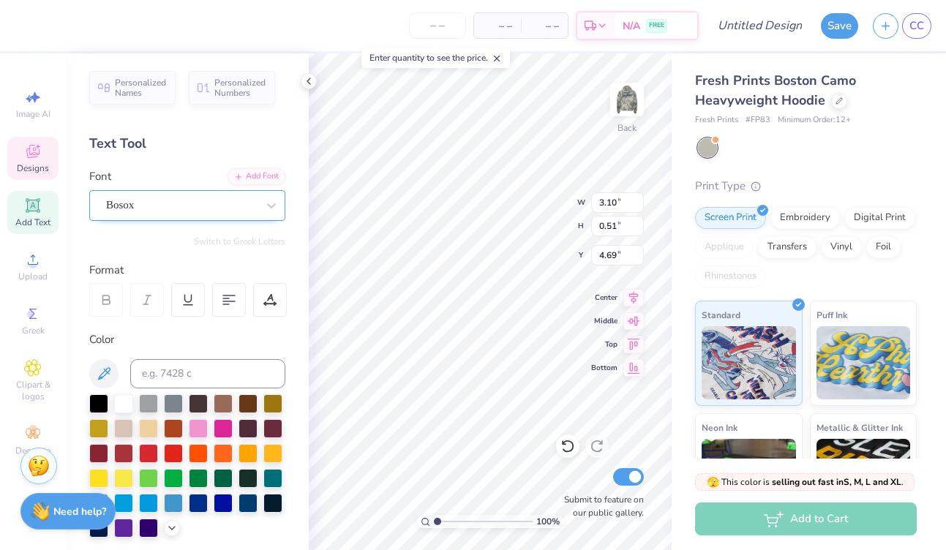
click at [127, 212] on div "Bosox" at bounding box center [182, 205] width 154 height 23
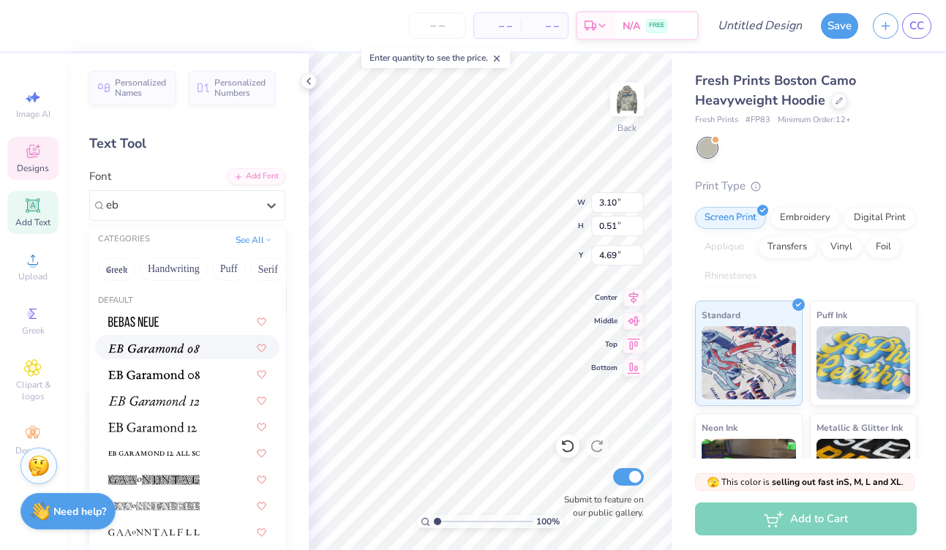
click at [180, 351] on img at bounding box center [153, 348] width 91 height 10
type input "eb"
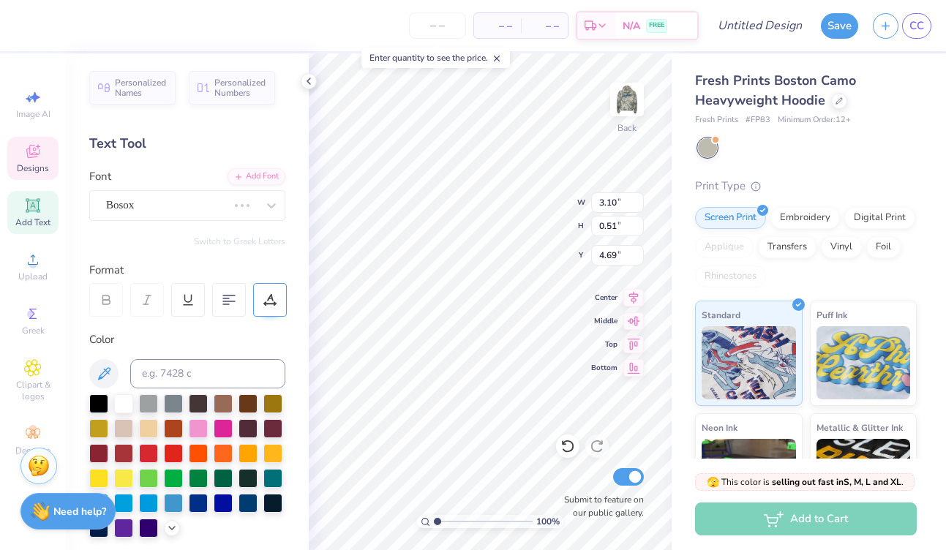
type input "3.81"
type input "0.66"
type input "4.61"
click at [97, 403] on div at bounding box center [98, 402] width 19 height 19
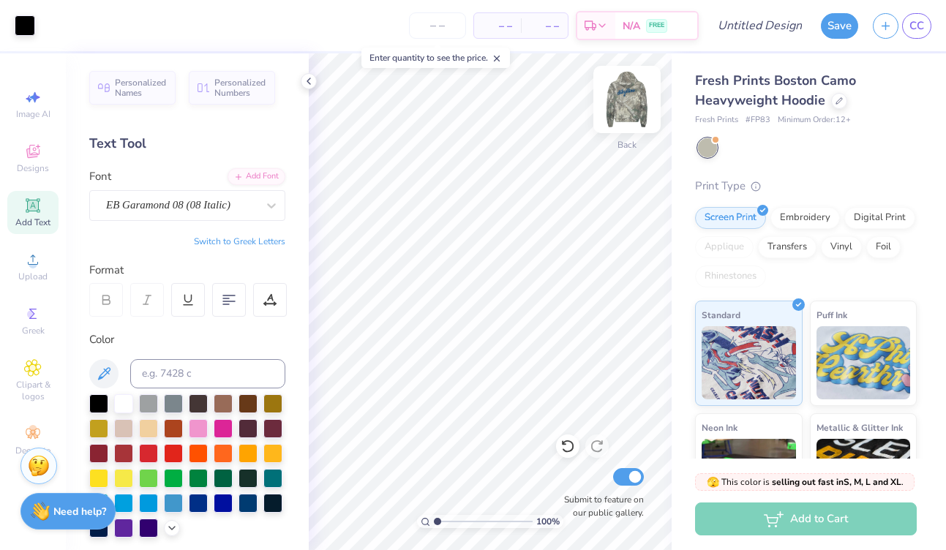
click at [628, 105] on img at bounding box center [627, 99] width 59 height 59
click at [632, 105] on img at bounding box center [627, 99] width 59 height 59
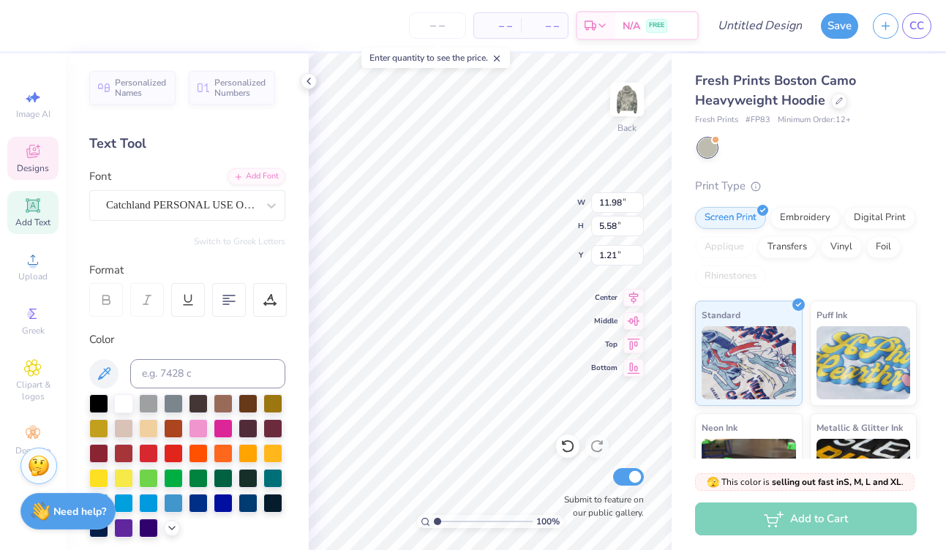
type input "5.71"
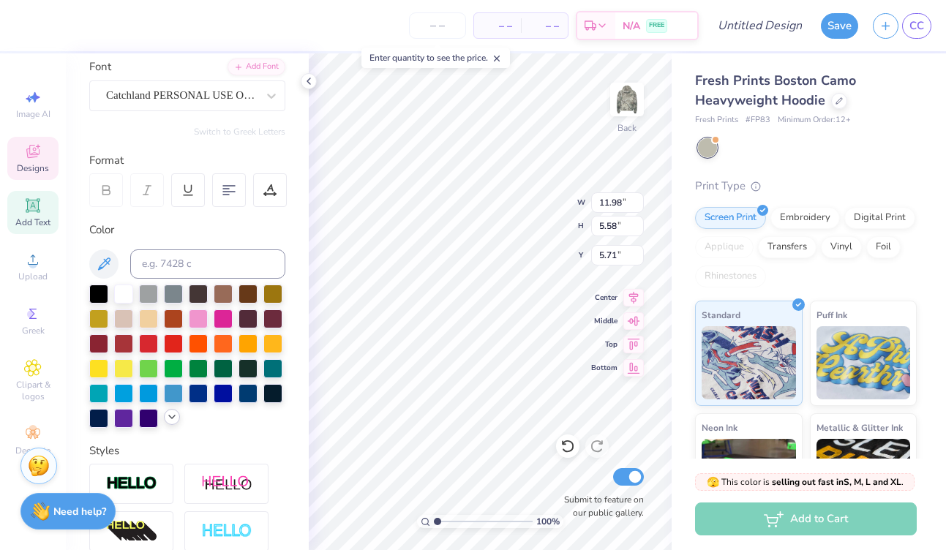
click at [167, 421] on icon at bounding box center [172, 417] width 12 height 12
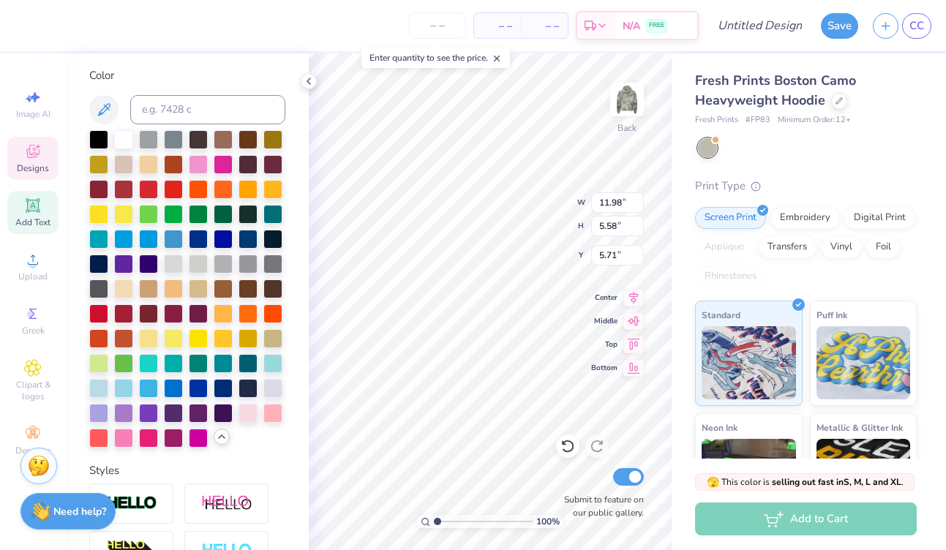
scroll to position [287, 0]
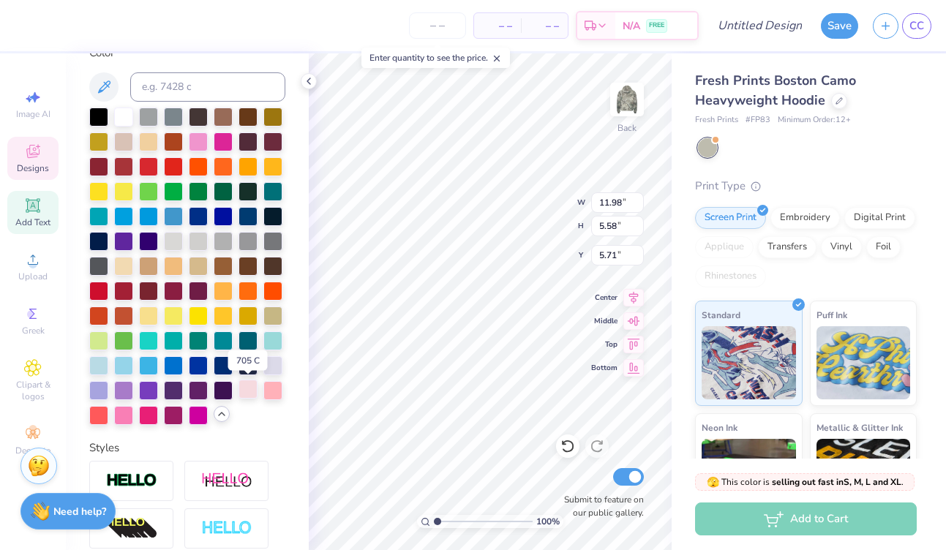
click at [250, 392] on div at bounding box center [248, 389] width 19 height 19
type input "10.63"
type input "11.98"
type input "5.58"
type input "2.56"
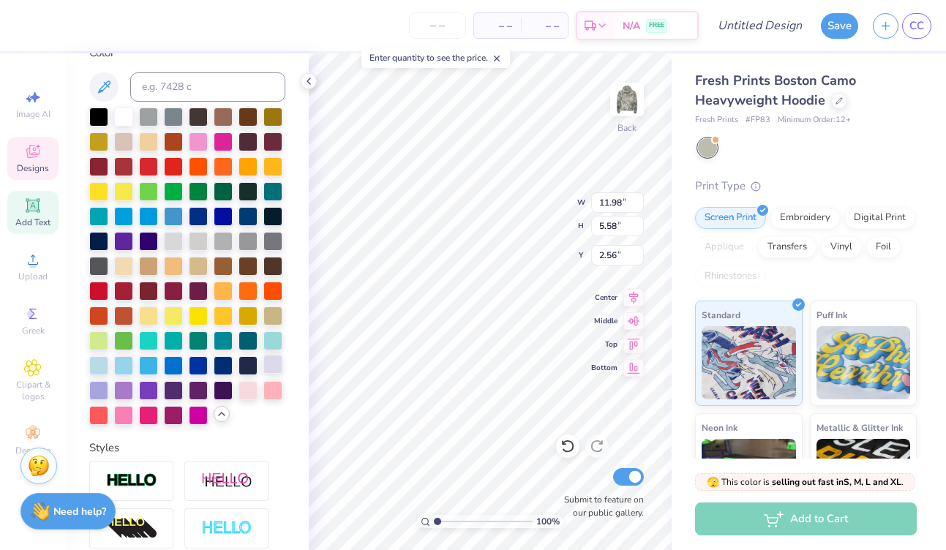
type input "3.81"
type input "0.66"
type input "10.63"
type textarea "FALL FORMAL 2025"
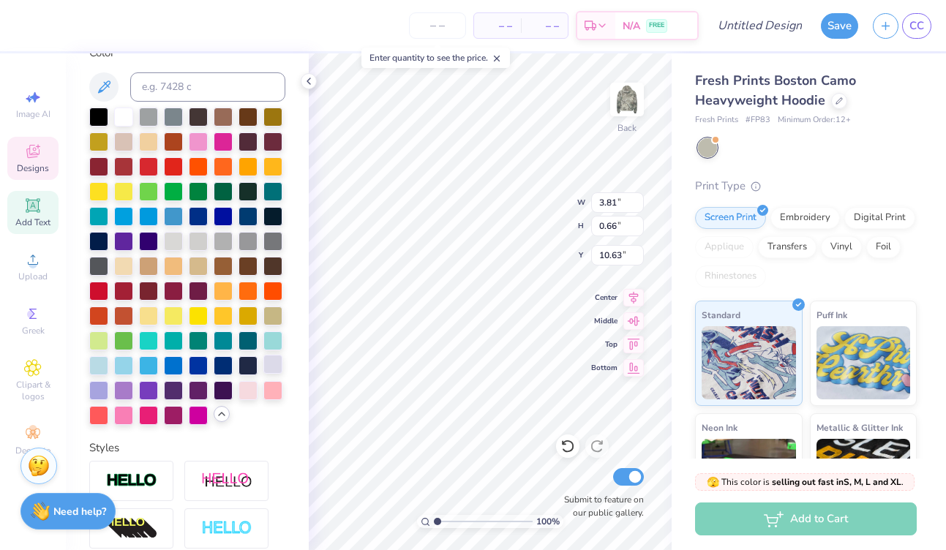
scroll to position [0, 5]
type input "6.38"
type input "6.00"
type input "0.53"
type input "11.98"
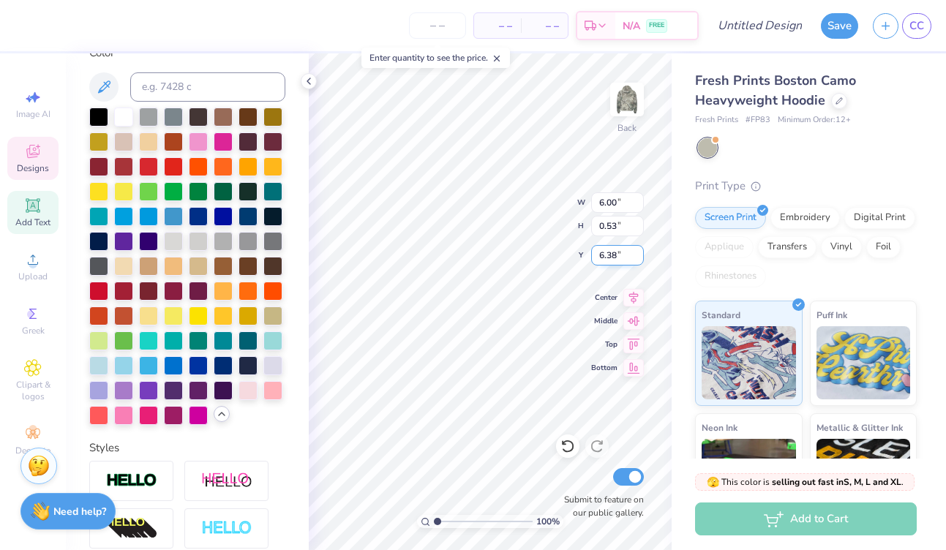
type input "5.58"
type input "3.00"
click at [246, 386] on div at bounding box center [248, 389] width 19 height 19
click at [247, 388] on div at bounding box center [248, 389] width 19 height 19
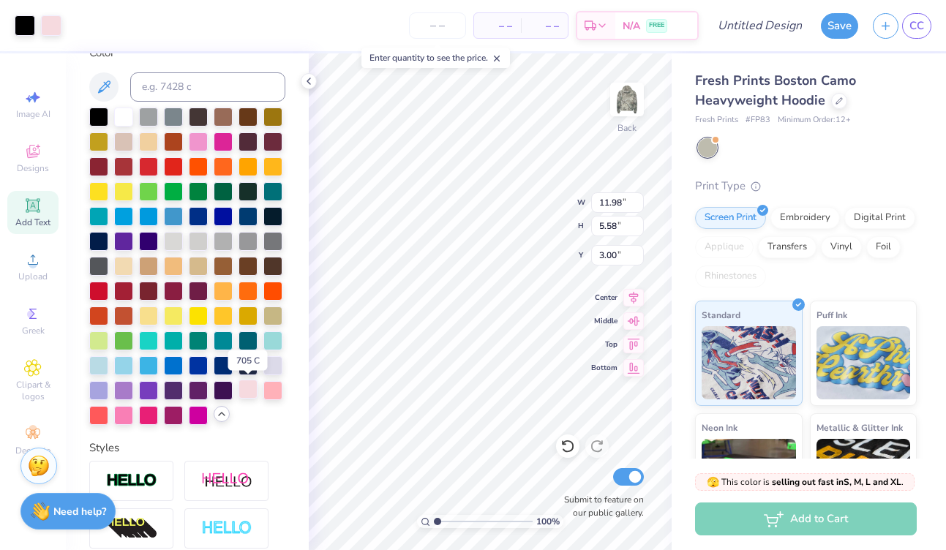
click at [246, 392] on div at bounding box center [248, 389] width 19 height 19
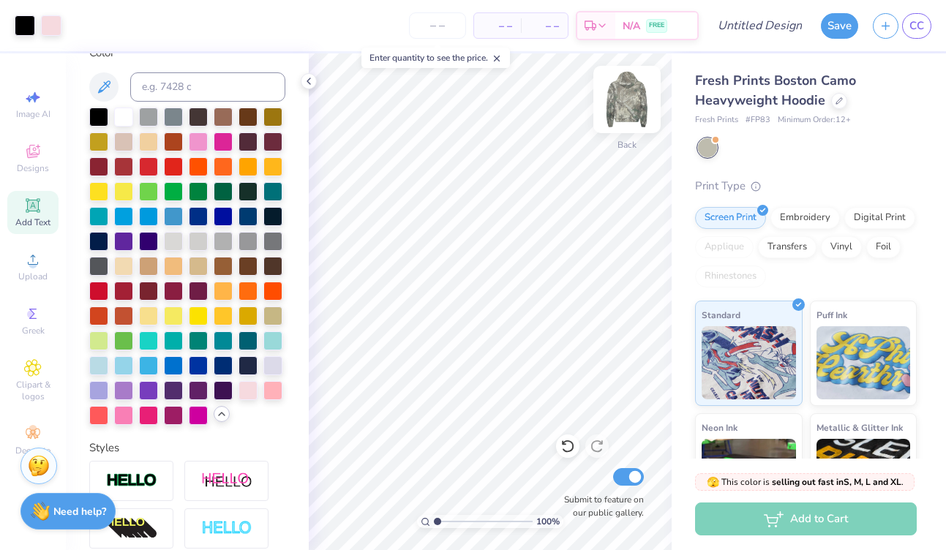
click at [627, 105] on img at bounding box center [627, 99] width 59 height 59
click at [29, 156] on icon at bounding box center [33, 154] width 12 height 10
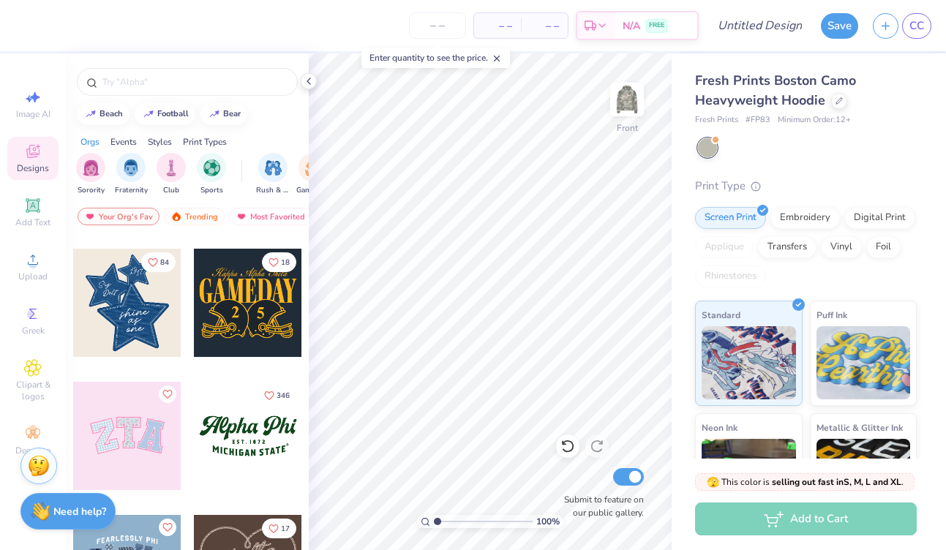
scroll to position [258, 0]
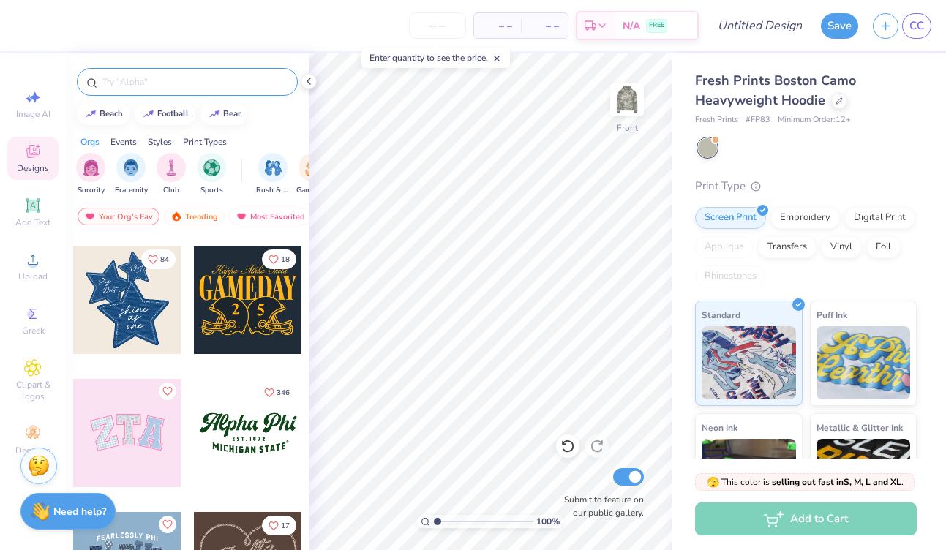
click at [154, 84] on input "text" at bounding box center [194, 82] width 187 height 15
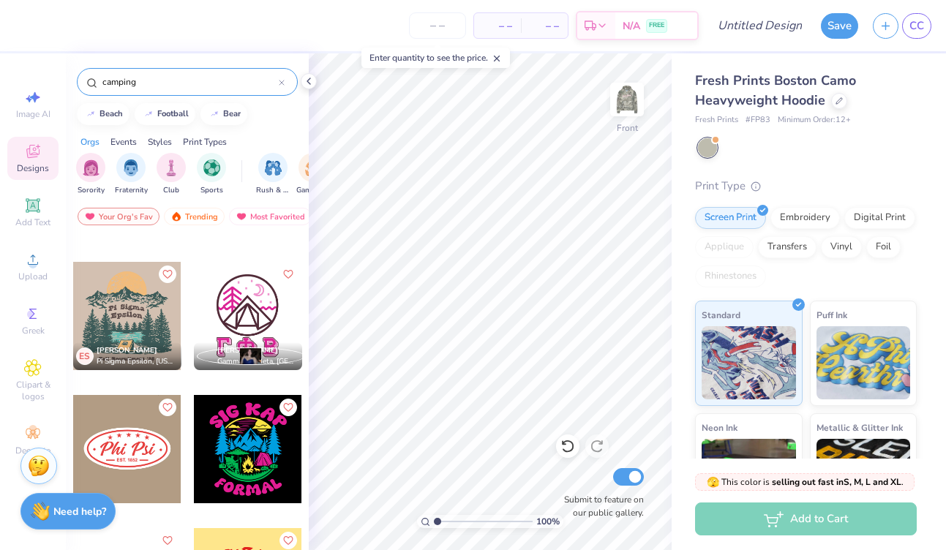
scroll to position [251, 0]
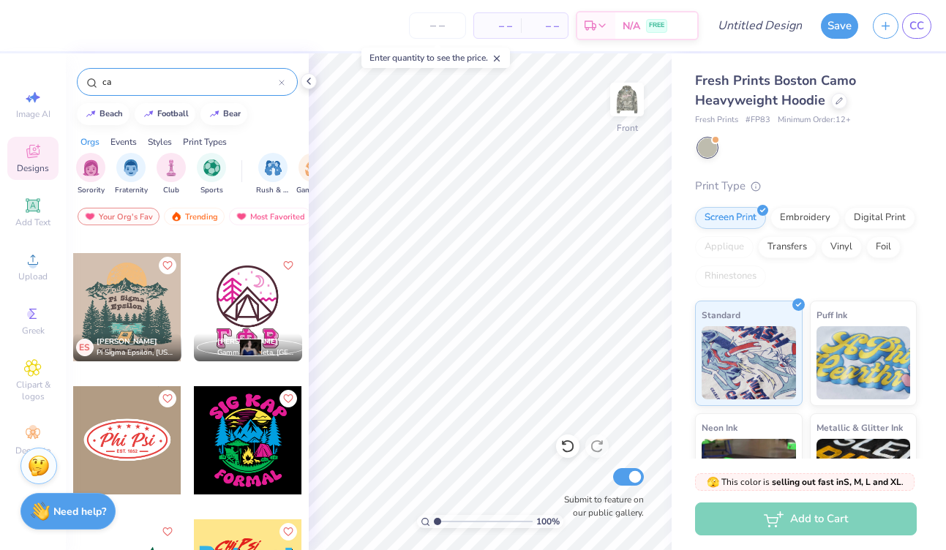
type input "c"
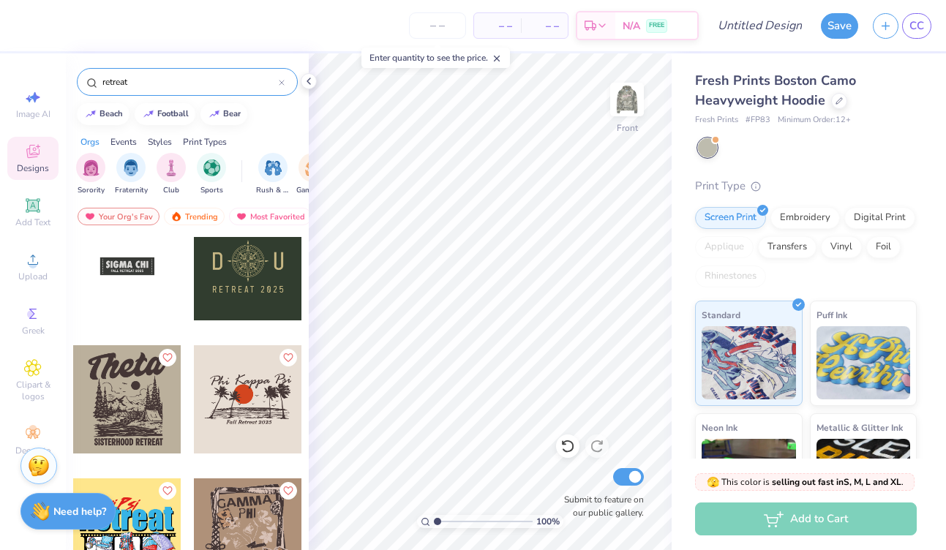
scroll to position [1759, 0]
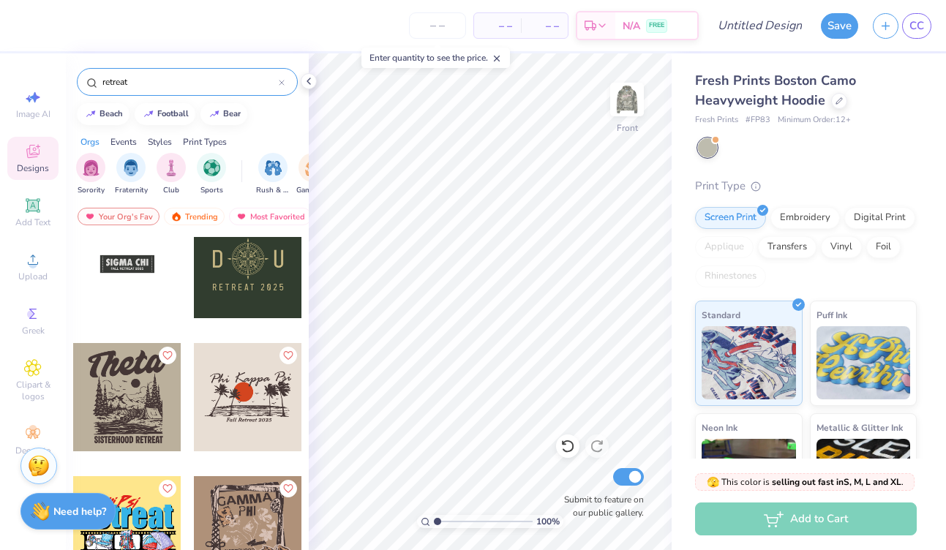
type input "retreat"
click at [132, 416] on div at bounding box center [127, 397] width 108 height 108
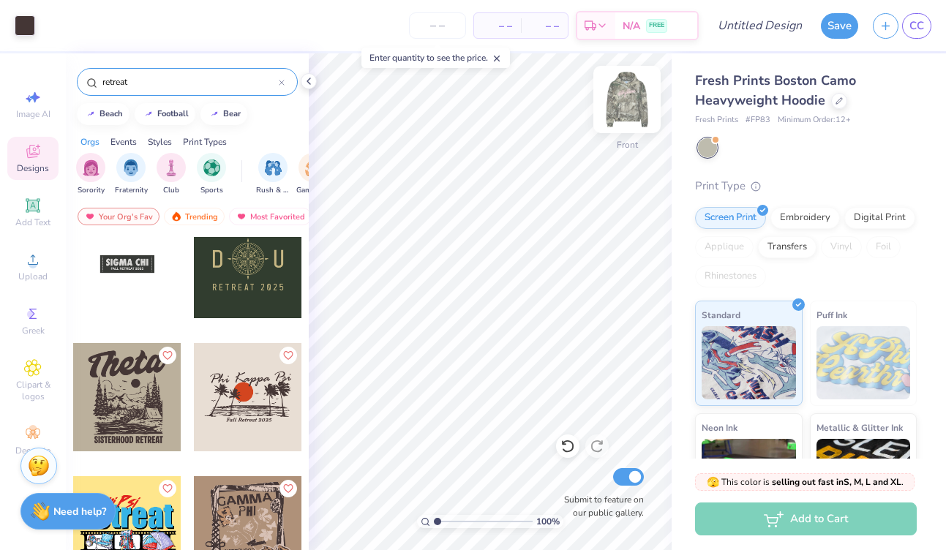
click at [624, 113] on img at bounding box center [627, 99] width 59 height 59
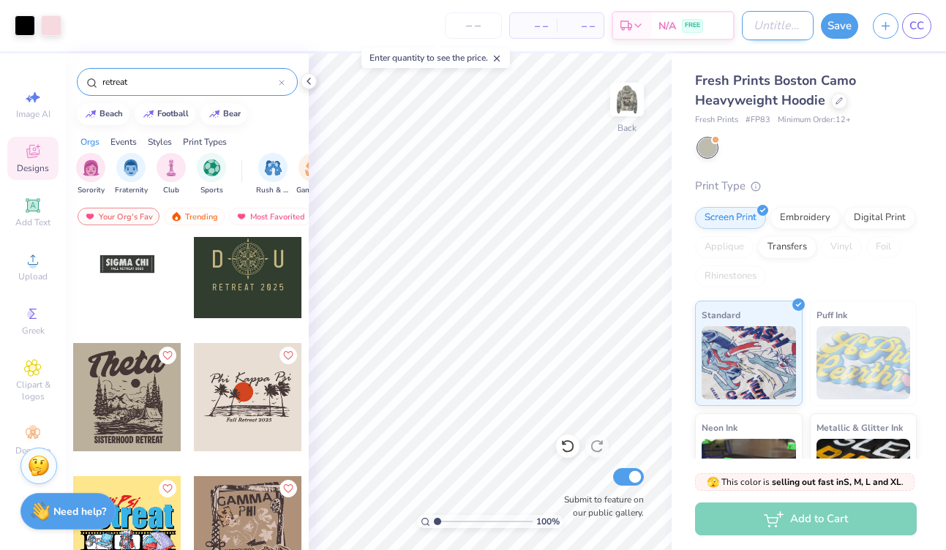
click at [766, 24] on input "Design Title" at bounding box center [778, 25] width 72 height 29
type input "formal"
click at [831, 27] on button "Save" at bounding box center [839, 24] width 37 height 26
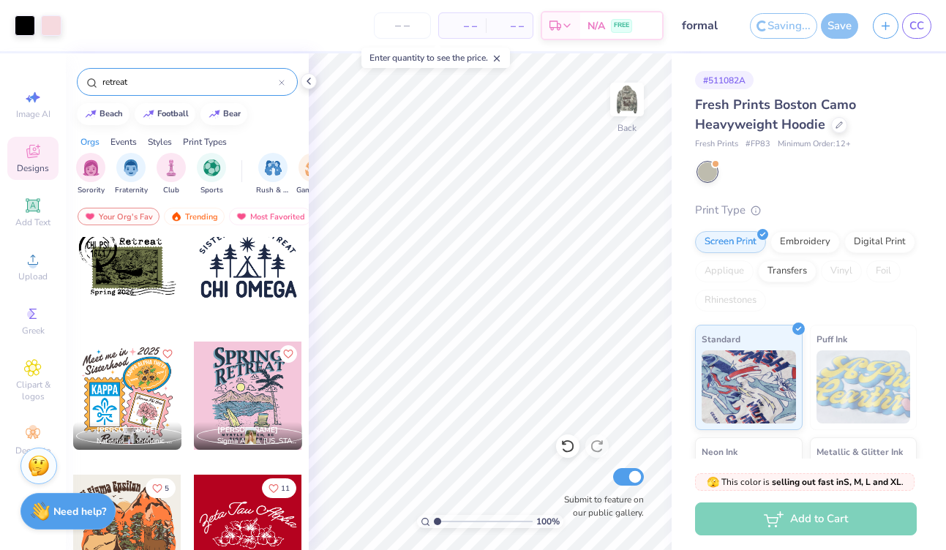
scroll to position [2569, 0]
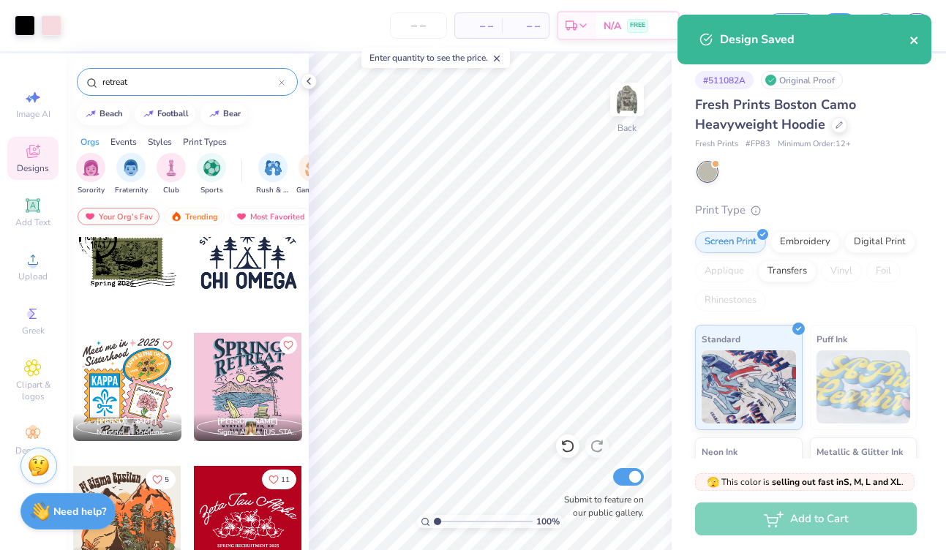
click at [915, 40] on icon "close" at bounding box center [913, 40] width 7 height 7
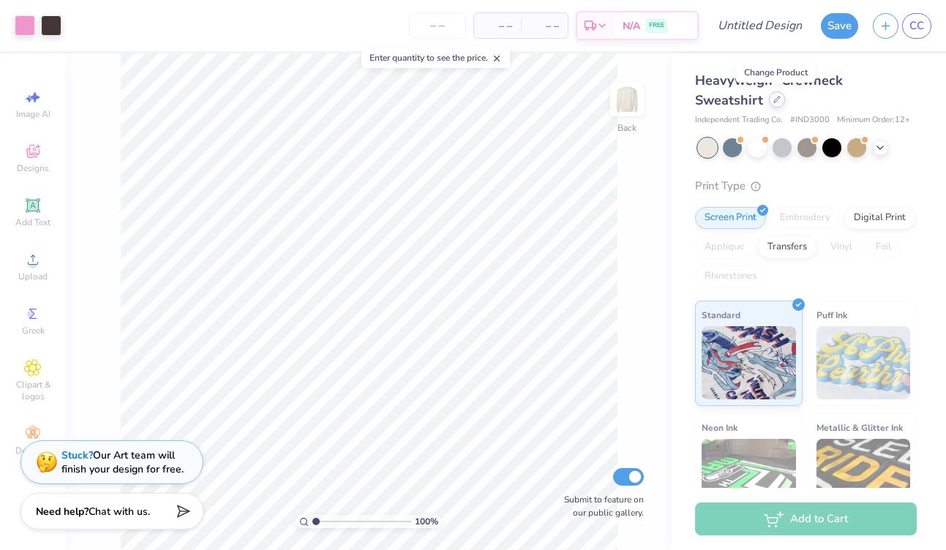
click at [775, 100] on icon at bounding box center [777, 99] width 7 height 7
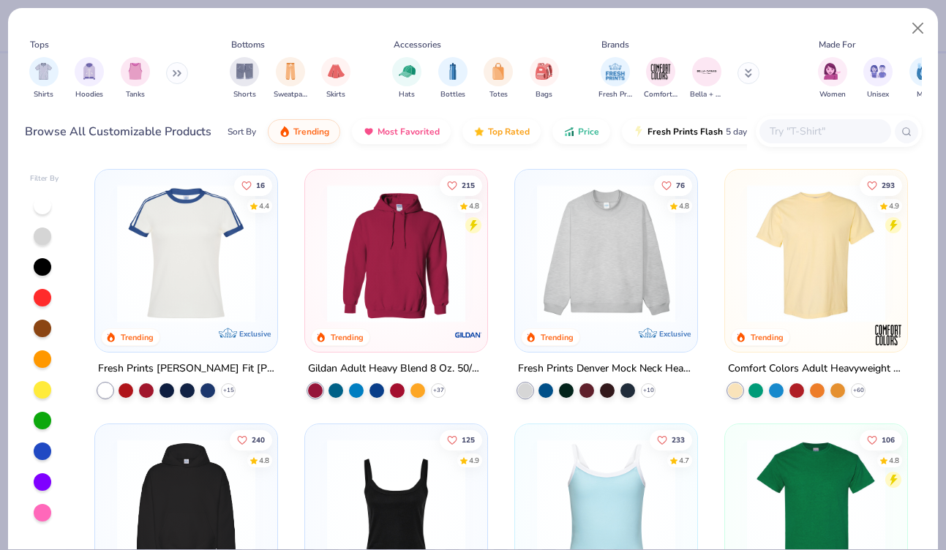
click at [793, 132] on input "text" at bounding box center [824, 131] width 113 height 17
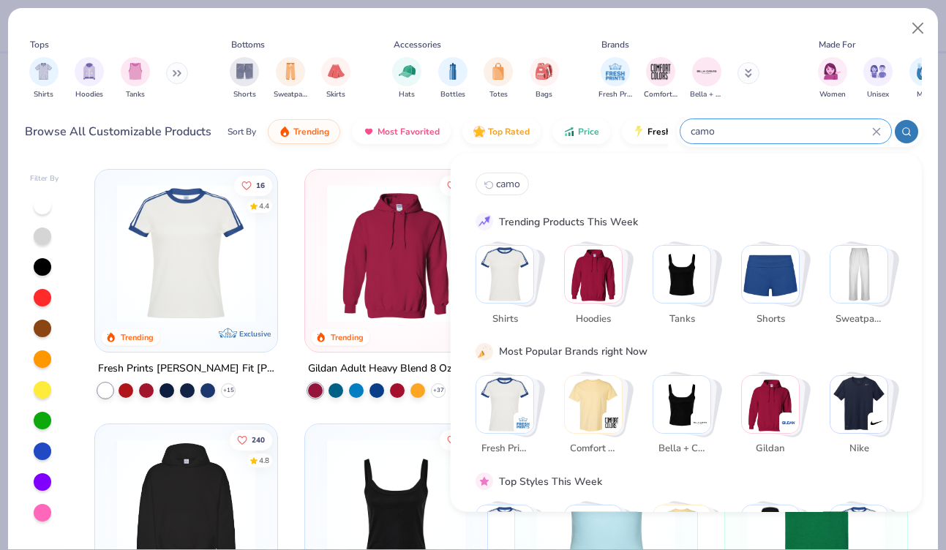
type input "camo"
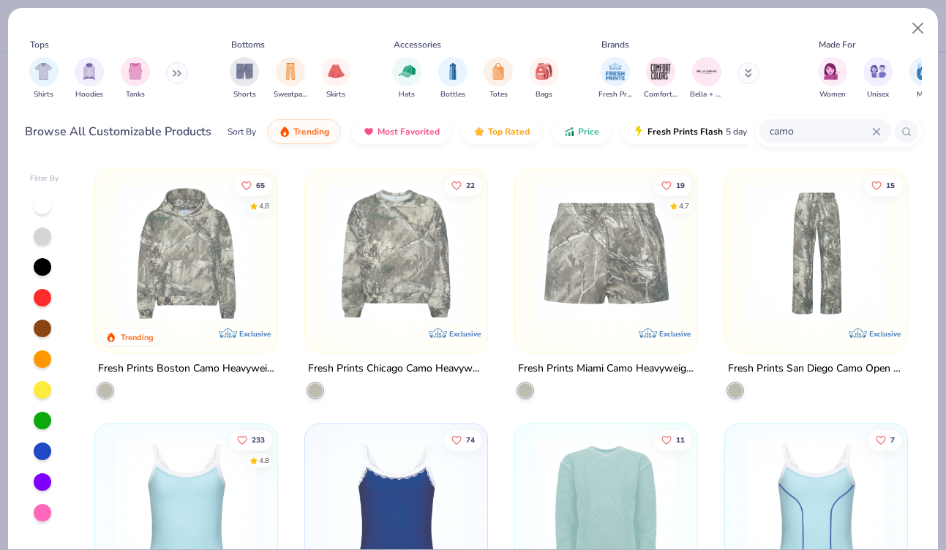
click at [198, 279] on img at bounding box center [186, 253] width 153 height 138
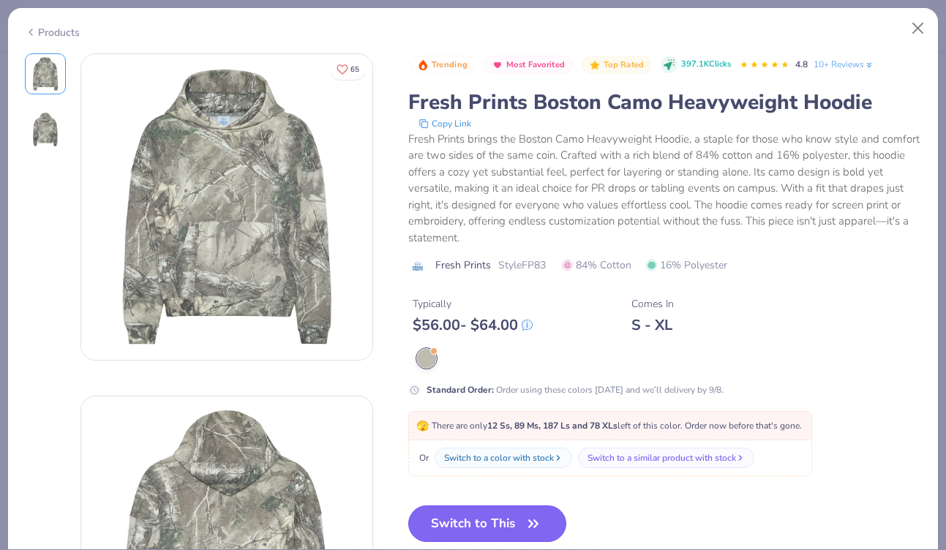
click at [503, 528] on button "Switch to This" at bounding box center [487, 524] width 159 height 37
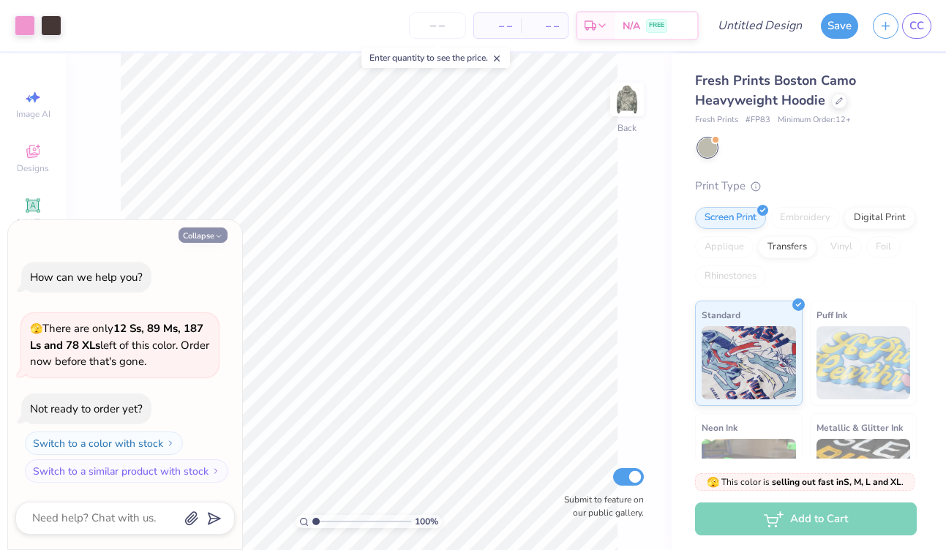
click at [195, 237] on button "Collapse" at bounding box center [203, 235] width 49 height 15
type textarea "x"
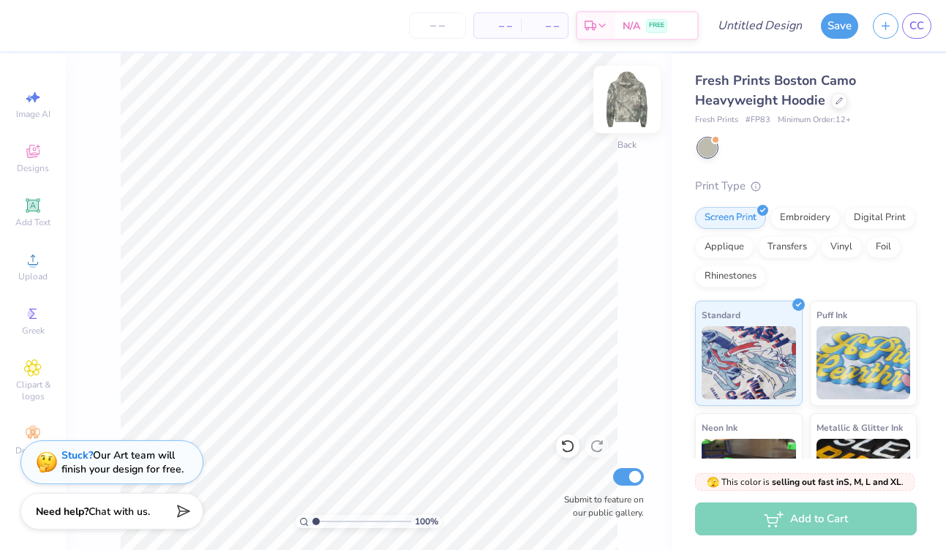
click at [626, 111] on img at bounding box center [627, 99] width 59 height 59
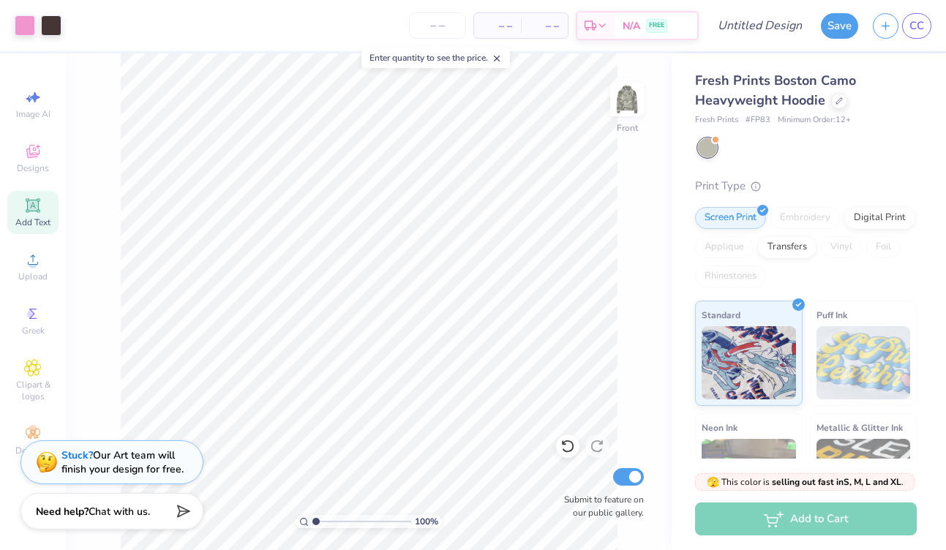
click at [37, 207] on icon at bounding box center [32, 205] width 11 height 11
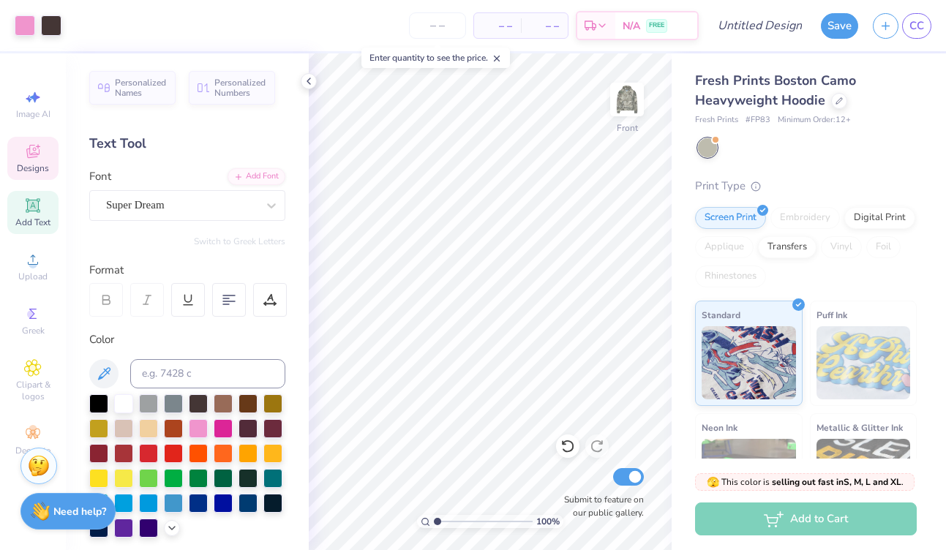
click at [37, 161] on div "Designs" at bounding box center [32, 158] width 51 height 43
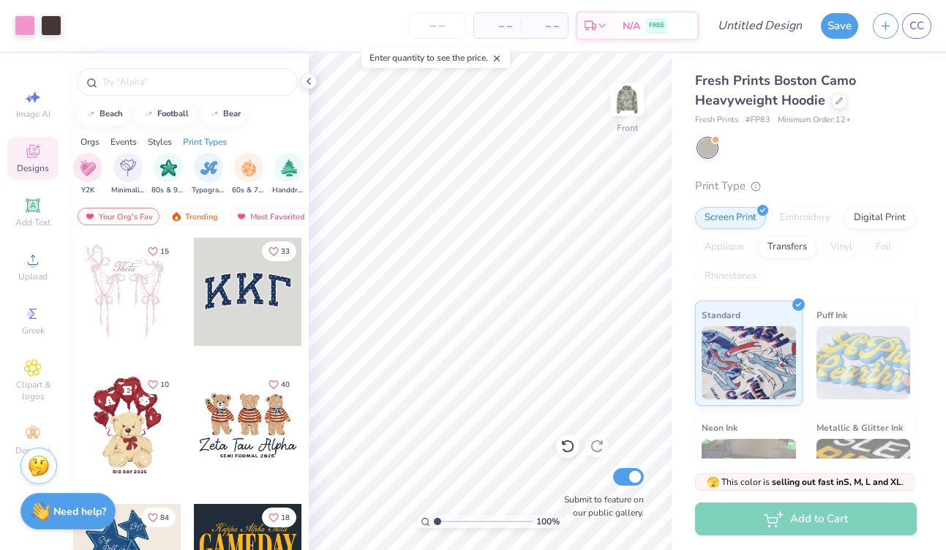
scroll to position [0, 1239]
click at [83, 168] on img "filter for Screen Print" at bounding box center [83, 166] width 17 height 17
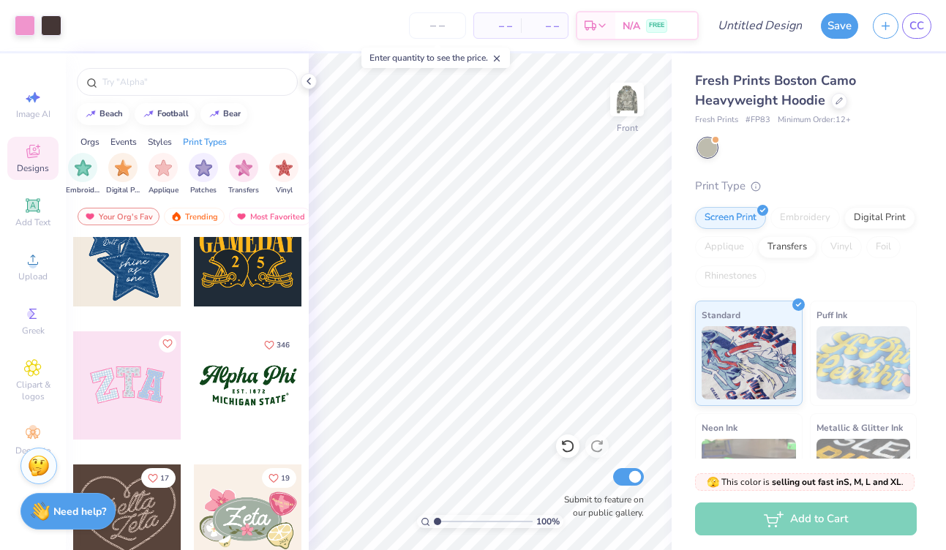
scroll to position [308, 0]
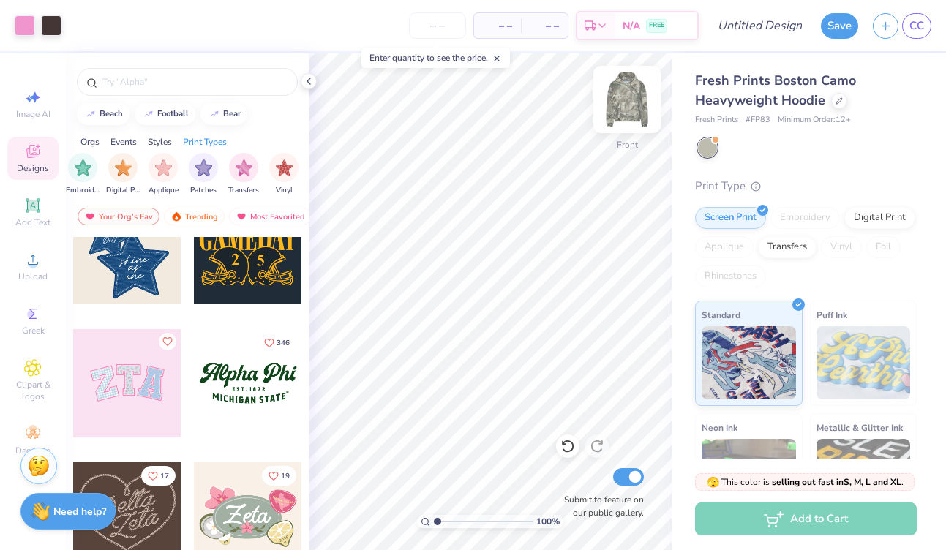
click at [629, 104] on img at bounding box center [627, 99] width 59 height 59
click at [258, 387] on div at bounding box center [248, 383] width 108 height 108
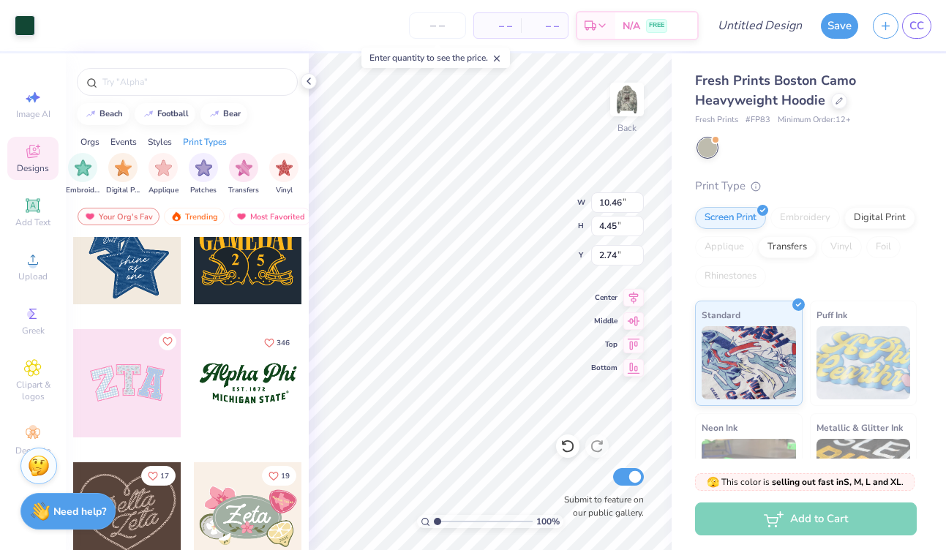
type input "10.46"
type input "4.45"
type input "2.74"
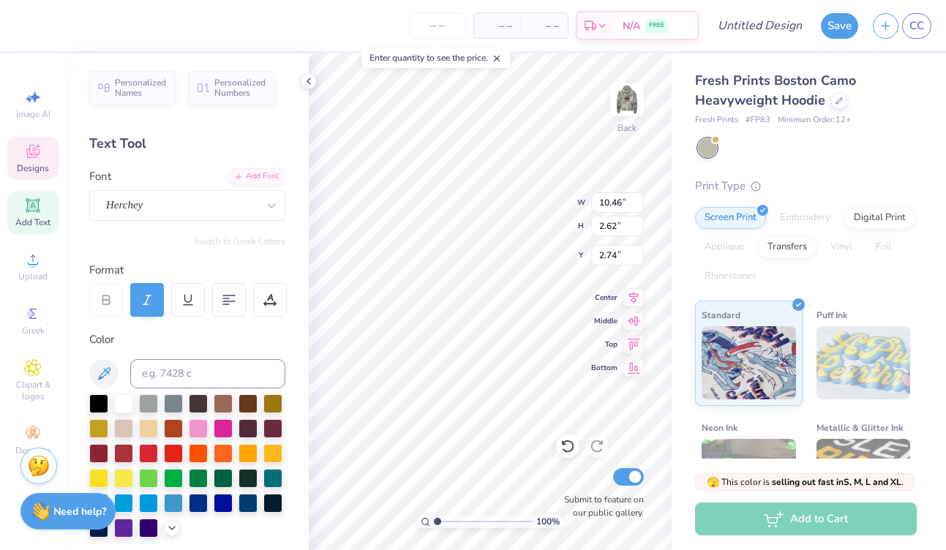
scroll to position [0, 0]
type textarea "A"
type textarea "Sibylline"
type input "3.55"
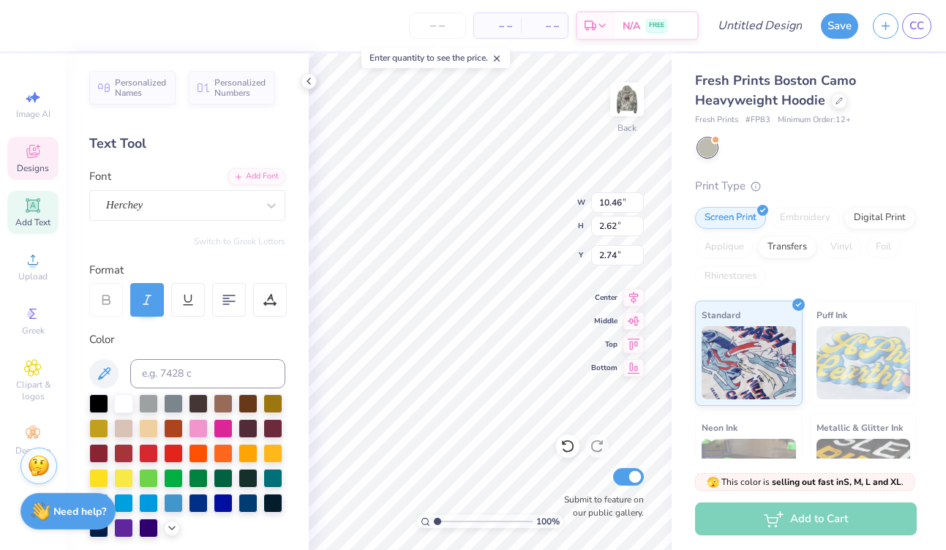
type input "0.43"
type input "5.41"
type textarea "E S T . 1 9 1 9"
type input "7.99"
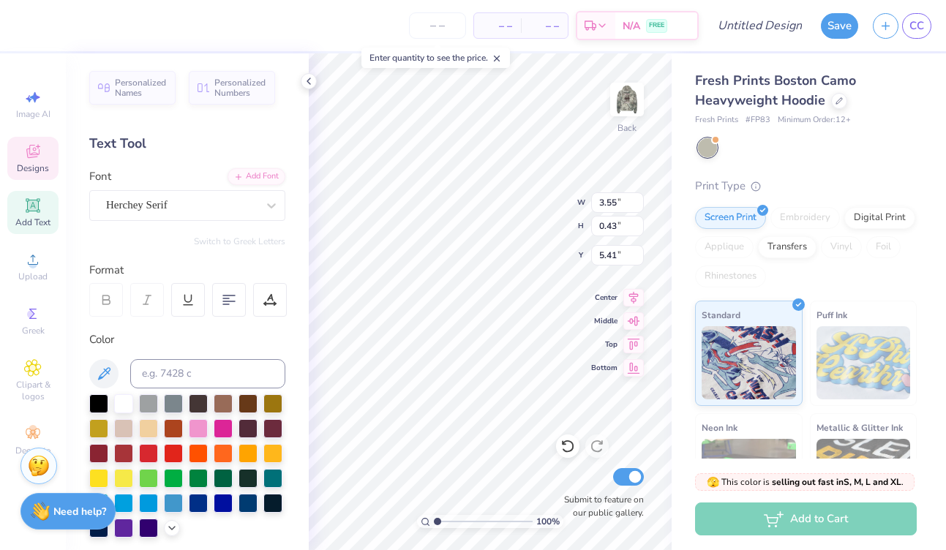
type input "1.19"
type input "6.01"
type textarea "M"
type textarea "Fall Formal"
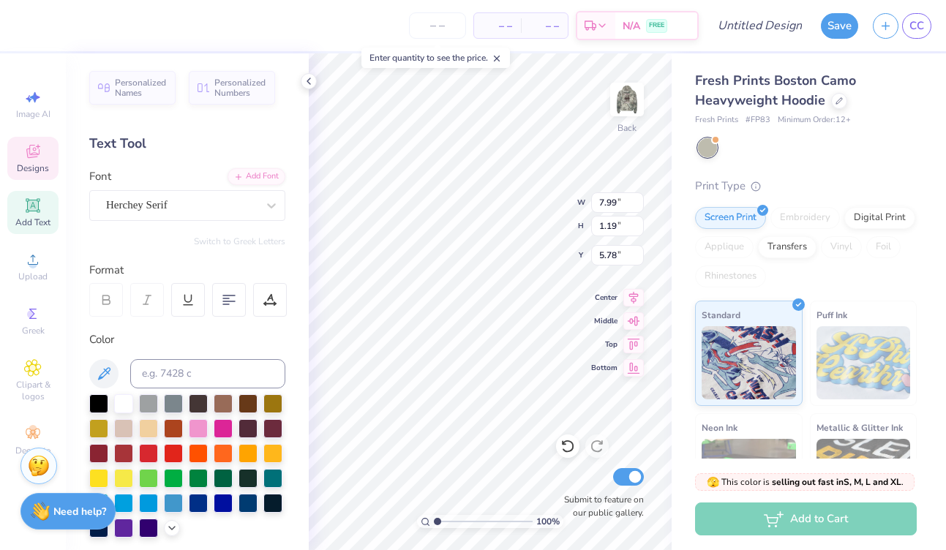
scroll to position [0, 2]
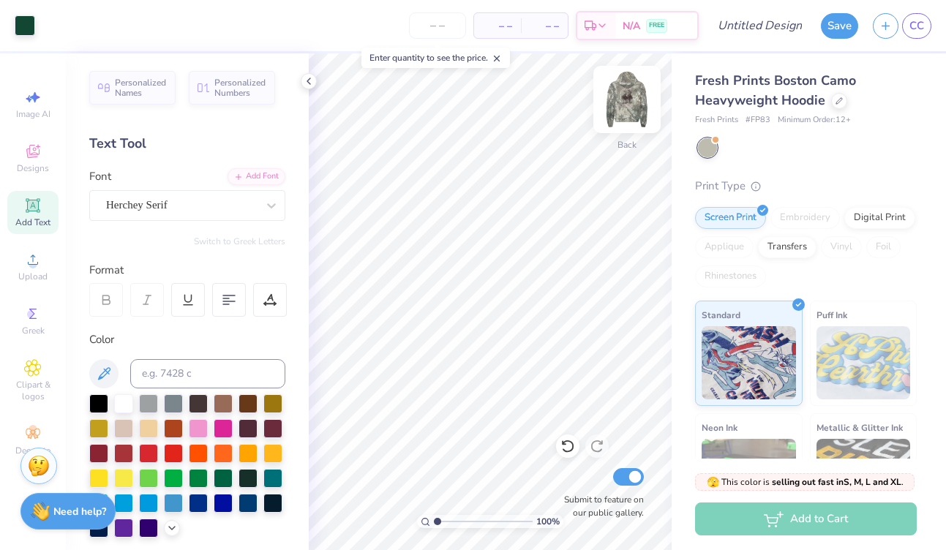
click at [627, 108] on img at bounding box center [627, 99] width 59 height 59
click at [34, 173] on span "Designs" at bounding box center [33, 168] width 32 height 12
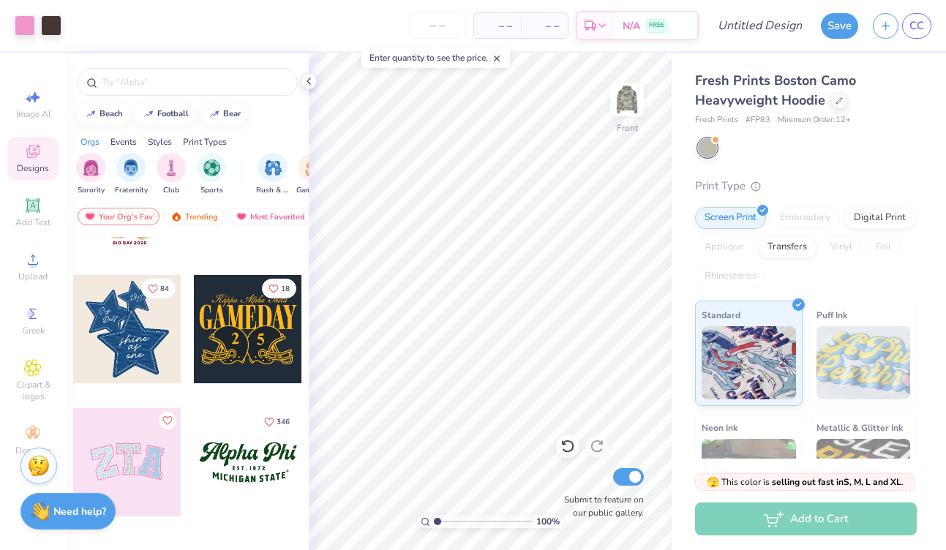
scroll to position [0, 0]
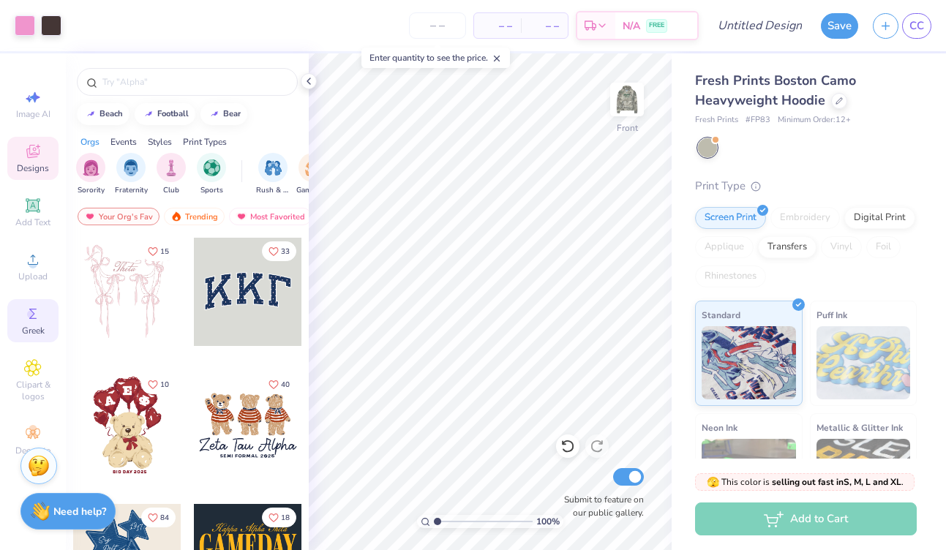
click at [26, 332] on span "Greek" at bounding box center [33, 331] width 23 height 12
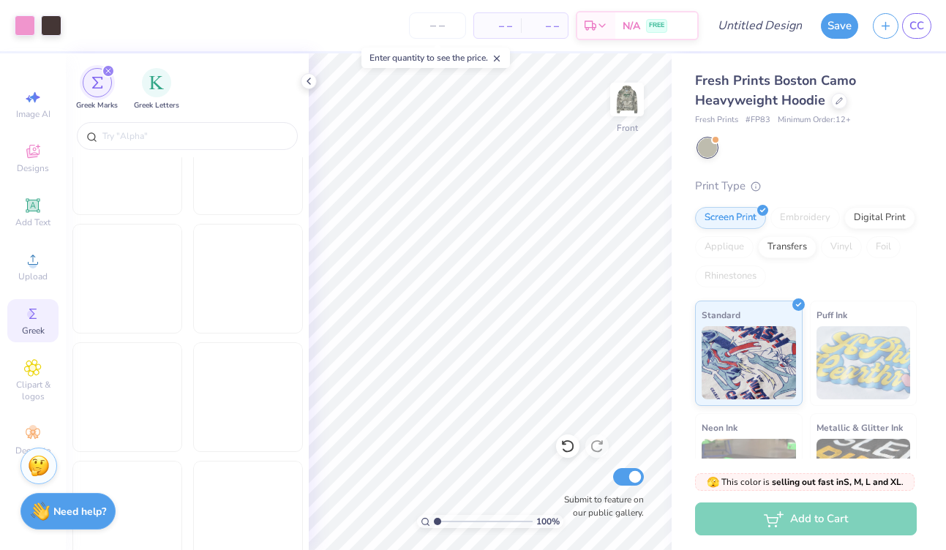
scroll to position [1642, 0]
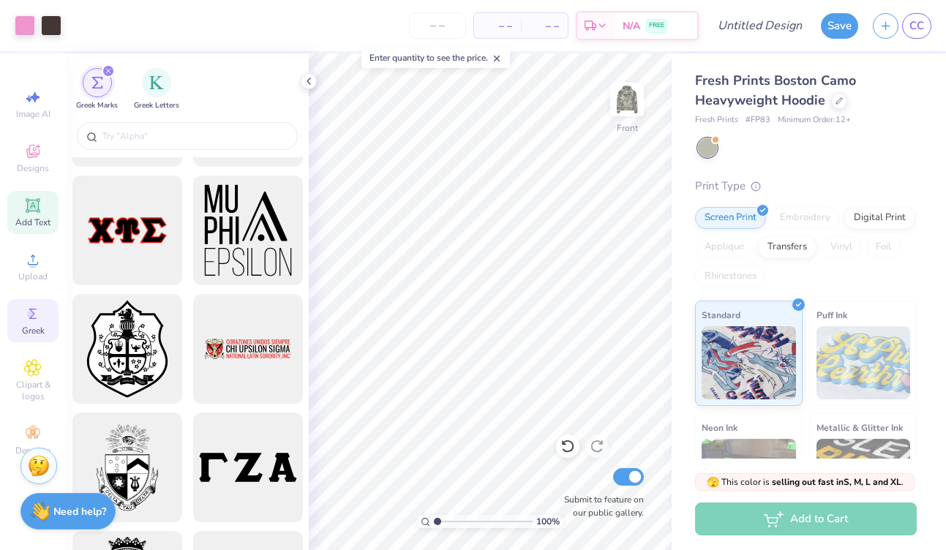
click at [36, 207] on icon at bounding box center [32, 205] width 11 height 11
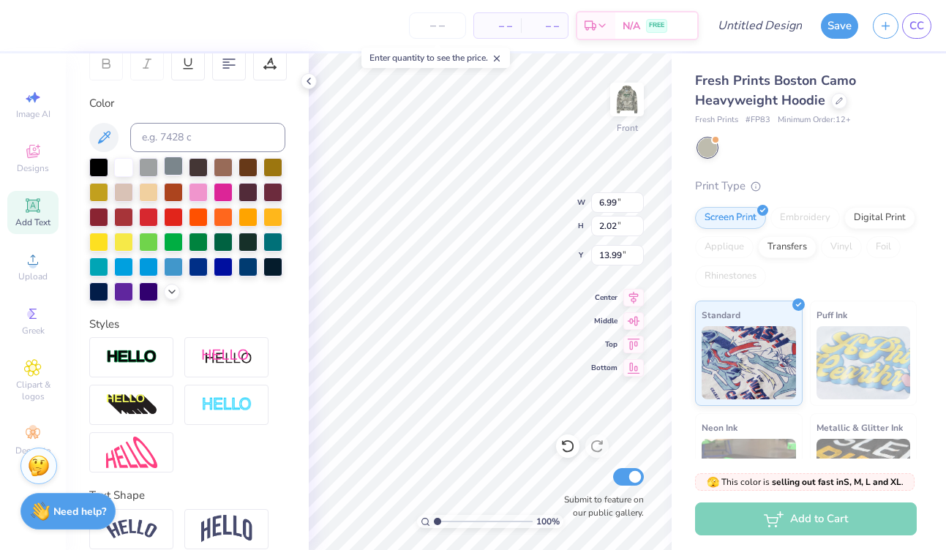
scroll to position [0, 0]
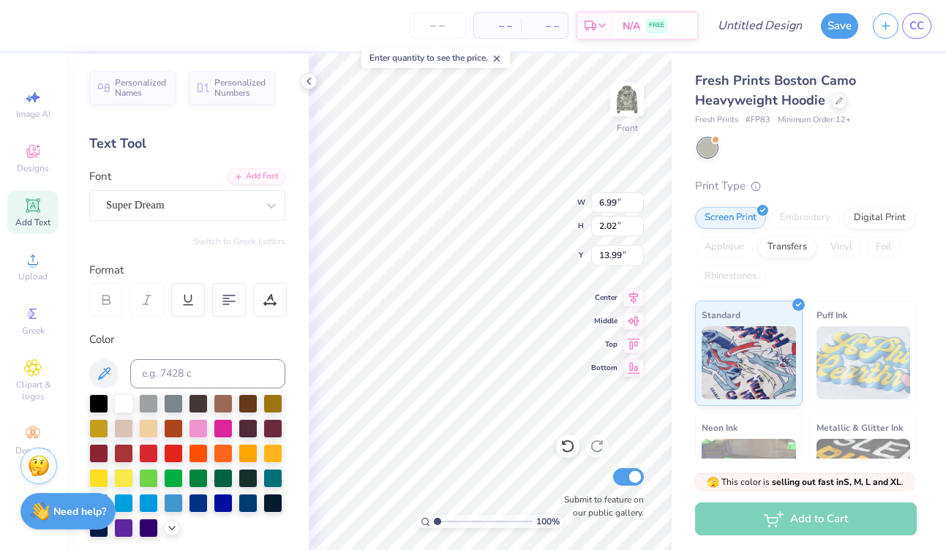
type input "20.80"
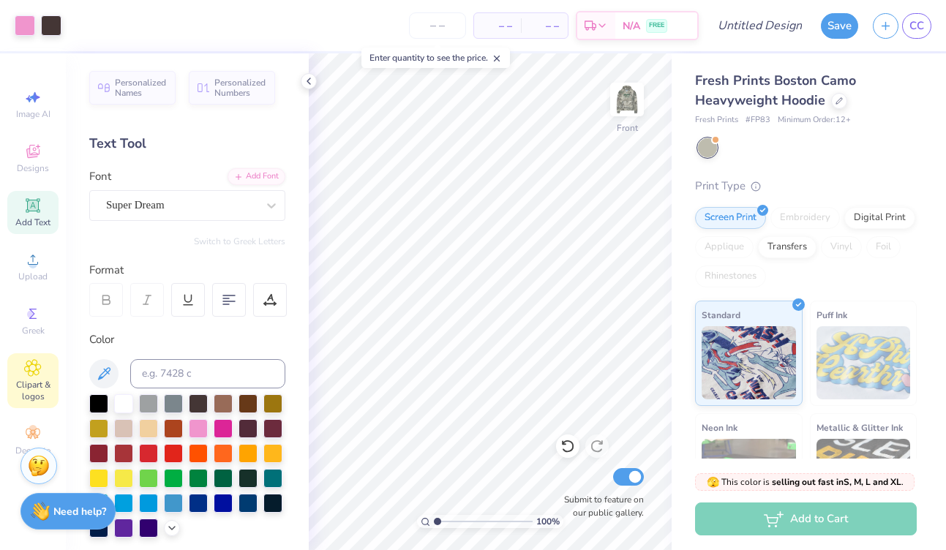
click at [34, 381] on span "Clipart & logos" at bounding box center [32, 390] width 51 height 23
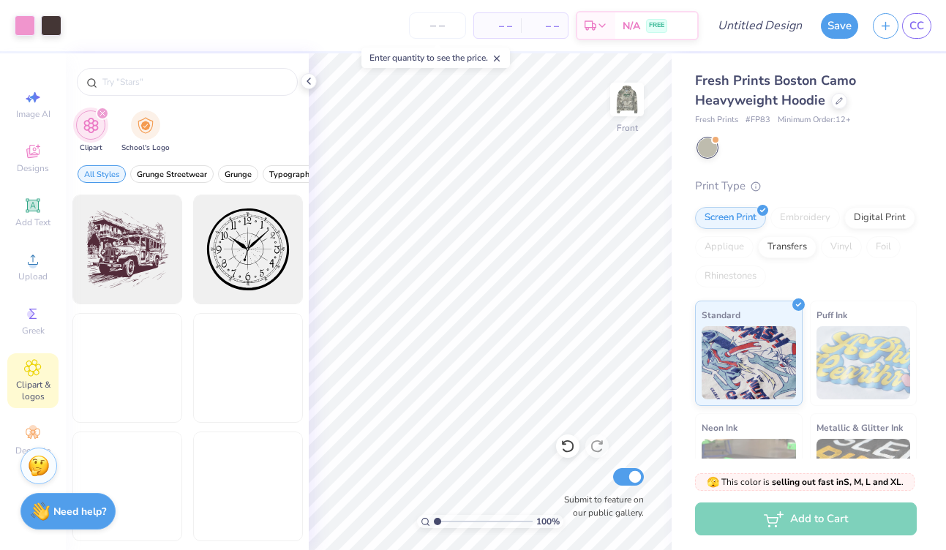
scroll to position [771, 0]
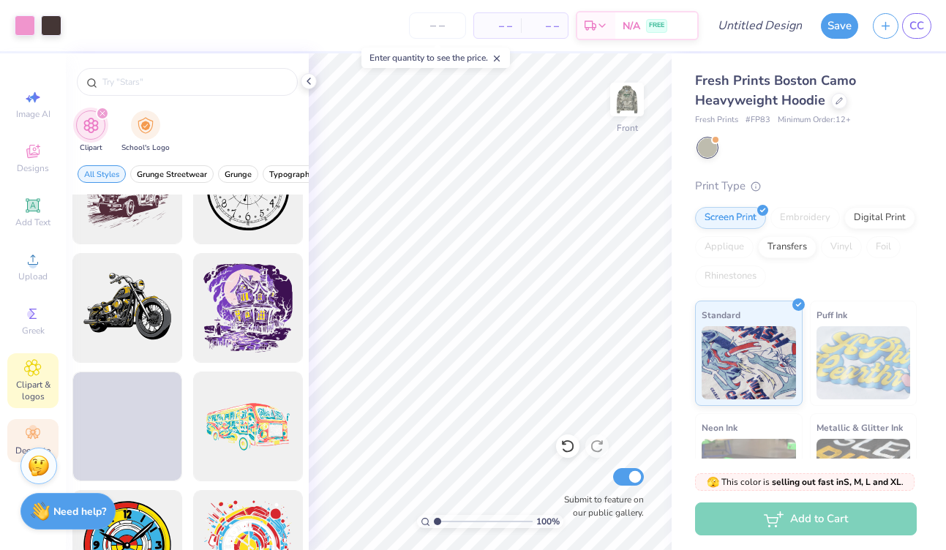
click at [37, 430] on icon at bounding box center [33, 434] width 18 height 18
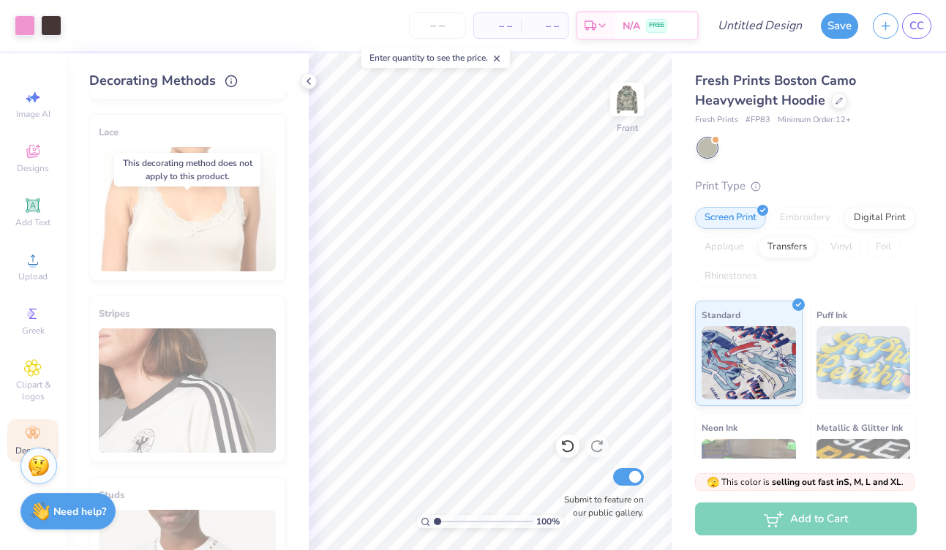
scroll to position [0, 0]
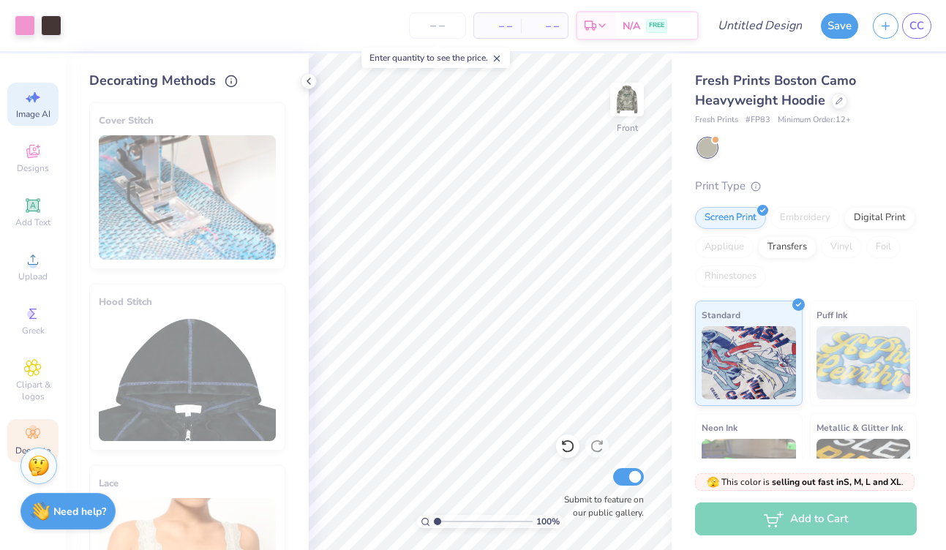
click at [44, 110] on span "Image AI" at bounding box center [33, 114] width 34 height 12
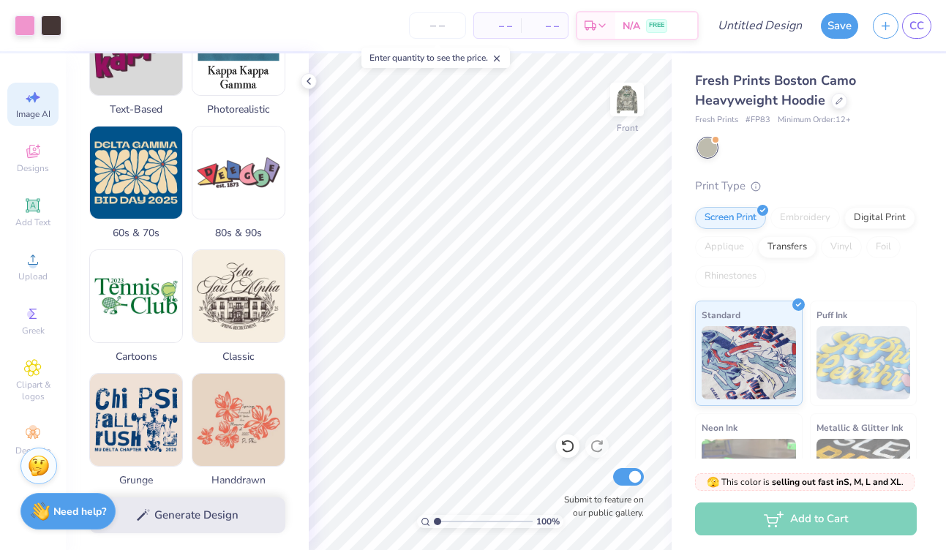
scroll to position [397, 0]
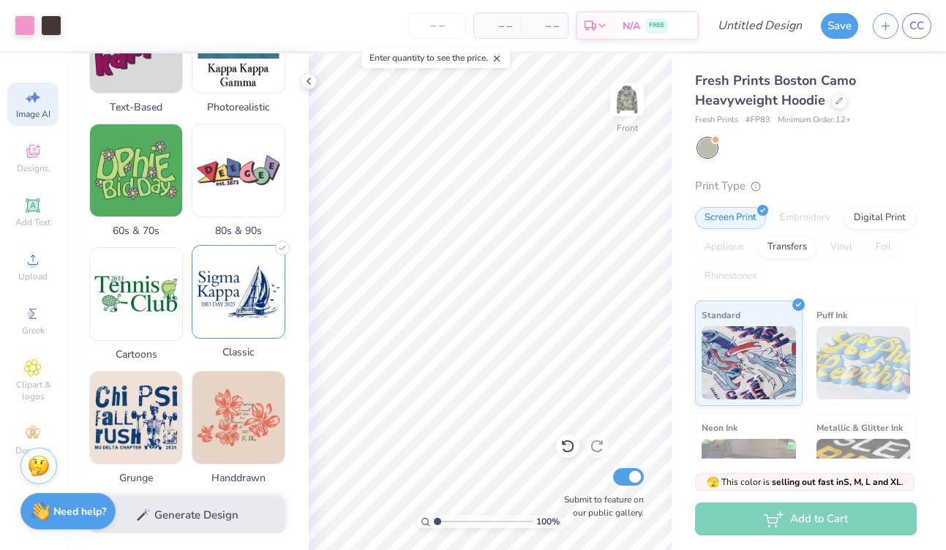
click at [236, 307] on img at bounding box center [238, 292] width 92 height 92
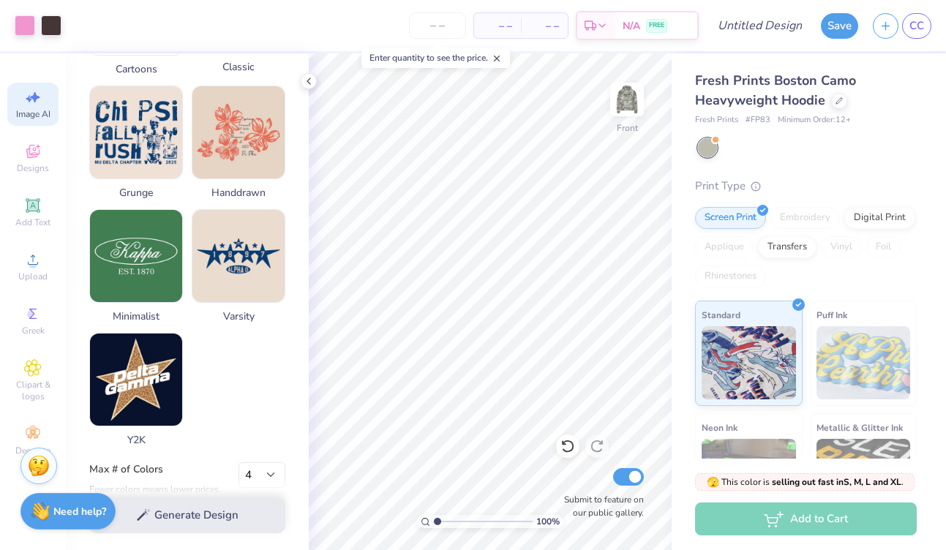
scroll to position [701, 0]
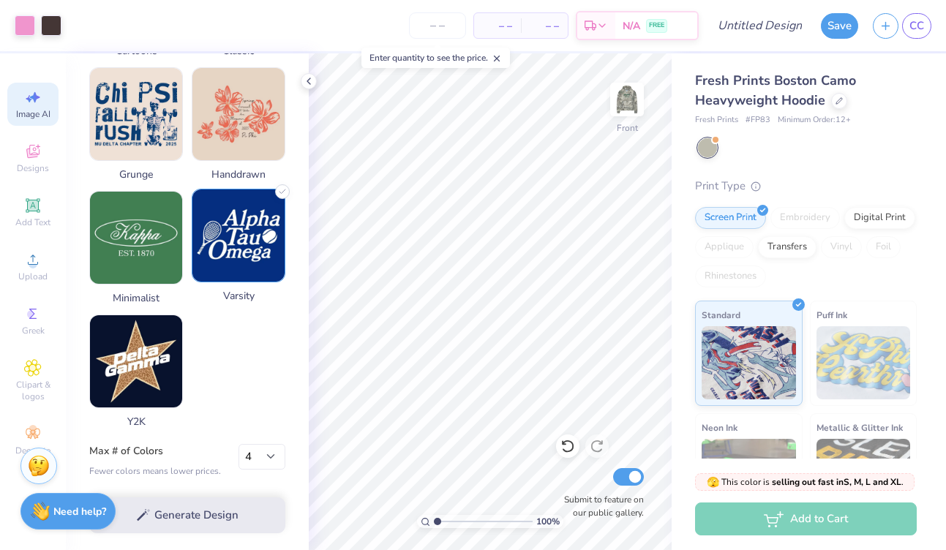
click at [230, 255] on img at bounding box center [238, 236] width 92 height 92
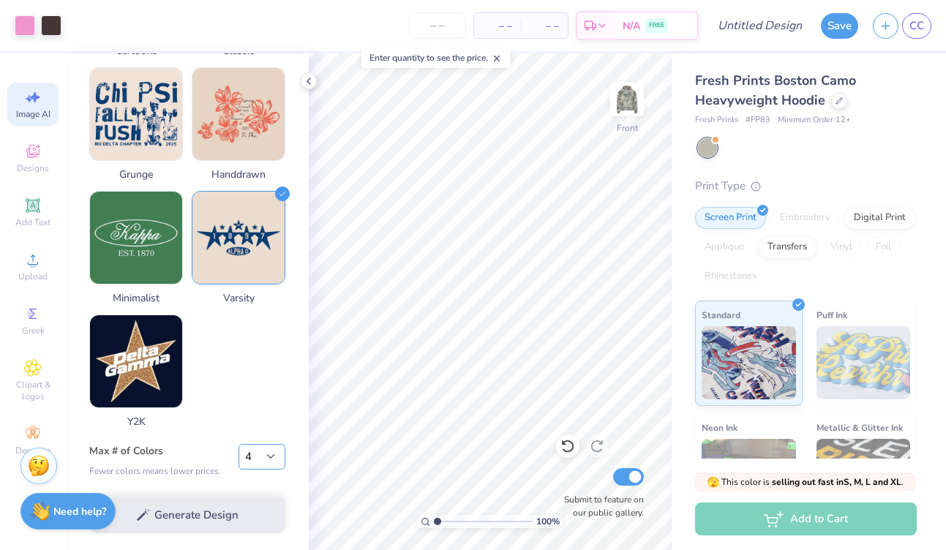
click at [259, 457] on select "1 2 3 4 5 6 7 8" at bounding box center [262, 457] width 47 height 26
select select "3"
click at [239, 444] on select "1 2 3 4 5 6 7 8" at bounding box center [262, 457] width 47 height 26
click at [190, 517] on div "Generate Design" at bounding box center [187, 515] width 243 height 71
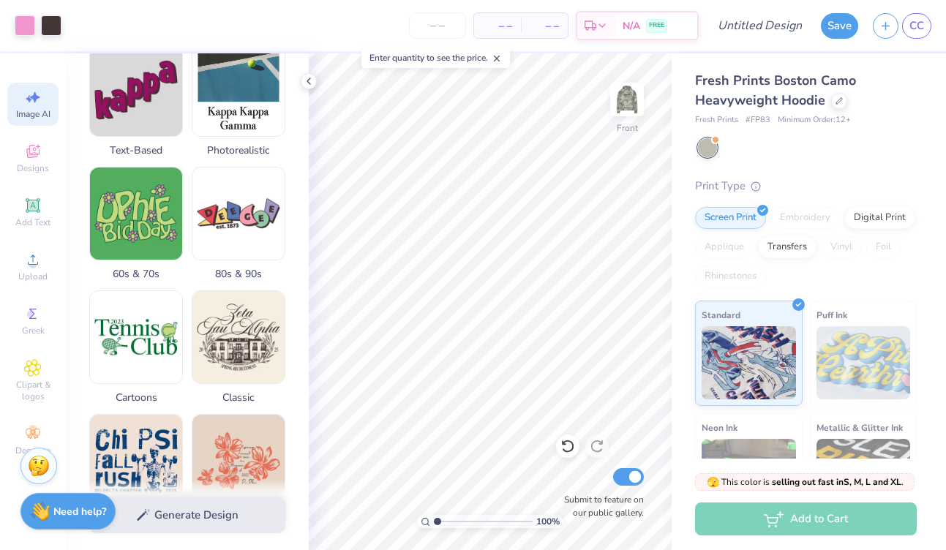
scroll to position [0, 0]
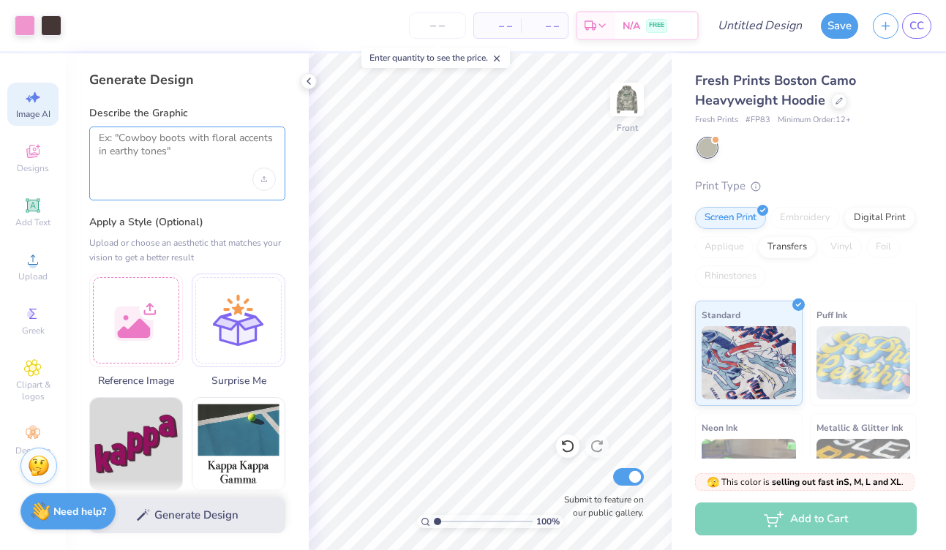
click at [170, 163] on textarea at bounding box center [187, 150] width 177 height 37
click at [42, 212] on div "Add Text" at bounding box center [32, 212] width 51 height 43
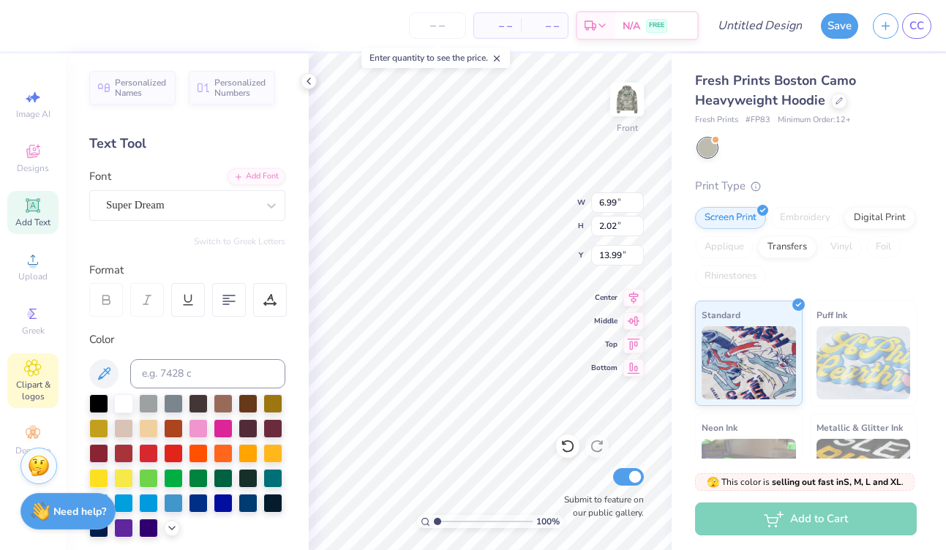
click at [36, 392] on span "Clipart & logos" at bounding box center [32, 390] width 51 height 23
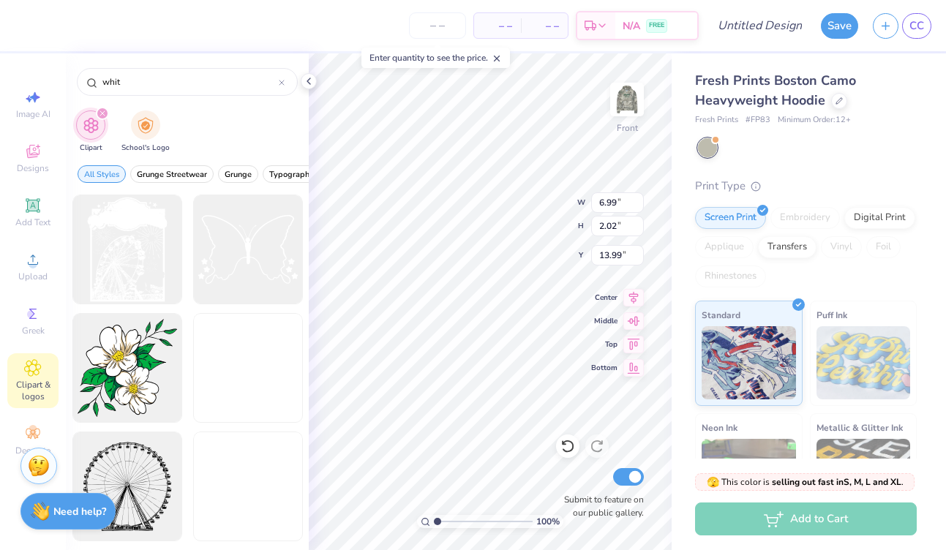
type input "white"
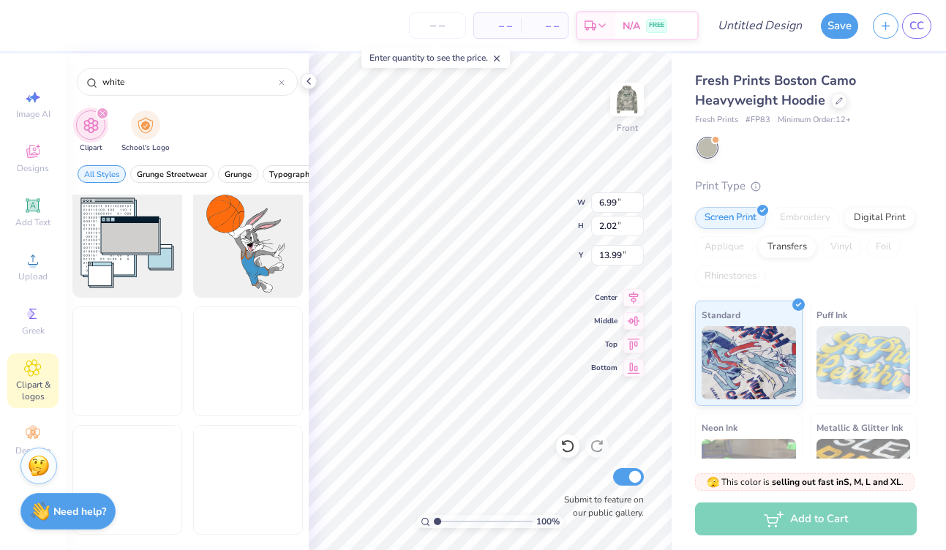
scroll to position [1101, 0]
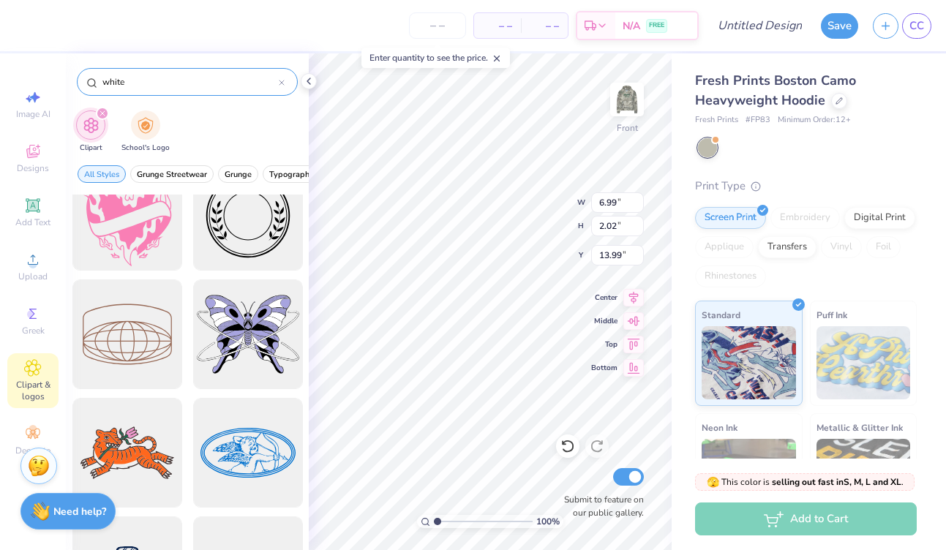
click at [283, 81] on icon at bounding box center [282, 83] width 6 height 6
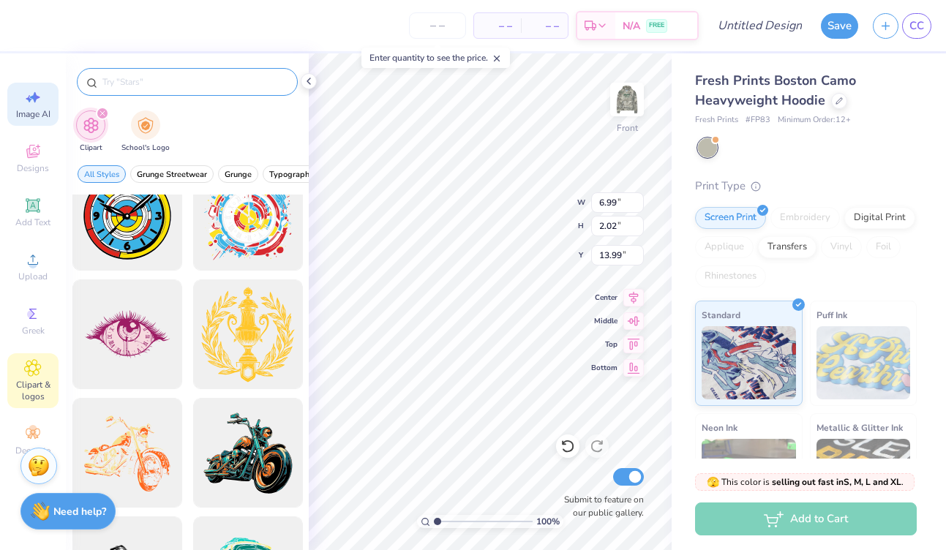
click at [34, 100] on icon at bounding box center [35, 97] width 10 height 11
select select "4"
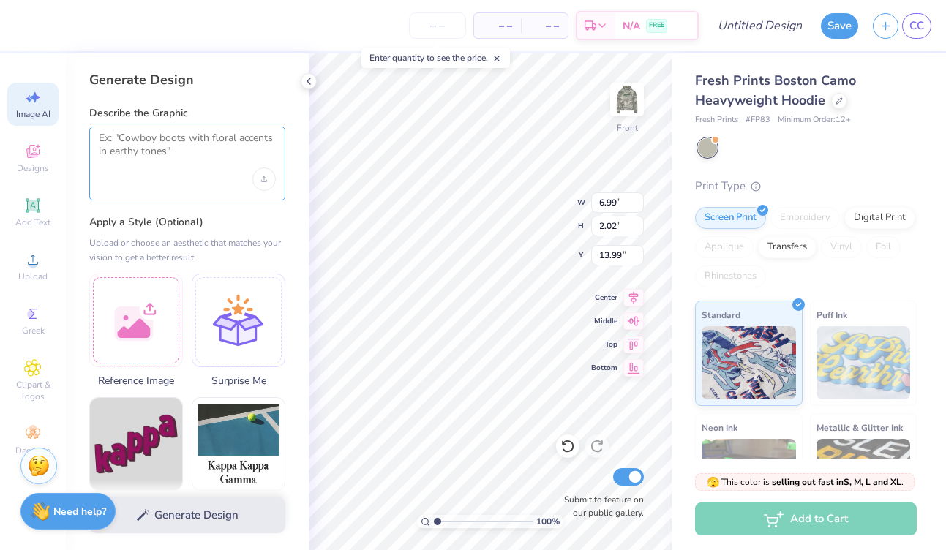
click at [171, 160] on textarea at bounding box center [187, 150] width 177 height 37
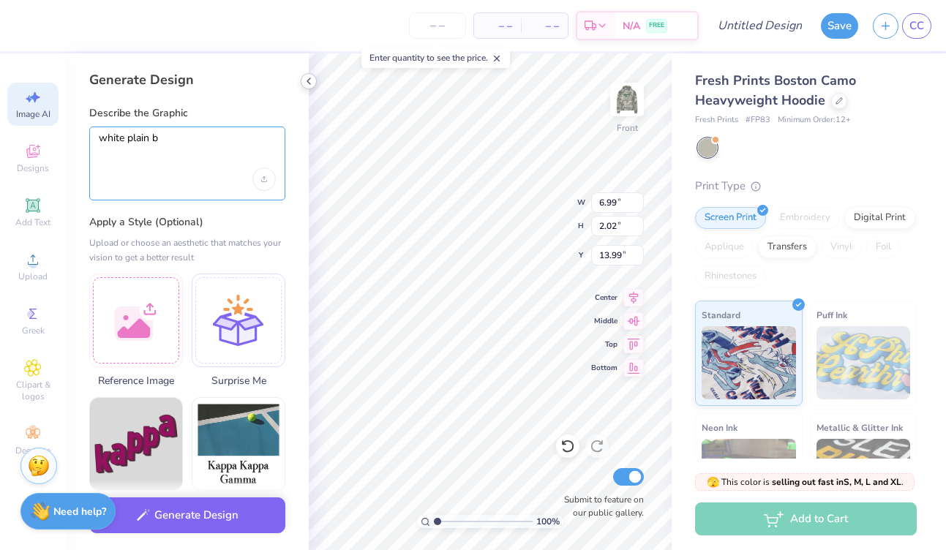
type textarea "white plain b"
click at [305, 81] on icon at bounding box center [309, 81] width 12 height 12
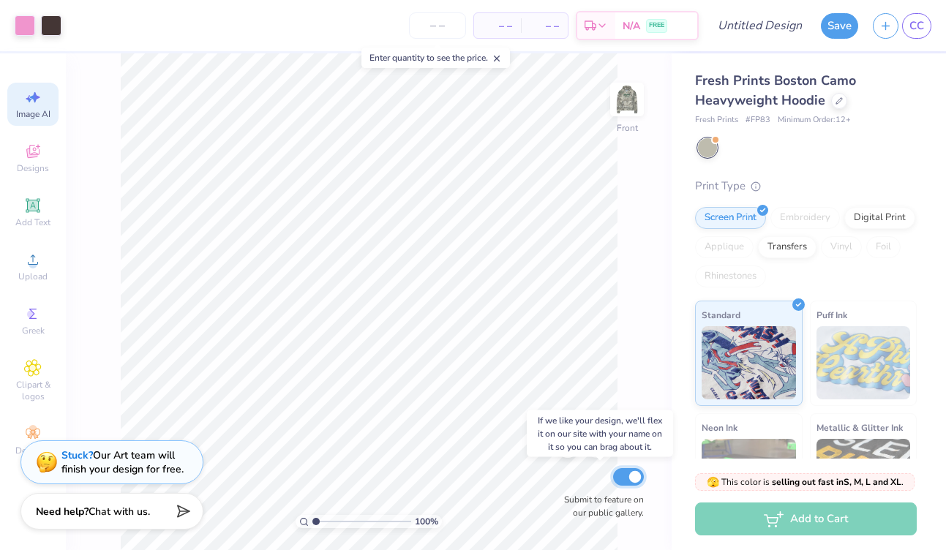
click at [635, 474] on input "Submit to feature on our public gallery." at bounding box center [628, 477] width 31 height 18
checkbox input "false"
click at [34, 321] on icon at bounding box center [33, 314] width 18 height 18
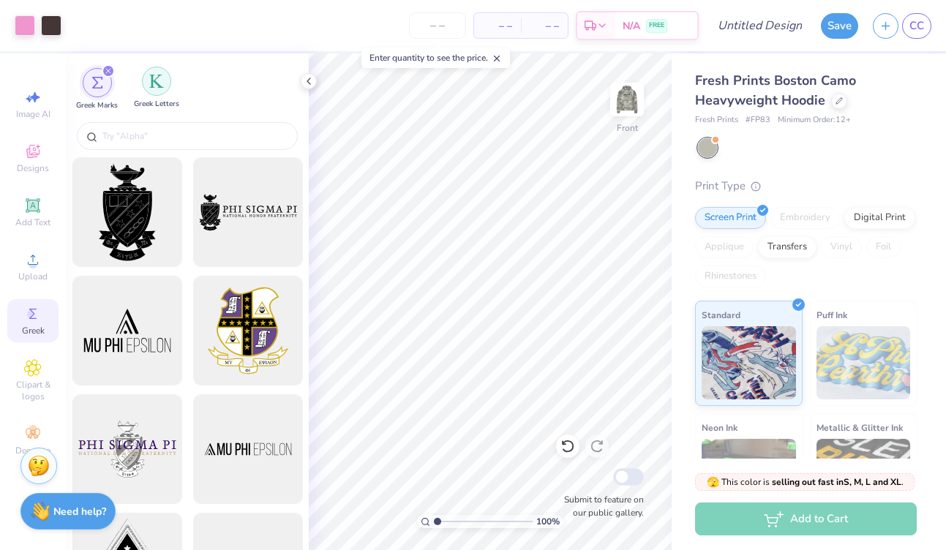
click at [162, 87] on img "filter for Greek Letters" at bounding box center [156, 81] width 15 height 15
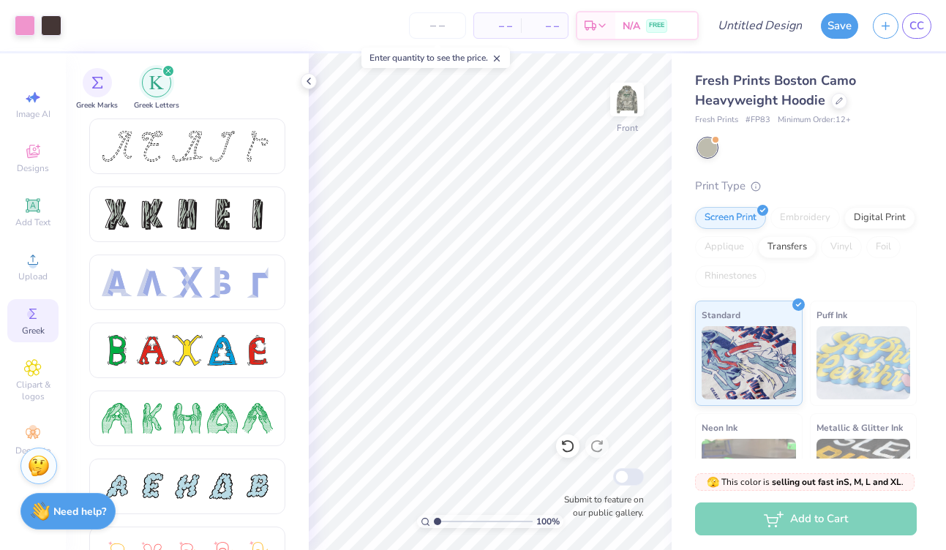
click at [162, 87] on img "filter for Greek Letters" at bounding box center [156, 82] width 15 height 15
click at [105, 76] on div "filter for Greek Marks" at bounding box center [97, 81] width 29 height 29
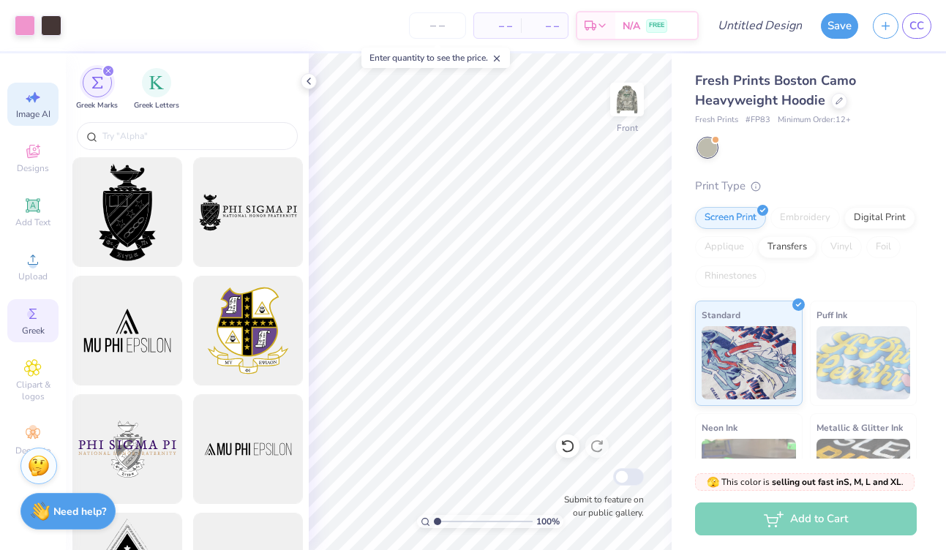
click at [29, 110] on span "Image AI" at bounding box center [33, 114] width 34 height 12
select select "4"
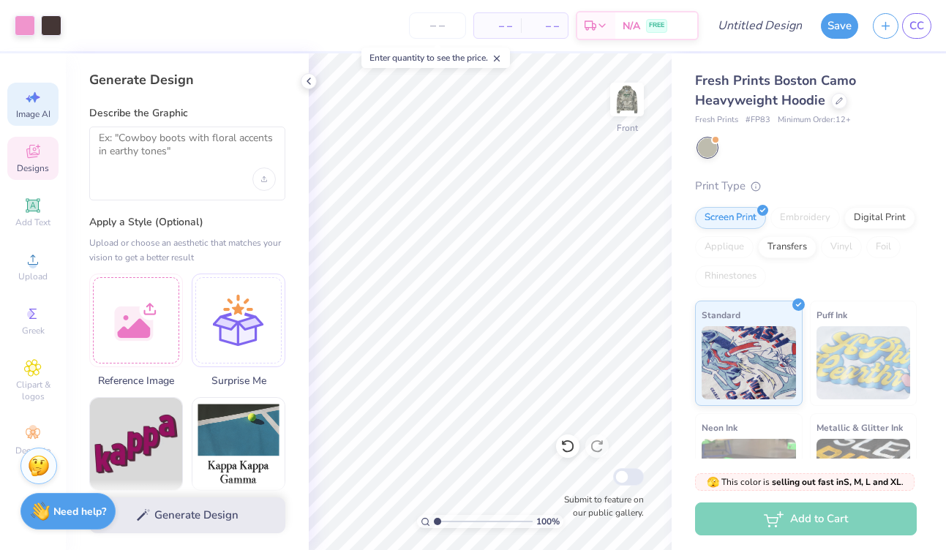
click at [31, 151] on icon at bounding box center [33, 152] width 18 height 18
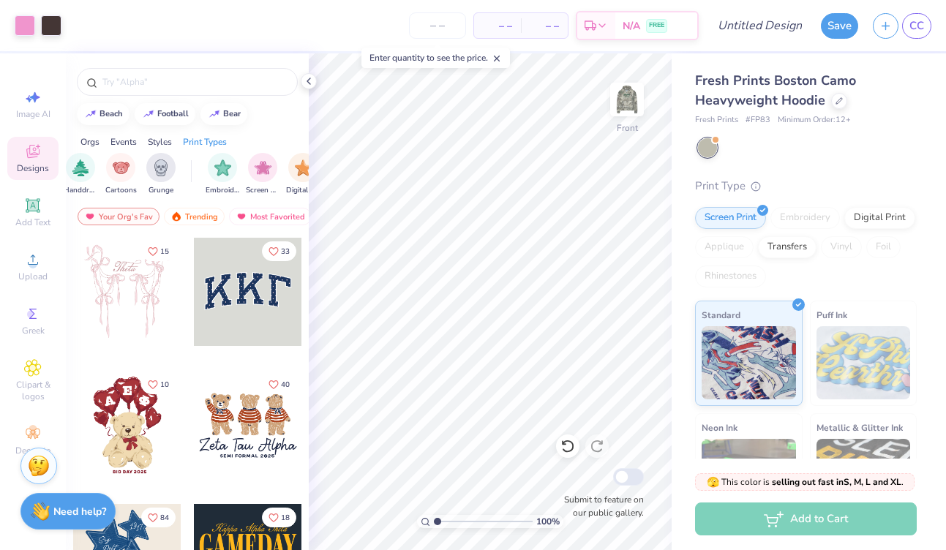
scroll to position [0, 1239]
click at [242, 165] on img "filter for Transfers" at bounding box center [244, 166] width 17 height 17
click at [247, 162] on img "filter for Patches" at bounding box center [244, 168] width 17 height 17
click at [94, 153] on icon "filter for Transfers" at bounding box center [94, 156] width 6 height 6
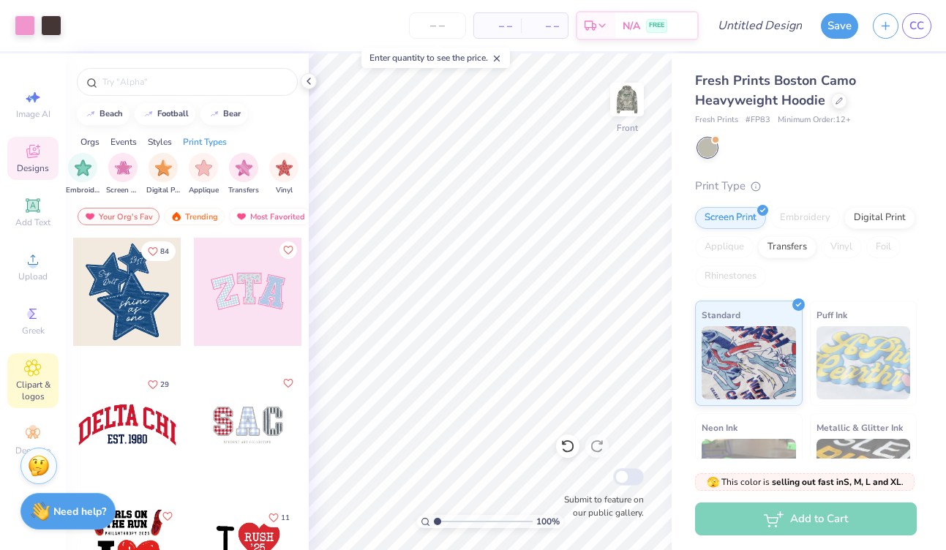
click at [38, 386] on span "Clipart & logos" at bounding box center [32, 390] width 51 height 23
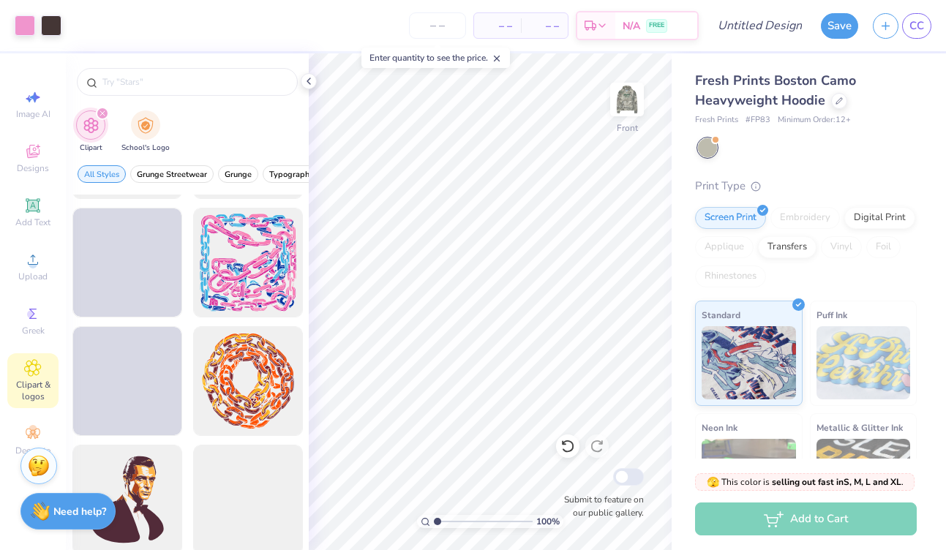
scroll to position [2593, 0]
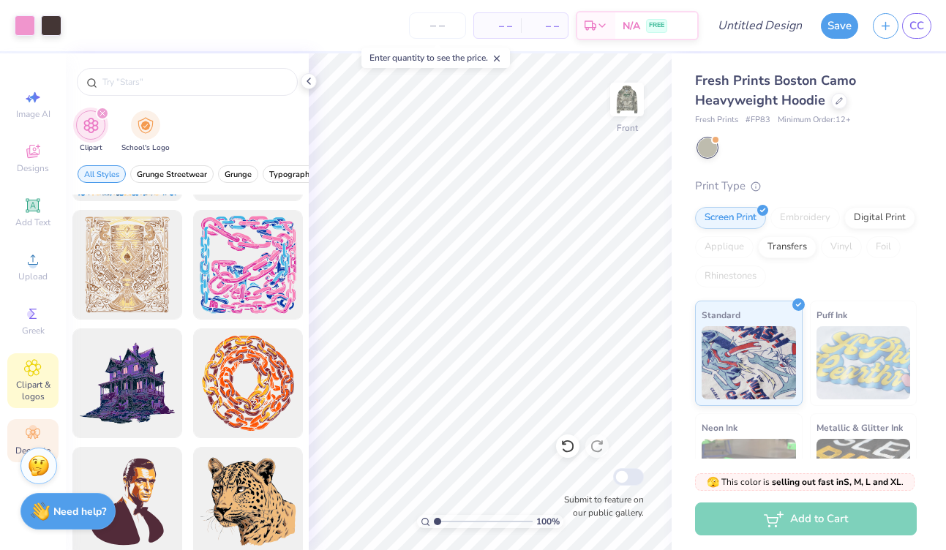
click at [34, 433] on circle at bounding box center [33, 429] width 8 height 8
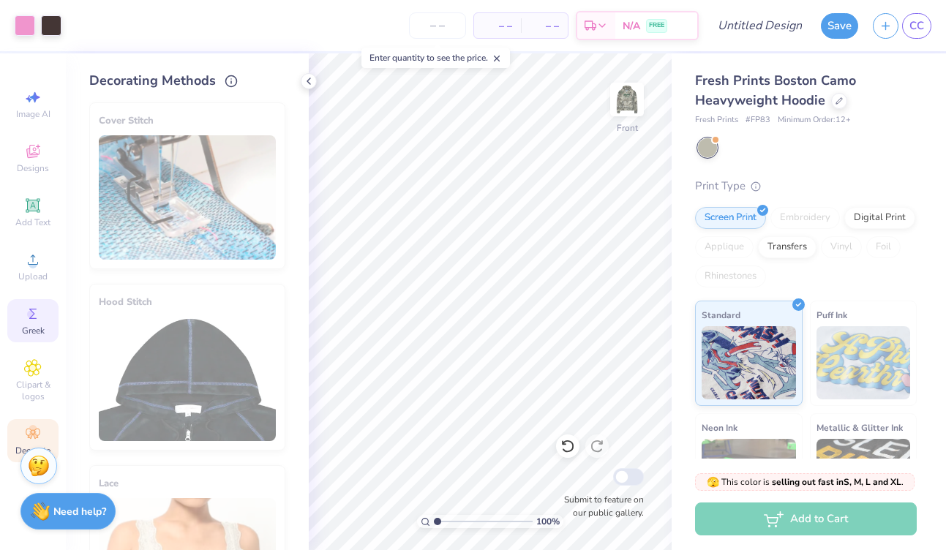
click at [31, 315] on circle at bounding box center [31, 314] width 8 height 8
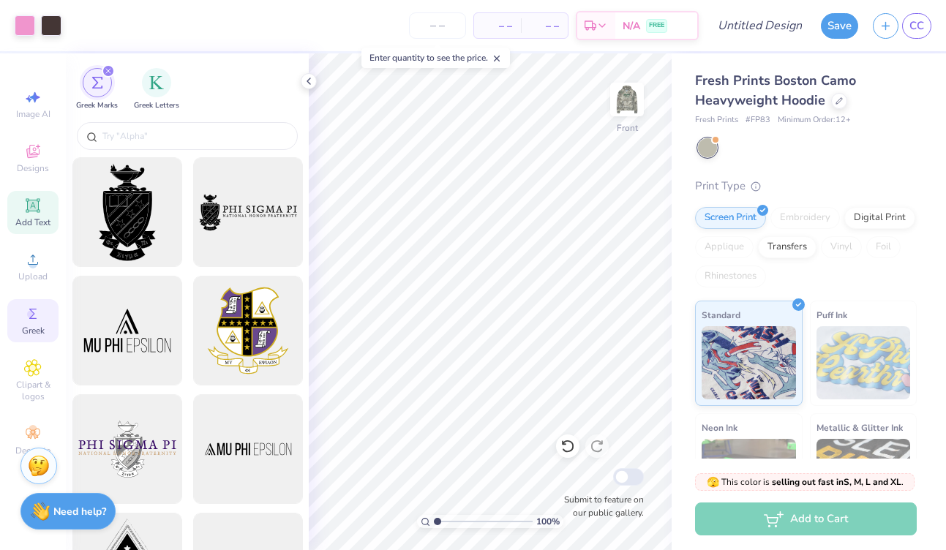
click at [40, 209] on icon at bounding box center [33, 206] width 18 height 18
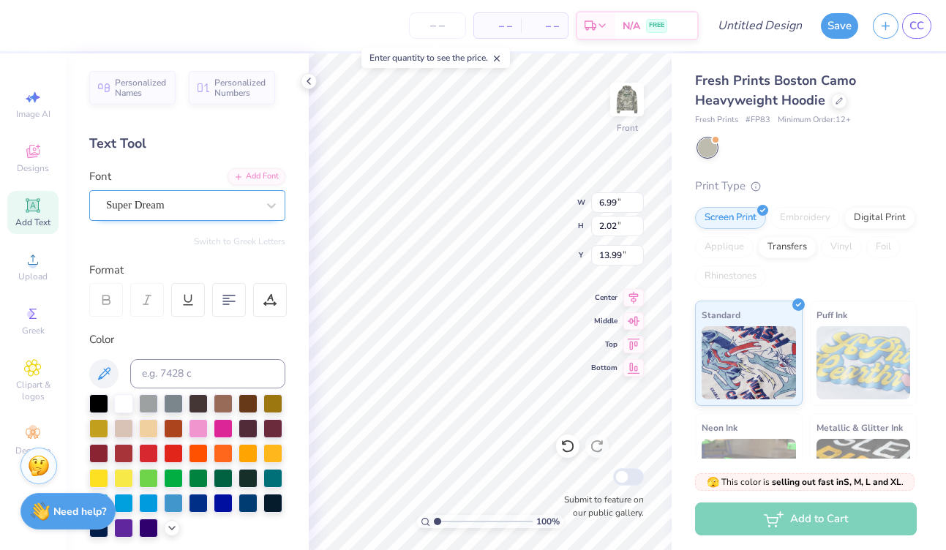
click at [252, 208] on div "Super Dream" at bounding box center [182, 205] width 154 height 23
click at [190, 157] on div "Personalized Names Personalized Numbers Text Tool Add Font Font Super Dream Swi…" at bounding box center [187, 301] width 243 height 497
type textarea "h"
type textarea "i"
type textarea "I"
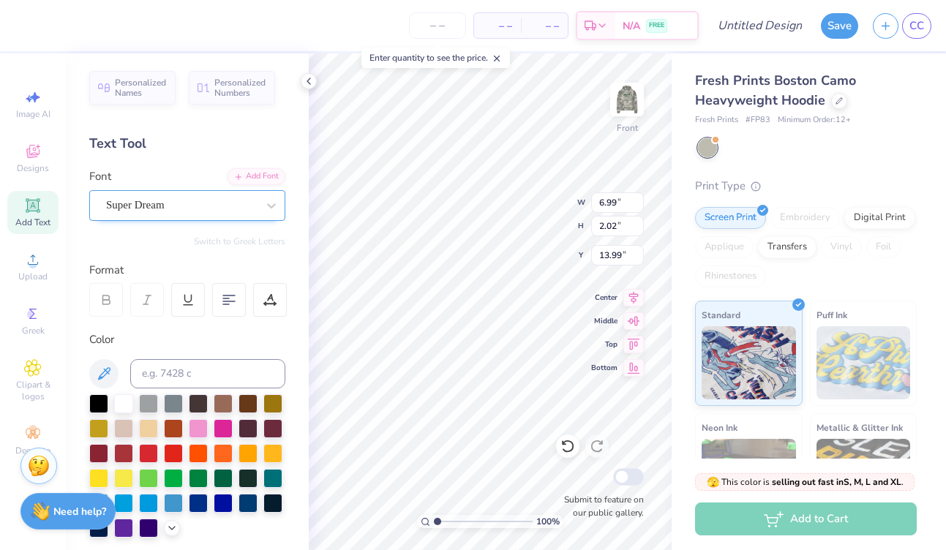
click at [235, 207] on div "Super Dream" at bounding box center [182, 205] width 154 height 23
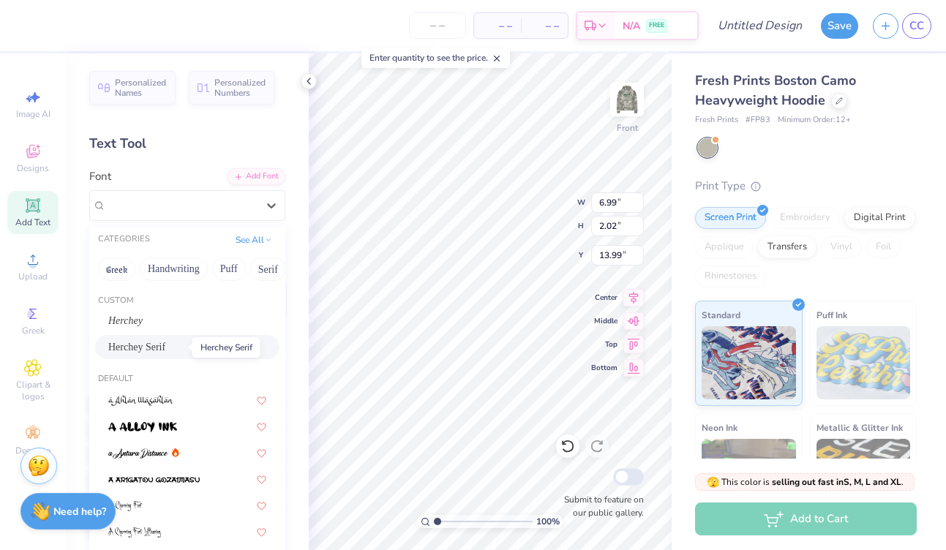
click at [165, 352] on span "Herchey Serif" at bounding box center [136, 347] width 57 height 15
click at [154, 209] on div "Herchey Serif" at bounding box center [182, 205] width 154 height 23
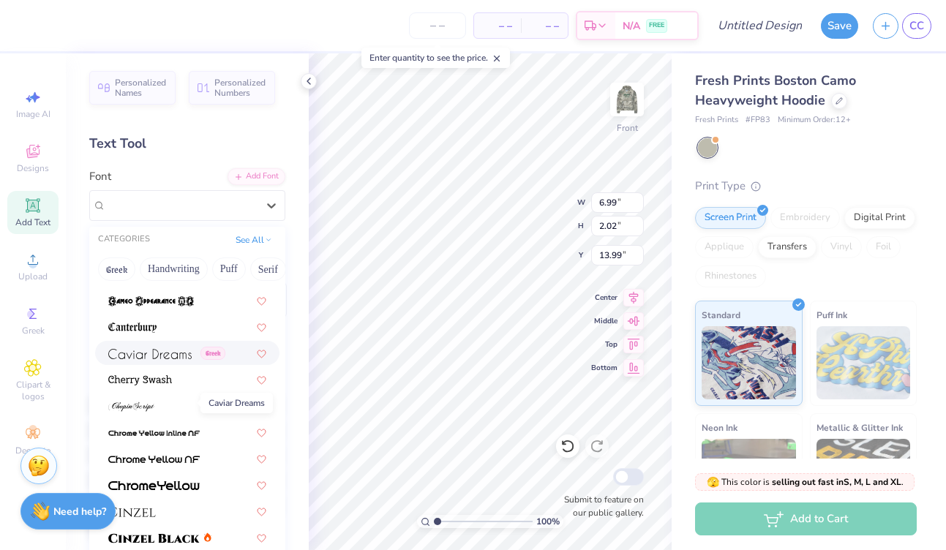
scroll to position [1815, 0]
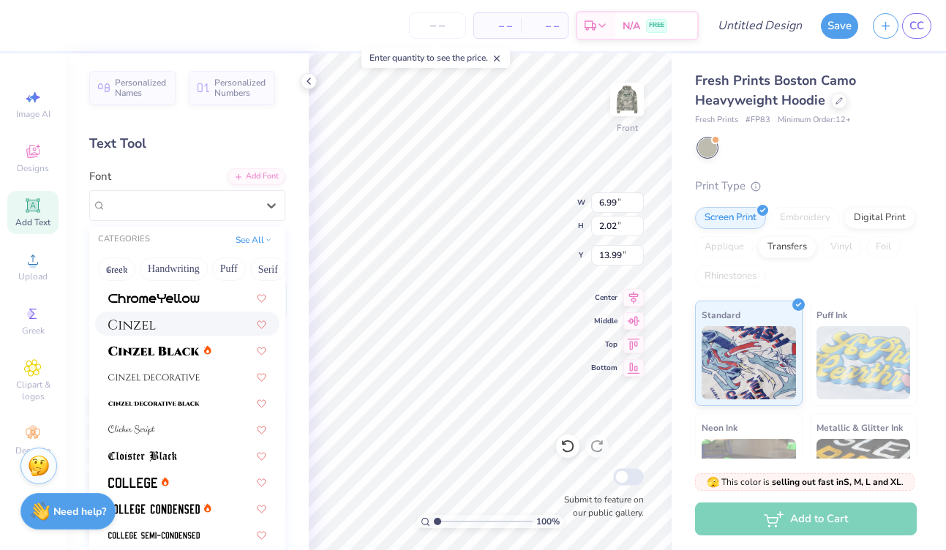
click at [155, 334] on div at bounding box center [187, 324] width 184 height 24
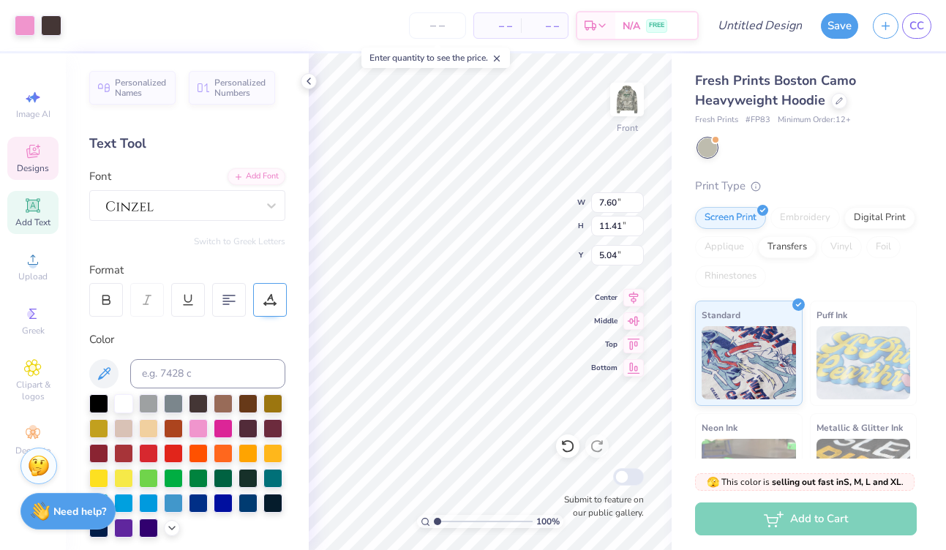
type input "5.69"
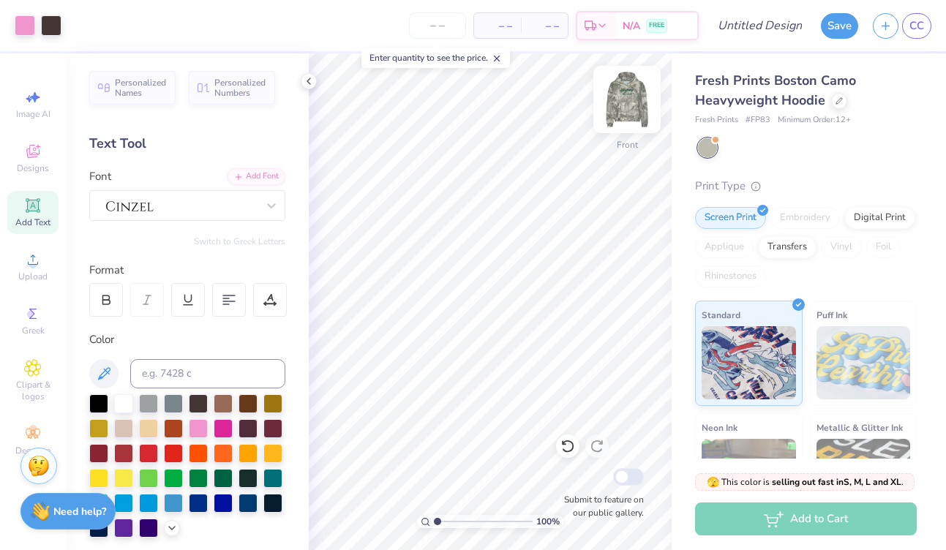
click at [634, 94] on img at bounding box center [627, 99] width 59 height 59
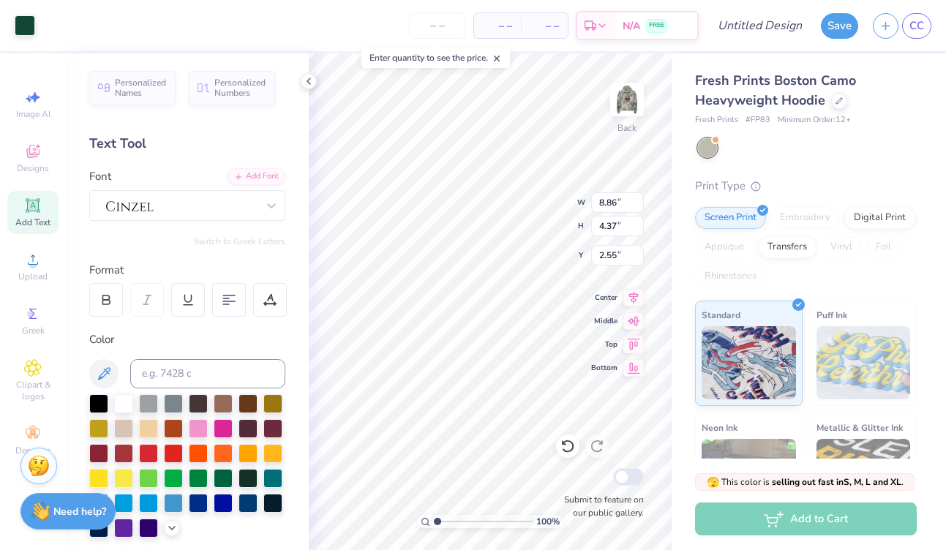
scroll to position [300, 0]
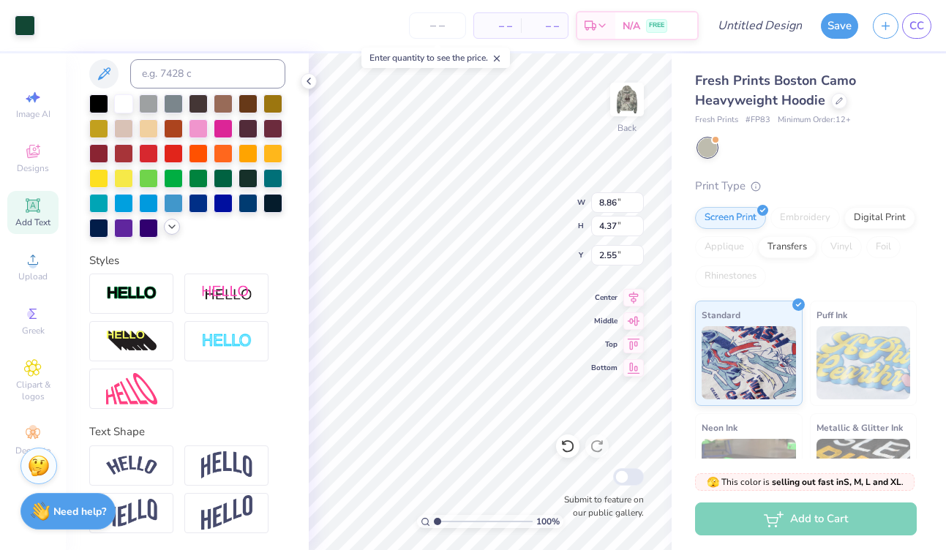
click at [172, 233] on div at bounding box center [172, 227] width 16 height 16
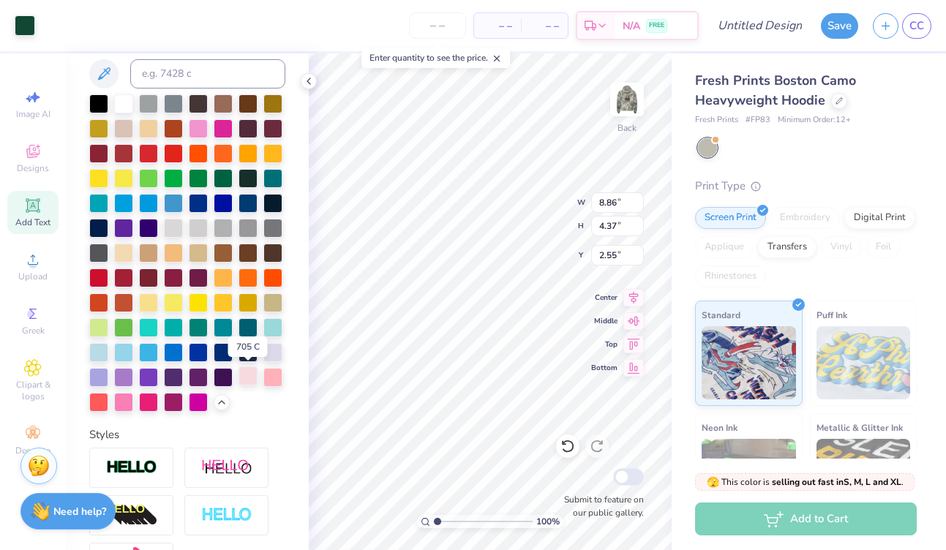
click at [246, 373] on div at bounding box center [248, 376] width 19 height 19
click at [244, 374] on div at bounding box center [248, 376] width 19 height 19
type input "2.56"
click at [245, 373] on div at bounding box center [248, 376] width 19 height 19
type input "6.38"
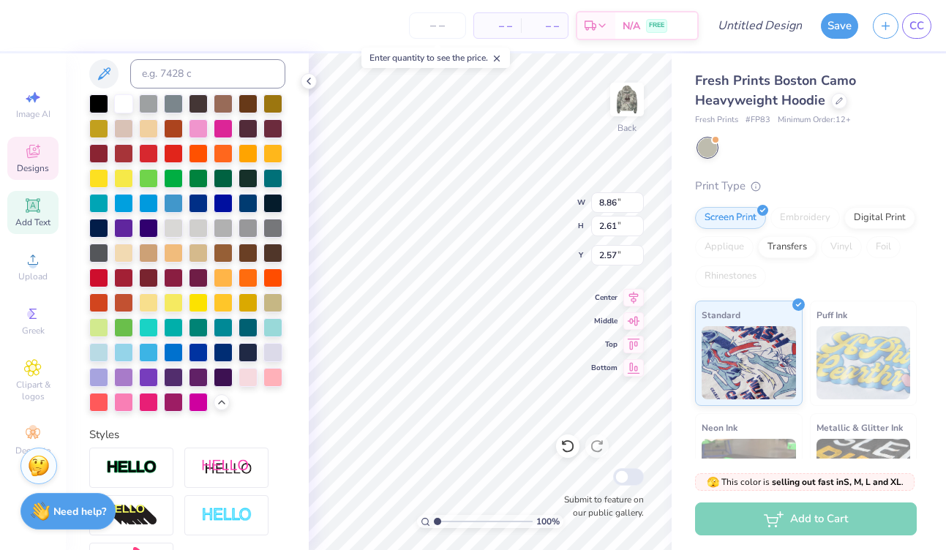
type input "1.08"
type input "5.85"
click at [246, 376] on div at bounding box center [248, 376] width 19 height 19
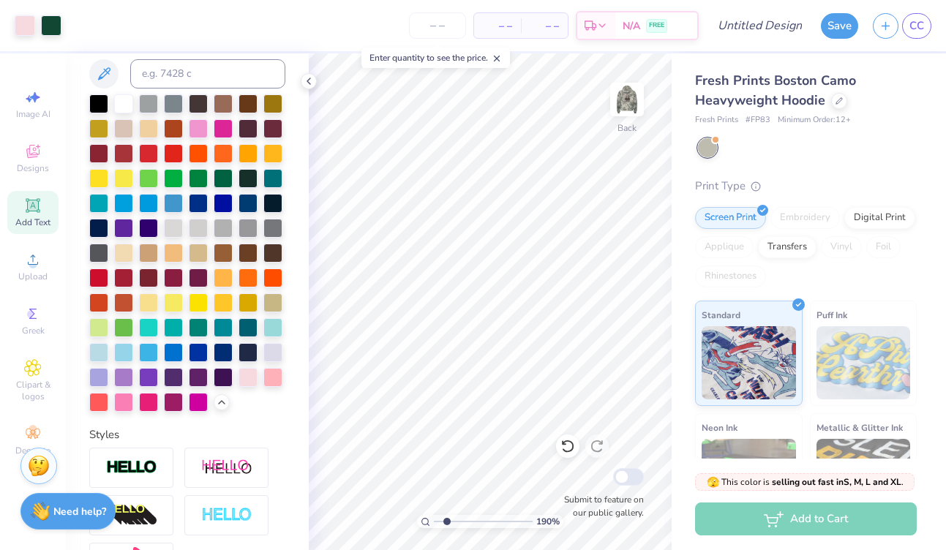
drag, startPoint x: 437, startPoint y: 523, endPoint x: 446, endPoint y: 522, distance: 9.6
type input "1.9"
click at [446, 522] on input "range" at bounding box center [483, 521] width 99 height 13
type input "2.55"
type input "6.09"
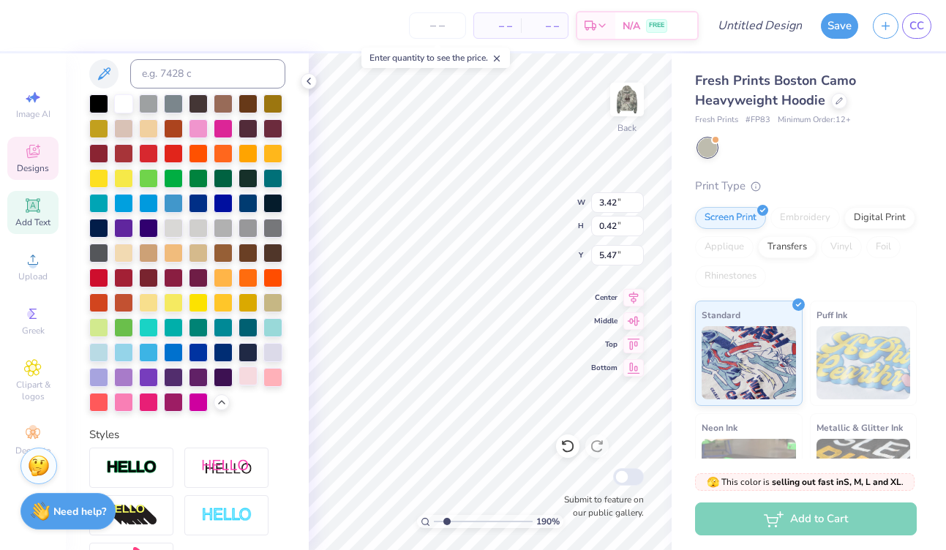
click at [242, 368] on div at bounding box center [248, 376] width 19 height 19
drag, startPoint x: 446, startPoint y: 520, endPoint x: 431, endPoint y: 520, distance: 15.4
type input "1"
click at [434, 520] on input "range" at bounding box center [483, 521] width 99 height 13
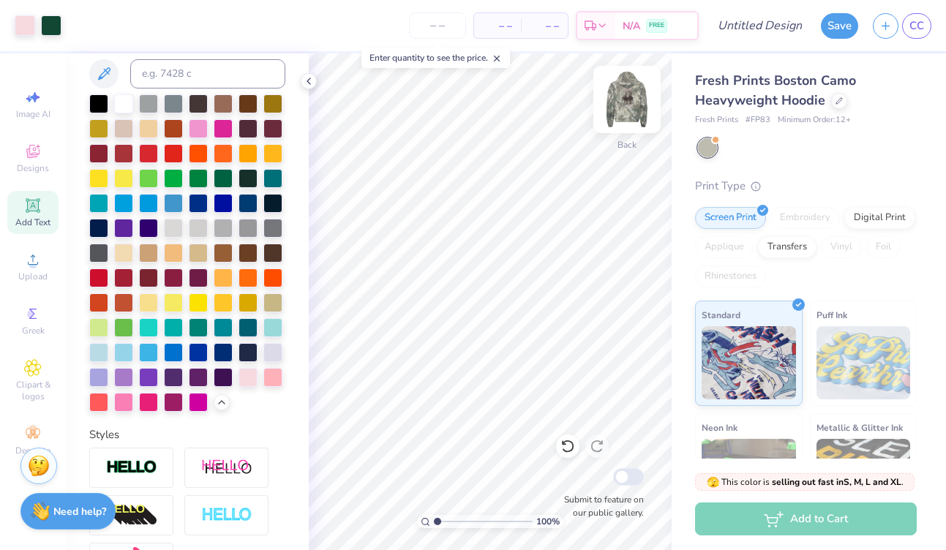
click at [619, 102] on img at bounding box center [627, 99] width 59 height 59
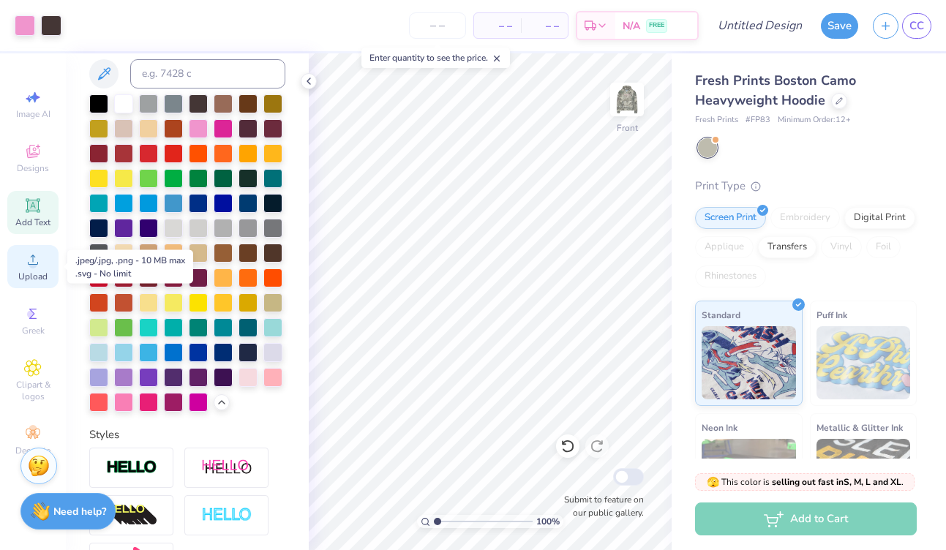
click at [31, 272] on span "Upload" at bounding box center [32, 277] width 29 height 12
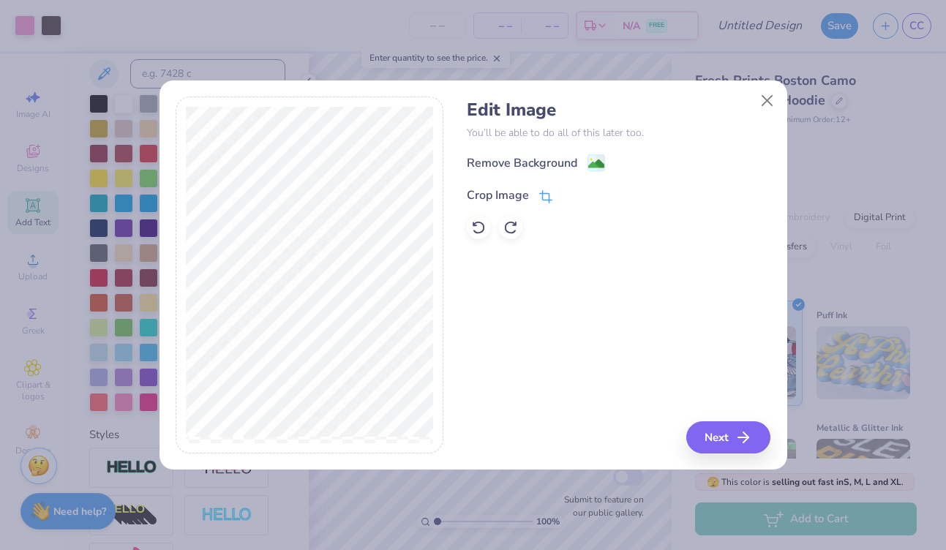
click at [550, 193] on icon at bounding box center [545, 196] width 13 height 13
click at [569, 195] on icon at bounding box center [570, 194] width 9 height 9
click at [548, 193] on icon at bounding box center [545, 198] width 10 height 10
click at [564, 189] on button at bounding box center [570, 194] width 15 height 15
click at [599, 160] on image at bounding box center [596, 165] width 16 height 16
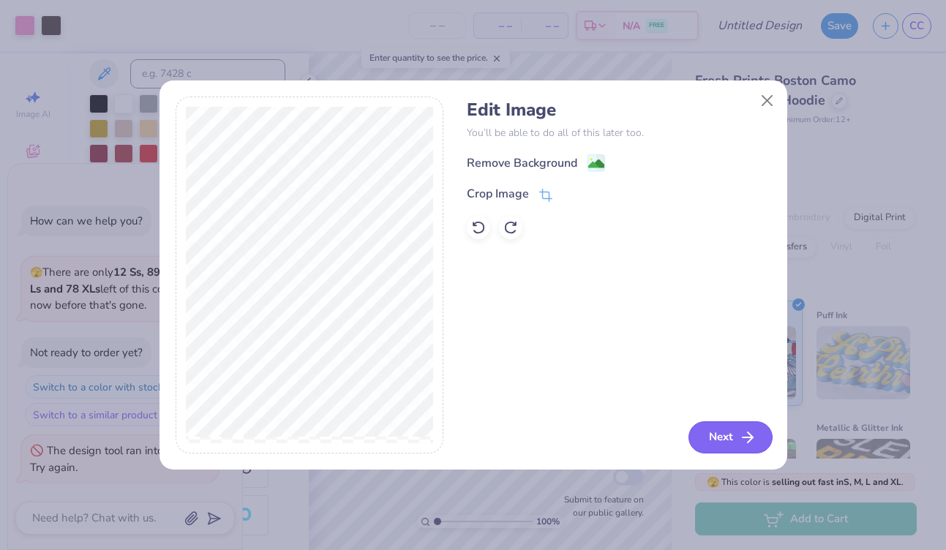
click at [722, 436] on button "Next" at bounding box center [731, 438] width 84 height 32
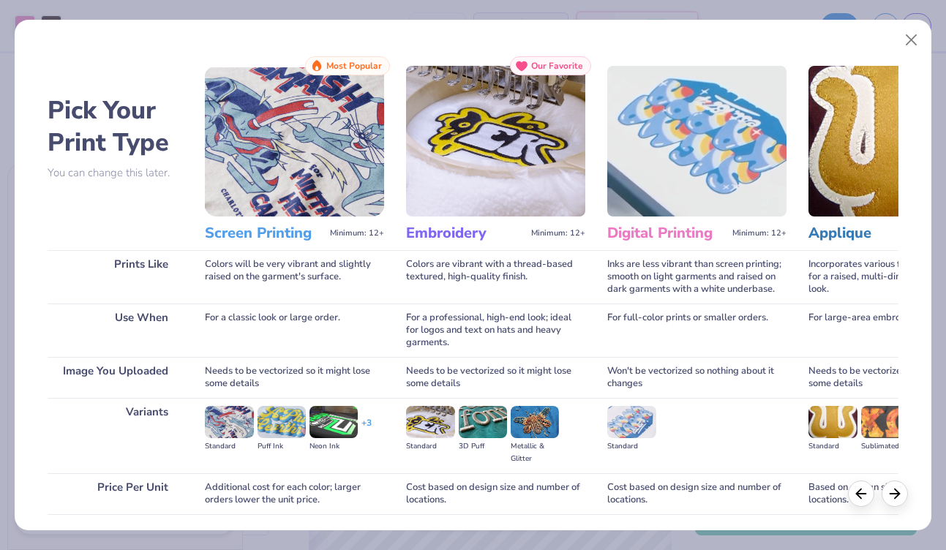
scroll to position [106, 0]
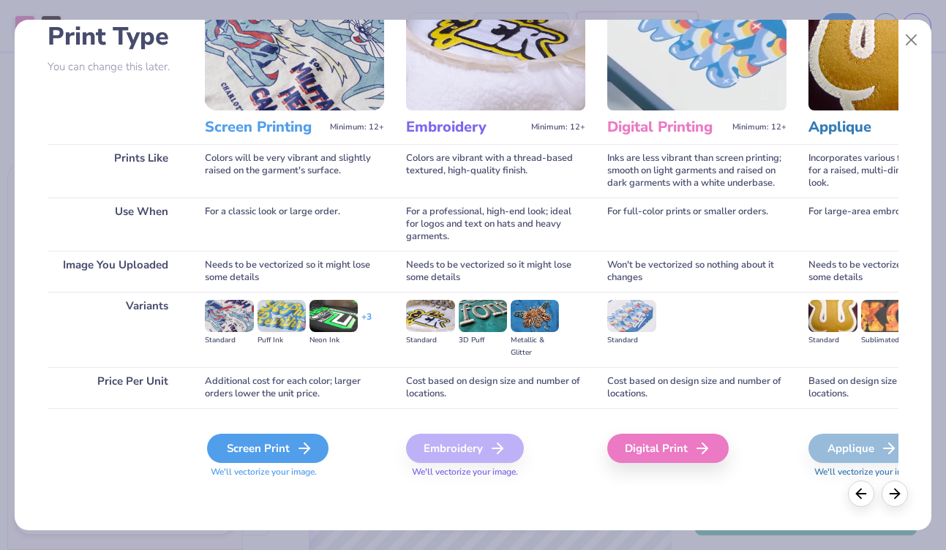
click at [274, 450] on div "Screen Print" at bounding box center [267, 448] width 121 height 29
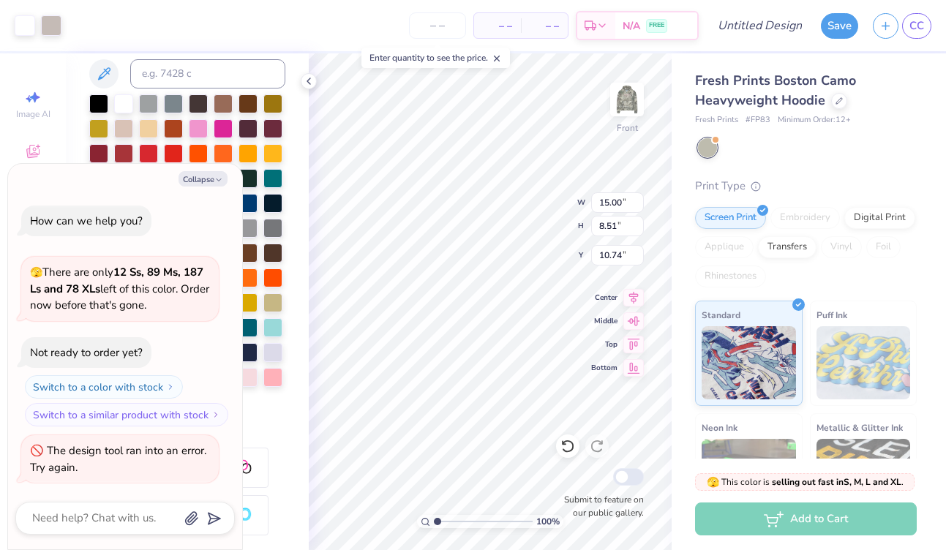
type textarea "x"
type input "8.73"
type input "15.12"
type input "7.44"
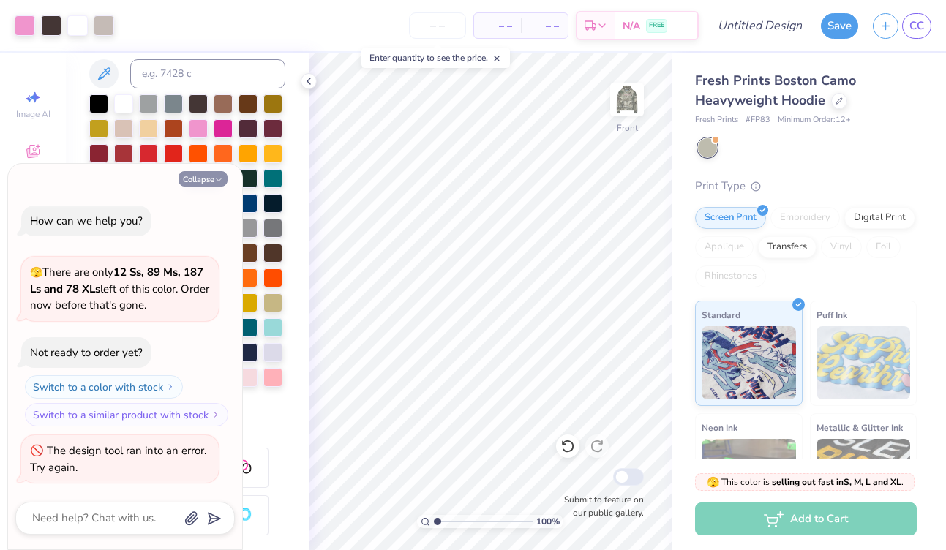
click at [195, 178] on button "Collapse" at bounding box center [203, 178] width 49 height 15
type textarea "x"
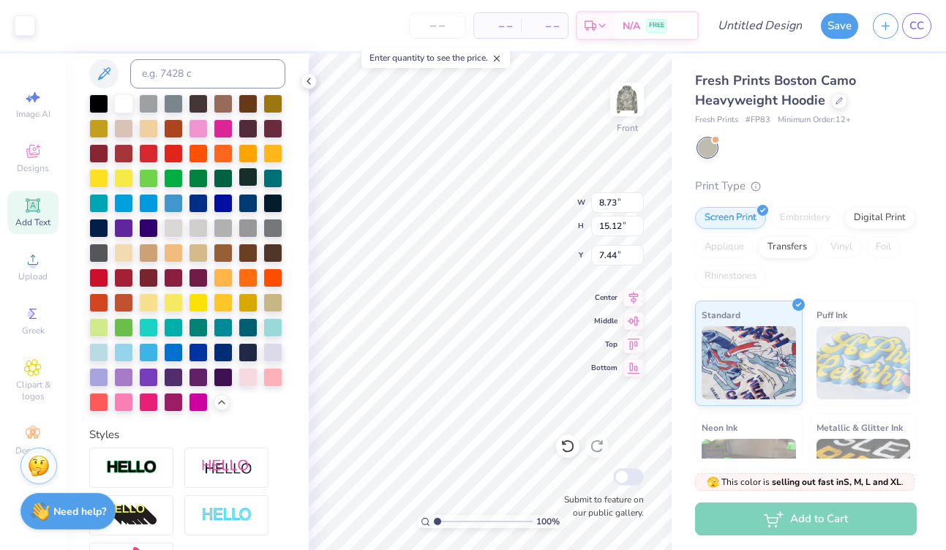
type input "5.00"
type input "7.73"
type input "13.38"
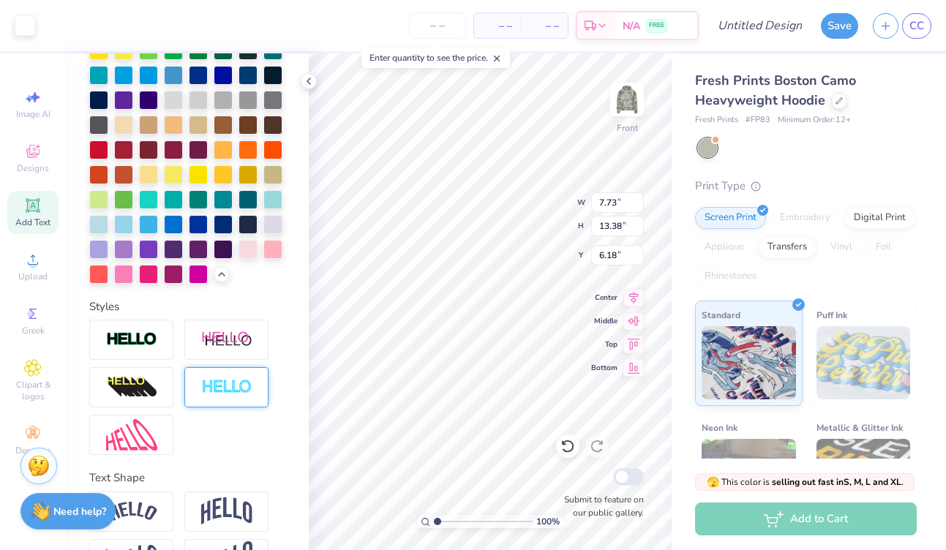
scroll to position [315, 0]
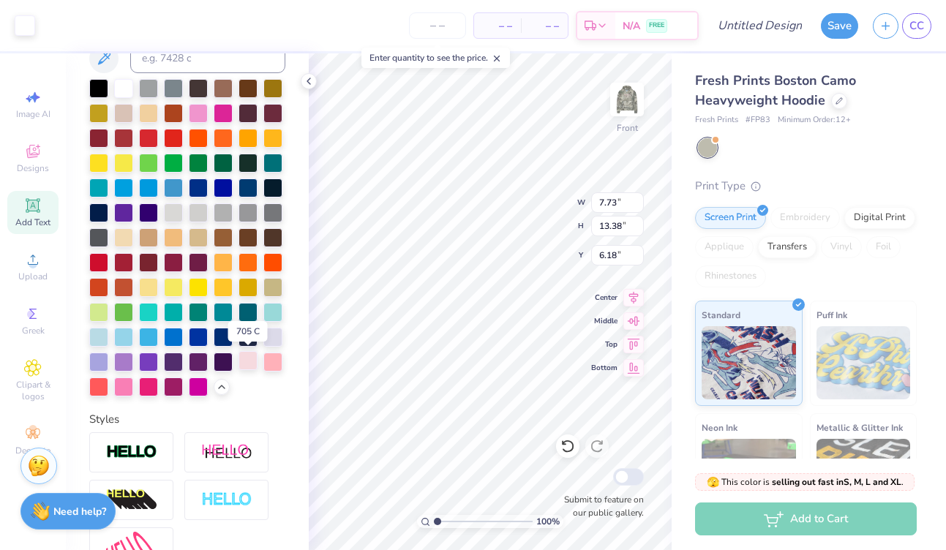
click at [243, 364] on div at bounding box center [248, 360] width 19 height 19
click at [269, 212] on div at bounding box center [272, 211] width 19 height 19
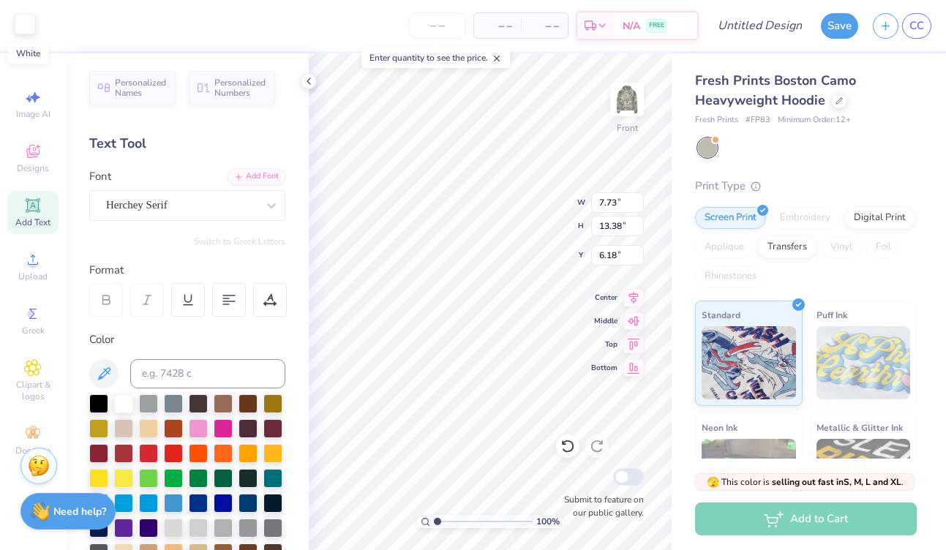
click at [25, 27] on div at bounding box center [25, 24] width 20 height 20
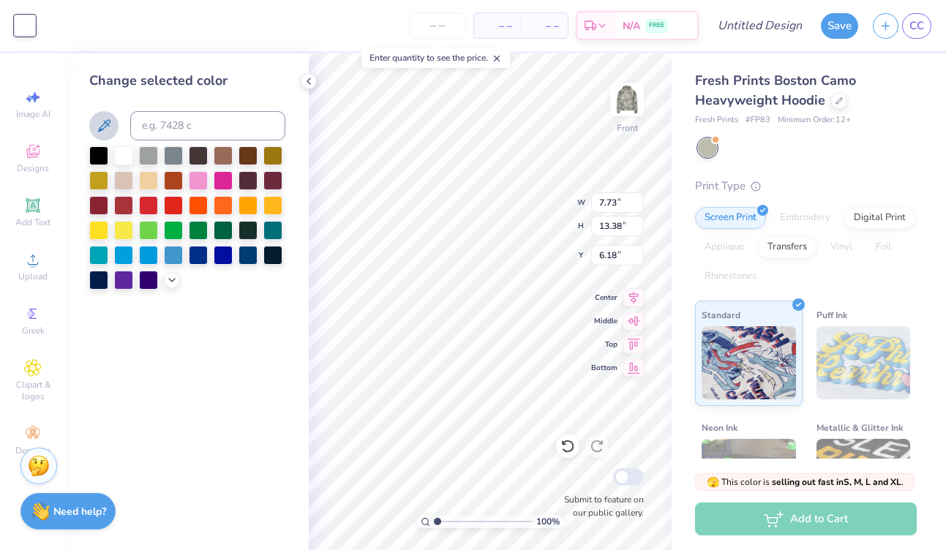
click at [99, 124] on icon at bounding box center [104, 126] width 18 height 18
click at [166, 281] on icon at bounding box center [172, 279] width 12 height 12
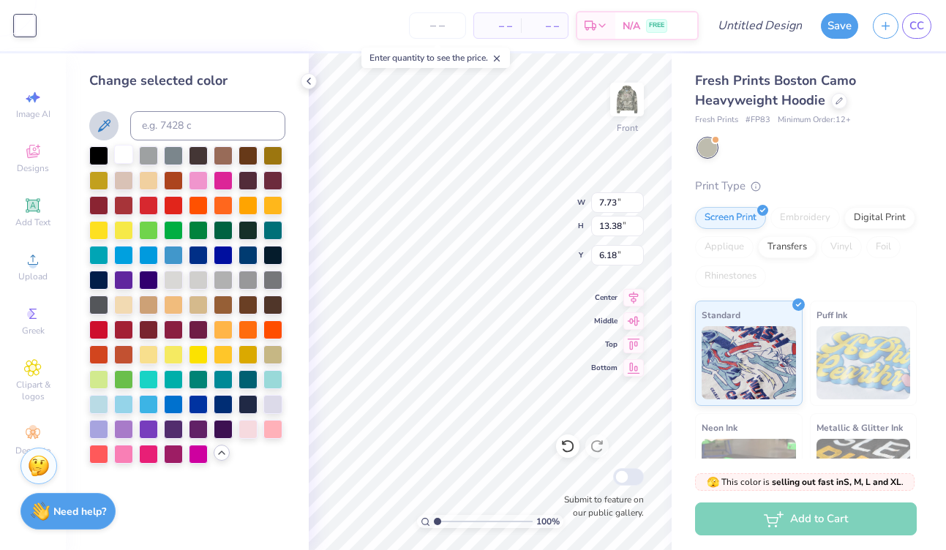
click at [127, 155] on div at bounding box center [123, 154] width 19 height 19
click at [255, 427] on div at bounding box center [248, 428] width 19 height 19
click at [127, 157] on div at bounding box center [123, 154] width 19 height 19
click at [313, 78] on icon at bounding box center [309, 81] width 12 height 12
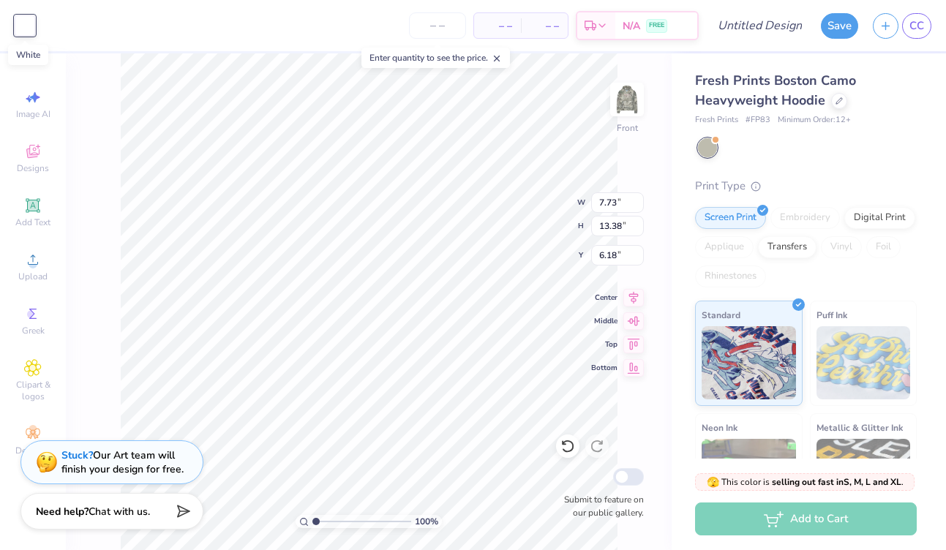
click at [25, 23] on div at bounding box center [25, 25] width 20 height 20
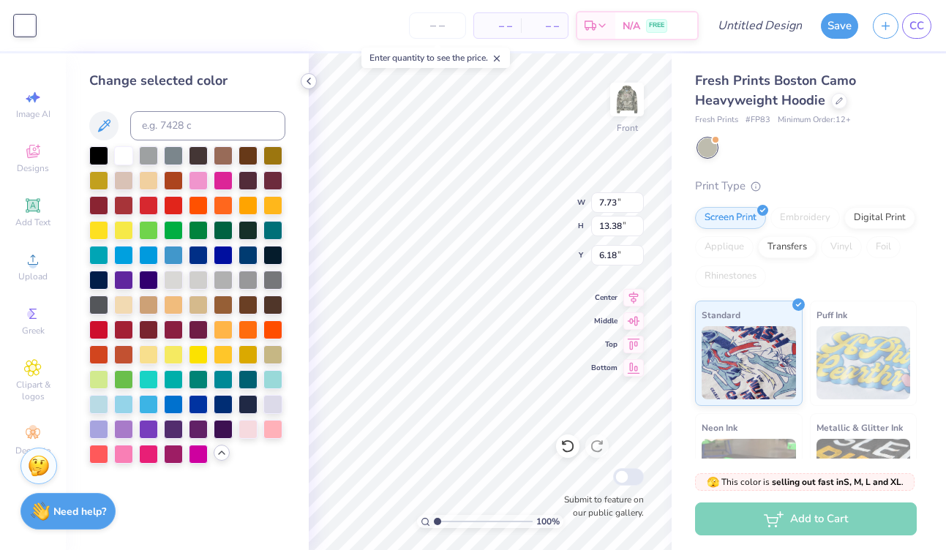
click at [306, 80] on icon at bounding box center [309, 81] width 12 height 12
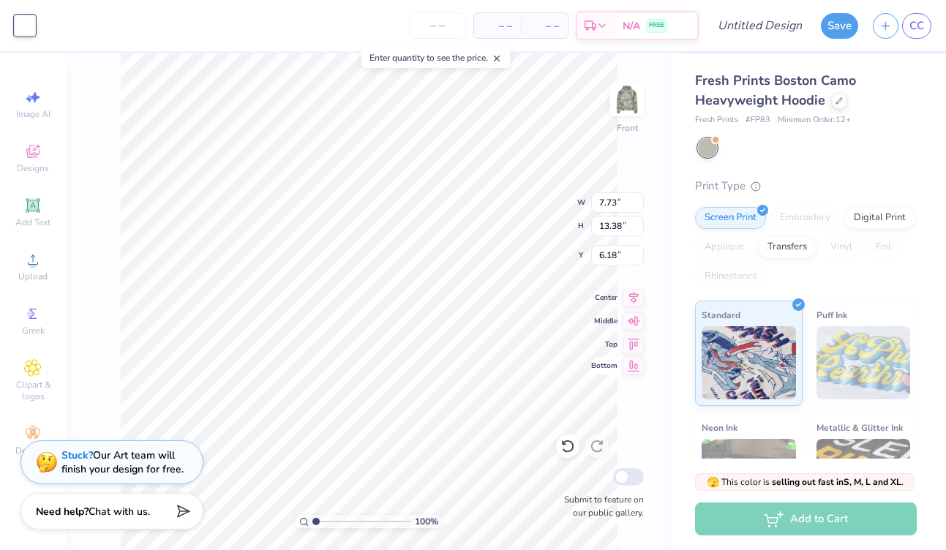
click at [630, 362] on icon at bounding box center [634, 366] width 20 height 18
click at [629, 323] on icon at bounding box center [634, 319] width 20 height 18
click at [635, 301] on icon at bounding box center [634, 296] width 20 height 18
type input "5.69"
click at [100, 512] on span "Chat with us." at bounding box center [119, 510] width 61 height 14
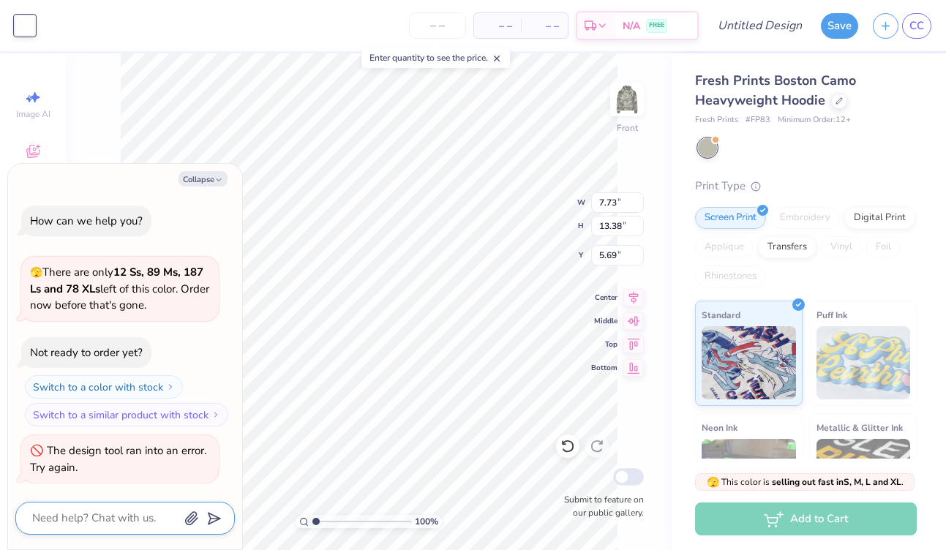
click at [97, 515] on textarea at bounding box center [105, 519] width 149 height 20
type textarea "x"
type textarea "h"
type textarea "x"
type textarea "ho"
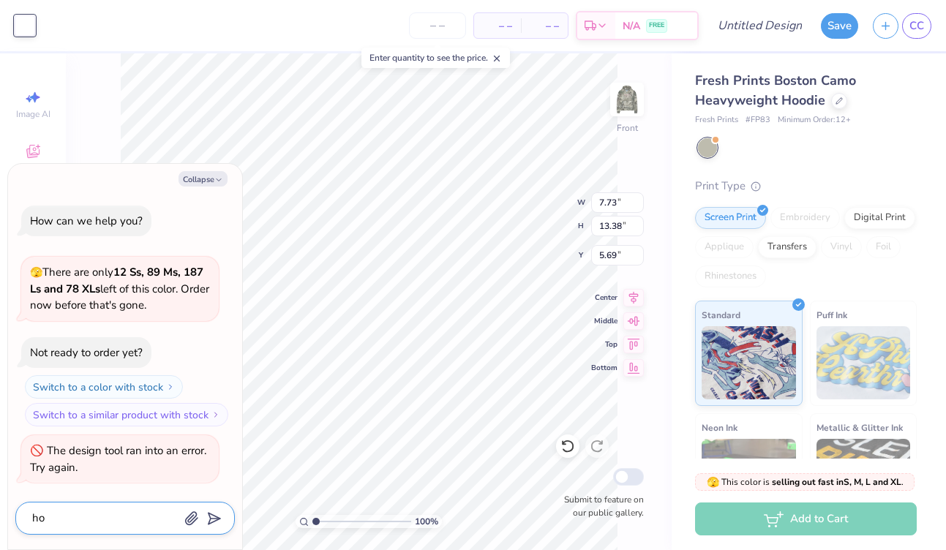
type textarea "x"
type textarea "how"
type textarea "x"
type textarea "how"
type textarea "x"
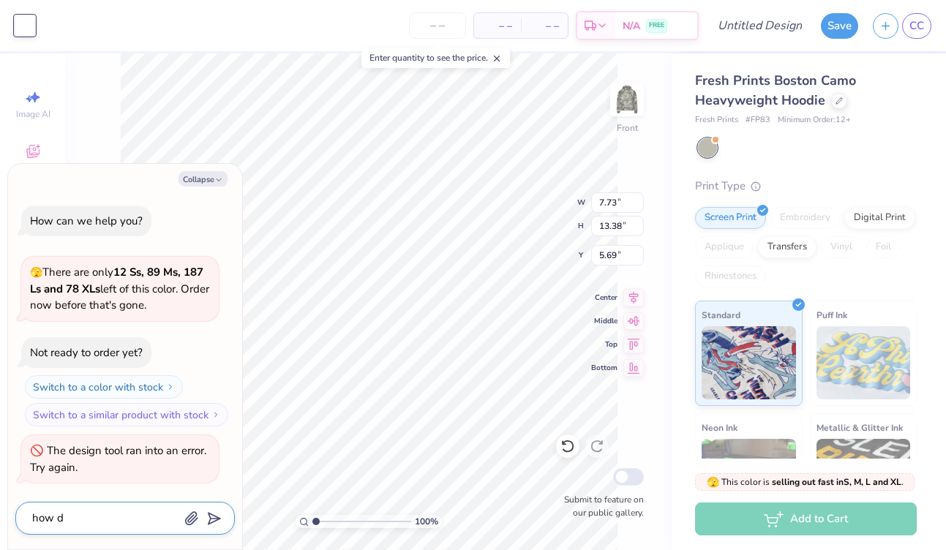
type textarea "how do"
type textarea "x"
type textarea "how do"
type textarea "x"
type textarea "how do I"
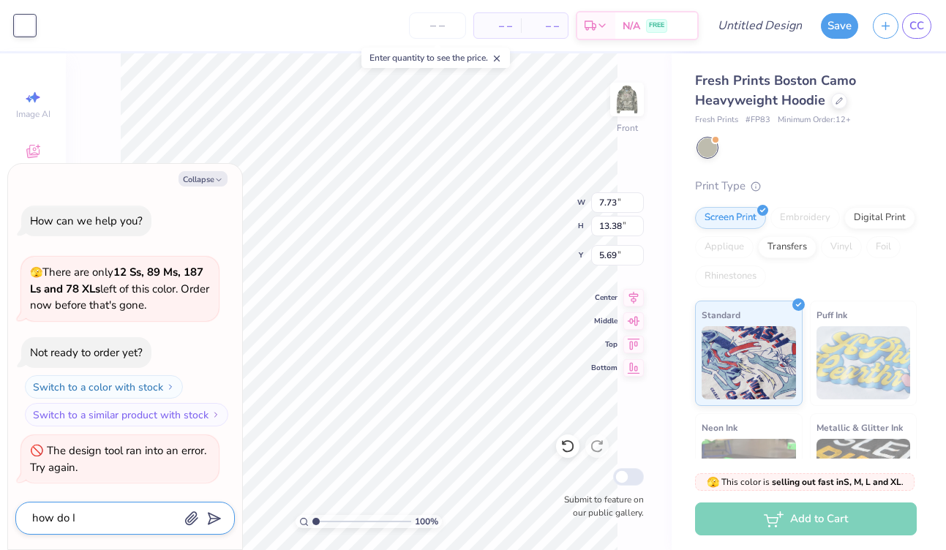
type textarea "x"
type textarea "how do I"
type textarea "x"
type textarea "how do I m"
type textarea "x"
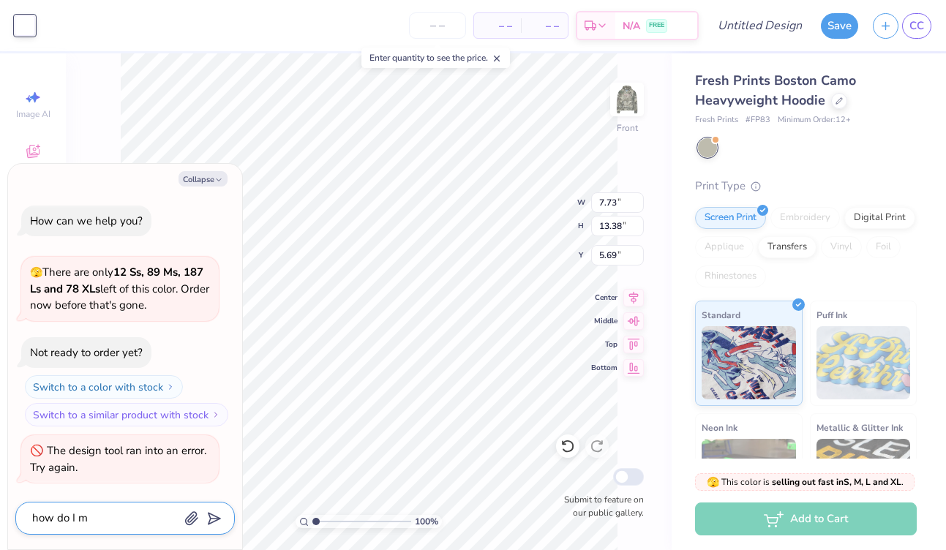
type textarea "how do I mo"
type textarea "x"
type textarea "how do I mov"
type textarea "x"
type textarea "how do I move"
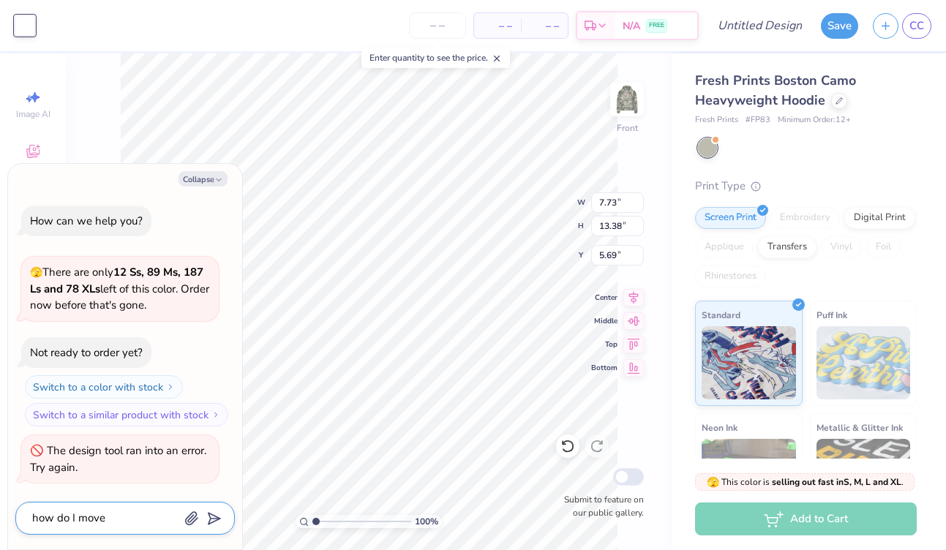
type textarea "x"
type textarea "how do I move"
type textarea "x"
type textarea "how do I move t"
type textarea "x"
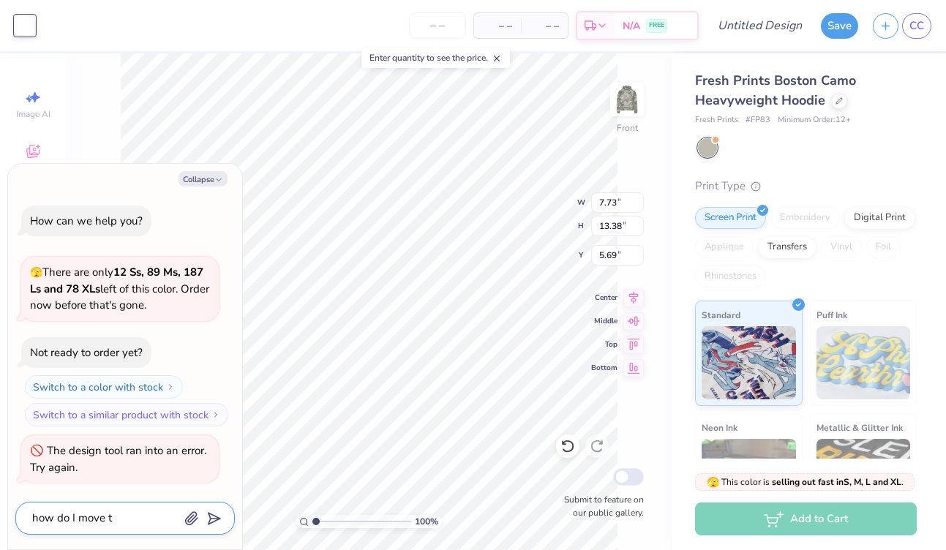
type textarea "how do I move th"
type textarea "x"
type textarea "how do I move the"
type textarea "x"
type textarea "how do I move the t"
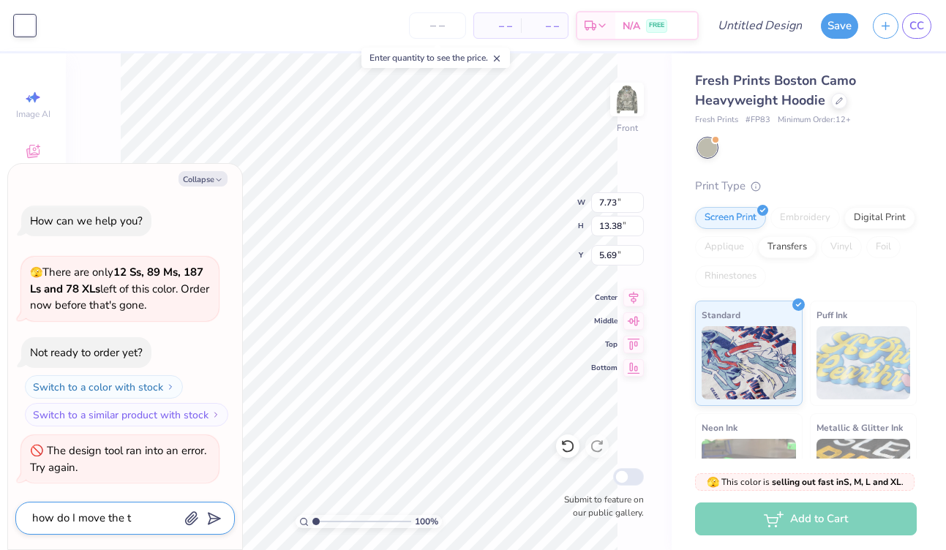
type textarea "x"
type textarea "how do I move the te"
type textarea "x"
type textarea "how do I move the text"
type textarea "x"
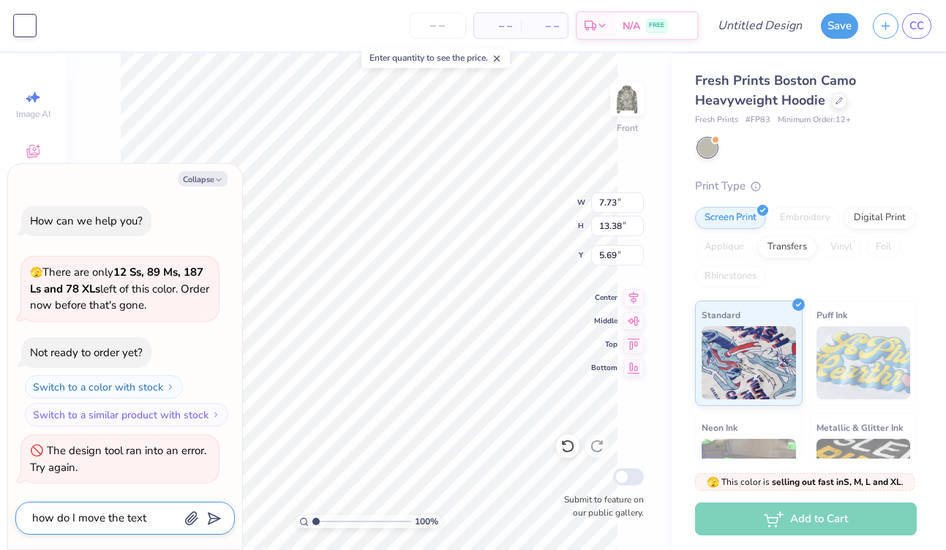
type textarea "how do I move the text"
type textarea "x"
type textarea "how do I move the text t"
type textarea "x"
type textarea "how do I move the text to"
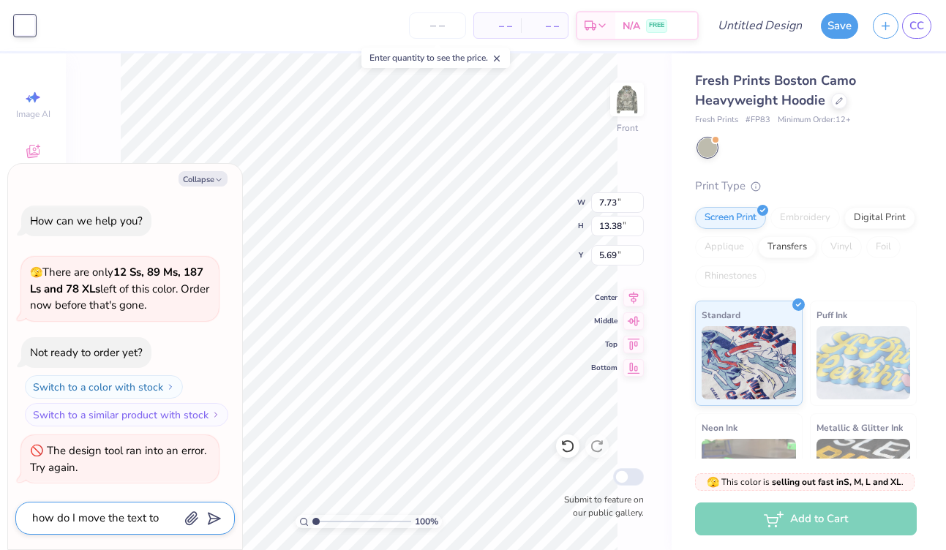
type textarea "x"
type textarea "how do I move the text to"
type textarea "x"
type textarea "how do I move the text to t"
type textarea "x"
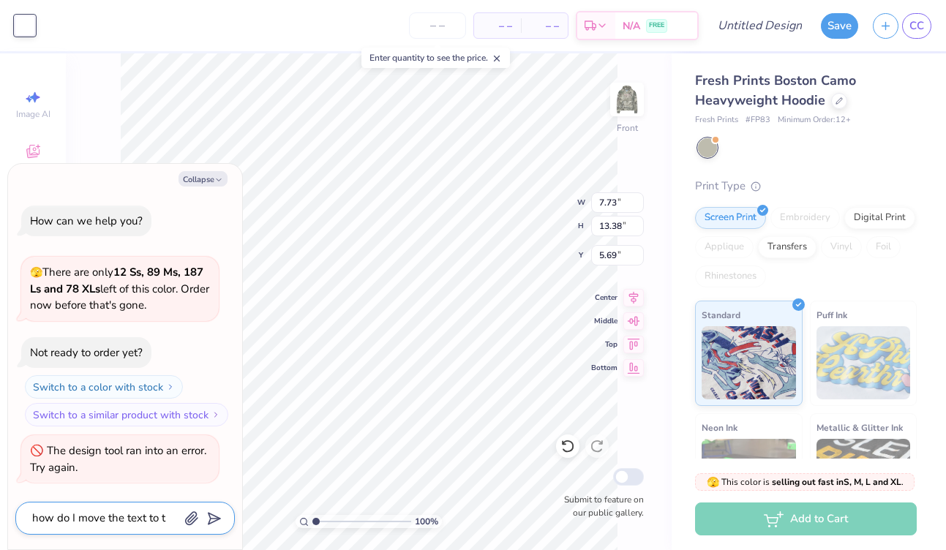
type textarea "how do I move the text to th"
type textarea "x"
type textarea "how do I move the text to the"
type textarea "x"
type textarea "how do I move the text to the"
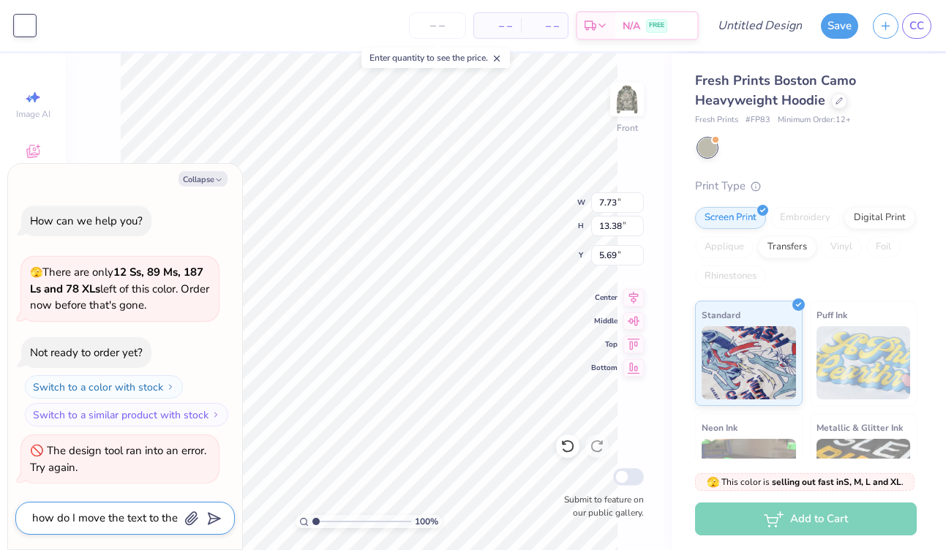
type textarea "x"
type textarea "how do I move the text to the f"
type textarea "x"
type textarea "how do I move the text to the fr"
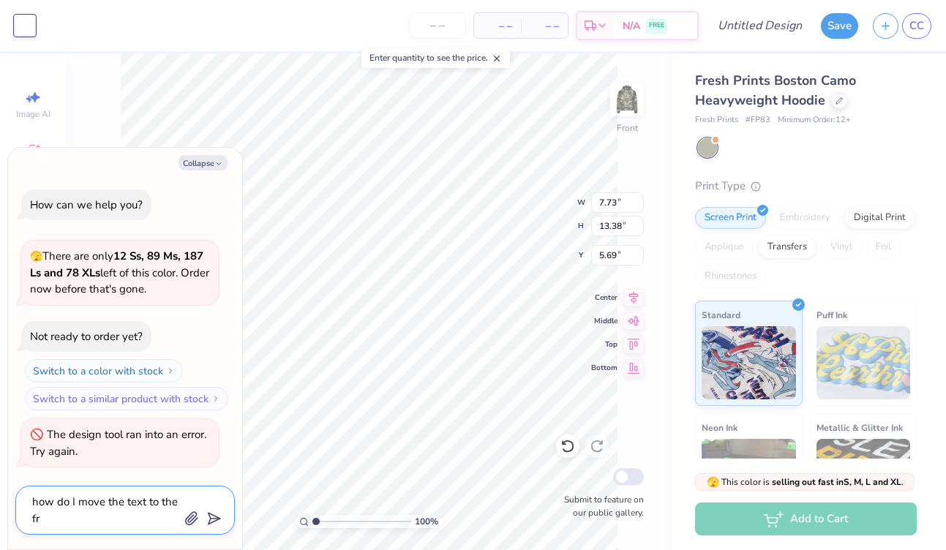
type textarea "x"
type textarea "how do I move the text to the fro"
type textarea "x"
type textarea "how do I move the text to the fron"
type textarea "x"
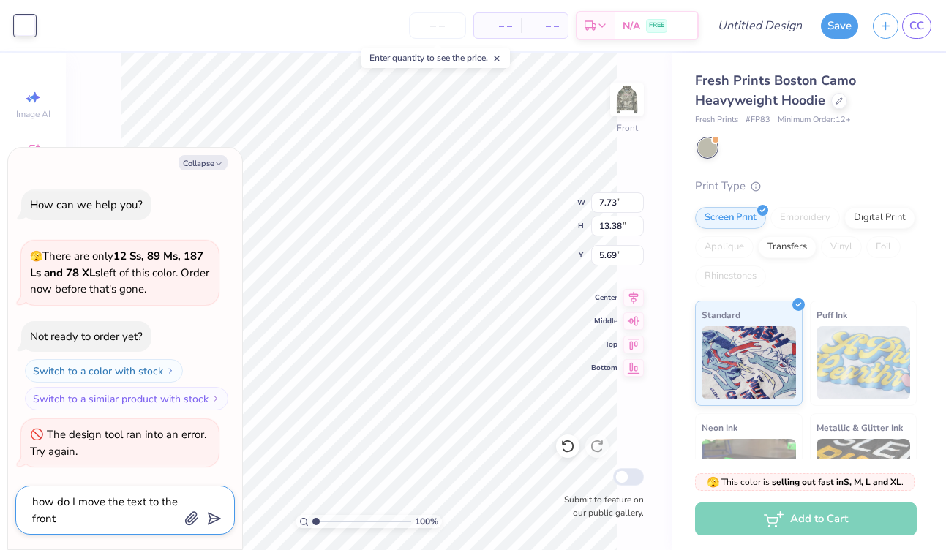
type textarea "how do I move the text to the front"
type textarea "x"
type textarea "how do I move the text to the front o"
type textarea "x"
type textarea "how do I move the text to the front of"
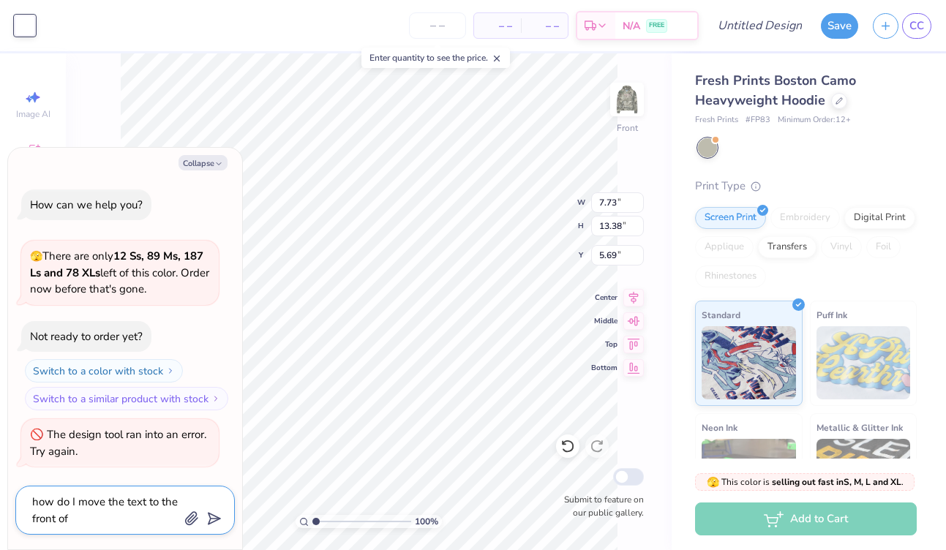
type textarea "x"
type textarea "how do I move the text to the front of"
type textarea "x"
type textarea "how do I move the text to the front of a"
type textarea "x"
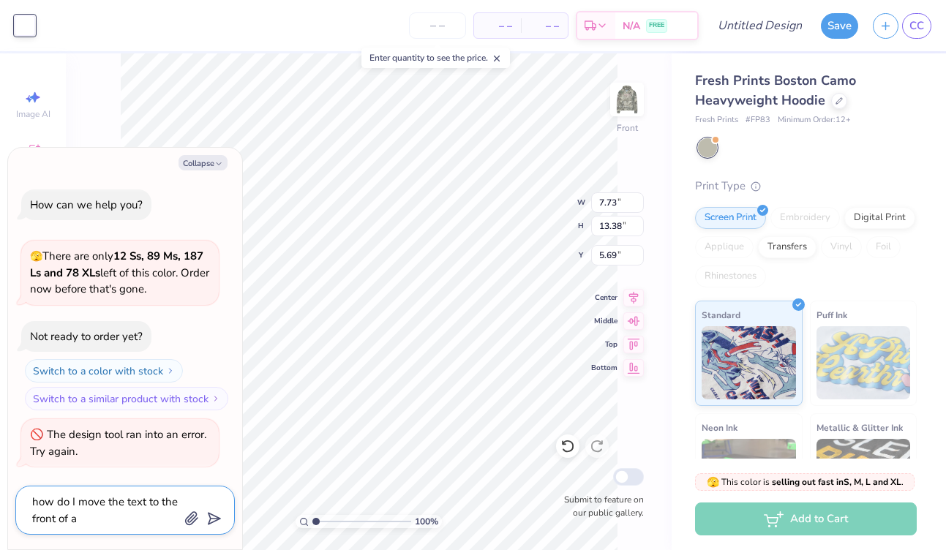
type textarea "how do I move the text to the front of an"
type textarea "x"
type textarea "how do I move the text to the front of ano"
type textarea "x"
type textarea "how do I move the text to the front of anot"
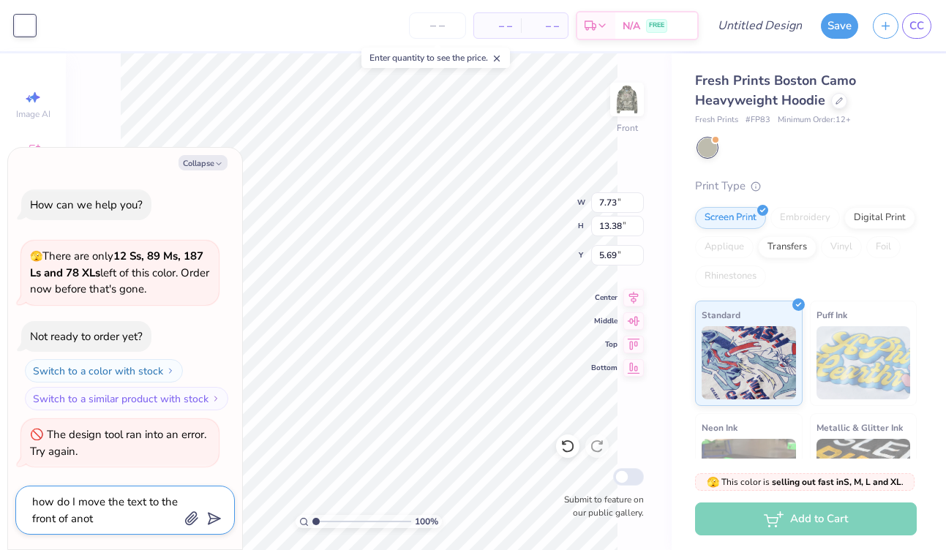
type textarea "x"
type textarea "how do I move the text to the front of anothe"
type textarea "x"
type textarea "how do I move the text to the front of another"
type textarea "x"
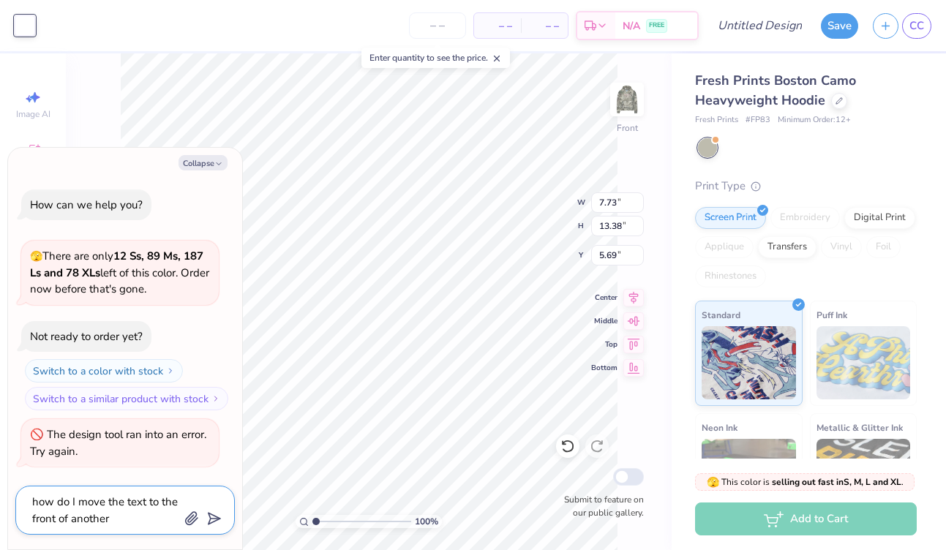
type textarea "how do I move the text to the front of another"
type textarea "x"
type textarea "how do I move the text to the front of another i"
type textarea "x"
type textarea "how do I move the text to the front of another im"
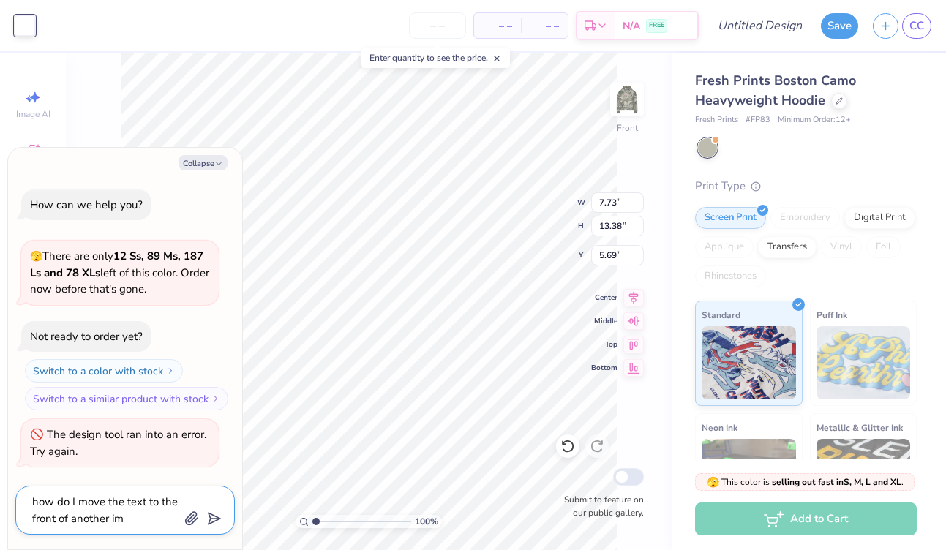
type textarea "x"
type textarea "how do I move the text to the front of another imag"
type textarea "x"
type textarea "how do I move the text to the front of another image"
type textarea "x"
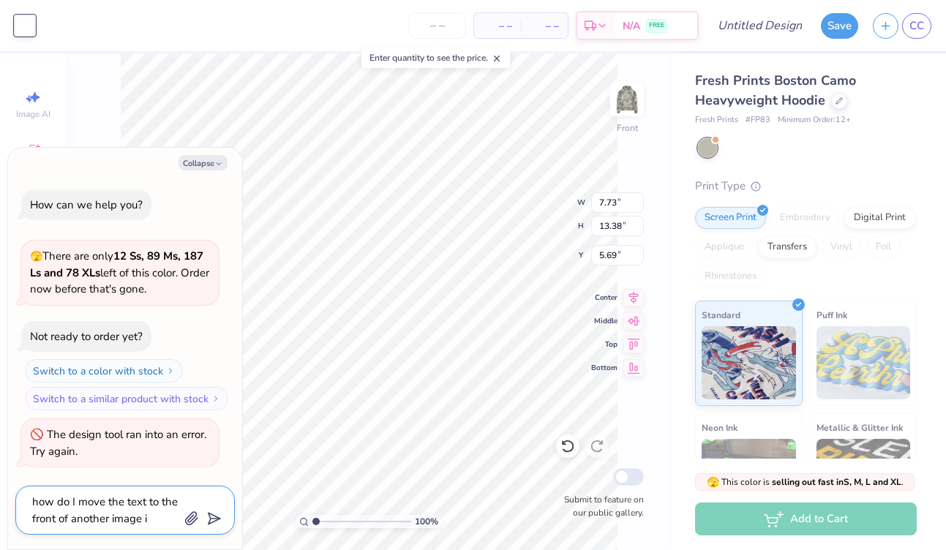
type textarea "how do I move the text to the front of another image if"
type textarea "x"
type textarea "how do I move the text to the front of another image if"
type textarea "x"
type textarea "how do I move the text to the front of another image if i"
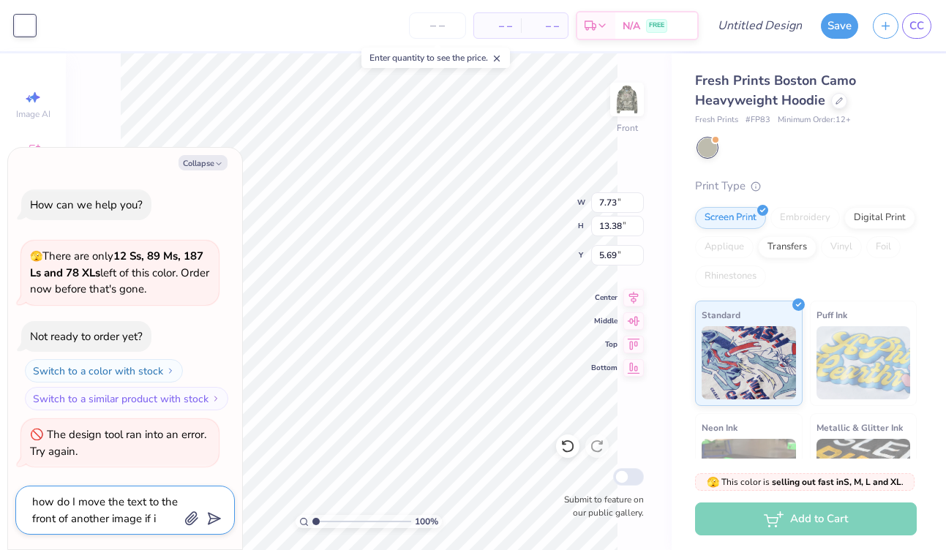
type textarea "x"
type textarea "how do I move the text to the front of another image if it"
type textarea "x"
type textarea "how do I move the text to the front of another image if itd"
type textarea "x"
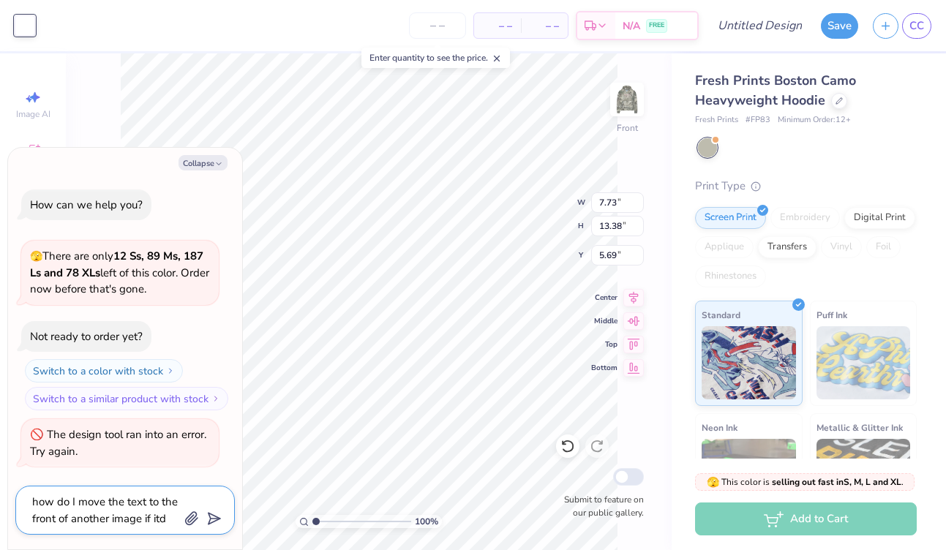
type textarea "how do I move the text to the front of another image if itd"
type textarea "x"
type textarea "how do I move the text to the front of another image if itd"
type textarea "x"
type textarea "how do I move the text to the front of another image if it"
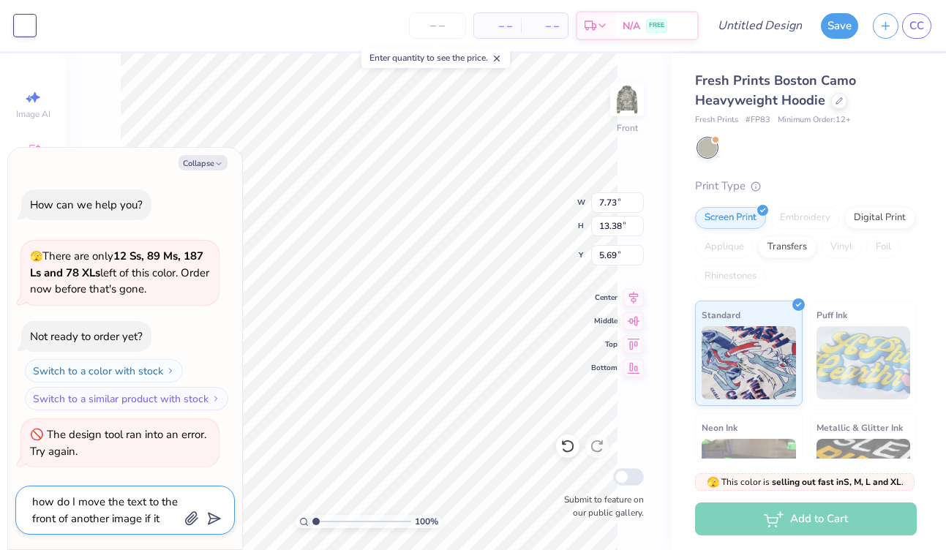
type textarea "x"
type textarea "how do I move the text to the front of another image if its"
type textarea "x"
type textarea "how do I move the text to the front of another image if its"
type textarea "x"
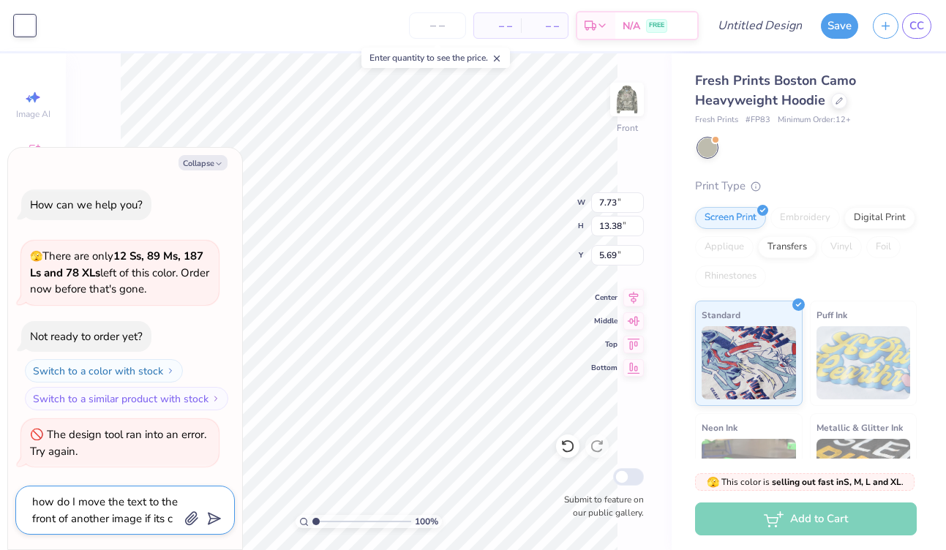
type textarea "how do I move the text to the front of another image if its co"
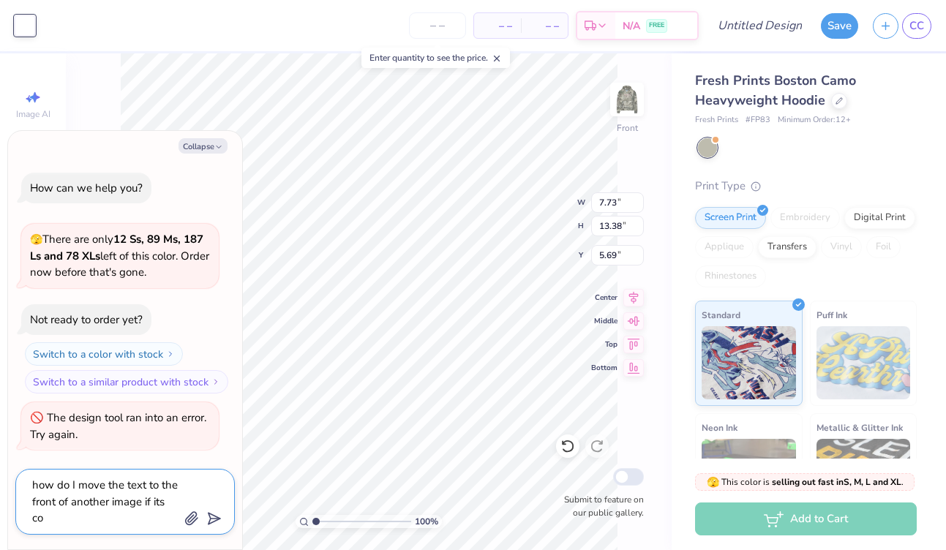
type textarea "x"
type textarea "how do I move the text to the front of another image if its cov"
type textarea "x"
type textarea "how do I move the text to the front of another image if its cove"
type textarea "x"
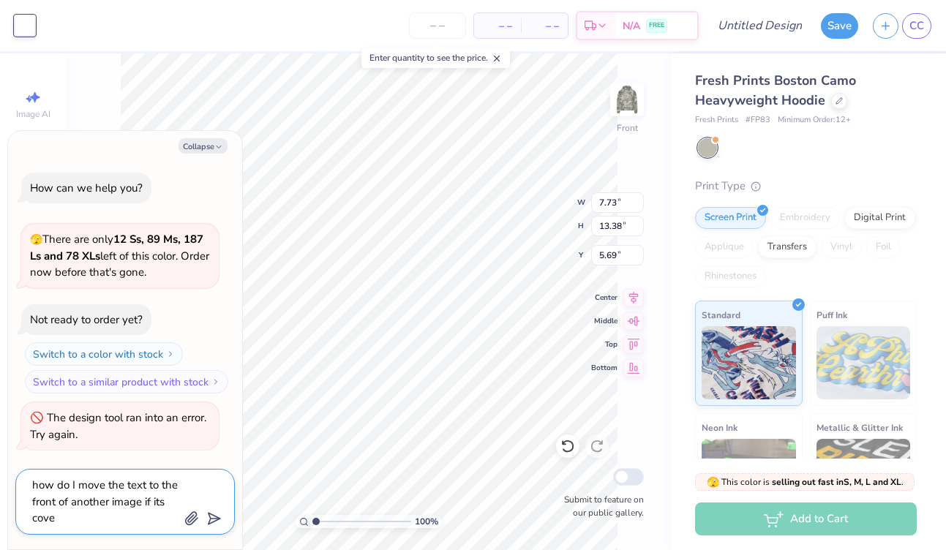
type textarea "how do I move the text to the front of another image if its cover"
type textarea "x"
type textarea "how do I move the text to the front of another image if its coveri"
type textarea "x"
type textarea "how do I move the text to the front of another image if its coverin"
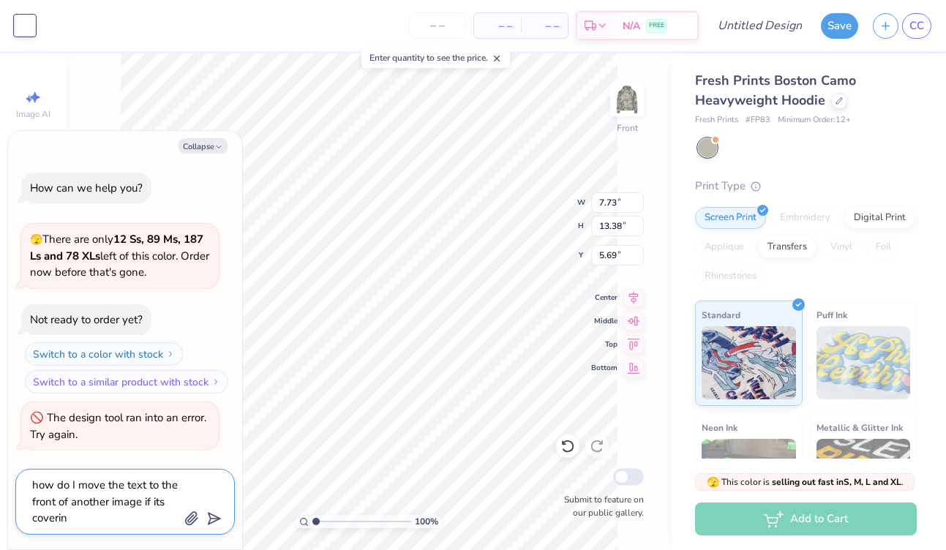
type textarea "x"
type textarea "how do I move the text to the front of another image if its covering"
type textarea "x"
type textarea "how do I move the text to the front of another image if its covering"
type textarea "x"
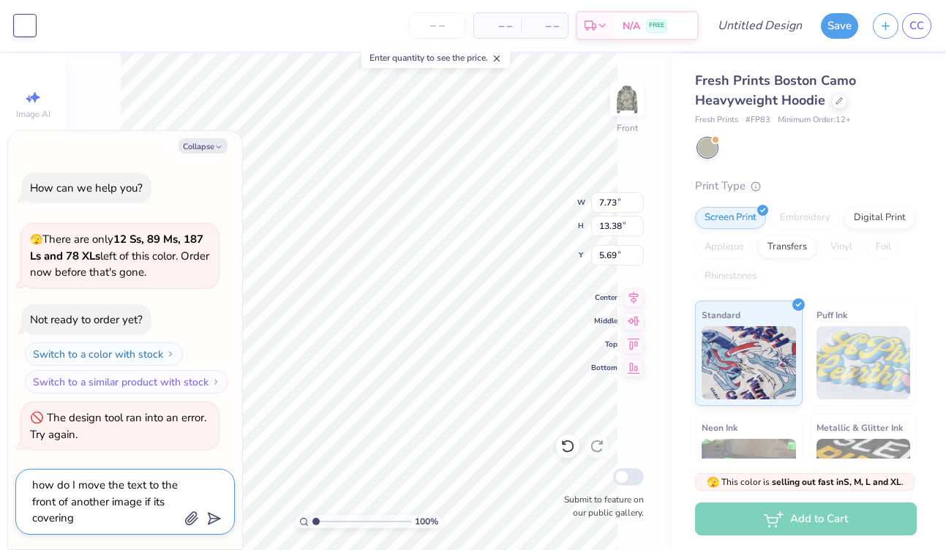
type textarea "how do I move the text to the front of another image if its covering i"
type textarea "x"
type textarea "how do I move the text to the front of another image if its covering it"
click at [211, 517] on icon "submit" at bounding box center [211, 519] width 20 height 20
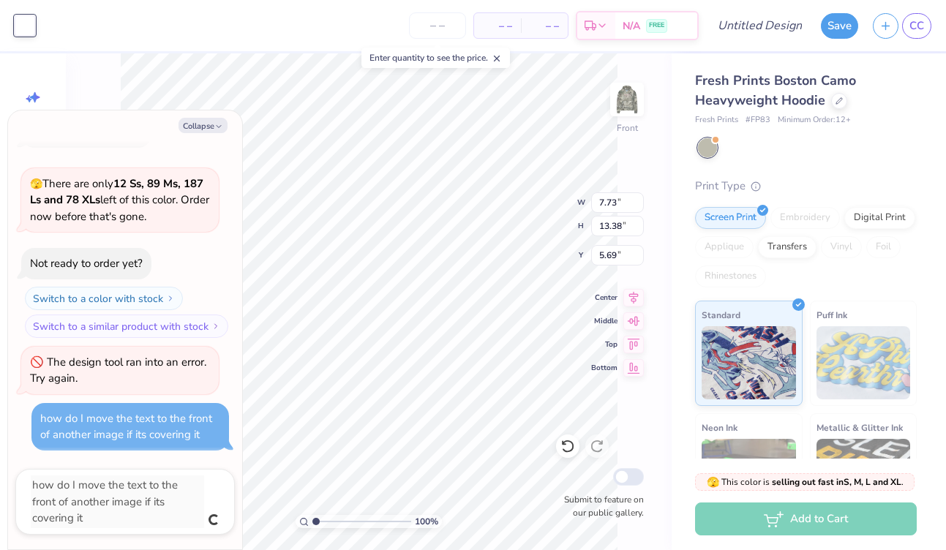
type textarea "x"
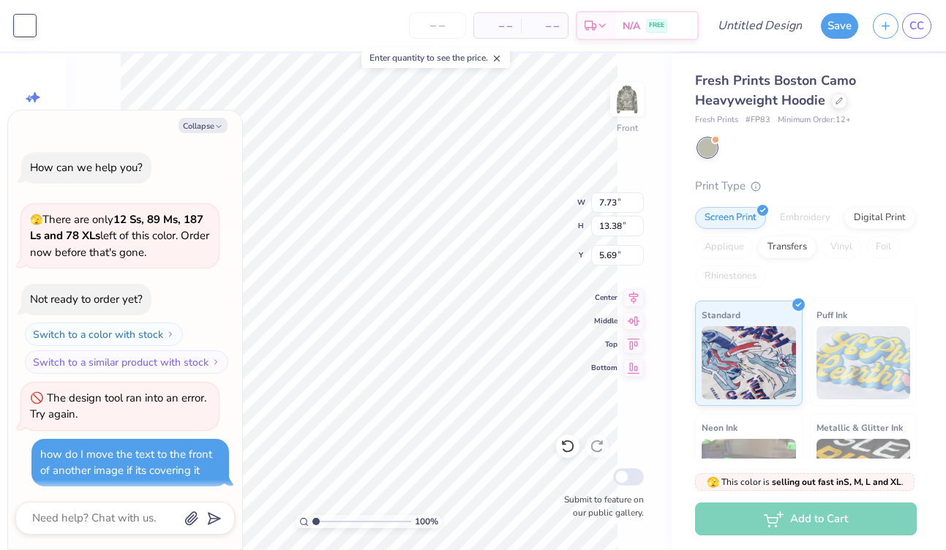
scroll to position [3, 0]
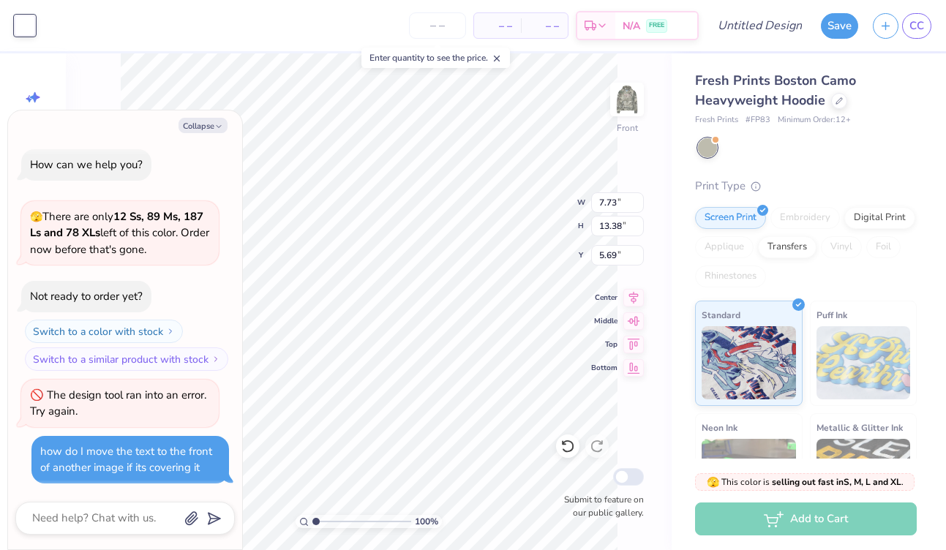
click at [179, 471] on div "how do I move the text to the front of another image if its covering it" at bounding box center [126, 459] width 172 height 31
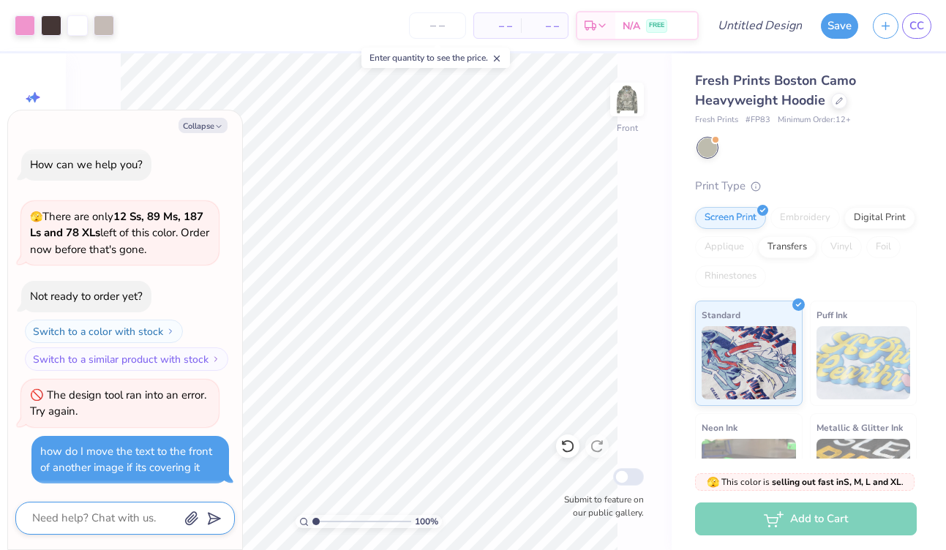
click at [111, 516] on textarea at bounding box center [105, 519] width 149 height 20
type textarea "x"
type textarea "h"
type textarea "x"
type textarea "he"
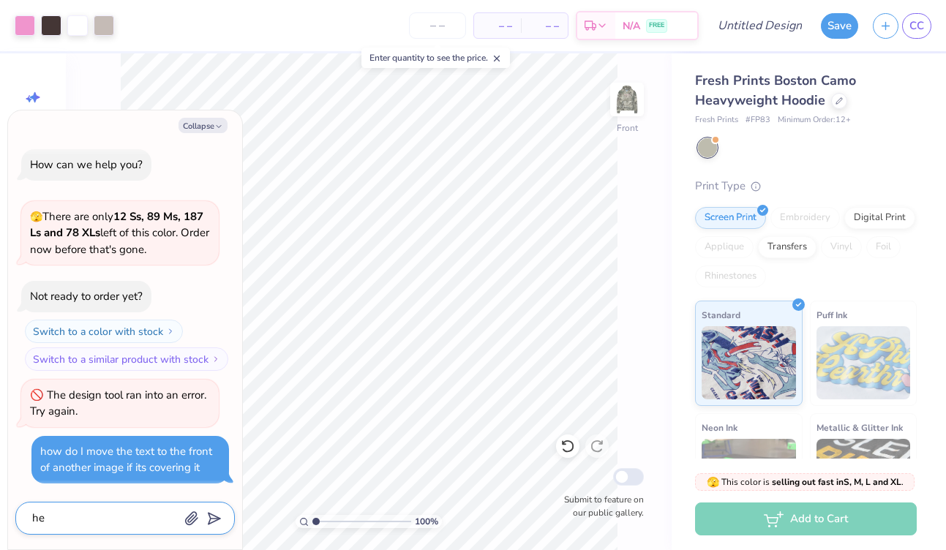
type textarea "x"
type textarea "hel"
type textarea "x"
type textarea "hell"
type textarea "x"
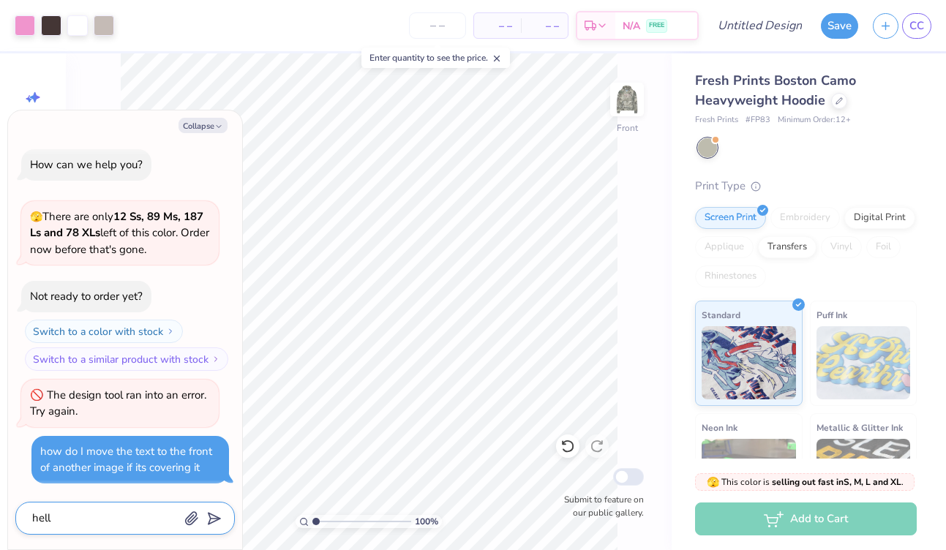
type textarea "hello"
type textarea "x"
type textarea "hello?"
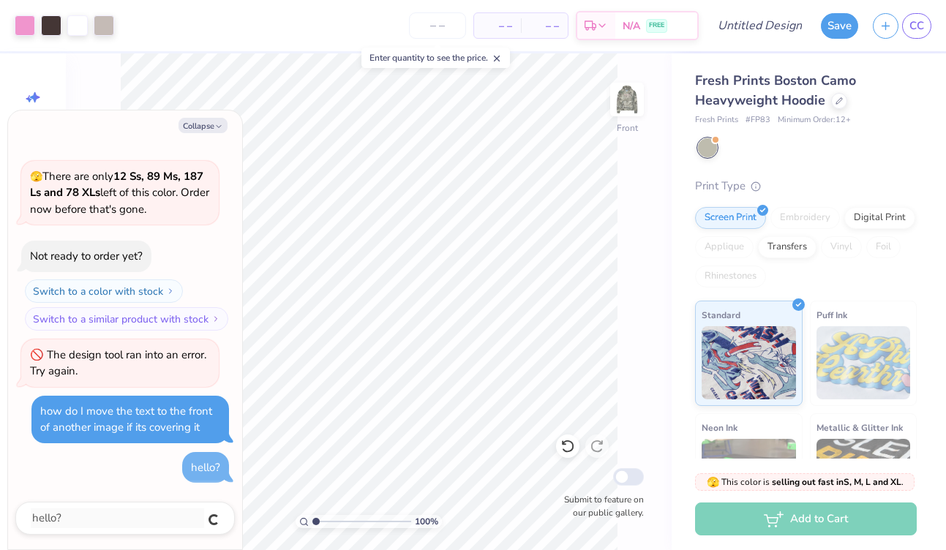
type textarea "x"
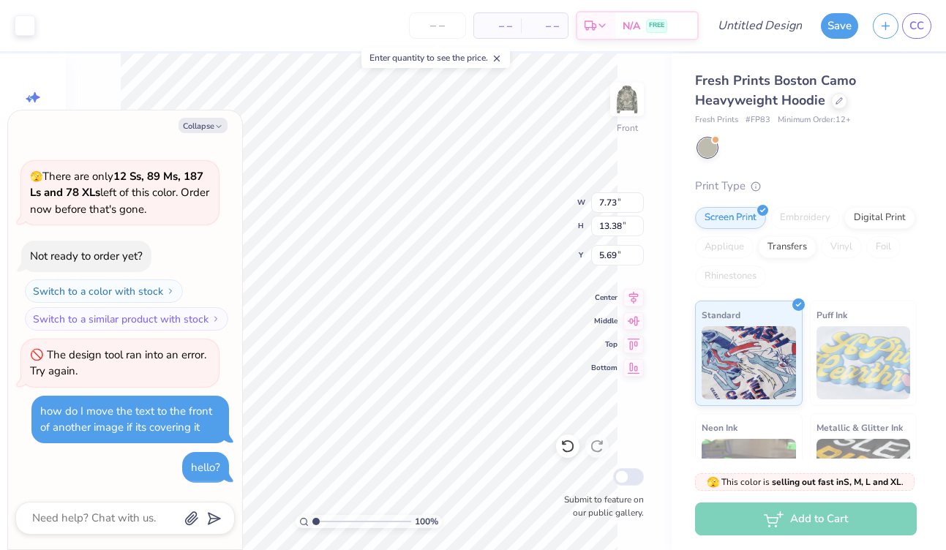
type textarea "x"
type input "7.60"
type input "11.41"
click at [203, 127] on button "Collapse" at bounding box center [203, 125] width 49 height 15
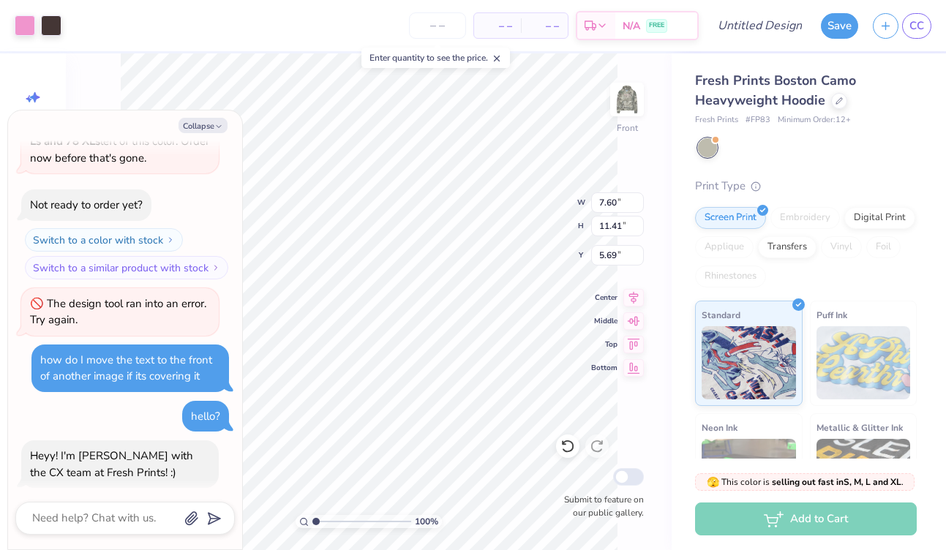
scroll to position [129, 0]
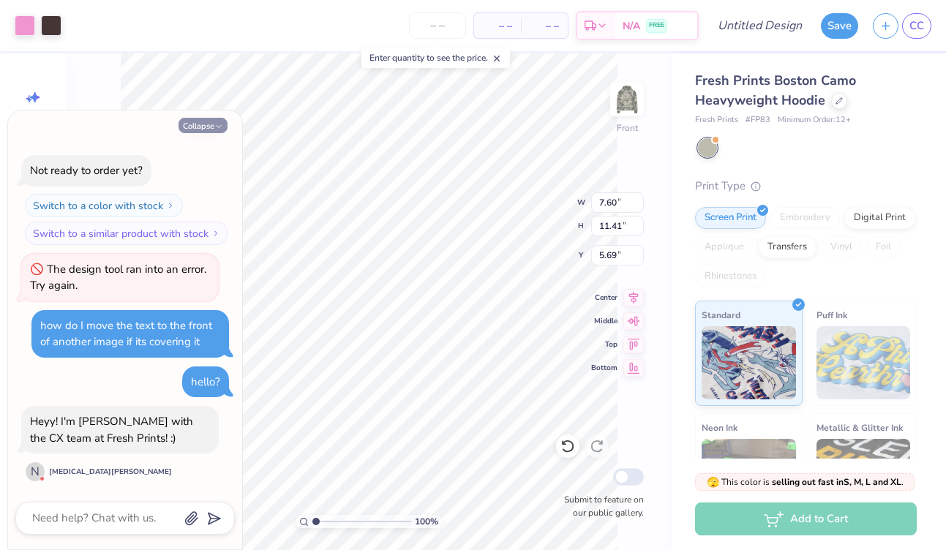
click at [206, 121] on button "Collapse" at bounding box center [203, 125] width 49 height 15
type textarea "x"
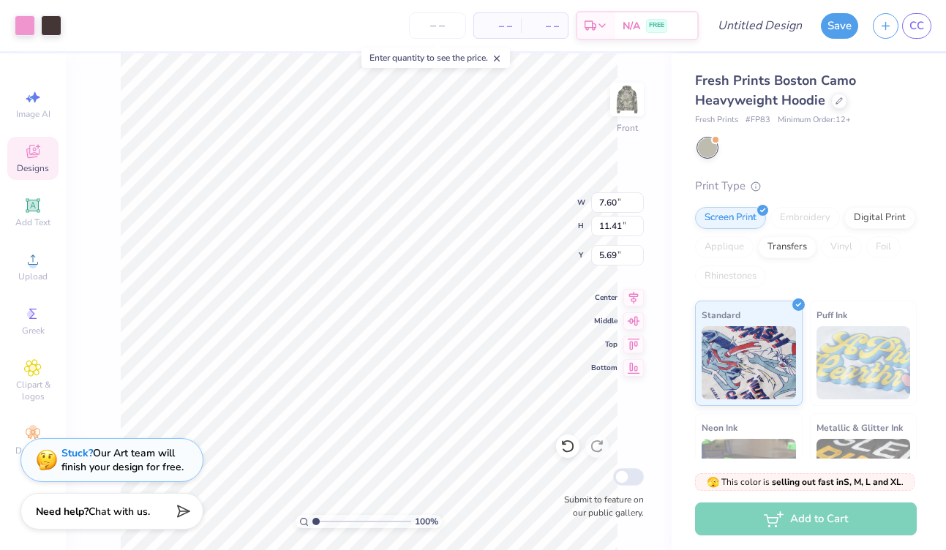
type input "7.73"
type input "13.38"
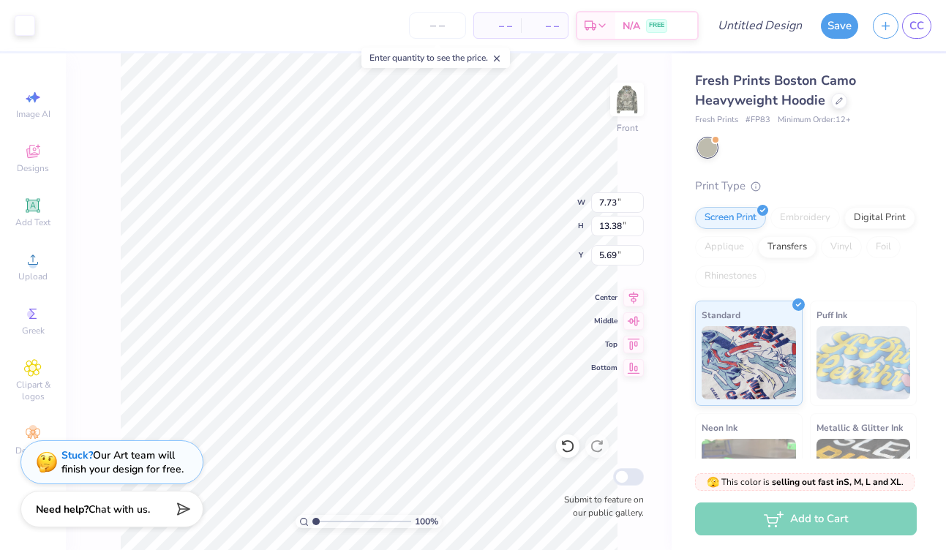
click at [128, 512] on span "Chat with us." at bounding box center [119, 510] width 61 height 14
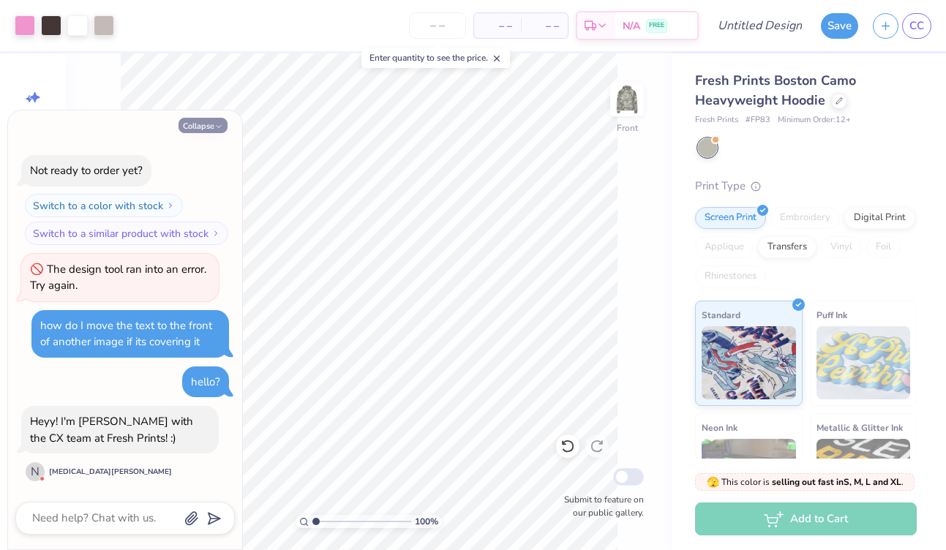
click at [209, 129] on button "Collapse" at bounding box center [203, 125] width 49 height 15
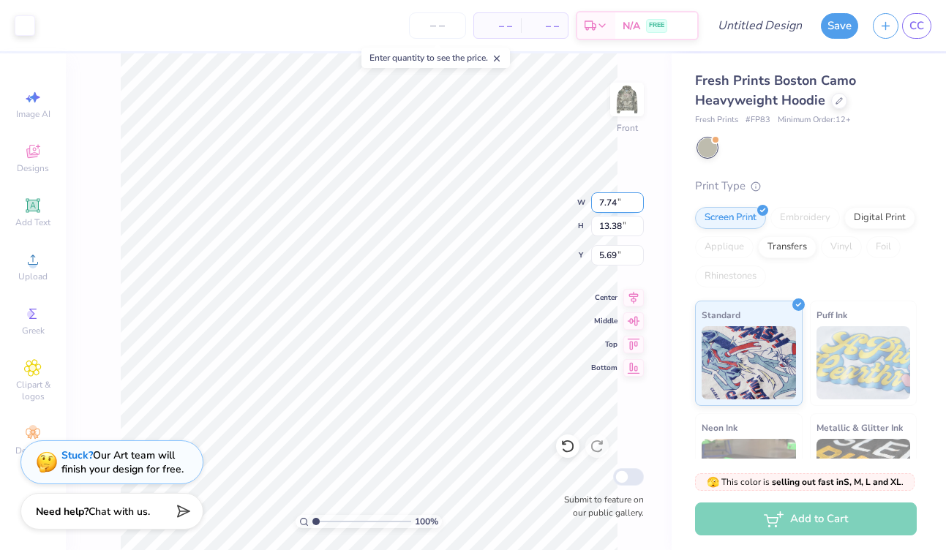
click at [636, 200] on input "7.74" at bounding box center [617, 202] width 53 height 20
click at [636, 199] on input "7.75" at bounding box center [617, 202] width 53 height 20
click at [636, 199] on input "7.76" at bounding box center [617, 202] width 53 height 20
click at [636, 199] on input "7.77" at bounding box center [617, 202] width 53 height 20
click at [636, 199] on input "7.78" at bounding box center [617, 202] width 53 height 20
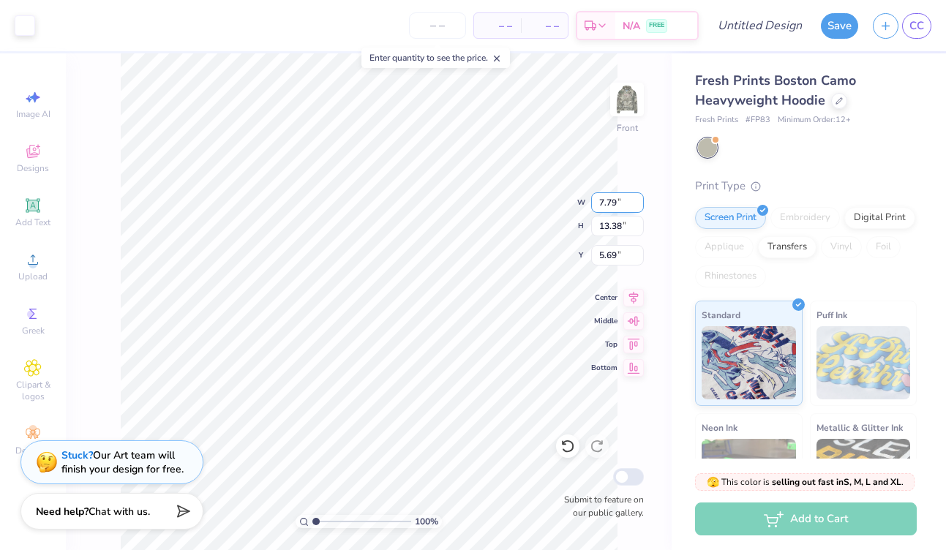
click at [636, 199] on input "7.79" at bounding box center [617, 202] width 53 height 20
click at [636, 199] on input "7.8" at bounding box center [617, 202] width 53 height 20
click at [636, 199] on input "7.81" at bounding box center [617, 202] width 53 height 20
click at [636, 199] on input "7.92" at bounding box center [617, 202] width 53 height 20
click at [636, 199] on input "9.07" at bounding box center [617, 202] width 53 height 20
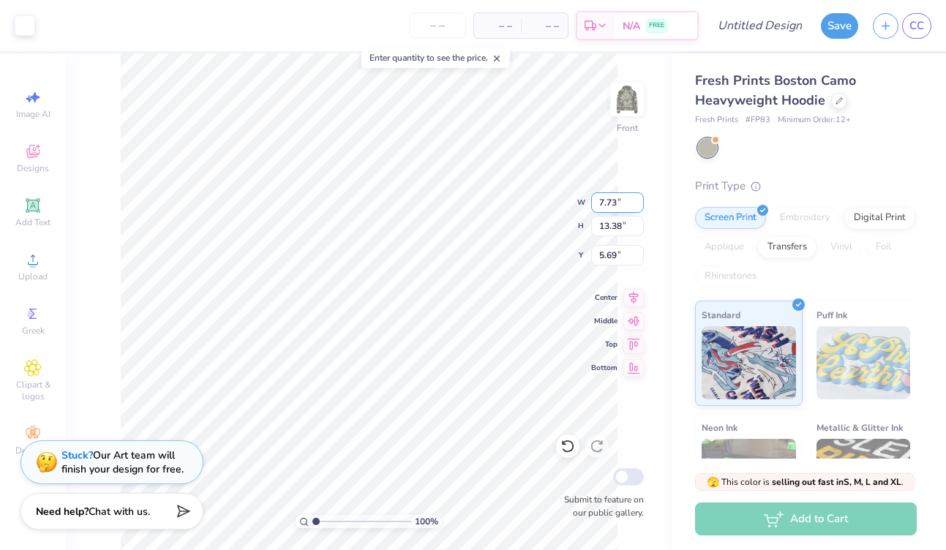
click at [624, 203] on input "7.73" at bounding box center [617, 202] width 53 height 20
click at [616, 206] on input "7.73" at bounding box center [617, 202] width 53 height 20
click at [620, 227] on input "15.59" at bounding box center [617, 226] width 53 height 20
click at [618, 202] on input "8.66" at bounding box center [617, 202] width 53 height 20
click at [612, 229] on input "15.00" at bounding box center [617, 226] width 53 height 20
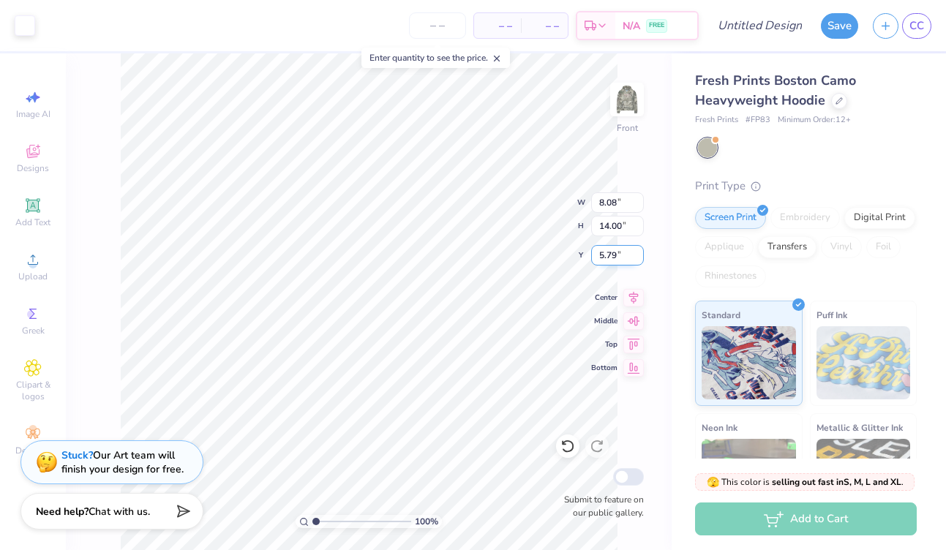
click at [610, 256] on input "5.79" at bounding box center [617, 255] width 53 height 20
click at [616, 258] on input "5.79" at bounding box center [617, 255] width 53 height 20
click at [518, 214] on div "100 % Front W 8.08 8.08 " H 14.00 14.00 " Y 5.00 5.00 " Center Middle Top Botto…" at bounding box center [369, 301] width 606 height 497
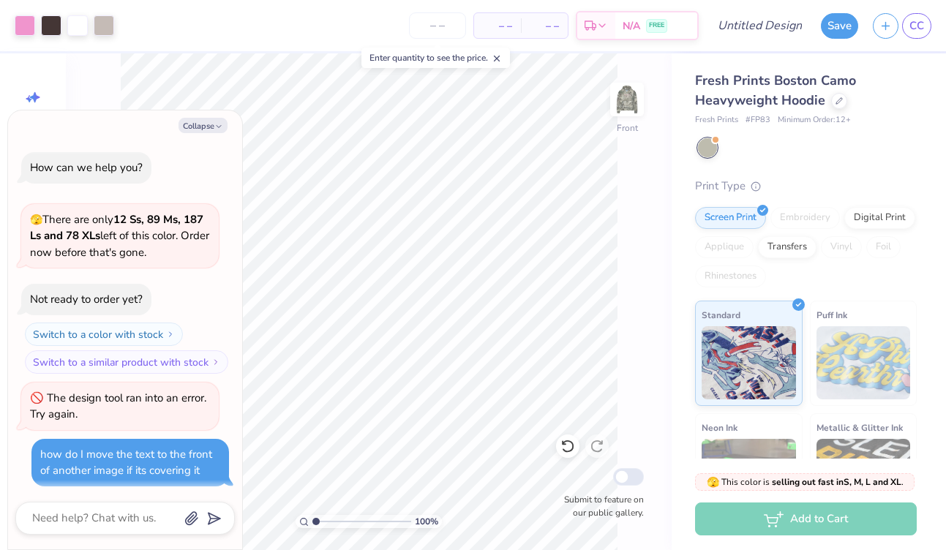
scroll to position [231, 0]
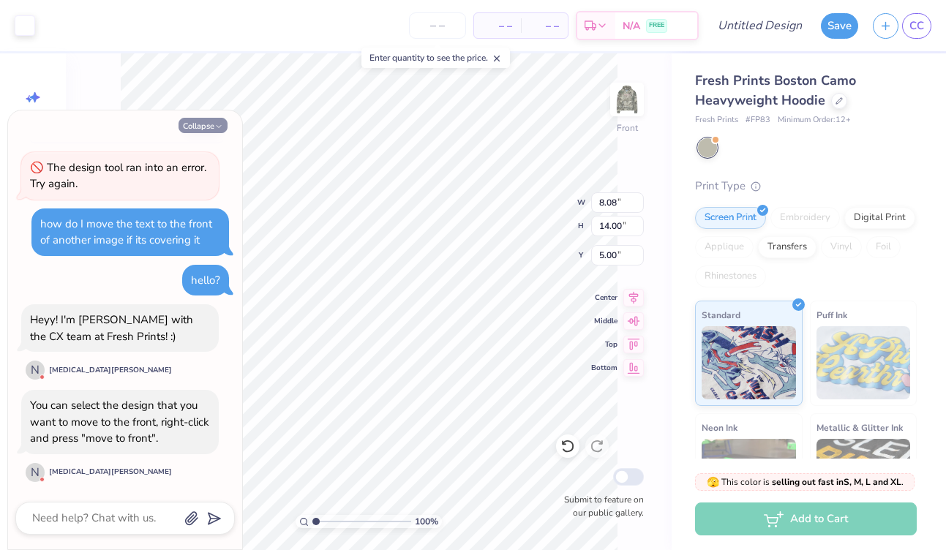
click at [207, 123] on button "Collapse" at bounding box center [203, 125] width 49 height 15
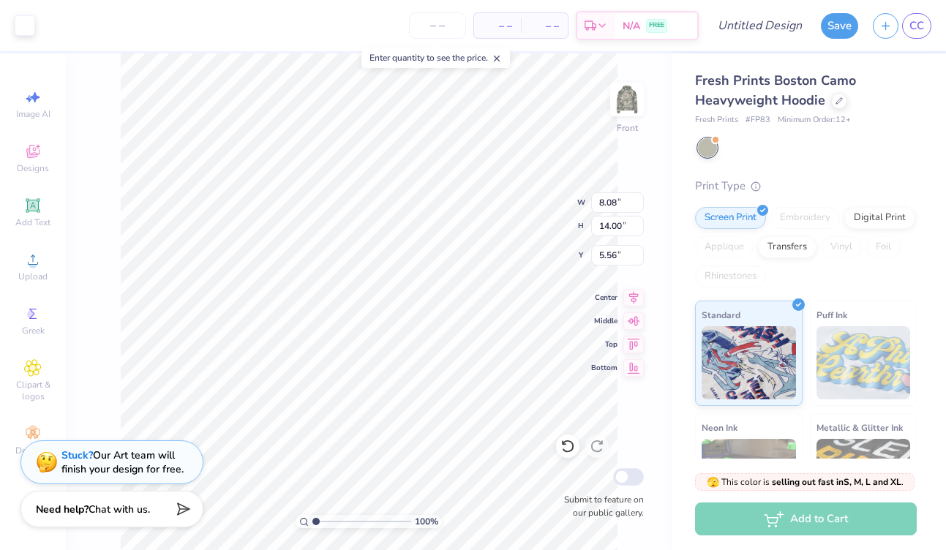
click at [158, 499] on div "Need help? Chat with us." at bounding box center [111, 509] width 183 height 37
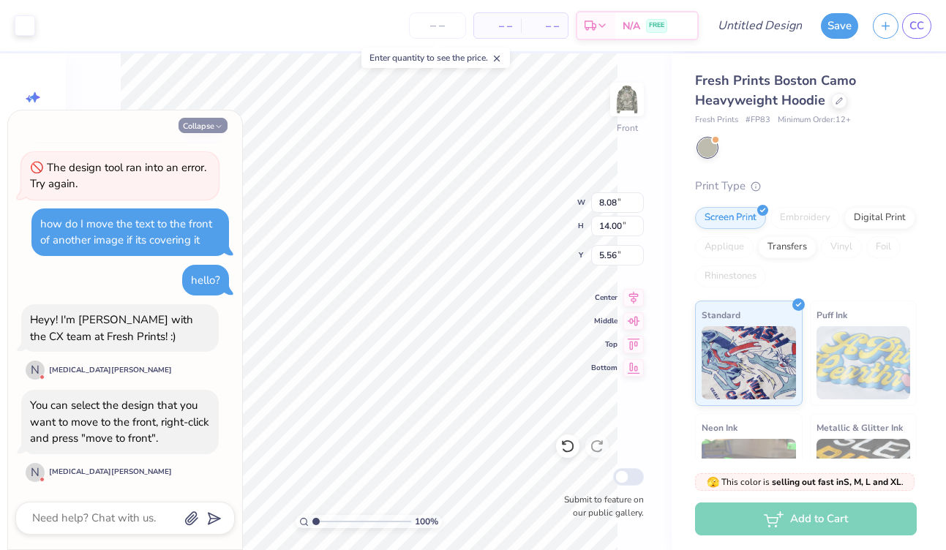
click at [213, 120] on button "Collapse" at bounding box center [203, 125] width 49 height 15
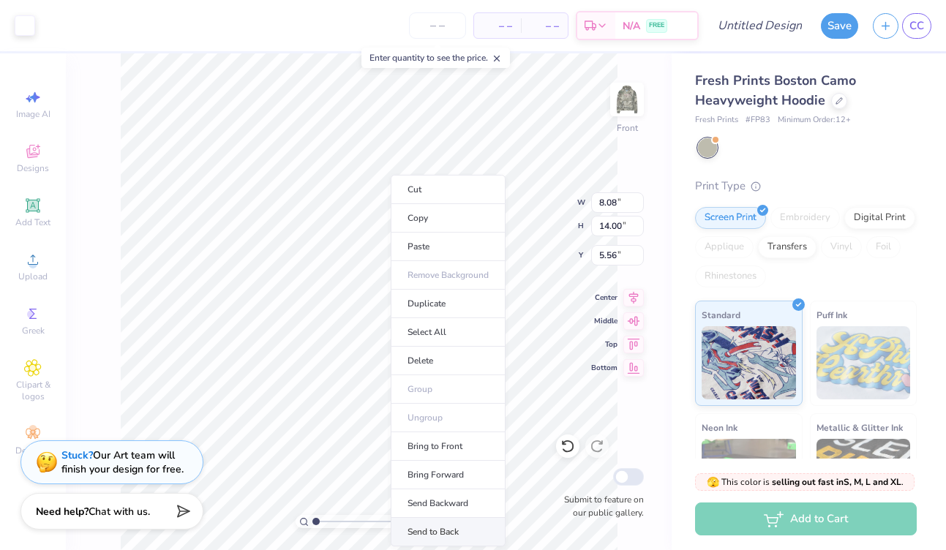
click at [441, 531] on li "Send to Back" at bounding box center [448, 532] width 115 height 29
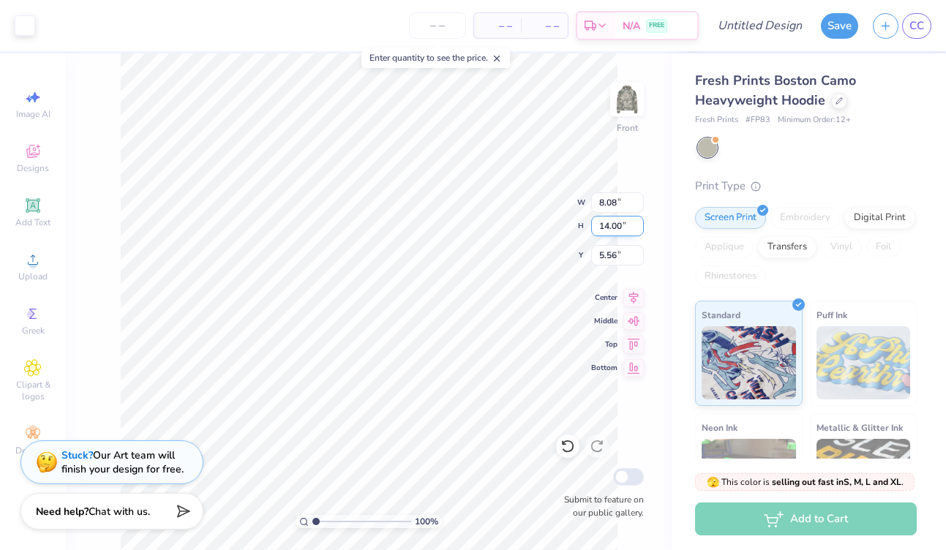
click at [606, 225] on input "14.00" at bounding box center [617, 226] width 53 height 20
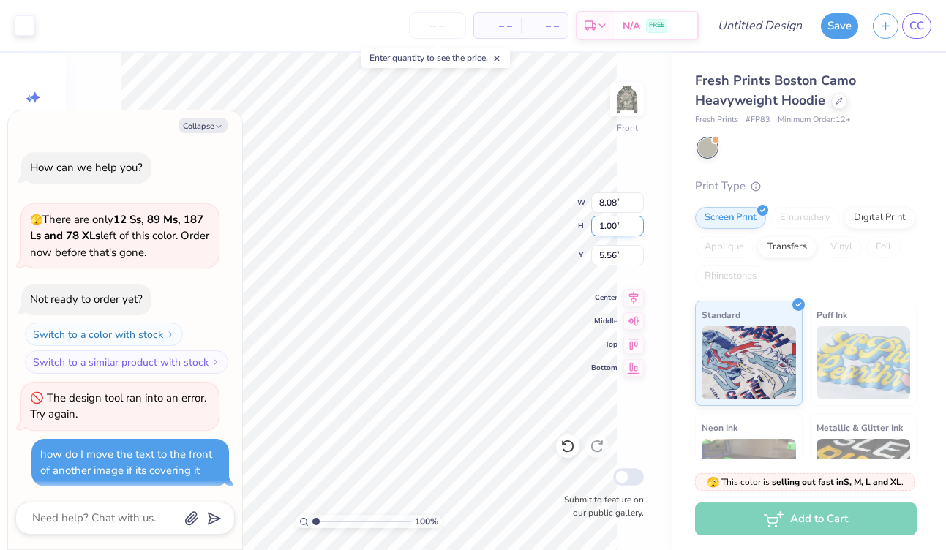
scroll to position [300, 0]
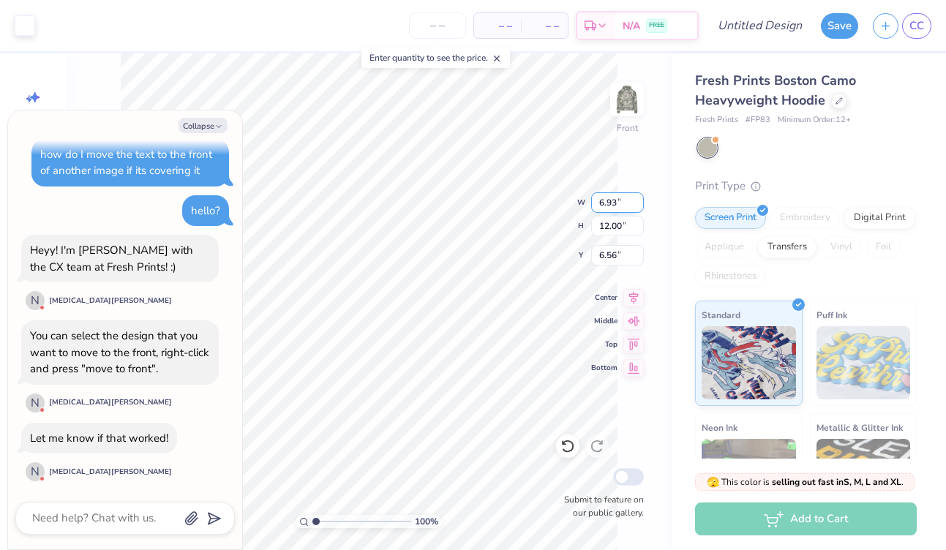
click at [610, 201] on input "6.93" at bounding box center [617, 202] width 53 height 20
click at [613, 203] on input "6.93" at bounding box center [617, 202] width 53 height 20
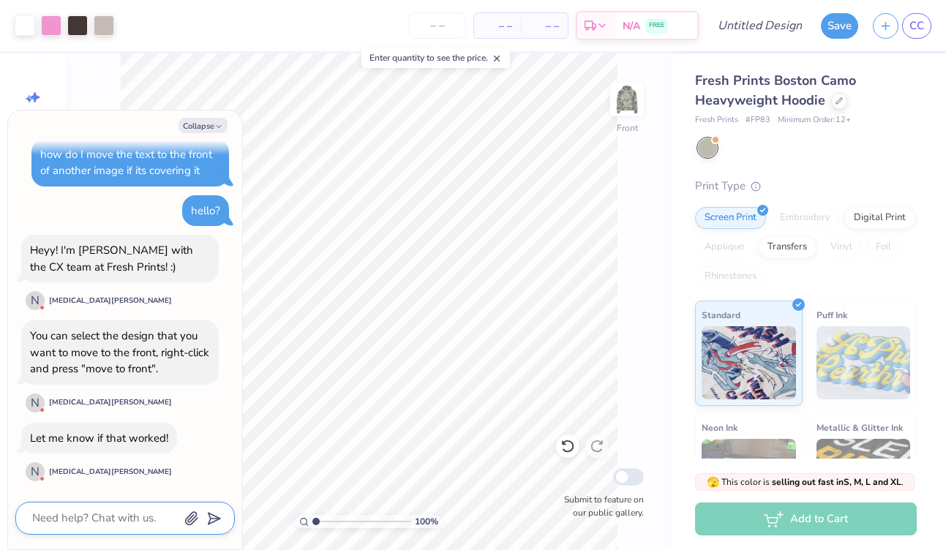
click at [90, 523] on textarea at bounding box center [105, 519] width 149 height 20
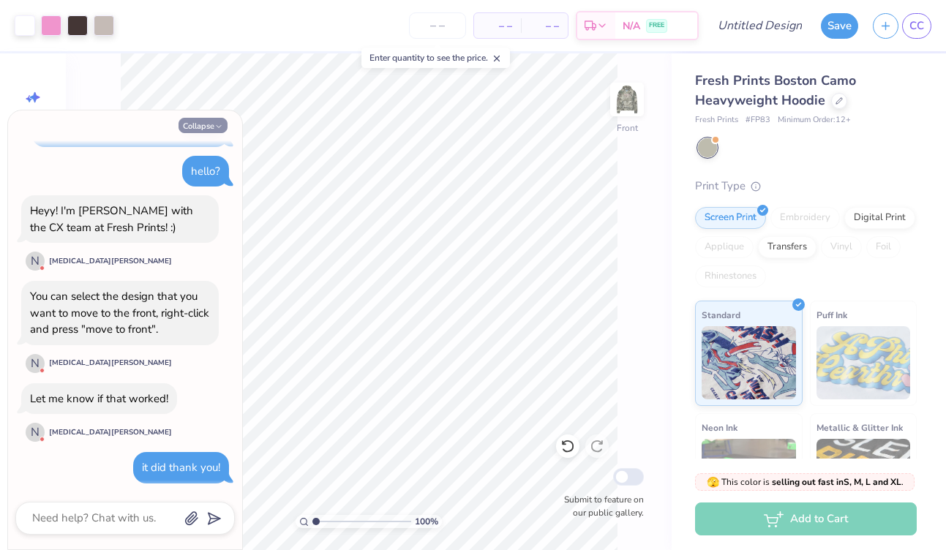
click at [203, 123] on button "Collapse" at bounding box center [203, 125] width 49 height 15
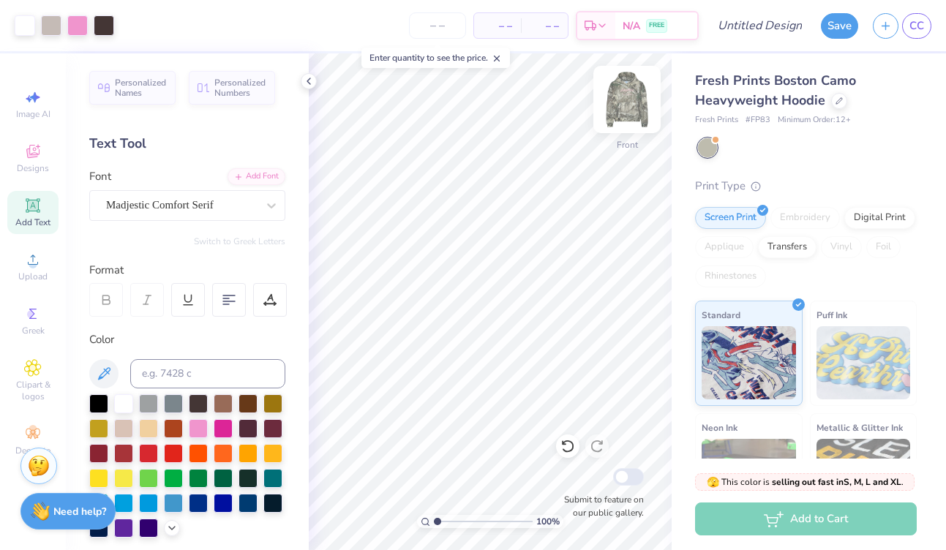
click at [627, 109] on img at bounding box center [627, 99] width 59 height 59
click at [627, 109] on img at bounding box center [627, 99] width 29 height 29
click at [842, 26] on button "Save" at bounding box center [839, 24] width 37 height 26
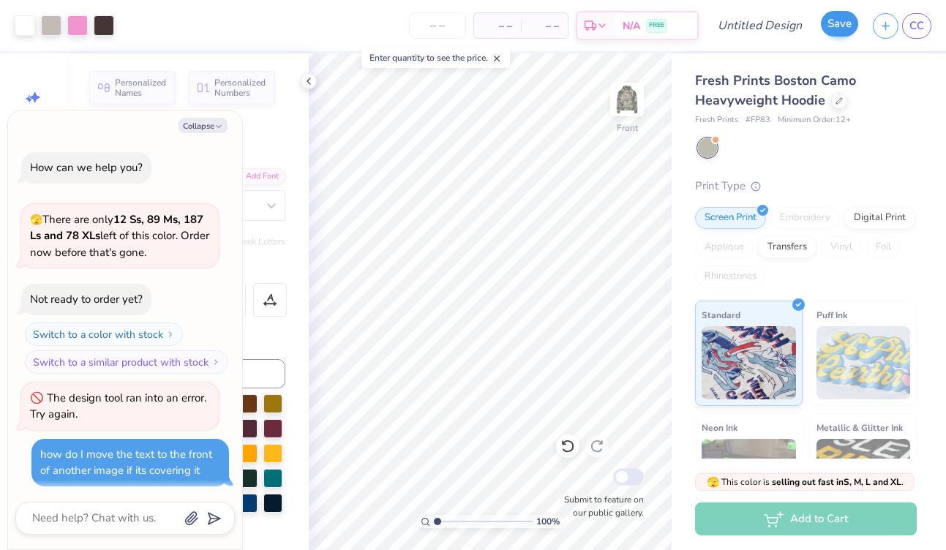
scroll to position [380, 0]
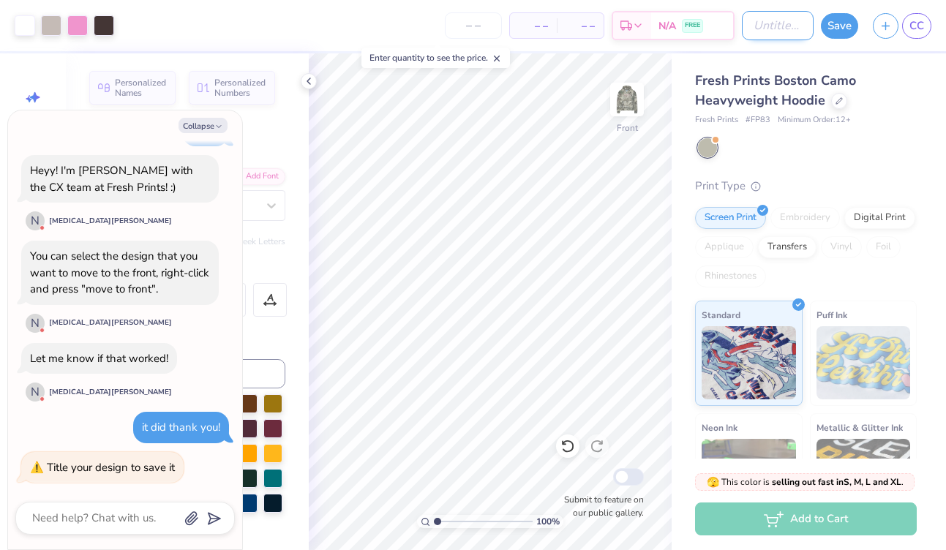
click at [766, 21] on input "Design Title" at bounding box center [778, 25] width 72 height 29
click at [842, 32] on button "Save" at bounding box center [839, 24] width 37 height 26
